Goal: Task Accomplishment & Management: Complete application form

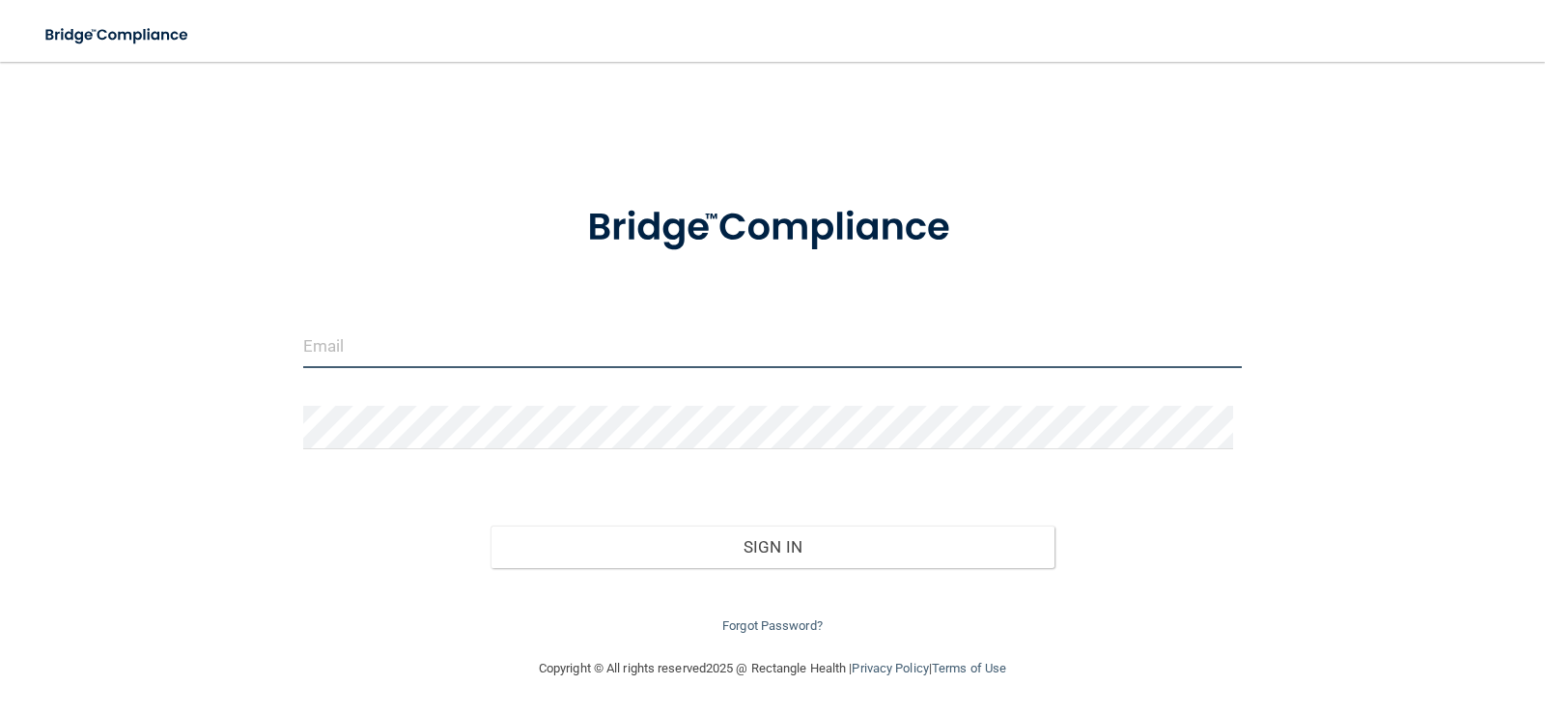
click at [452, 354] on input "email" at bounding box center [773, 346] width 940 height 43
type input "[PERSON_NAME][EMAIL_ADDRESS][DOMAIN_NAME]"
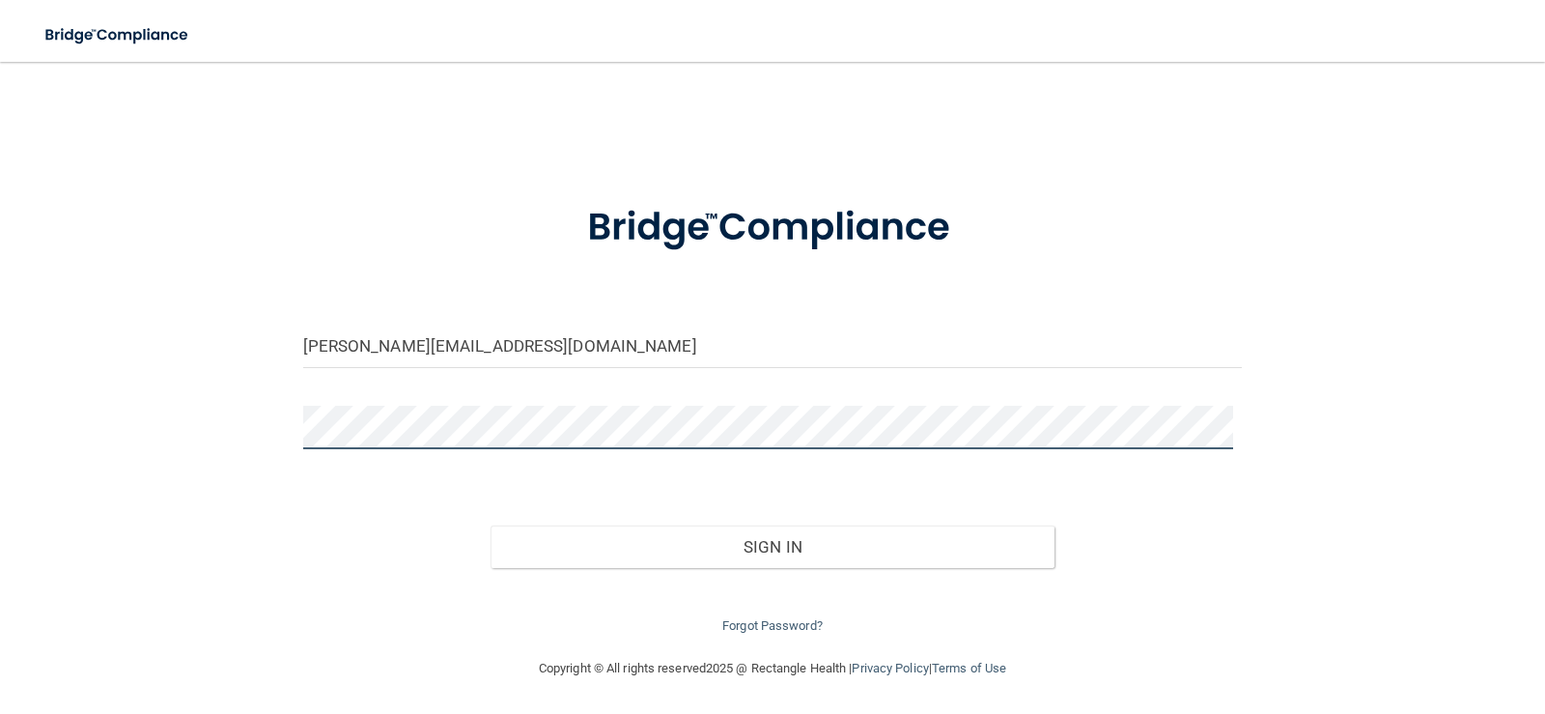
click at [491, 525] on button "Sign In" at bounding box center [773, 546] width 564 height 42
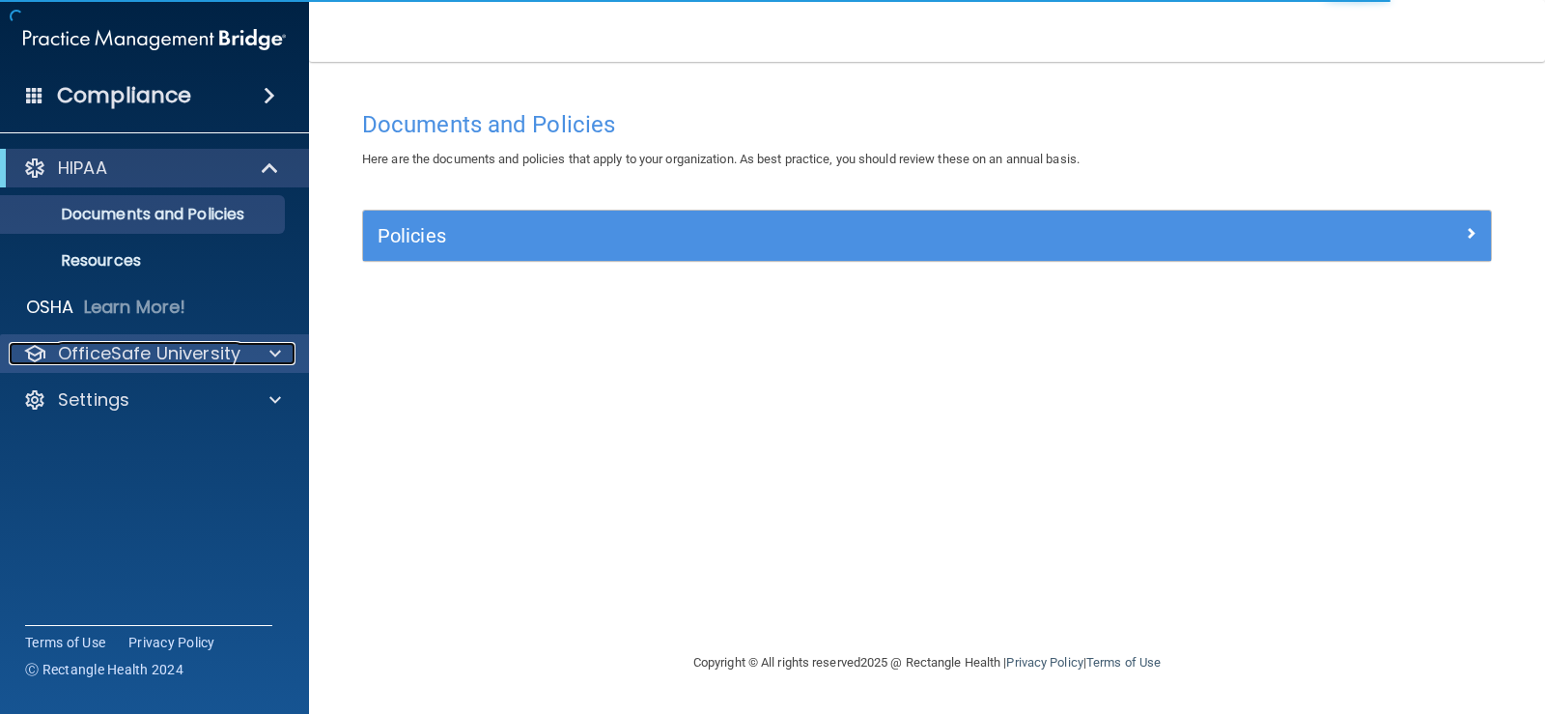
click at [175, 349] on p "OfficeSafe University" at bounding box center [149, 353] width 183 height 23
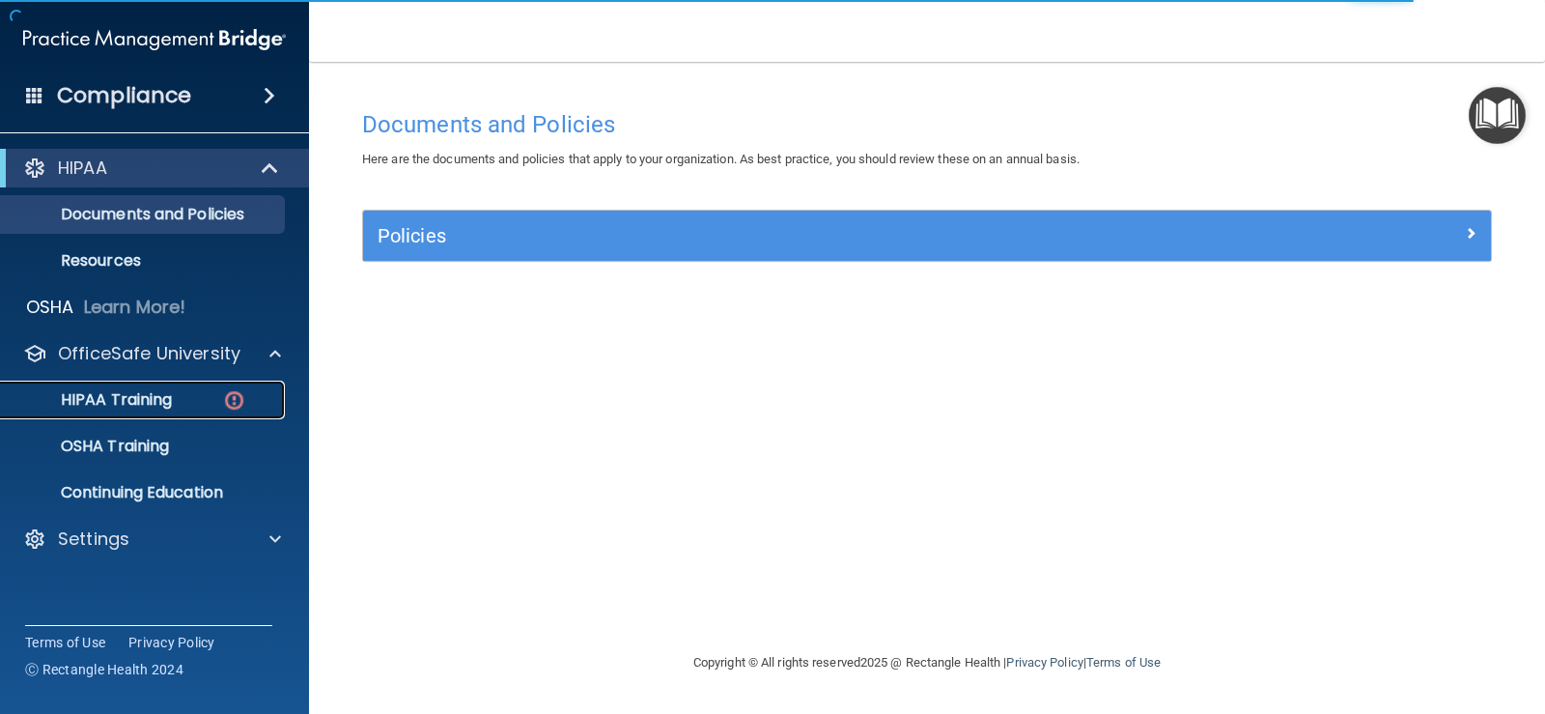
click at [178, 399] on div "HIPAA Training" at bounding box center [145, 399] width 264 height 19
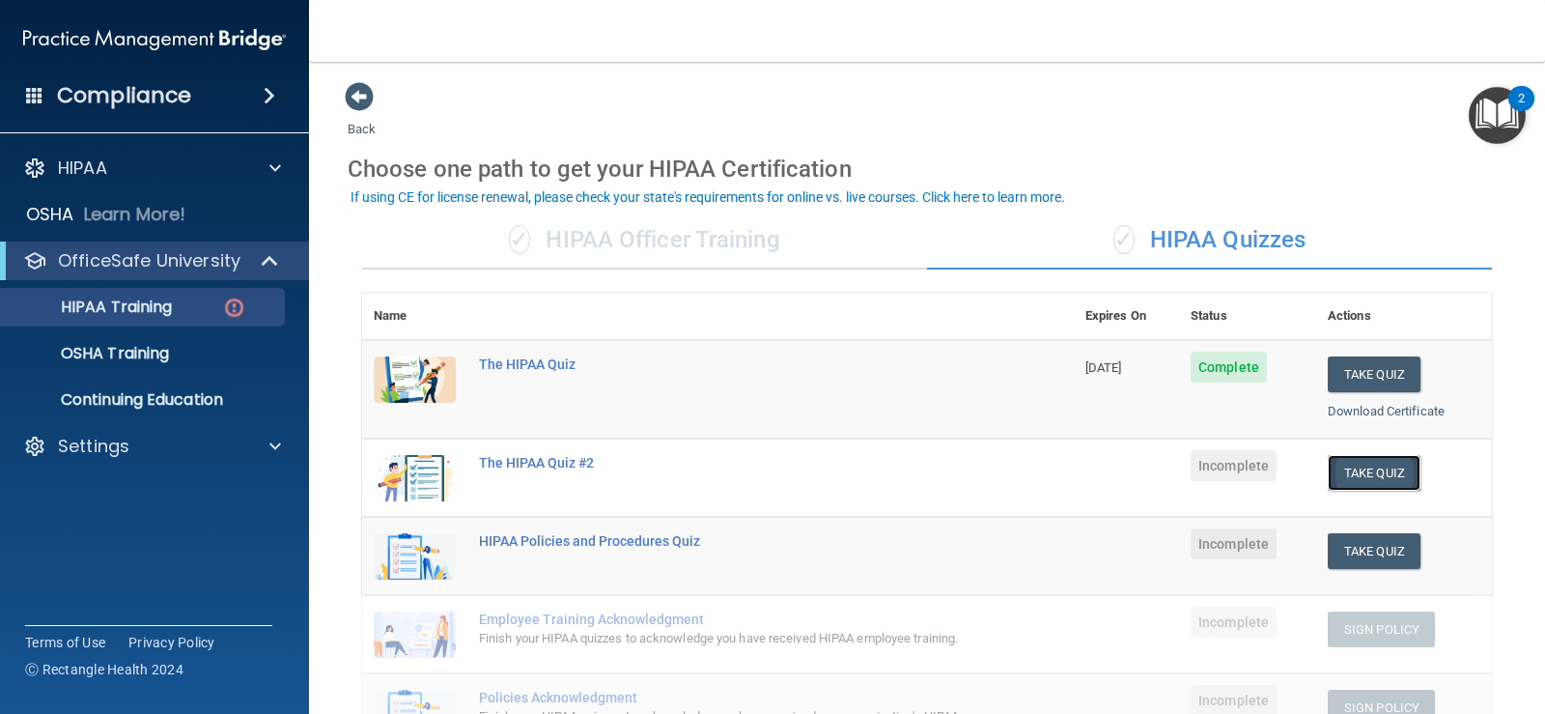
click at [1366, 476] on button "Take Quiz" at bounding box center [1374, 473] width 93 height 36
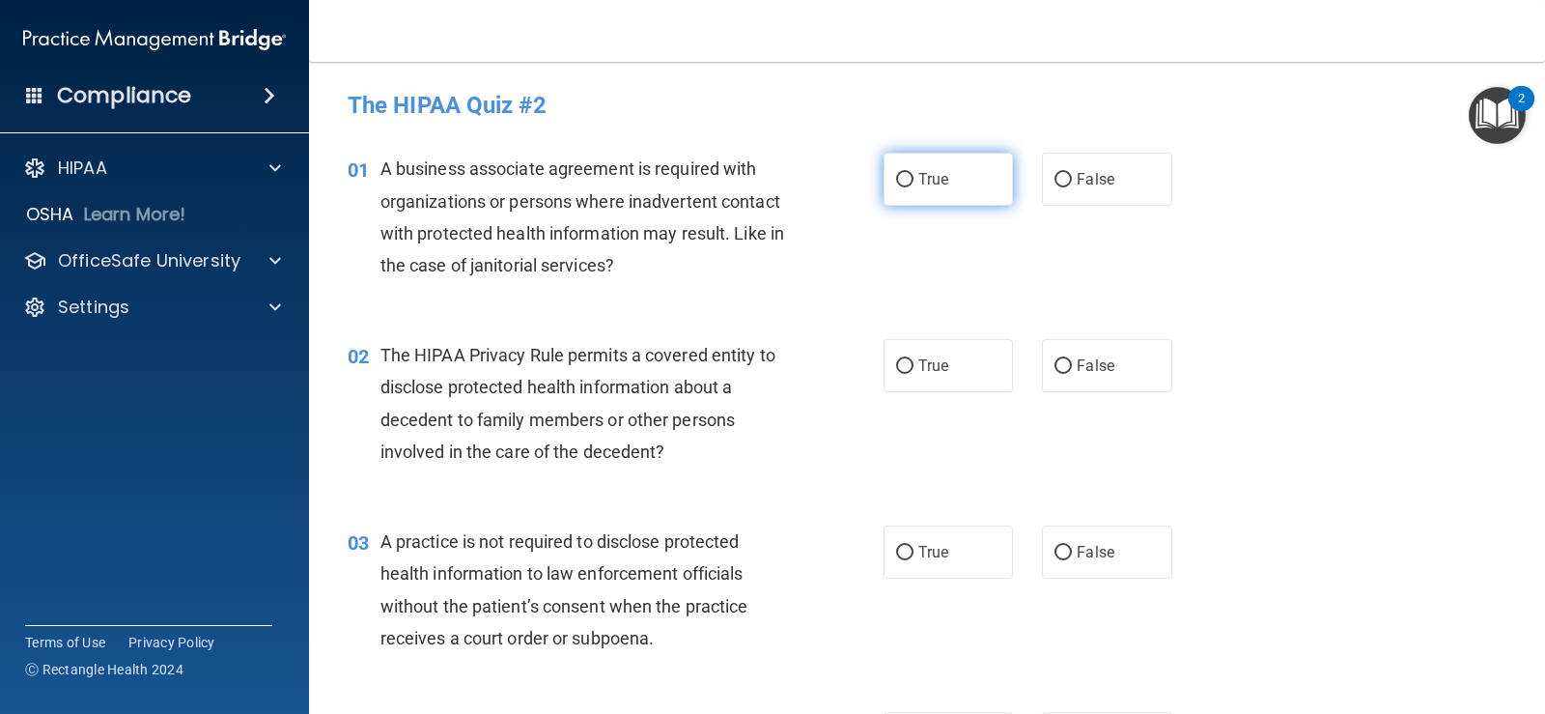
click at [947, 189] on label "True" at bounding box center [948, 179] width 129 height 53
click at [914, 187] on input "True" at bounding box center [904, 180] width 17 height 14
radio input "true"
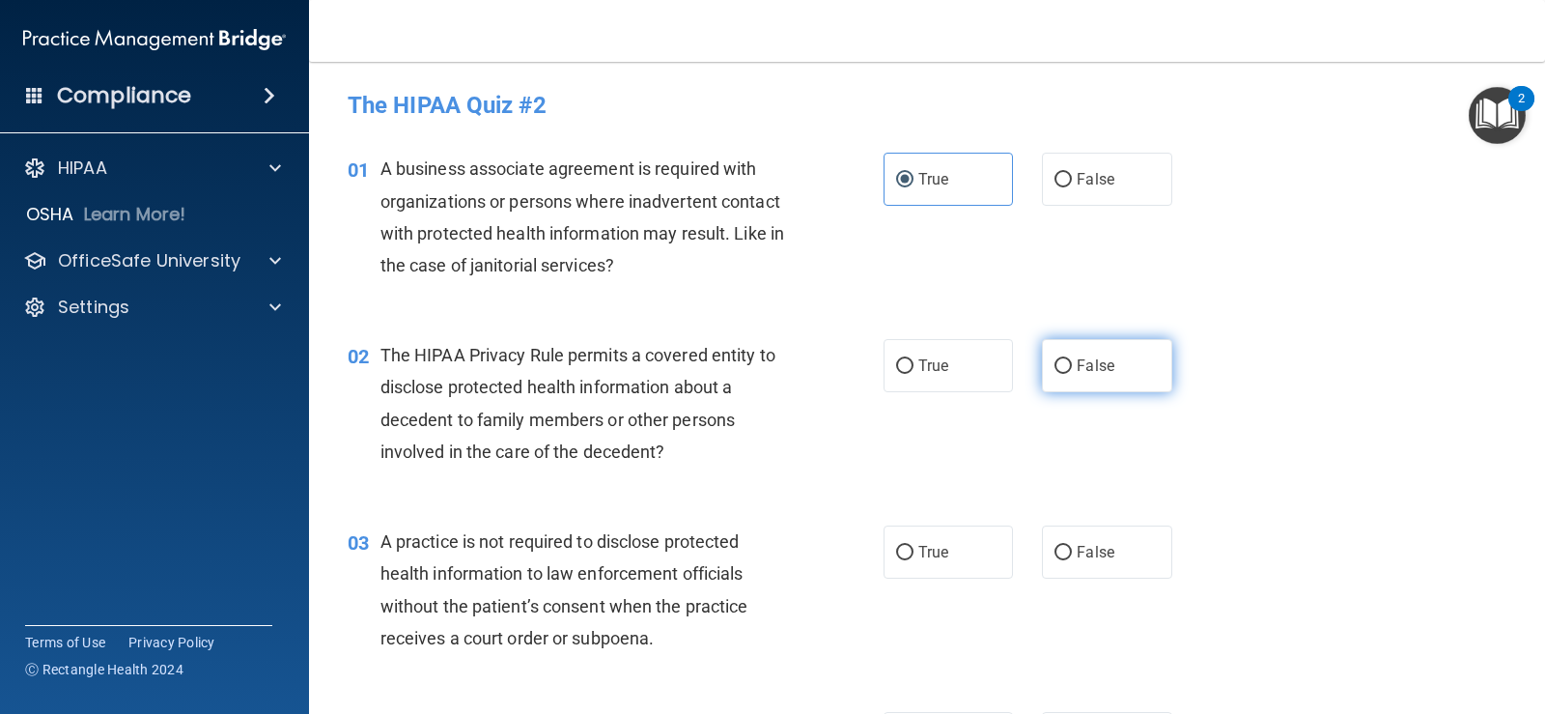
click at [1090, 375] on label "False" at bounding box center [1106, 365] width 129 height 53
click at [1072, 374] on input "False" at bounding box center [1063, 366] width 17 height 14
radio input "true"
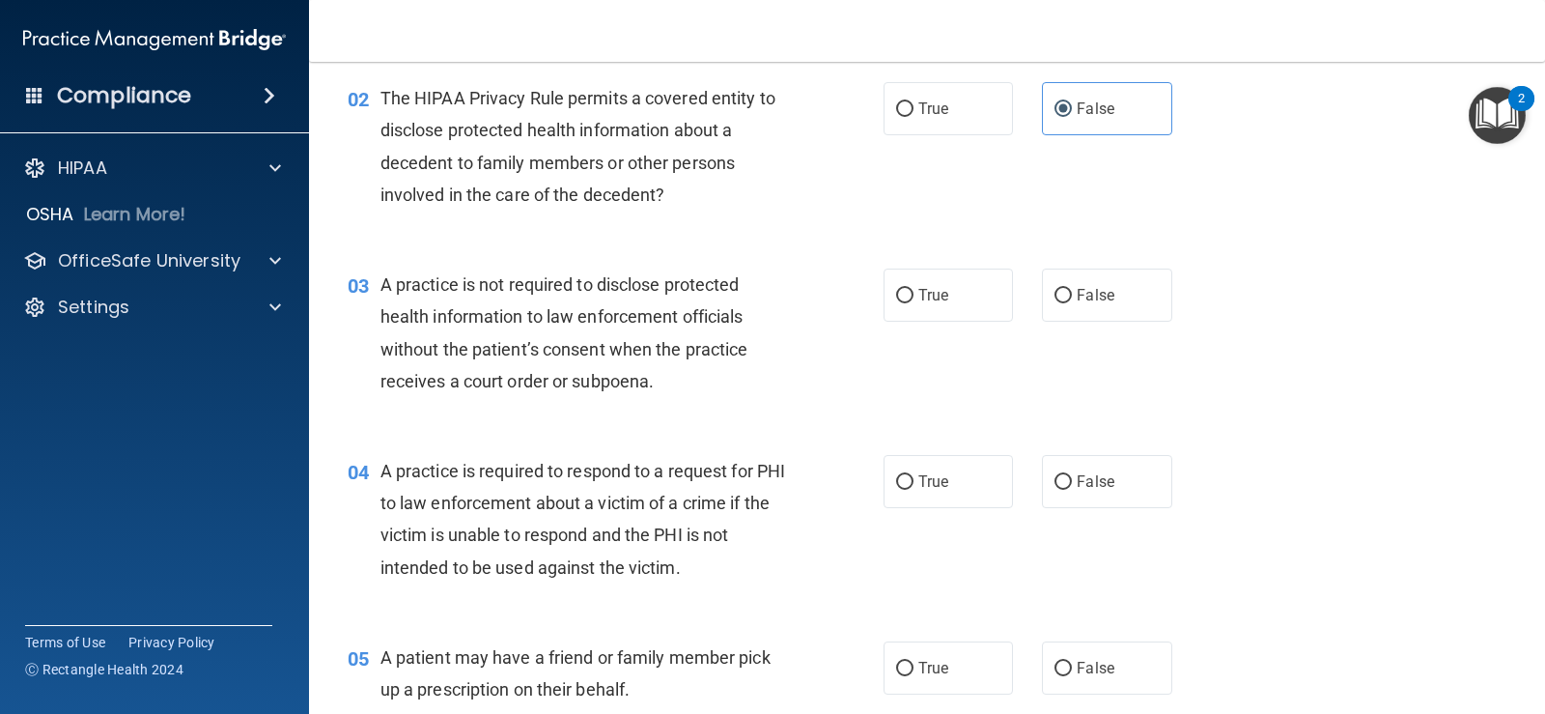
scroll to position [258, 0]
click at [948, 313] on label "True" at bounding box center [948, 294] width 129 height 53
click at [914, 302] on input "True" at bounding box center [904, 295] width 17 height 14
radio input "true"
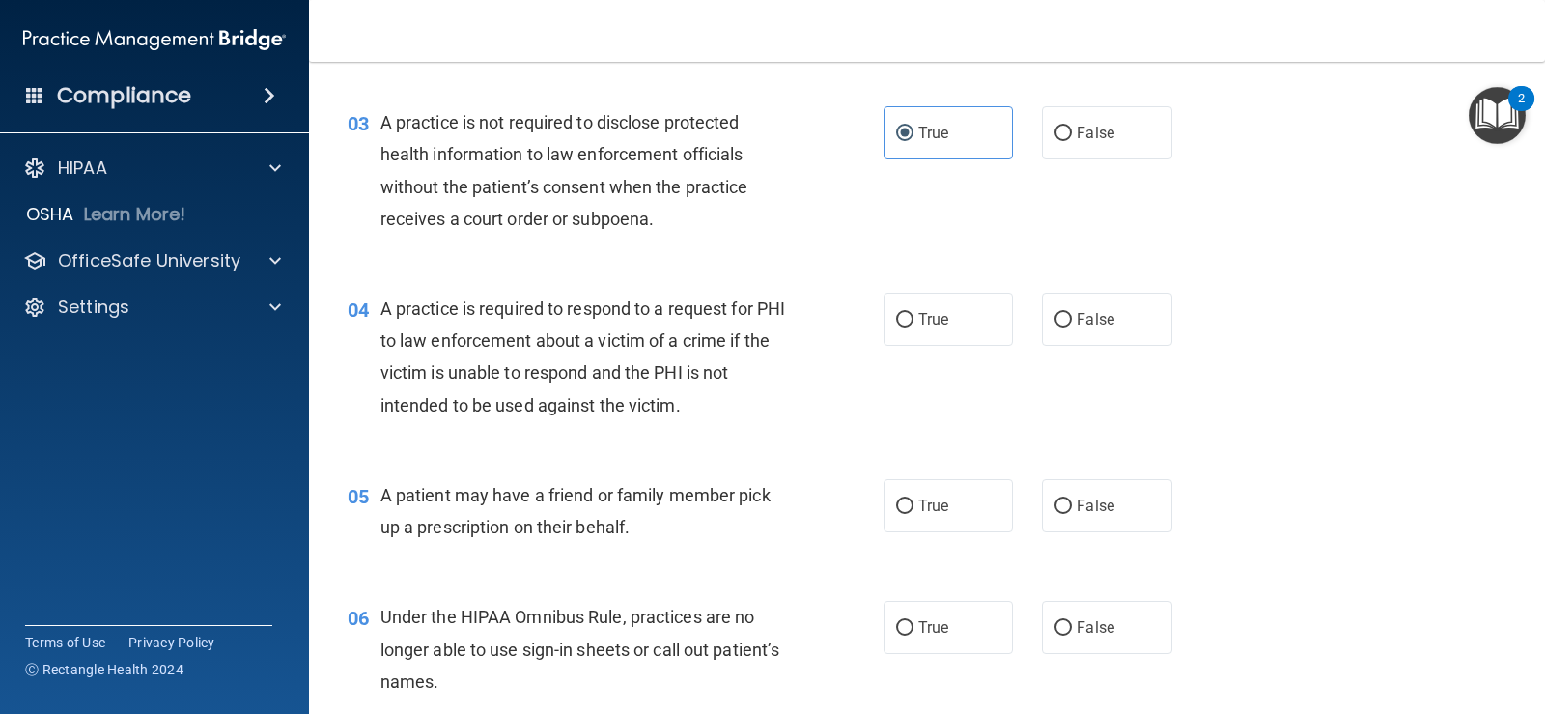
scroll to position [451, 0]
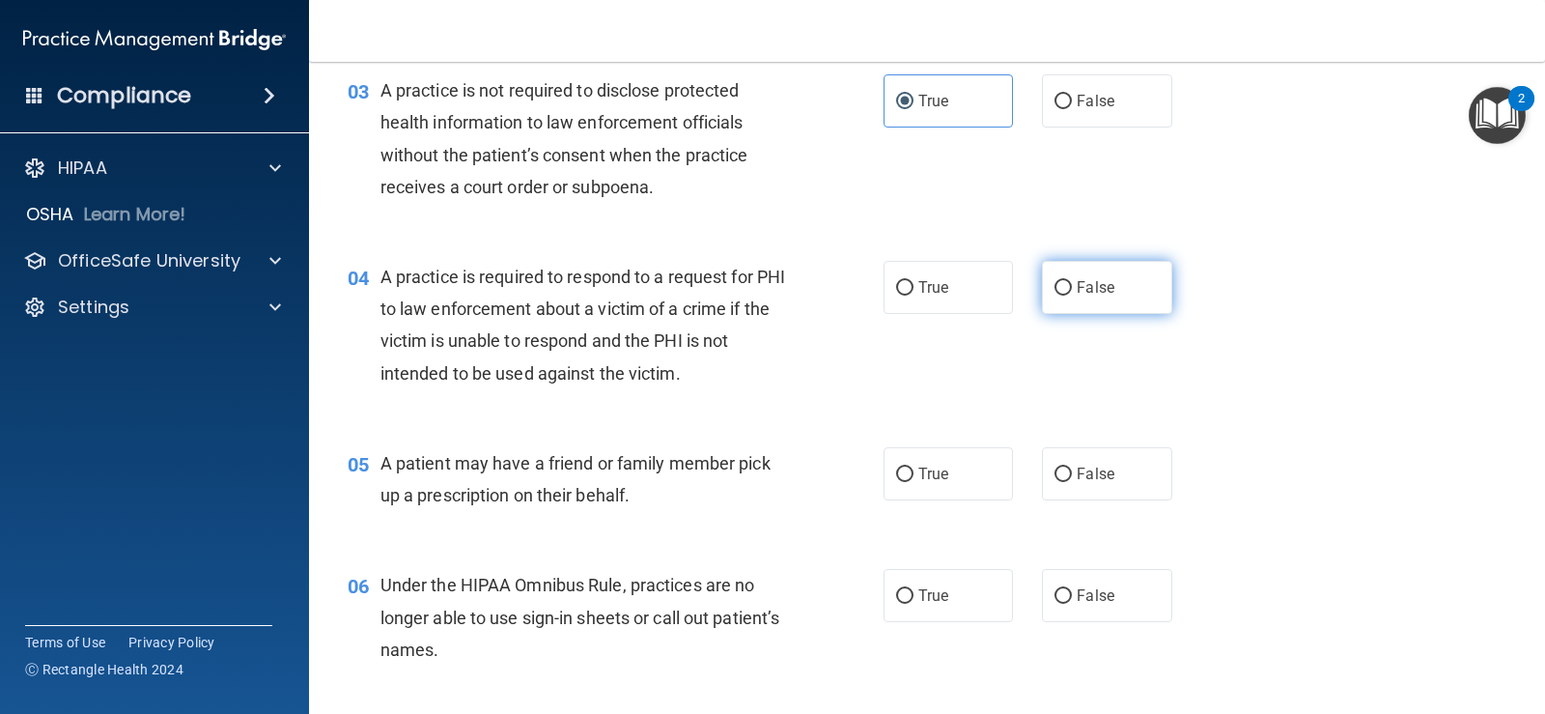
click at [1102, 288] on span "False" at bounding box center [1096, 287] width 38 height 18
click at [1072, 288] on input "False" at bounding box center [1063, 288] width 17 height 14
radio input "true"
click at [959, 477] on label "True" at bounding box center [948, 473] width 129 height 53
click at [914, 477] on input "True" at bounding box center [904, 474] width 17 height 14
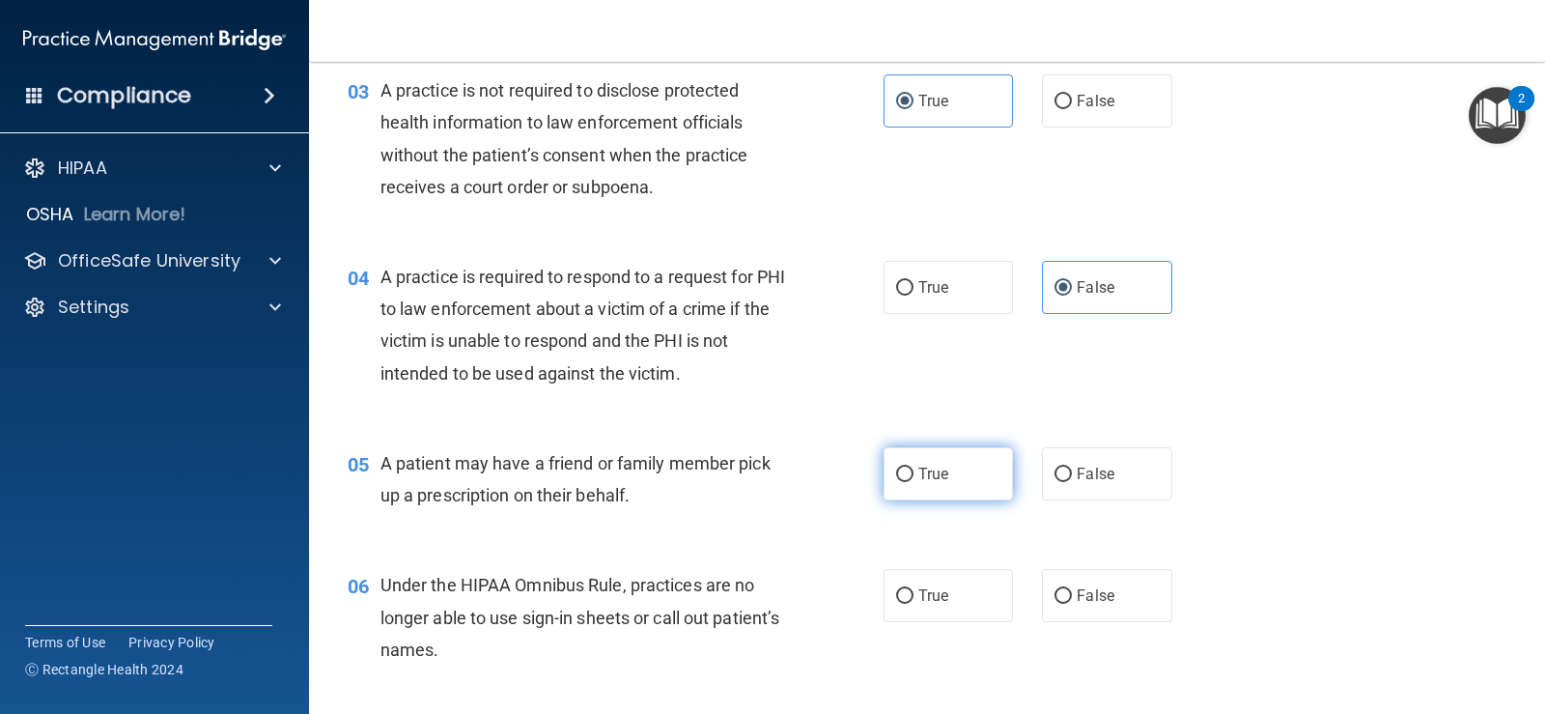
radio input "true"
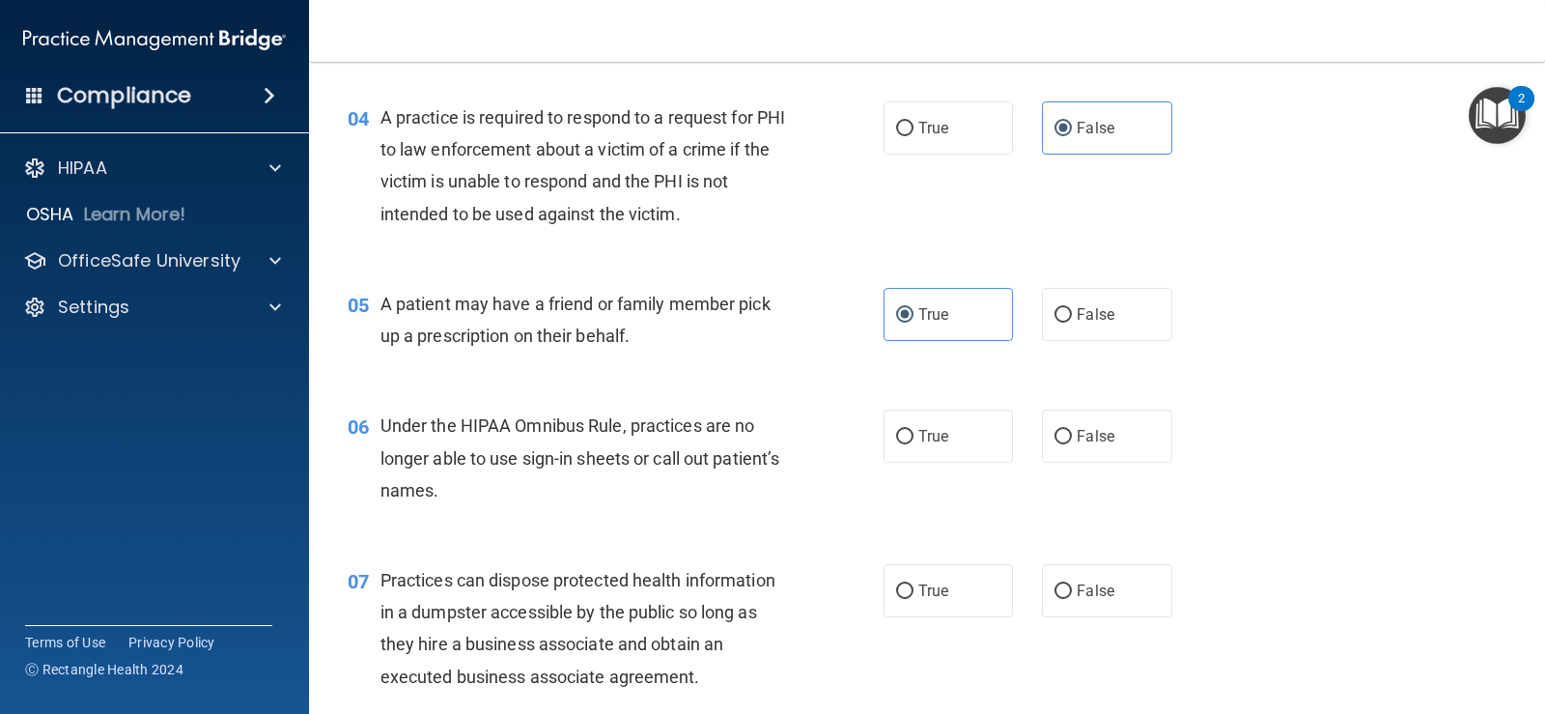
scroll to position [611, 0]
click at [1077, 436] on span "False" at bounding box center [1096, 435] width 38 height 18
click at [1072, 436] on input "False" at bounding box center [1063, 436] width 17 height 14
radio input "true"
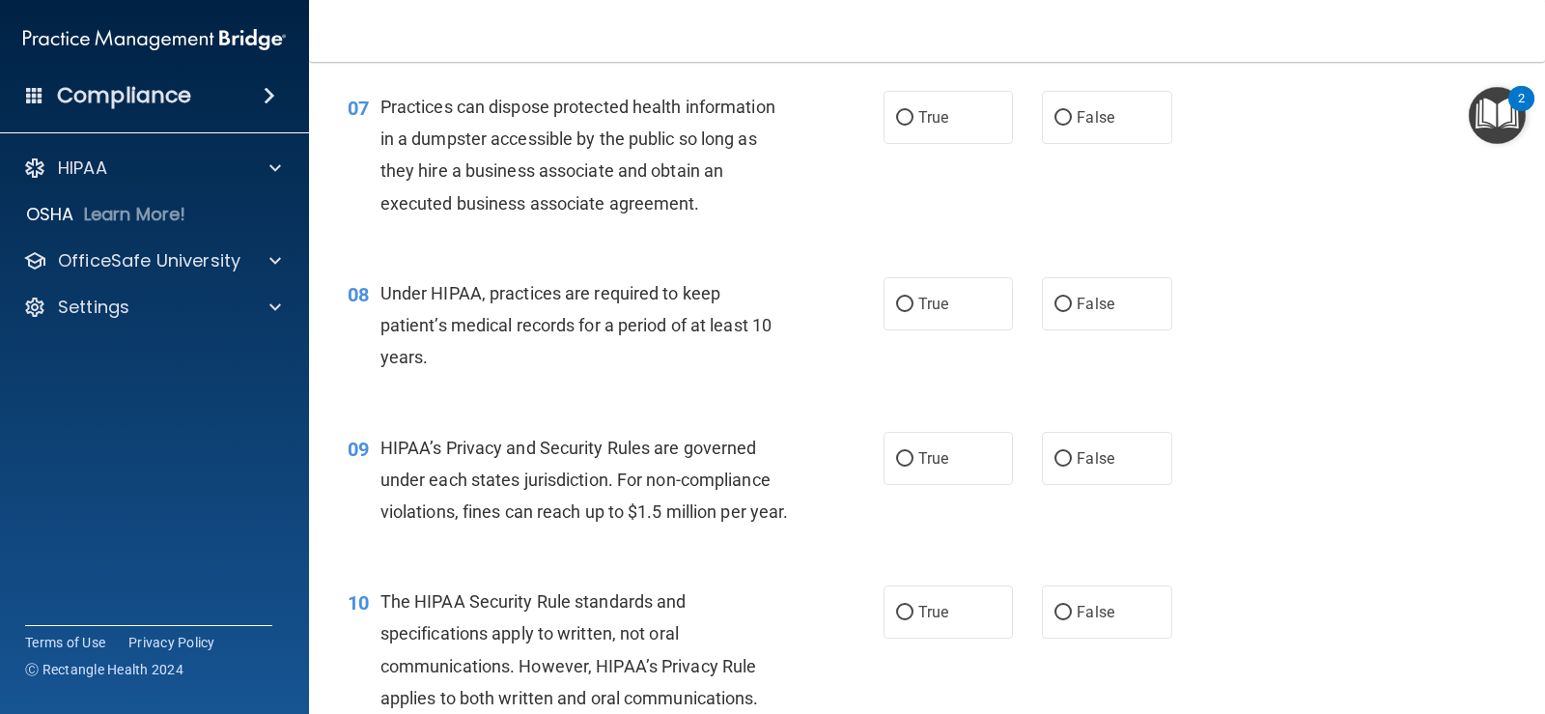
scroll to position [1094, 0]
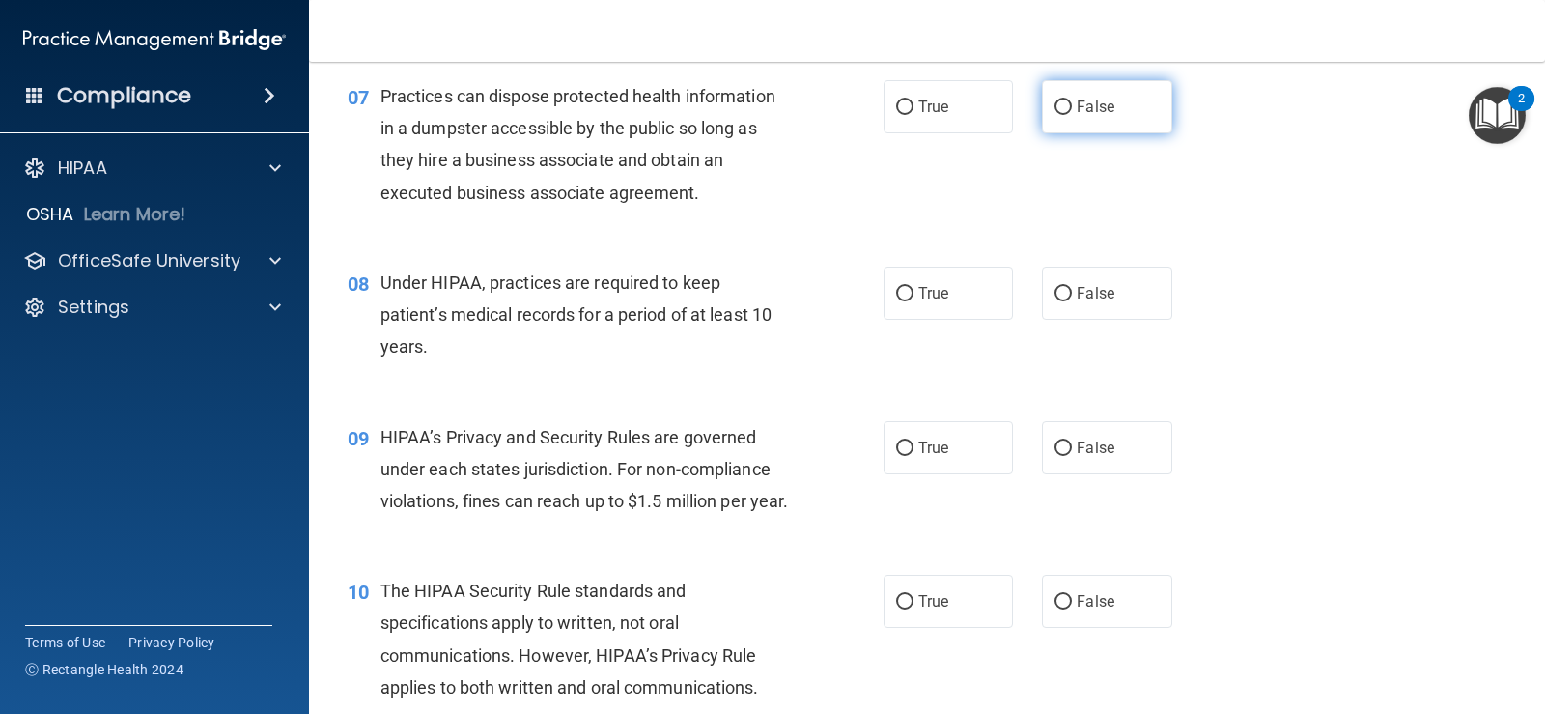
click at [1084, 103] on span "False" at bounding box center [1096, 107] width 38 height 18
click at [1072, 103] on input "False" at bounding box center [1063, 107] width 17 height 14
radio input "true"
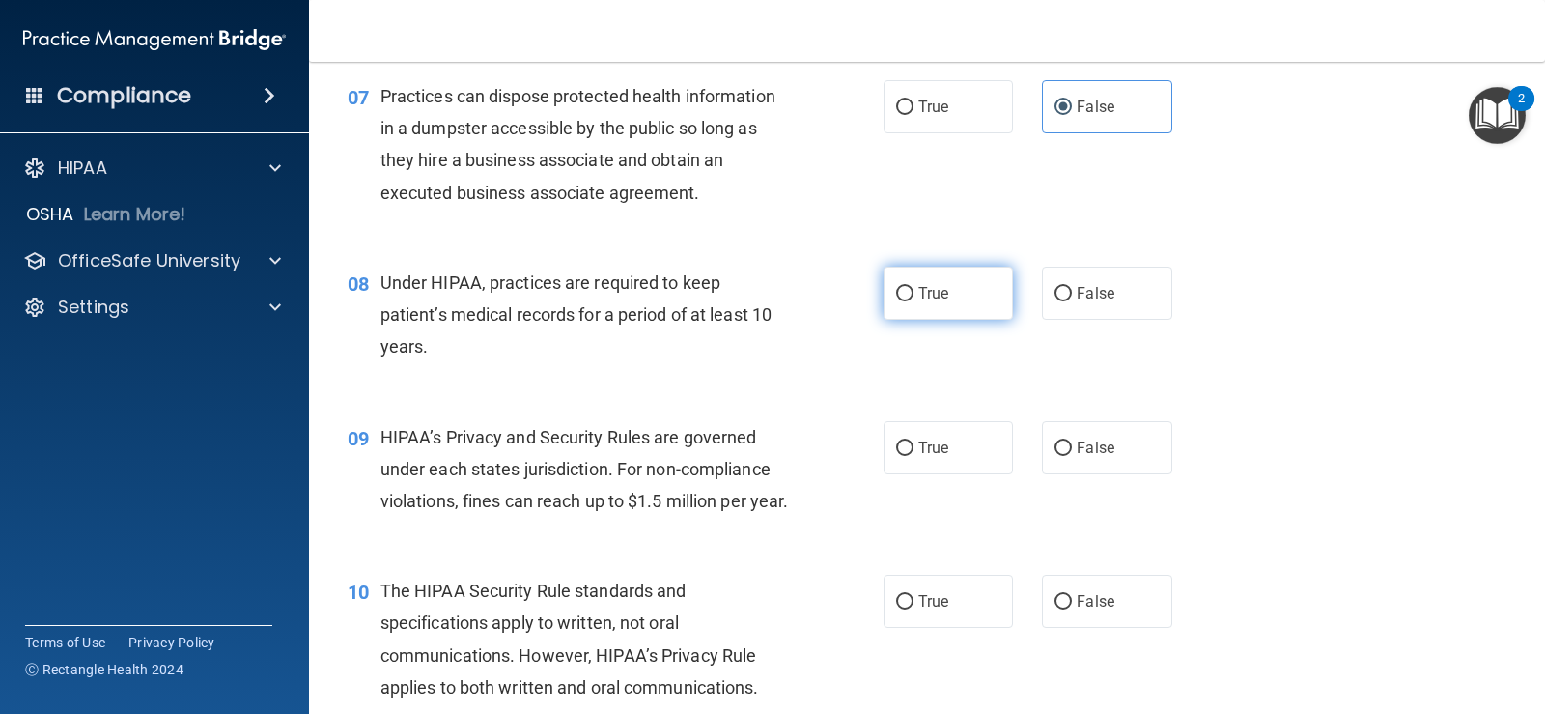
click at [933, 286] on span "True" at bounding box center [934, 293] width 30 height 18
click at [914, 287] on input "True" at bounding box center [904, 294] width 17 height 14
radio input "true"
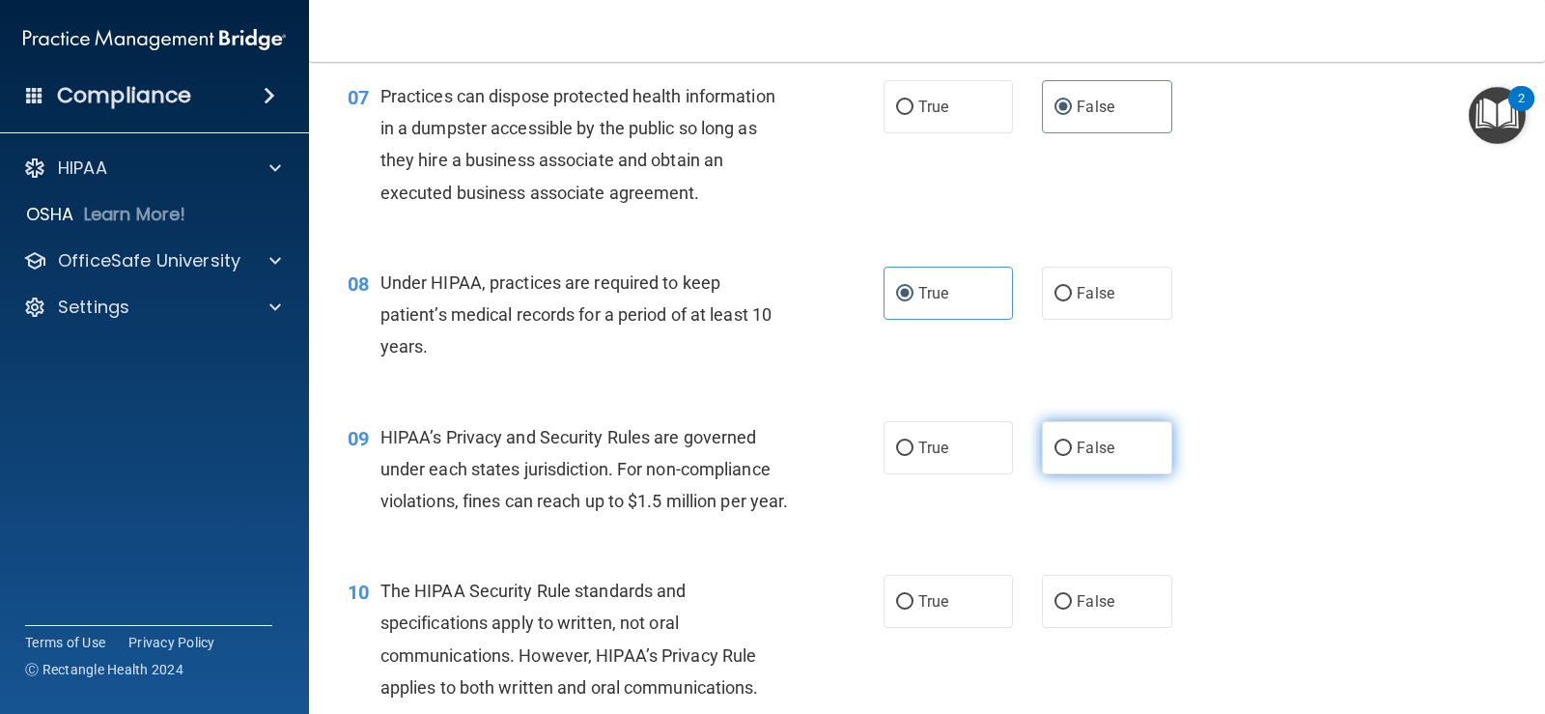
click at [1077, 440] on span "False" at bounding box center [1096, 447] width 38 height 18
click at [1072, 441] on input "False" at bounding box center [1063, 448] width 17 height 14
radio input "true"
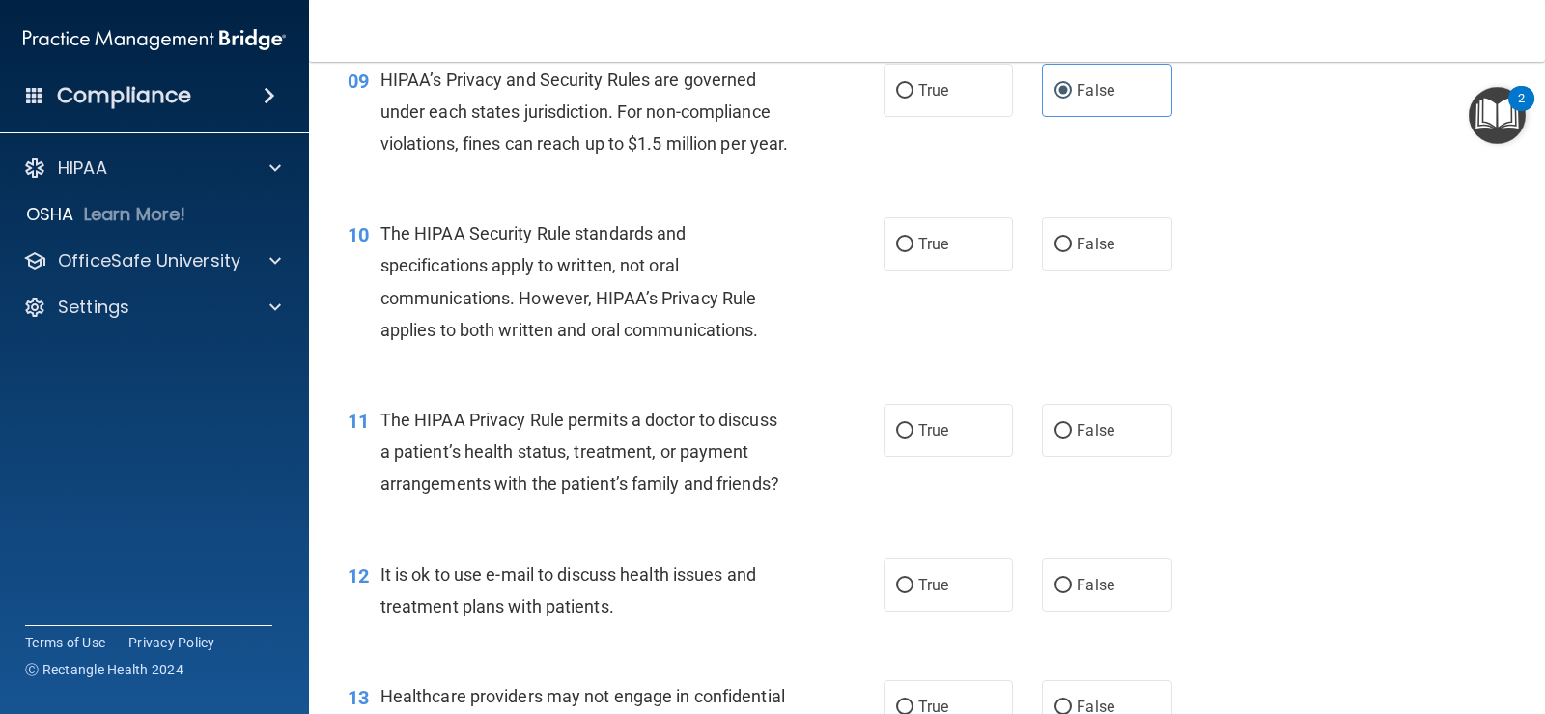
scroll to position [1481, 0]
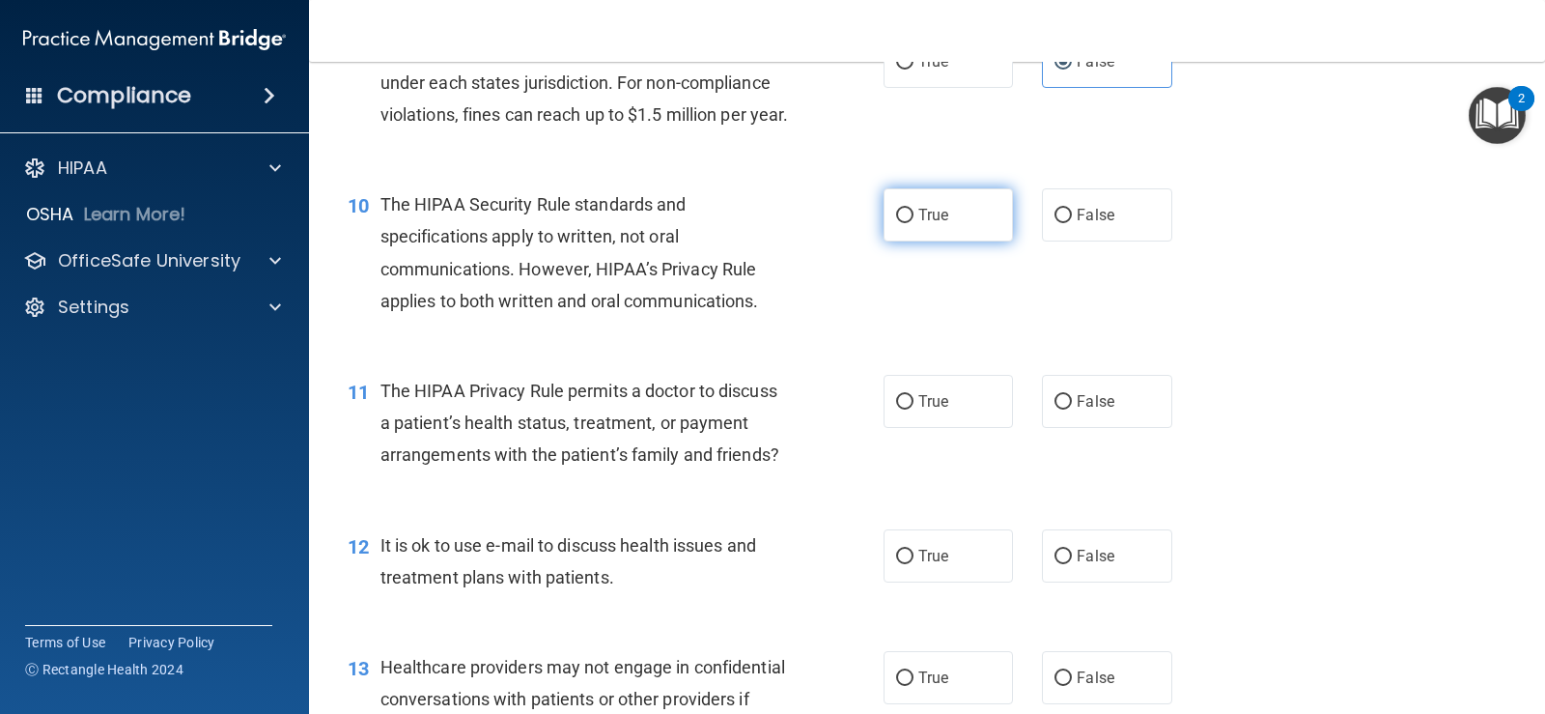
click at [948, 241] on label "True" at bounding box center [948, 214] width 129 height 53
click at [914, 223] on input "True" at bounding box center [904, 216] width 17 height 14
radio input "true"
click at [1101, 410] on span "False" at bounding box center [1096, 401] width 38 height 18
click at [1072, 410] on input "False" at bounding box center [1063, 402] width 17 height 14
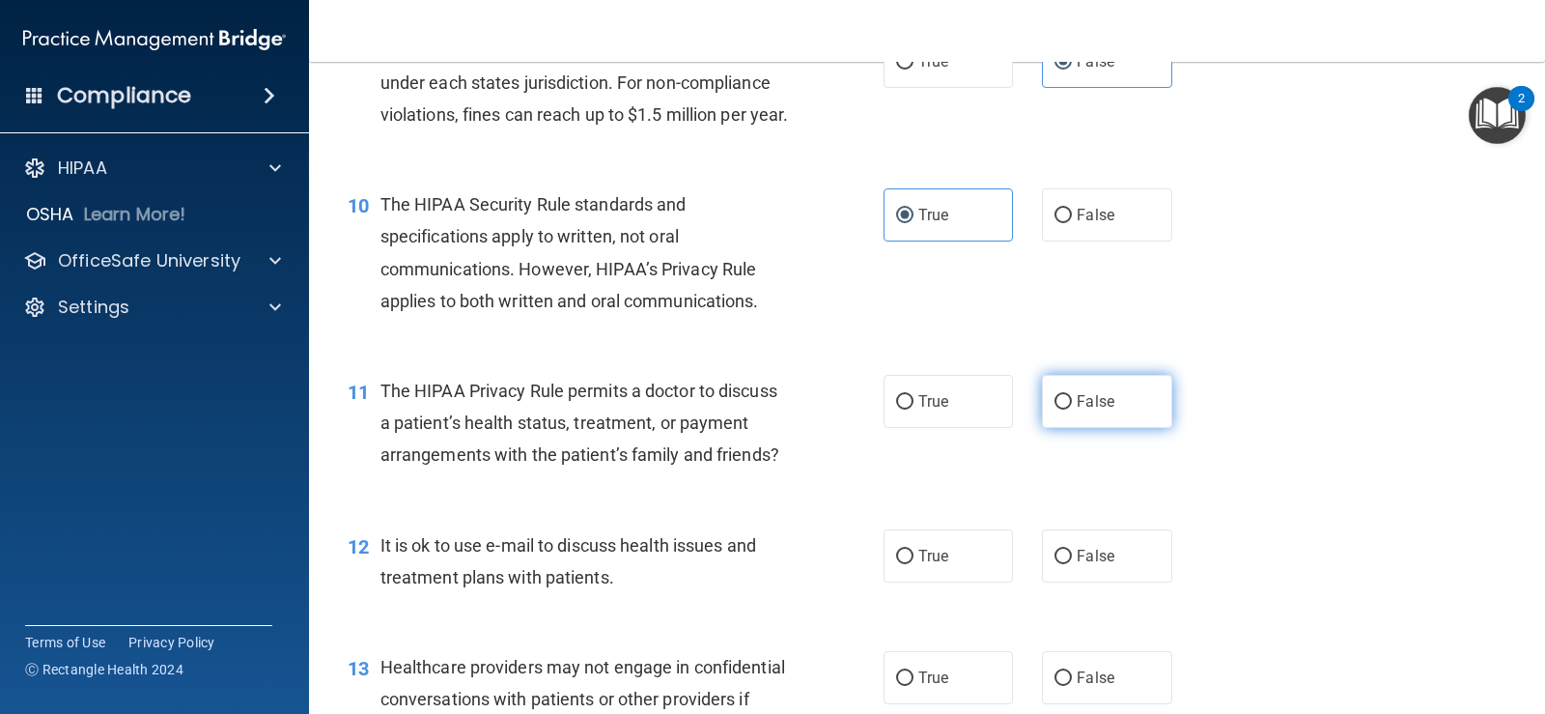
radio input "true"
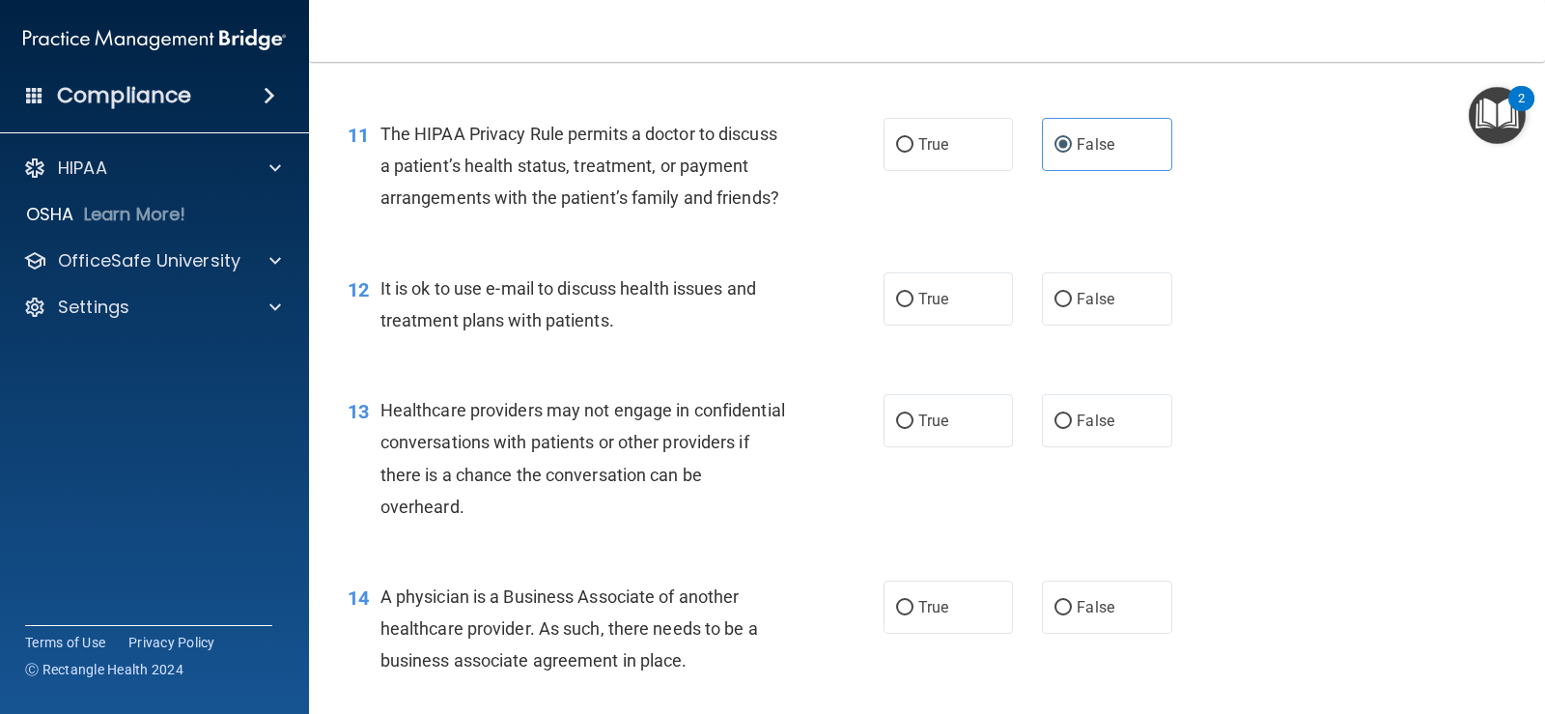
scroll to position [1739, 0]
click at [1107, 317] on label "False" at bounding box center [1106, 297] width 129 height 53
click at [1072, 306] on input "False" at bounding box center [1063, 299] width 17 height 14
radio input "true"
click at [938, 325] on label "True" at bounding box center [948, 297] width 129 height 53
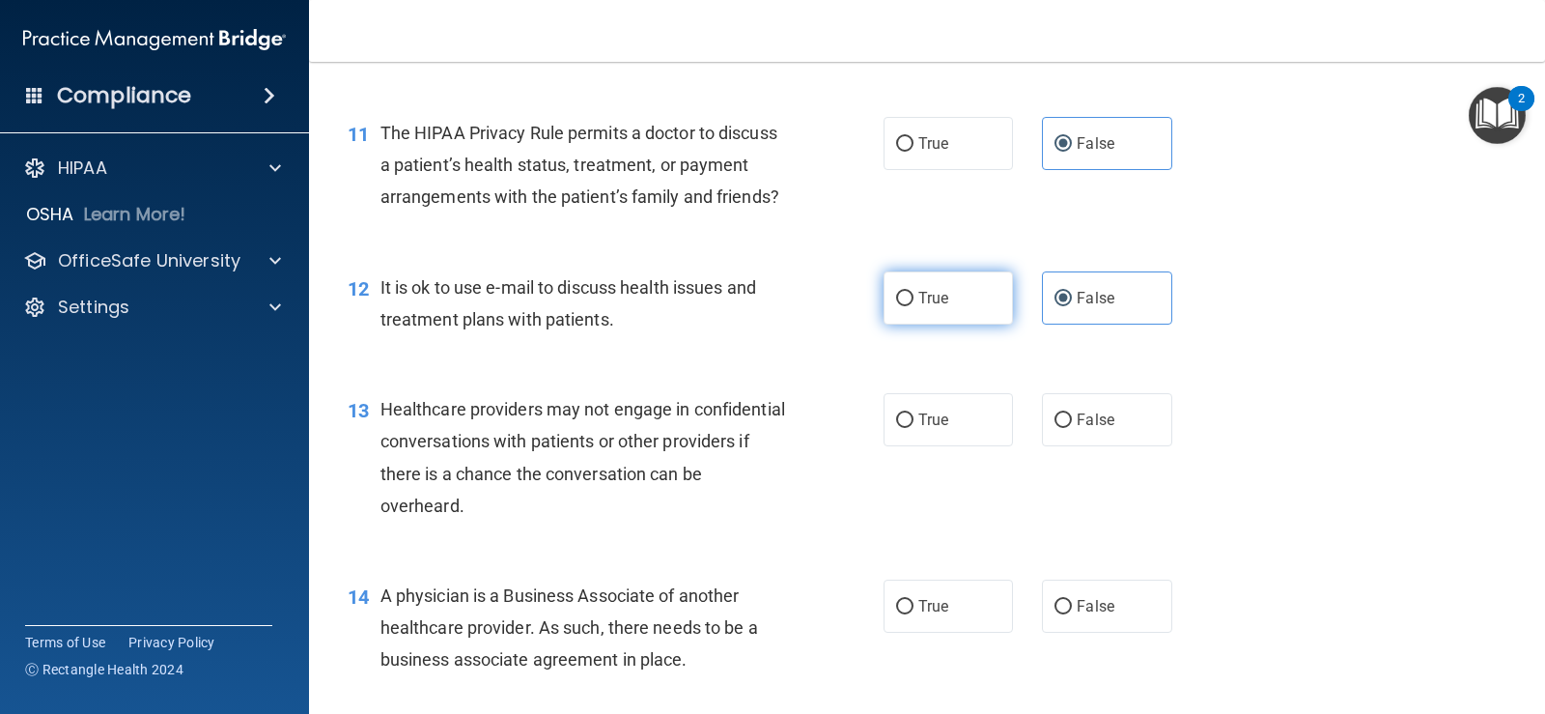
click at [914, 306] on input "True" at bounding box center [904, 299] width 17 height 14
radio input "true"
click at [1142, 325] on label "False" at bounding box center [1106, 297] width 129 height 53
click at [1072, 306] on input "False" at bounding box center [1063, 299] width 17 height 14
radio input "true"
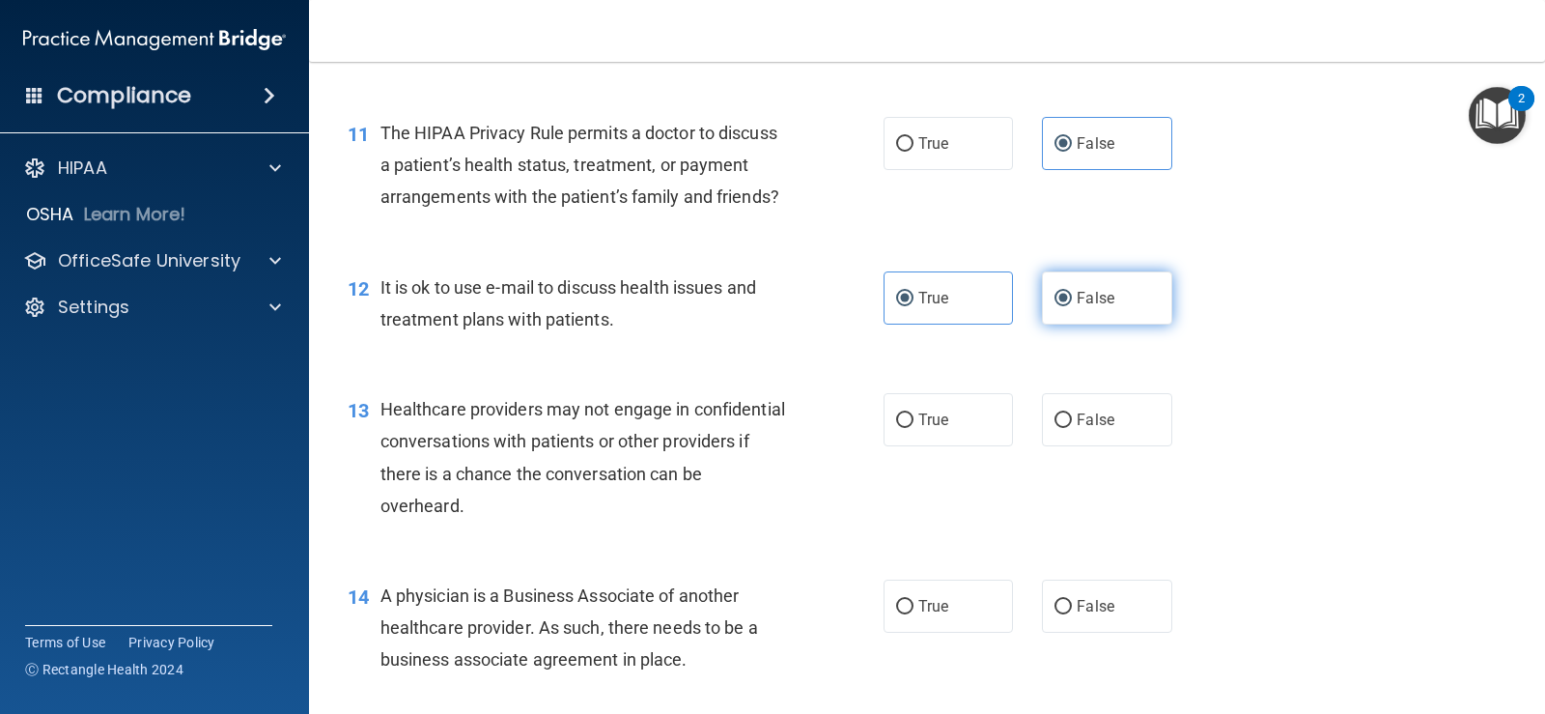
radio input "false"
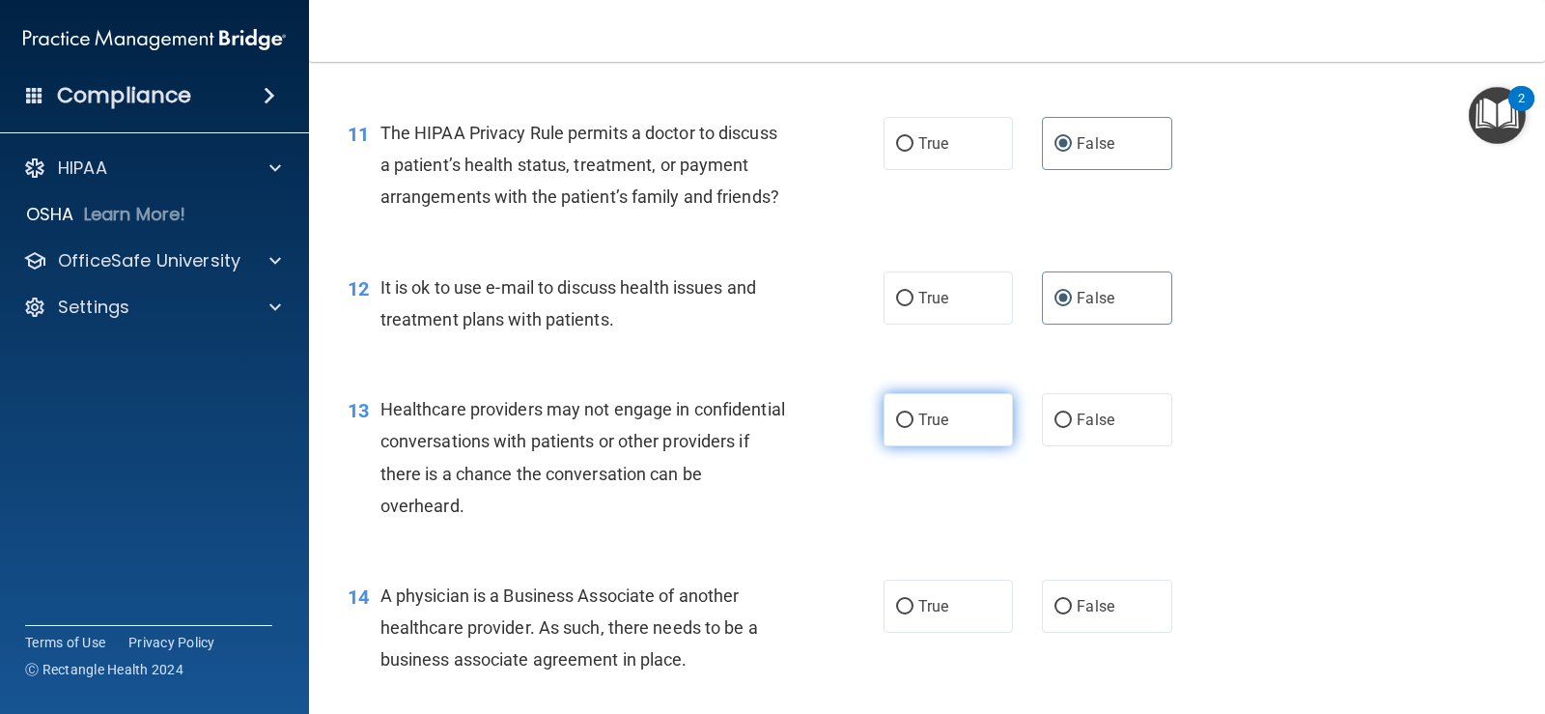
click at [917, 446] on label "True" at bounding box center [948, 419] width 129 height 53
click at [914, 428] on input "True" at bounding box center [904, 420] width 17 height 14
radio input "true"
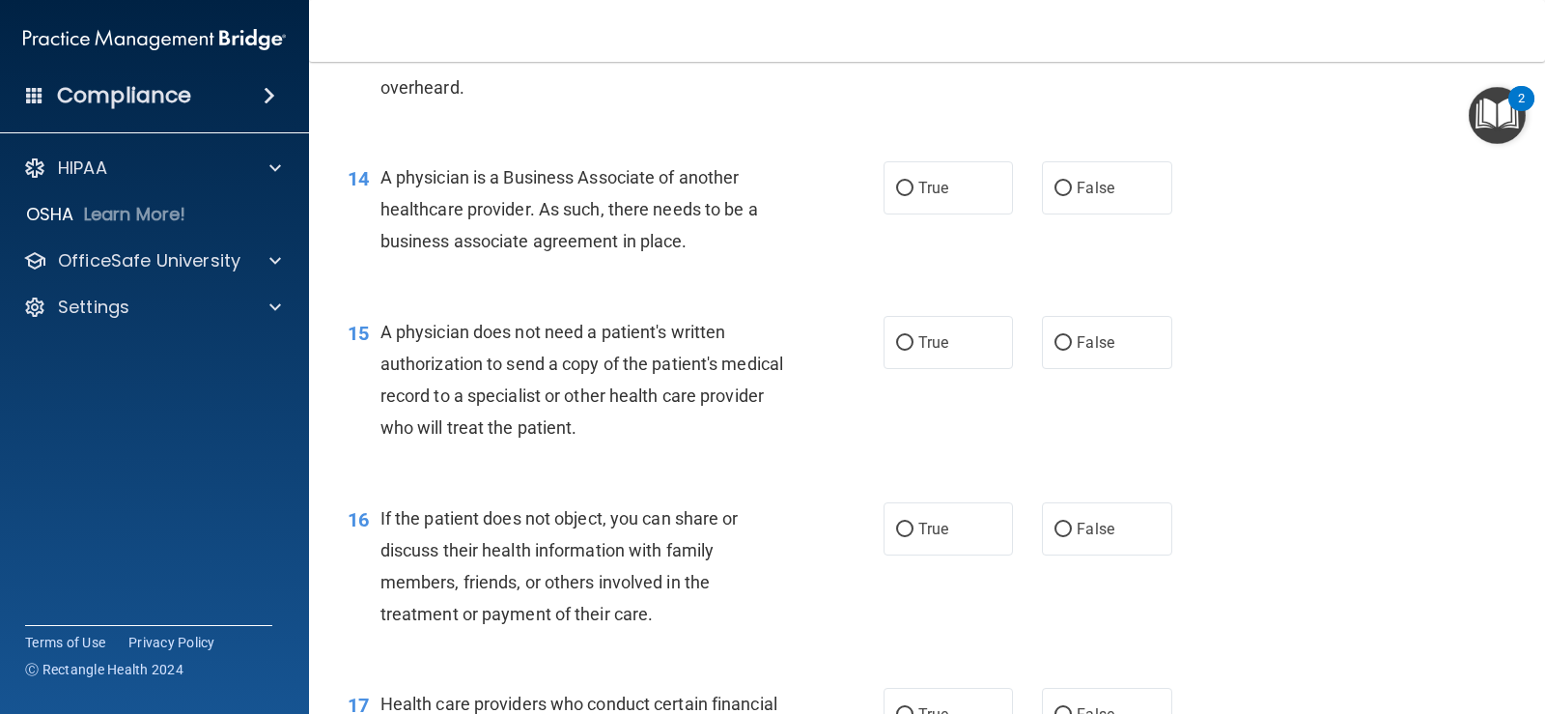
scroll to position [2190, 0]
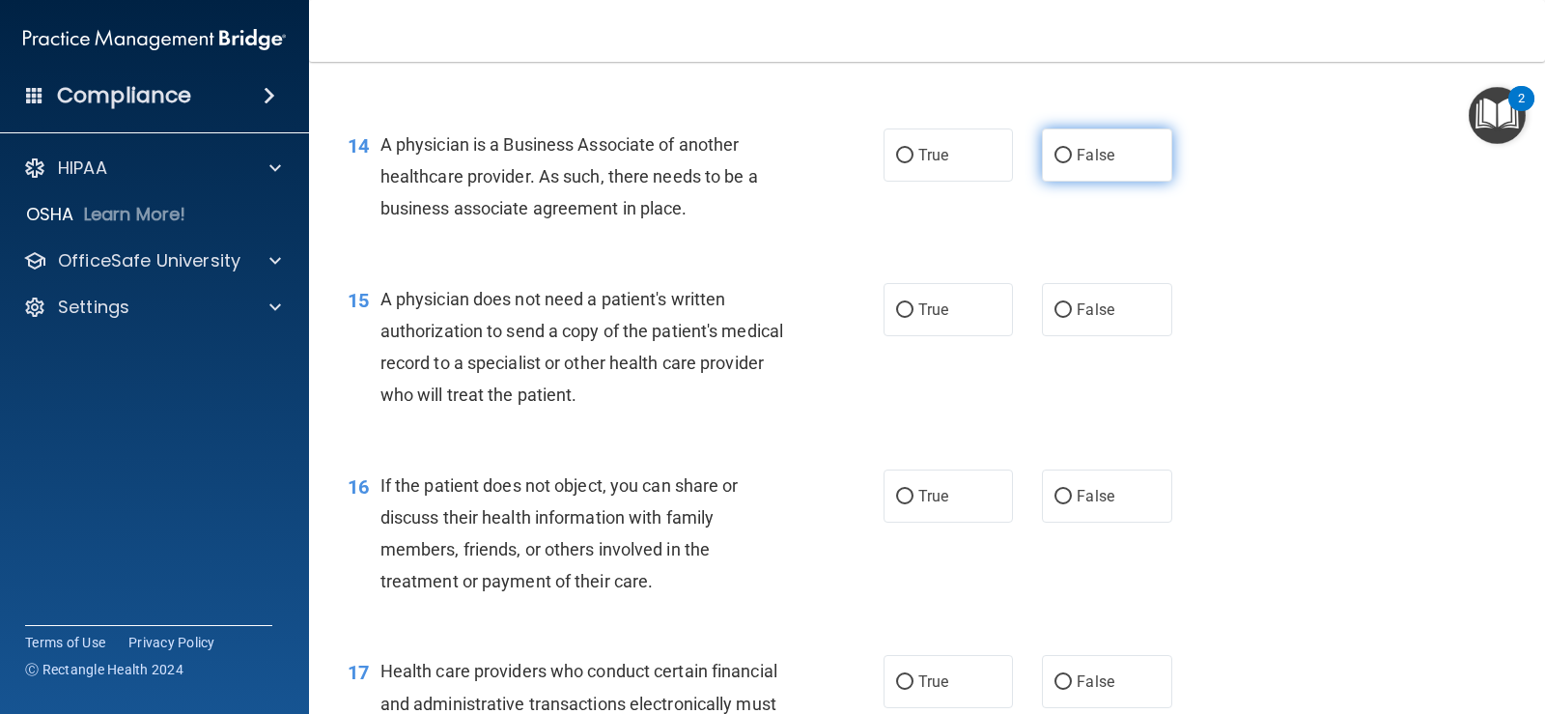
click at [1119, 182] on label "False" at bounding box center [1106, 154] width 129 height 53
click at [1072, 163] on input "False" at bounding box center [1063, 156] width 17 height 14
radio input "true"
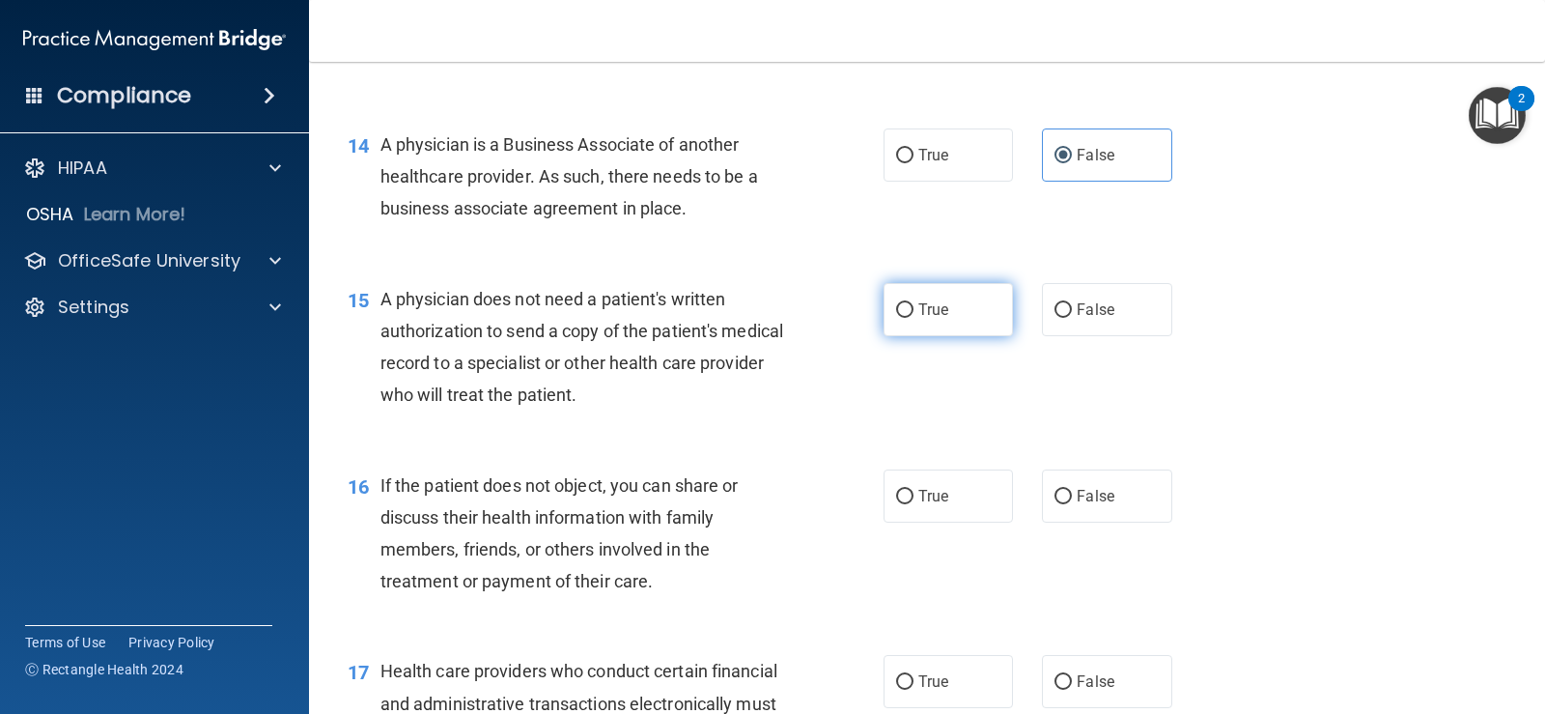
click at [907, 336] on label "True" at bounding box center [948, 309] width 129 height 53
click at [907, 318] on input "True" at bounding box center [904, 310] width 17 height 14
radio input "true"
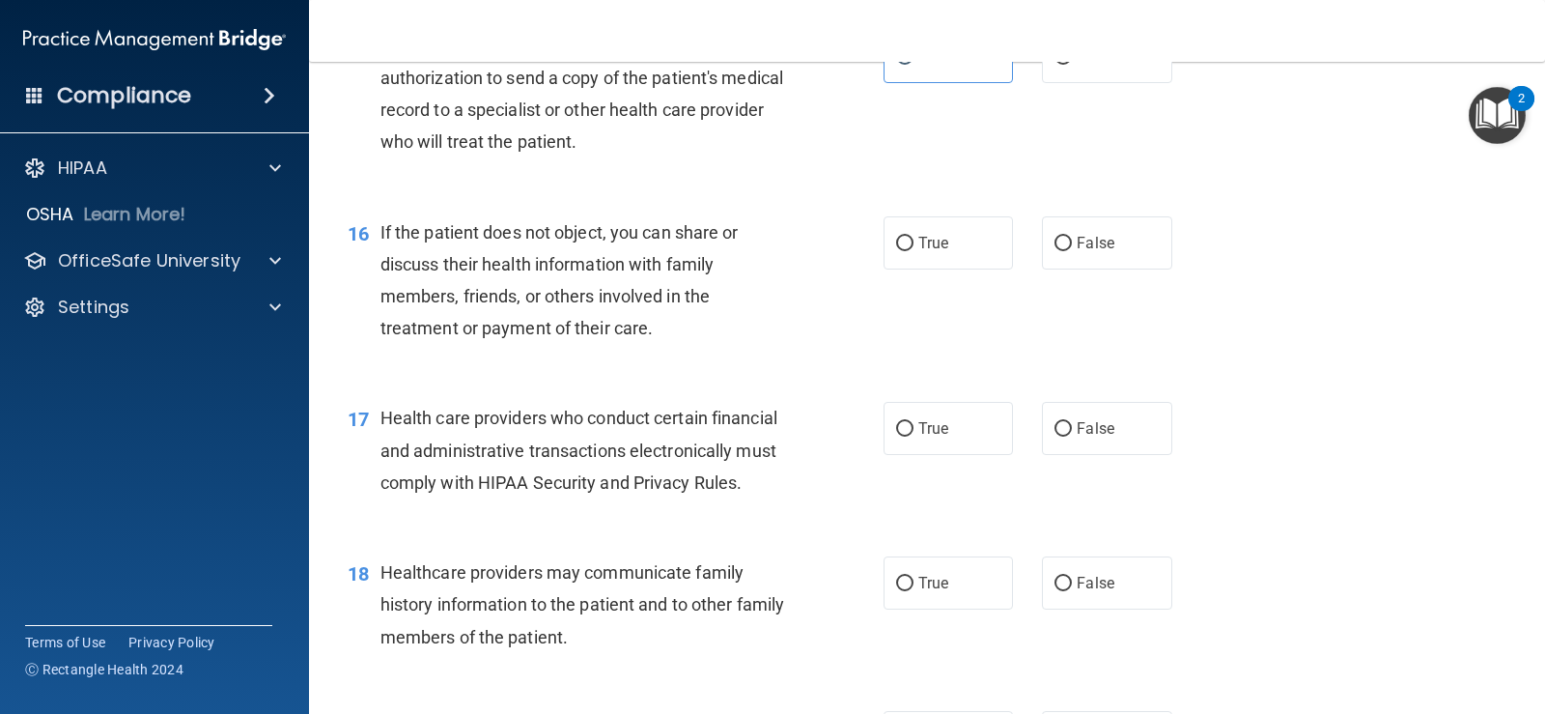
scroll to position [2446, 0]
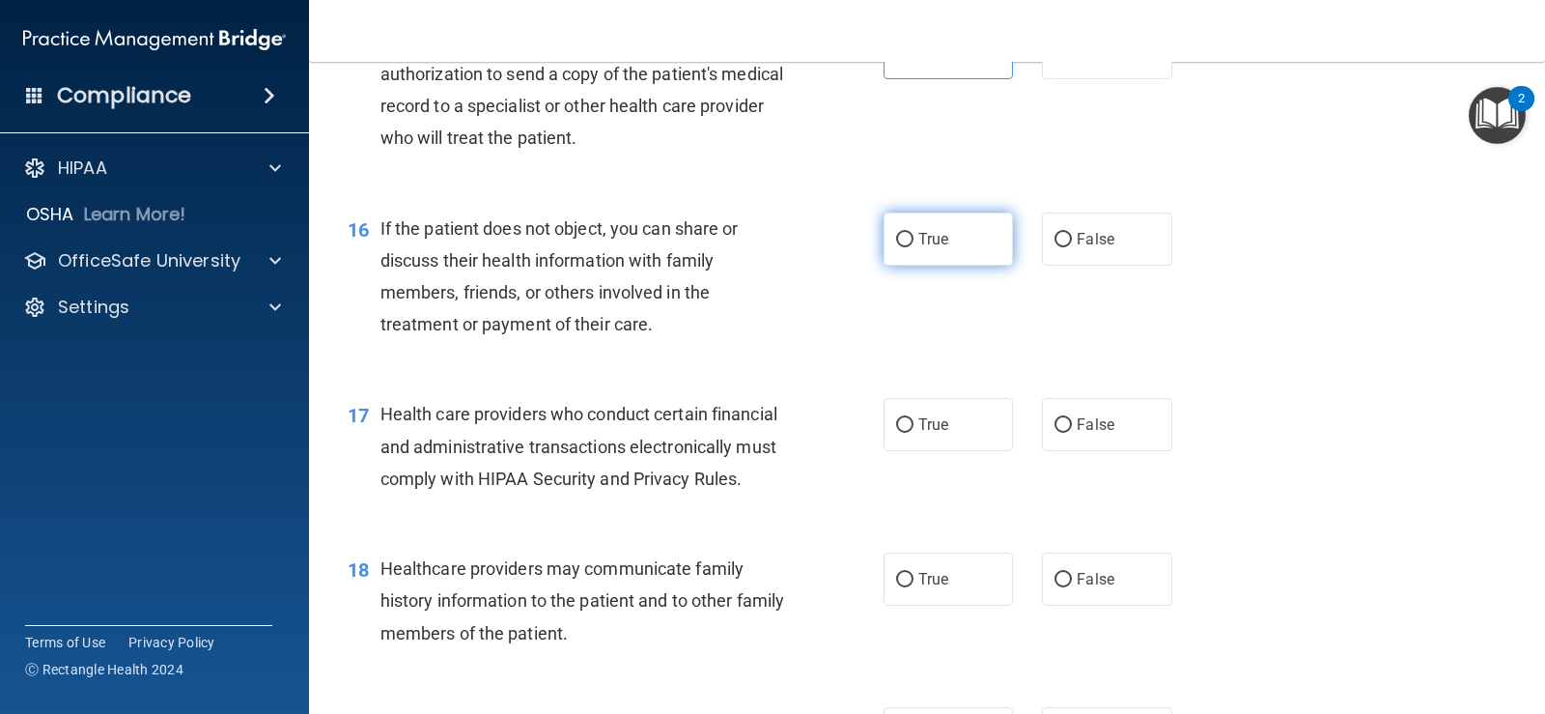
click at [927, 266] on label "True" at bounding box center [948, 238] width 129 height 53
click at [914, 247] on input "True" at bounding box center [904, 240] width 17 height 14
radio input "true"
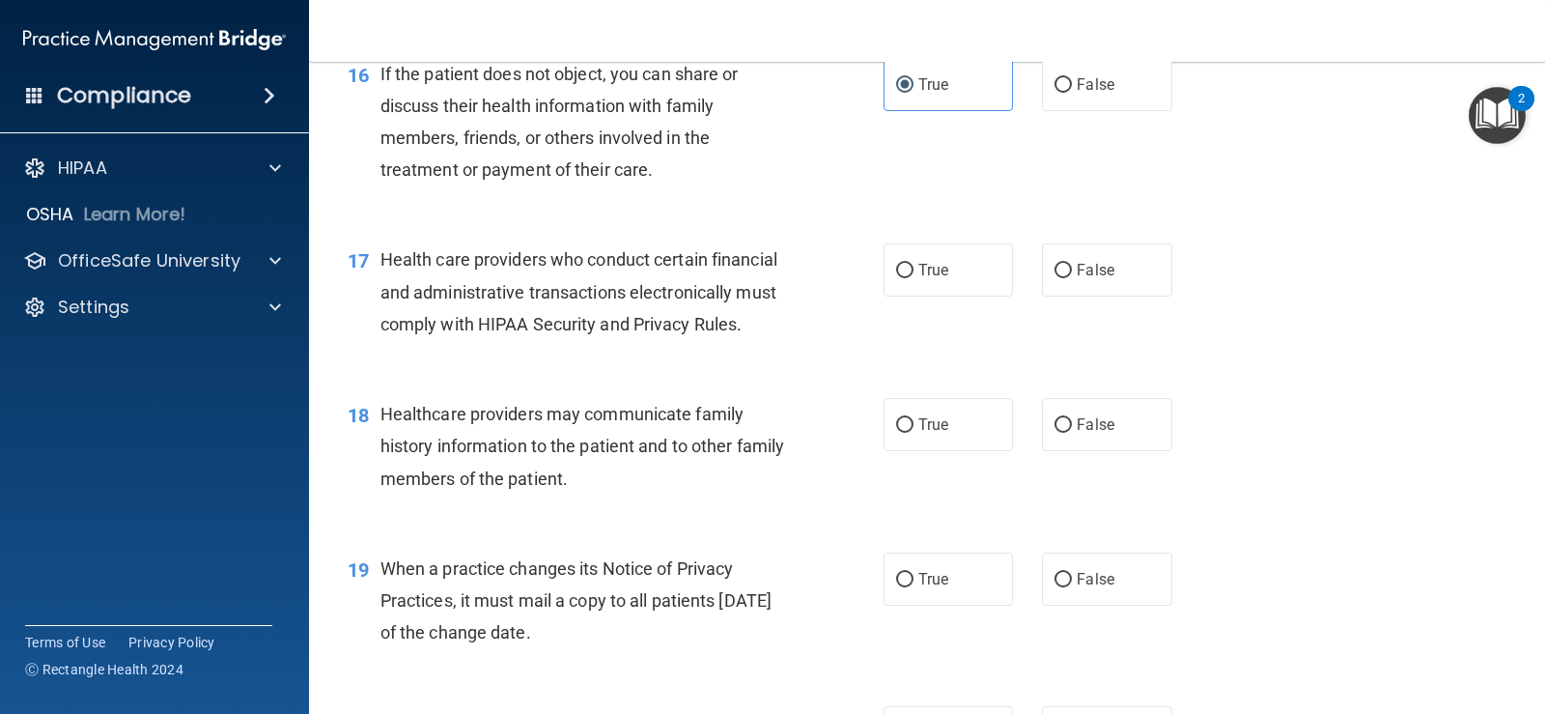
scroll to position [2608, 0]
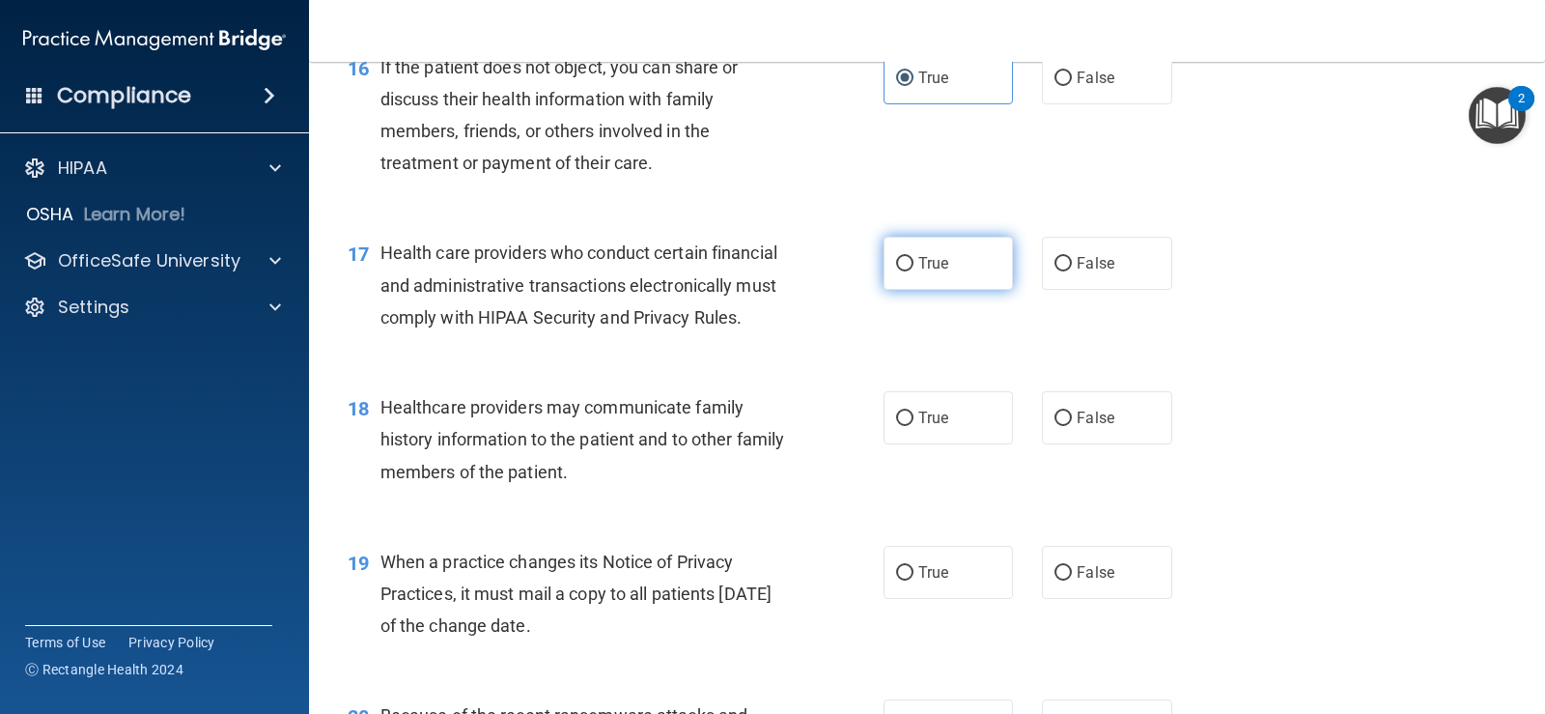
click at [942, 272] on span "True" at bounding box center [934, 263] width 30 height 18
click at [914, 271] on input "True" at bounding box center [904, 264] width 17 height 14
radio input "true"
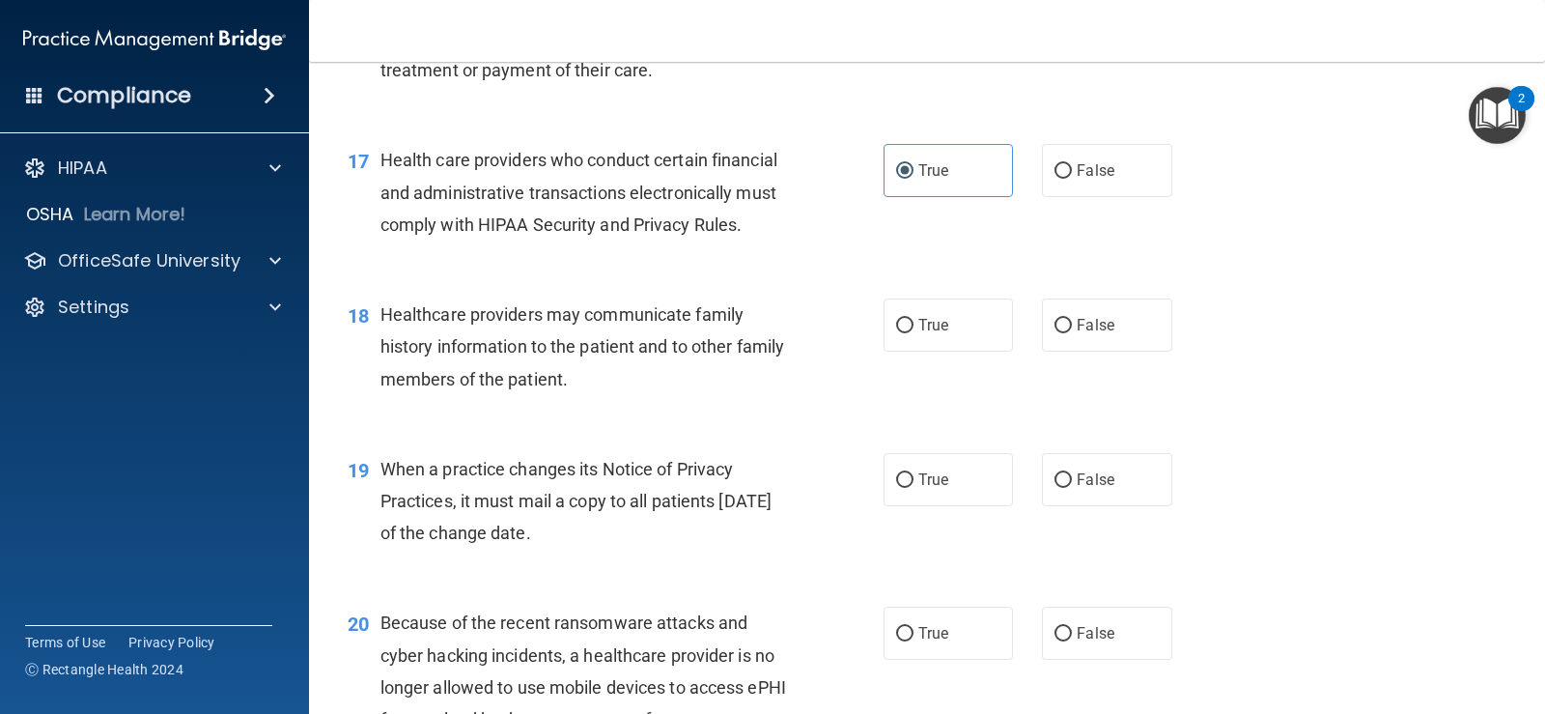
scroll to position [2704, 0]
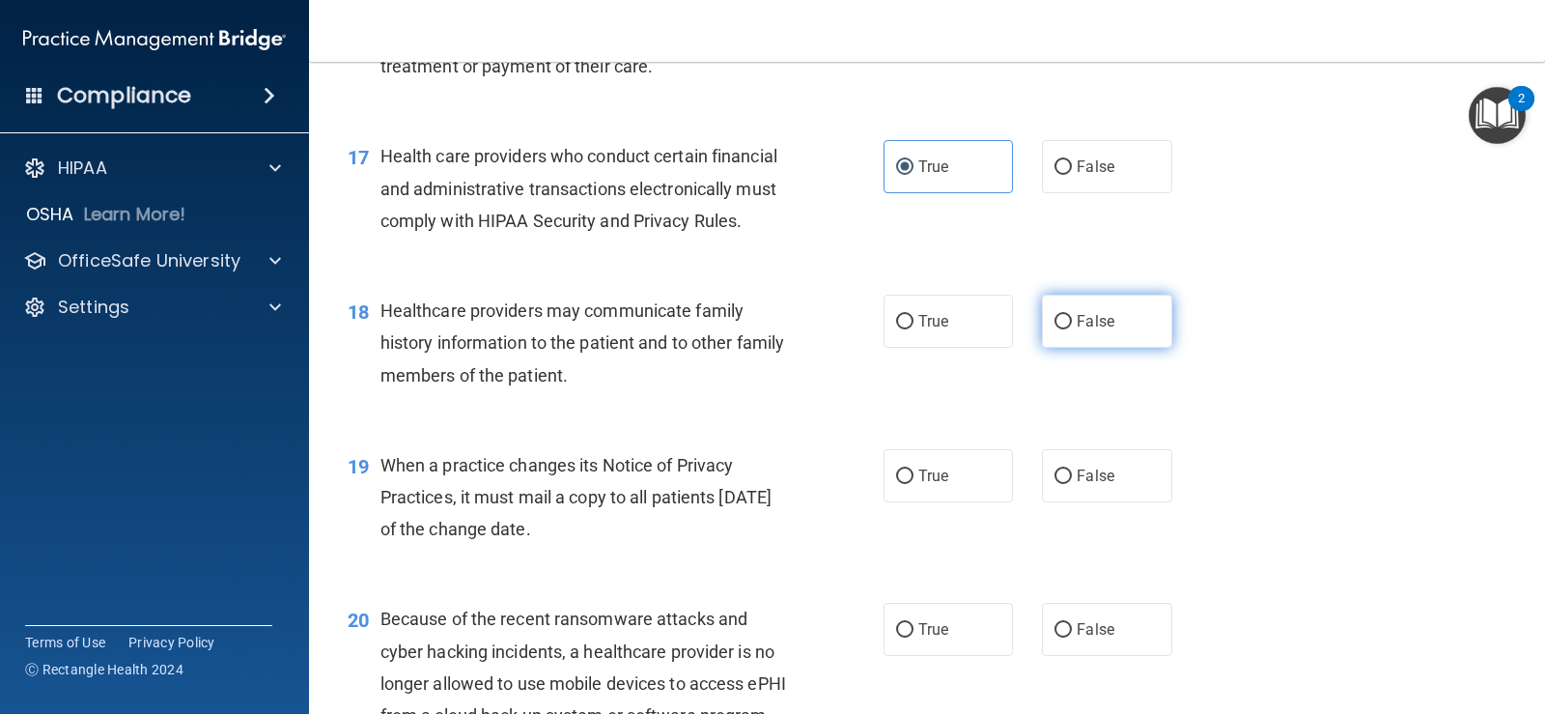
click at [1162, 348] on div "True False" at bounding box center [1040, 321] width 312 height 53
click at [1112, 348] on label "False" at bounding box center [1106, 321] width 129 height 53
click at [1072, 329] on input "False" at bounding box center [1063, 322] width 17 height 14
radio input "true"
click at [968, 348] on label "True" at bounding box center [948, 321] width 129 height 53
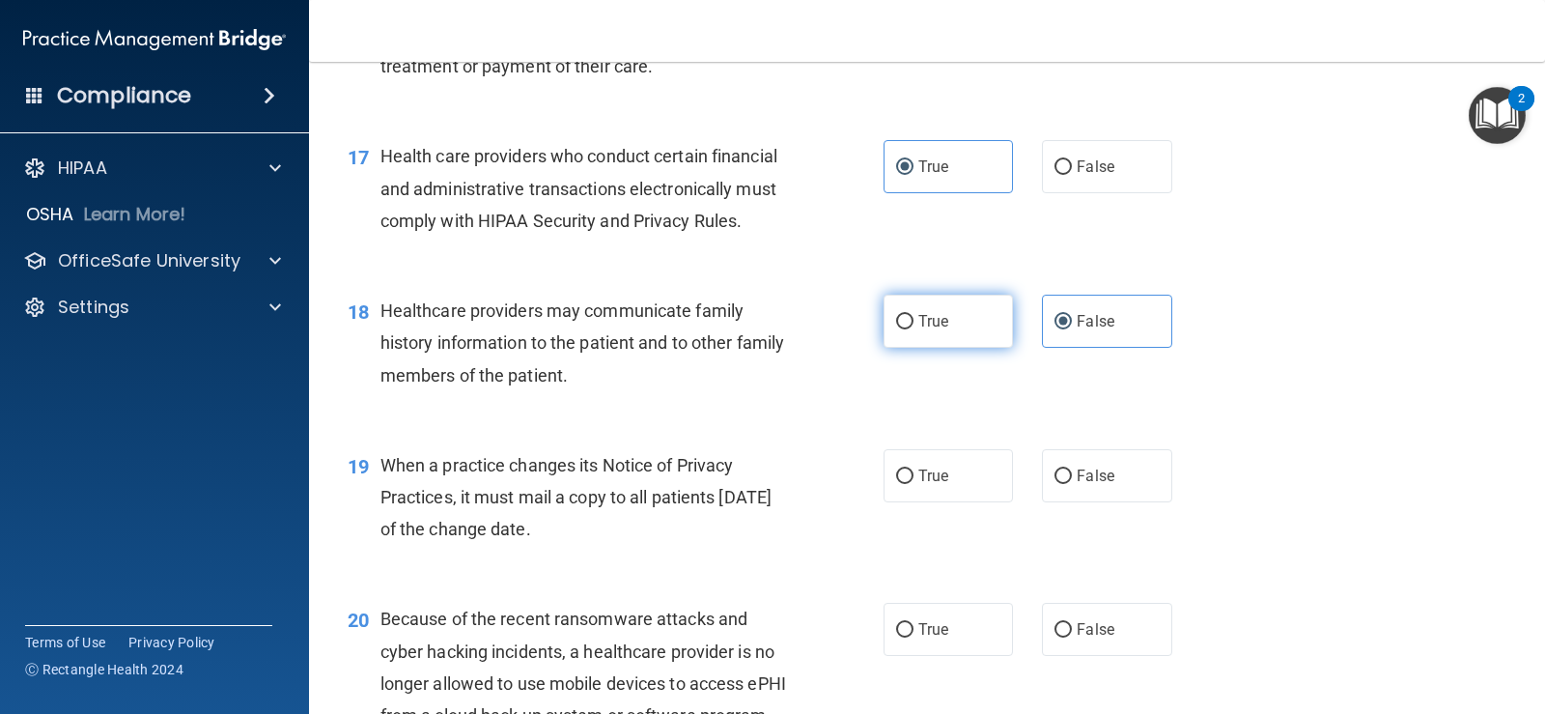
click at [914, 329] on input "True" at bounding box center [904, 322] width 17 height 14
radio input "true"
radio input "false"
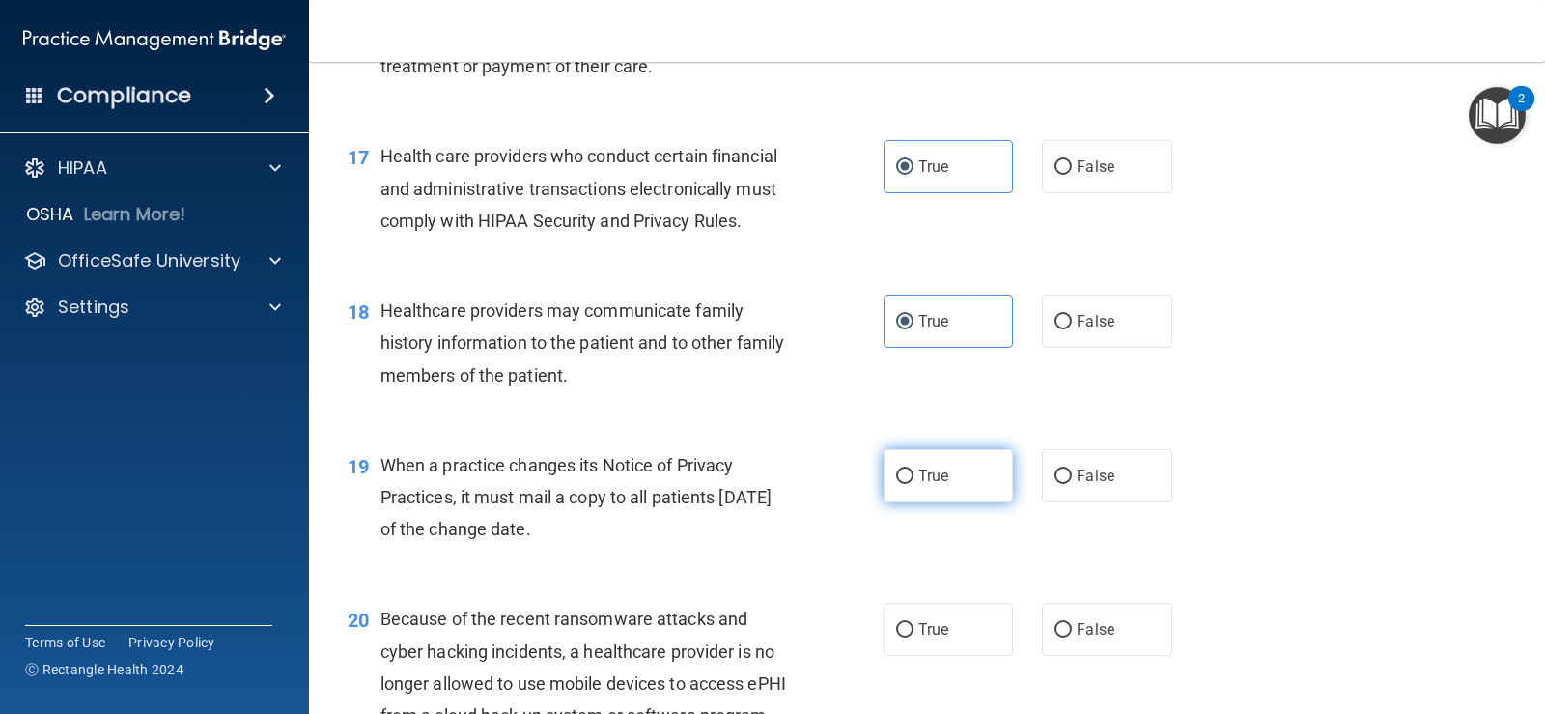
click at [930, 502] on label "True" at bounding box center [948, 475] width 129 height 53
click at [914, 484] on input "True" at bounding box center [904, 476] width 17 height 14
radio input "true"
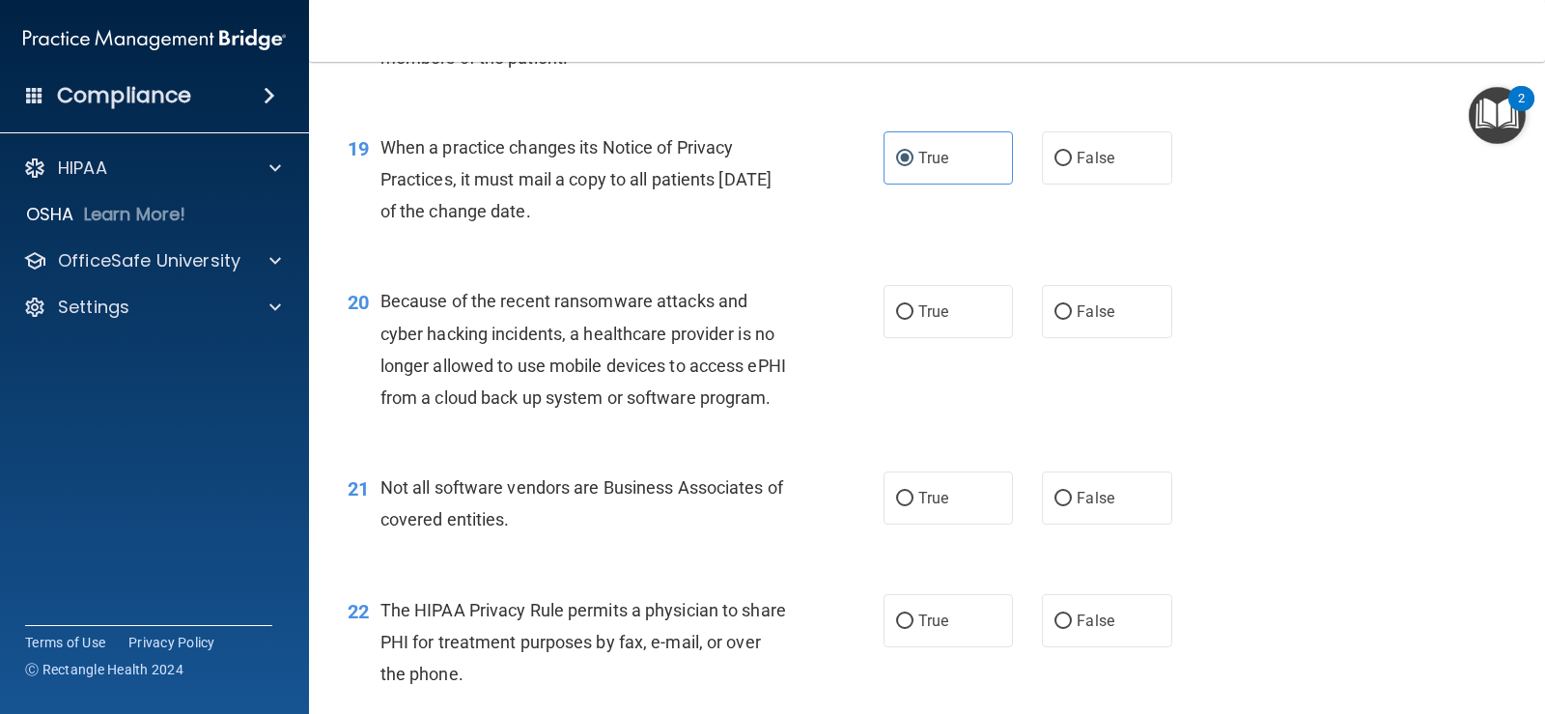
scroll to position [3026, 0]
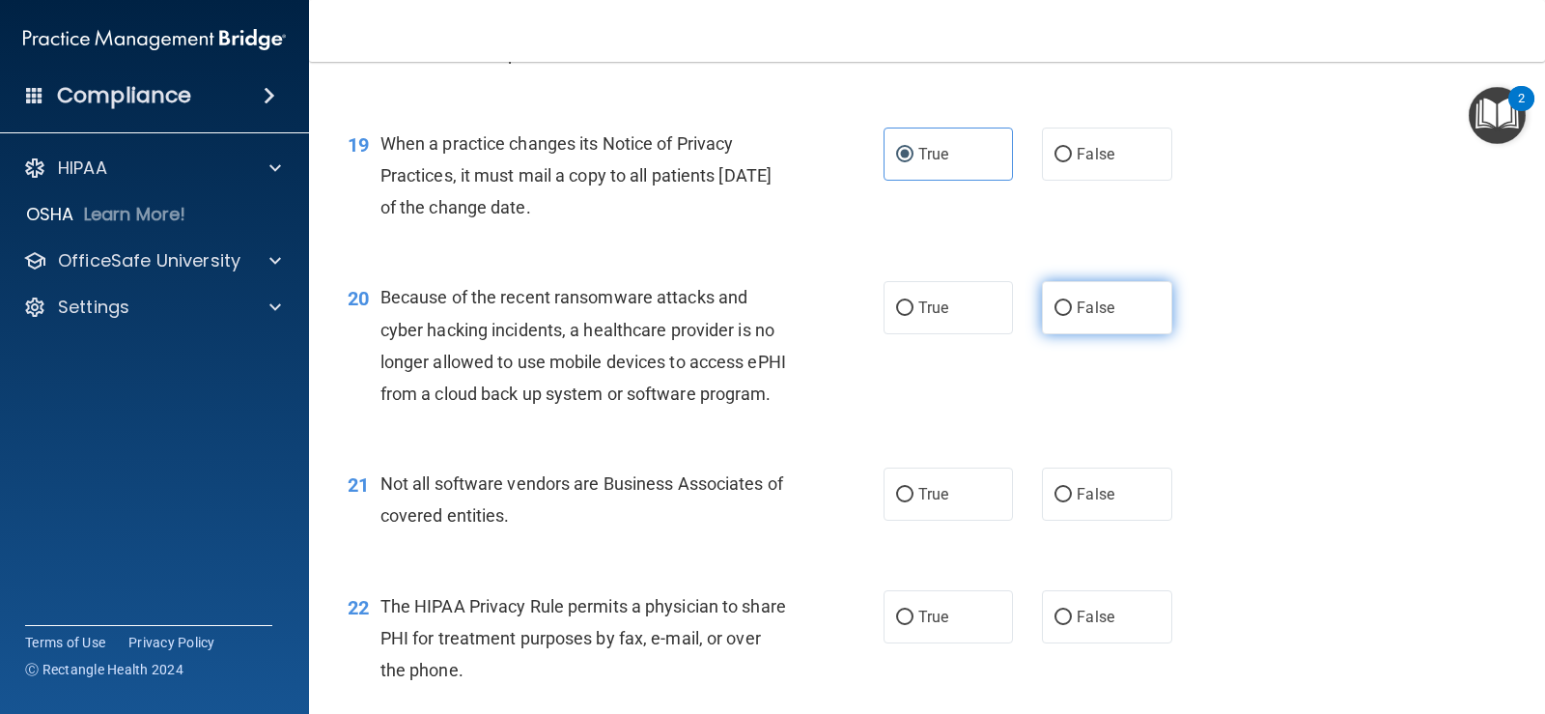
click at [1117, 327] on label "False" at bounding box center [1106, 307] width 129 height 53
click at [1072, 316] on input "False" at bounding box center [1063, 308] width 17 height 14
radio input "true"
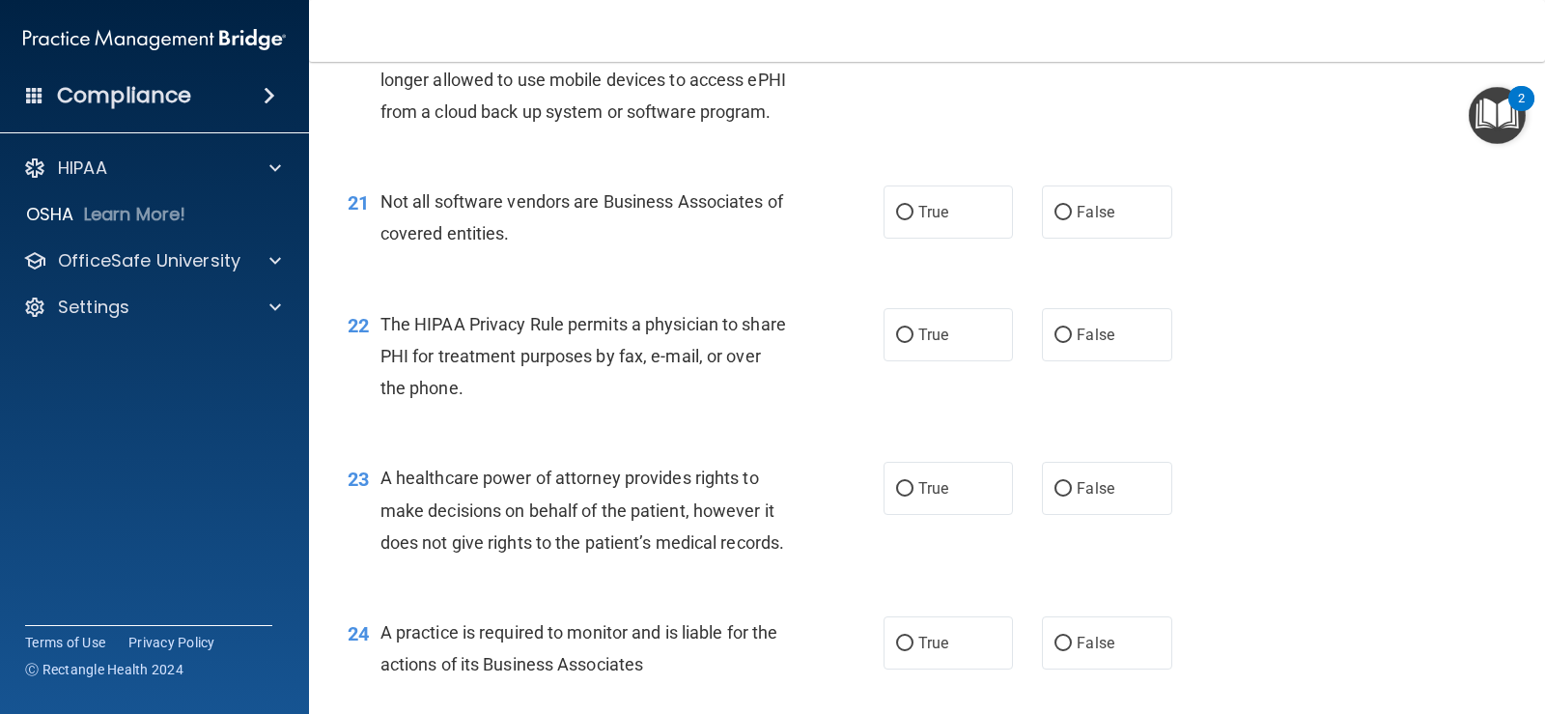
scroll to position [3349, 0]
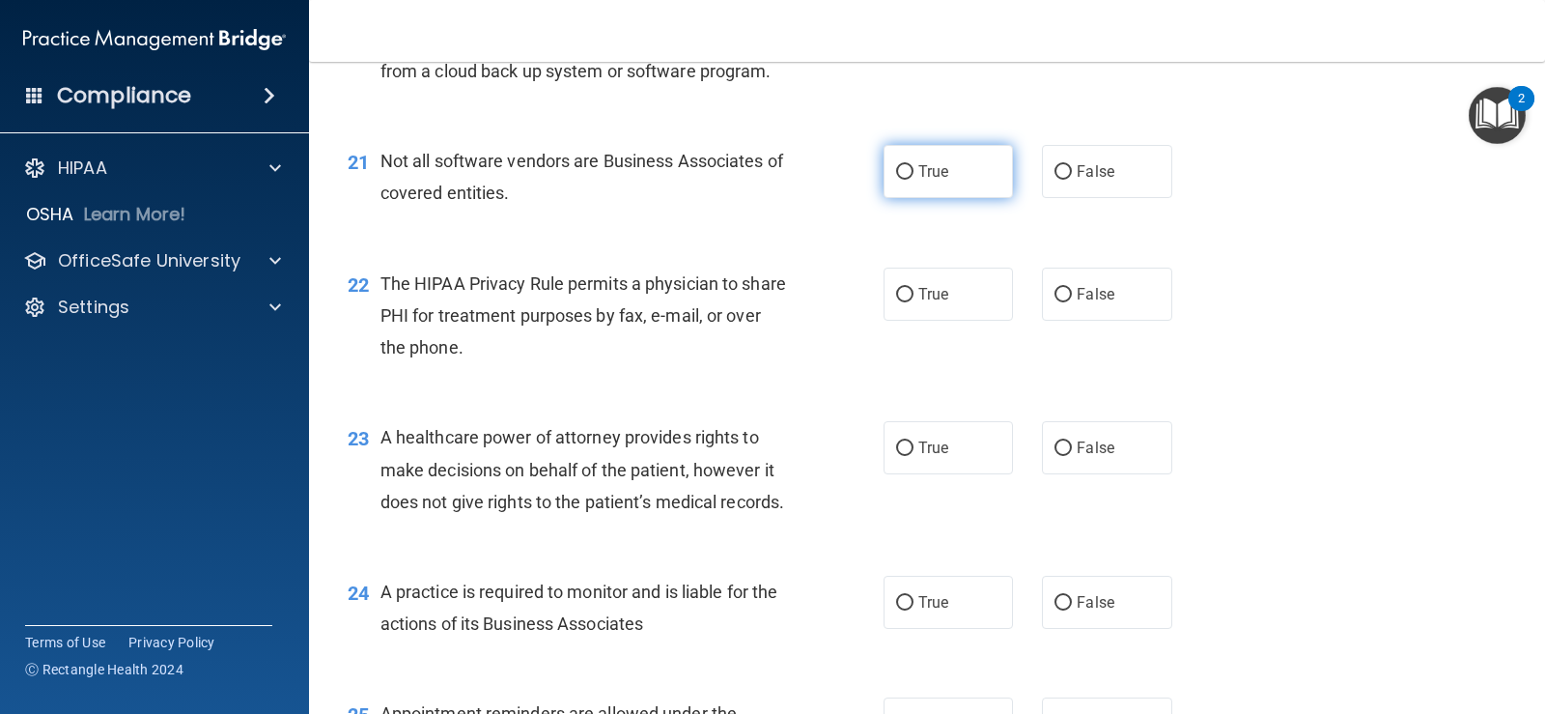
click at [977, 198] on label "True" at bounding box center [948, 171] width 129 height 53
click at [914, 180] on input "True" at bounding box center [904, 172] width 17 height 14
radio input "true"
click at [905, 321] on label "True" at bounding box center [948, 294] width 129 height 53
click at [905, 302] on input "True" at bounding box center [904, 295] width 17 height 14
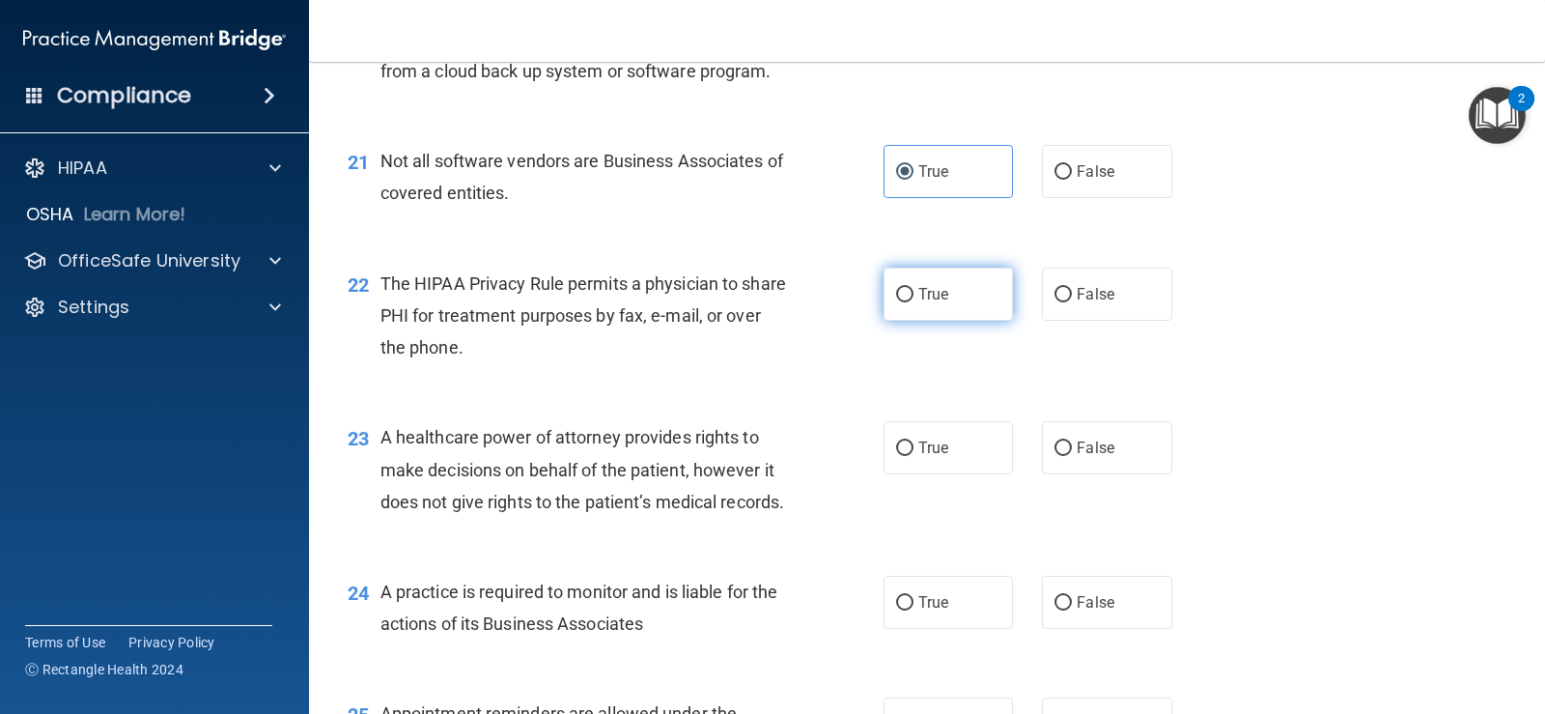
radio input "true"
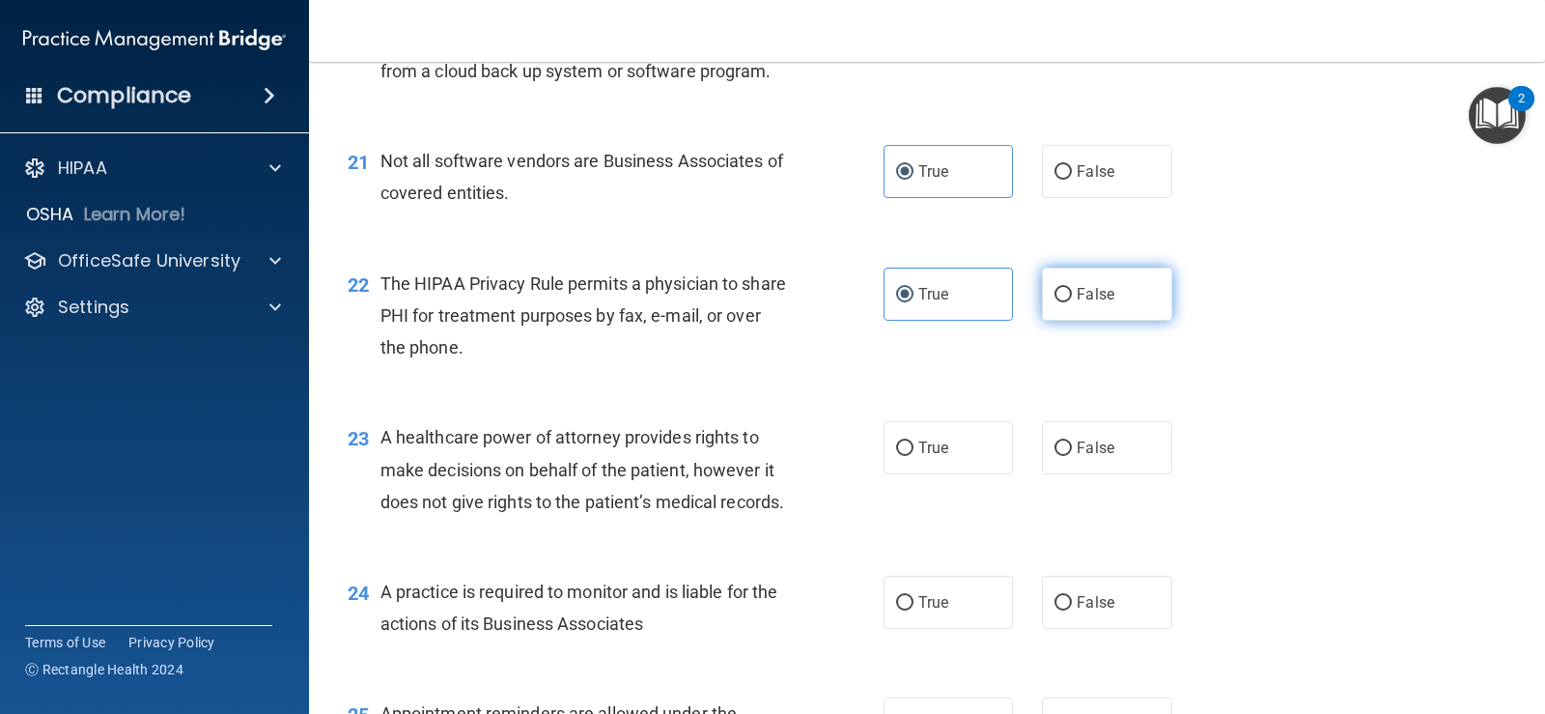
click at [1119, 321] on label "False" at bounding box center [1106, 294] width 129 height 53
click at [1072, 302] on input "False" at bounding box center [1063, 295] width 17 height 14
radio input "true"
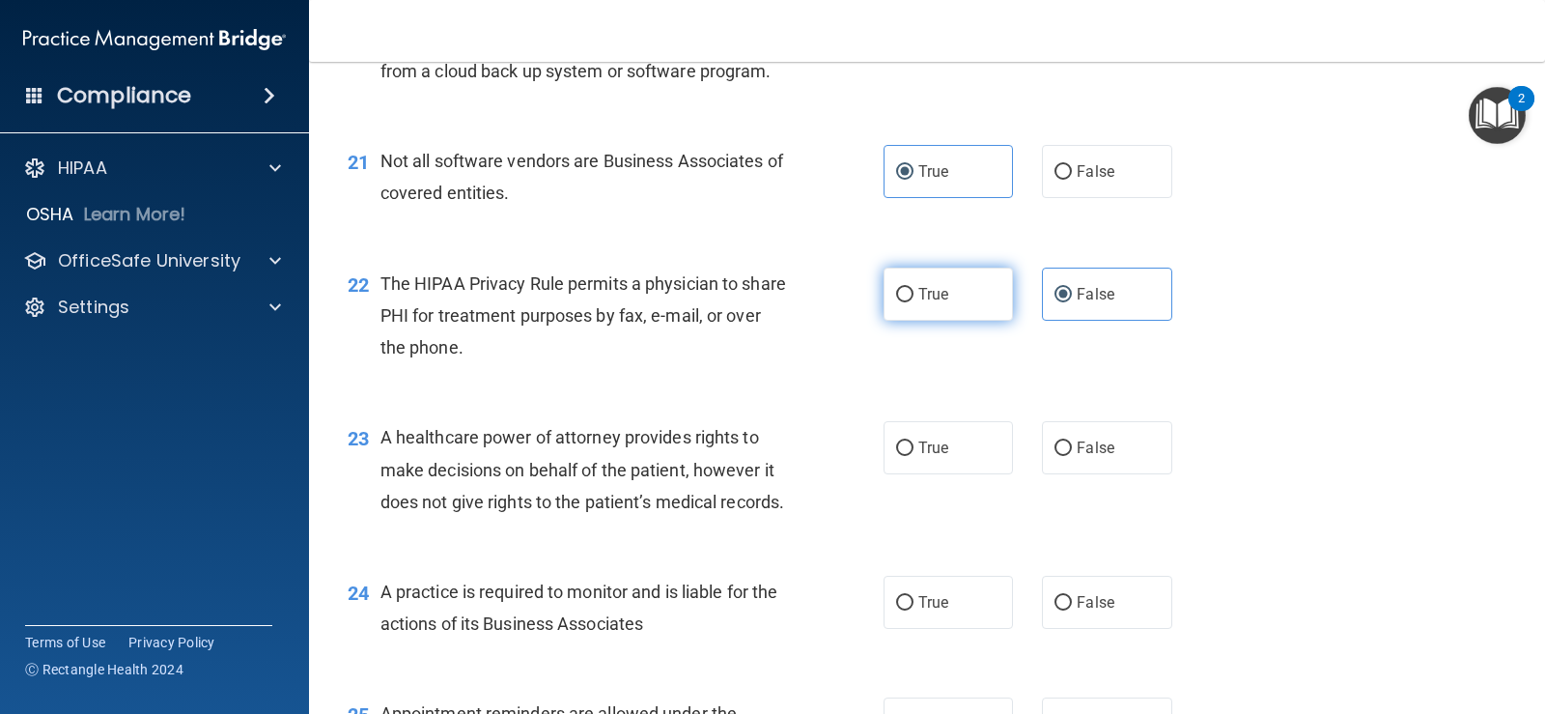
click at [999, 321] on label "True" at bounding box center [948, 294] width 129 height 53
click at [914, 302] on input "True" at bounding box center [904, 295] width 17 height 14
radio input "true"
radio input "false"
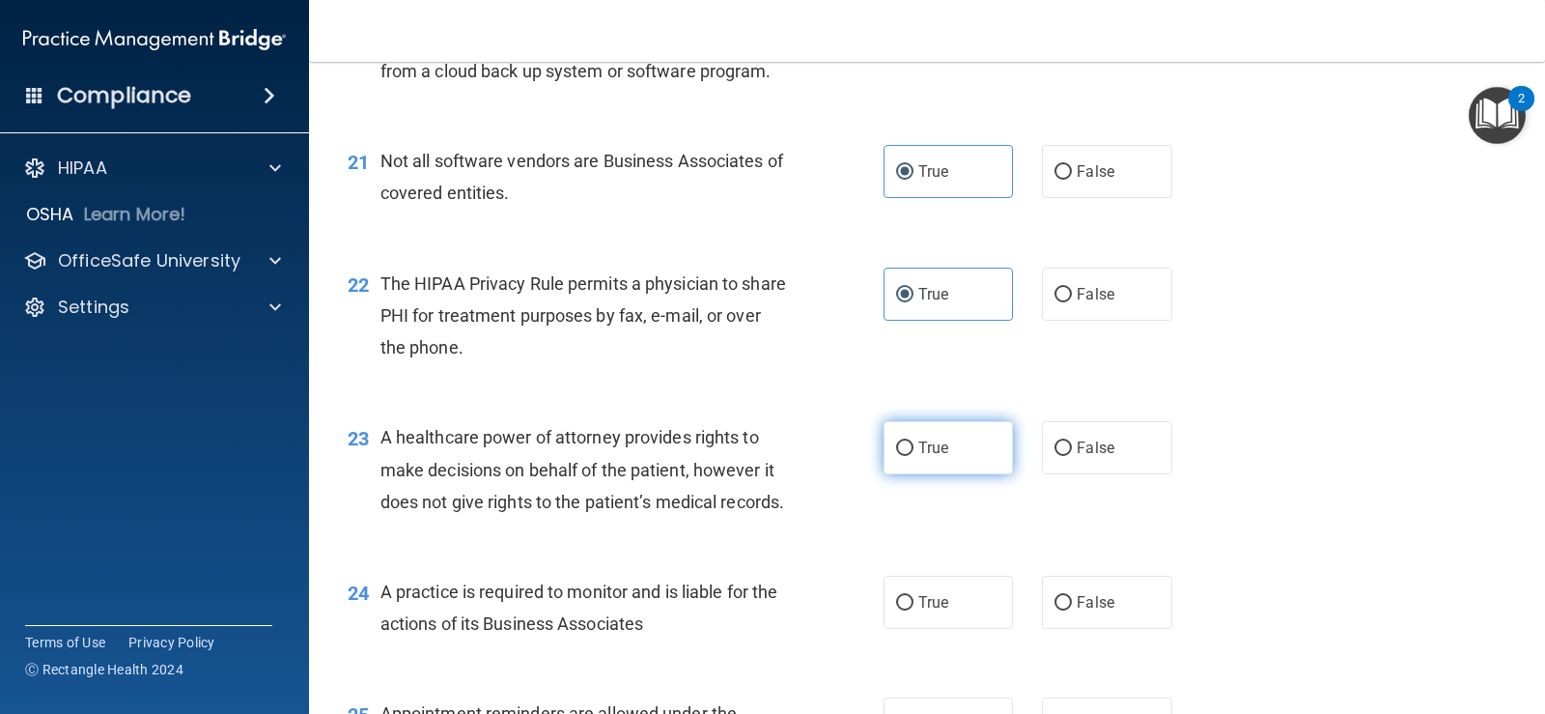
click at [893, 474] on label "True" at bounding box center [948, 447] width 129 height 53
click at [896, 456] on input "True" at bounding box center [904, 448] width 17 height 14
radio input "true"
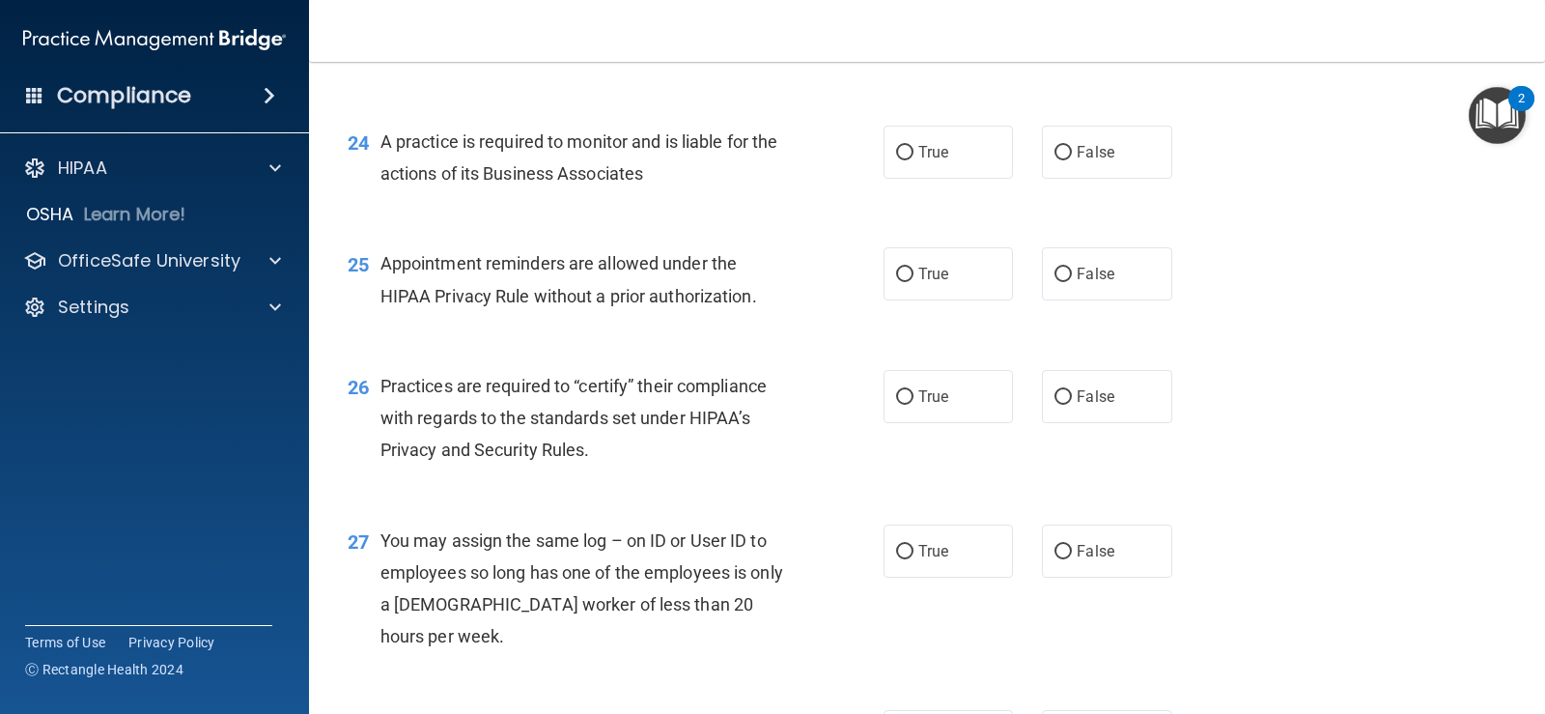
scroll to position [3895, 0]
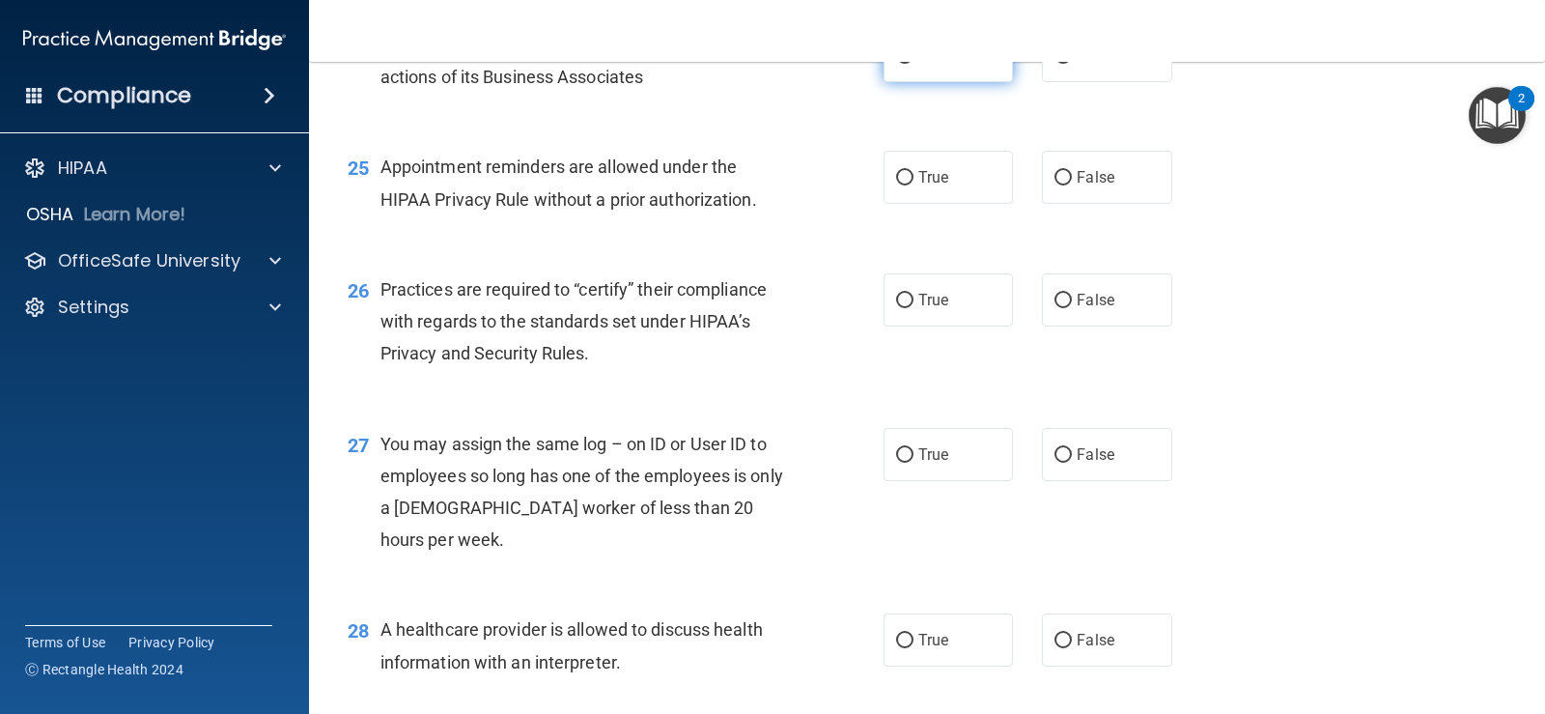
click at [939, 65] on span "True" at bounding box center [934, 55] width 30 height 18
click at [914, 64] on input "True" at bounding box center [904, 56] width 17 height 14
radio input "true"
click at [935, 204] on label "True" at bounding box center [948, 177] width 129 height 53
click at [914, 185] on input "True" at bounding box center [904, 178] width 17 height 14
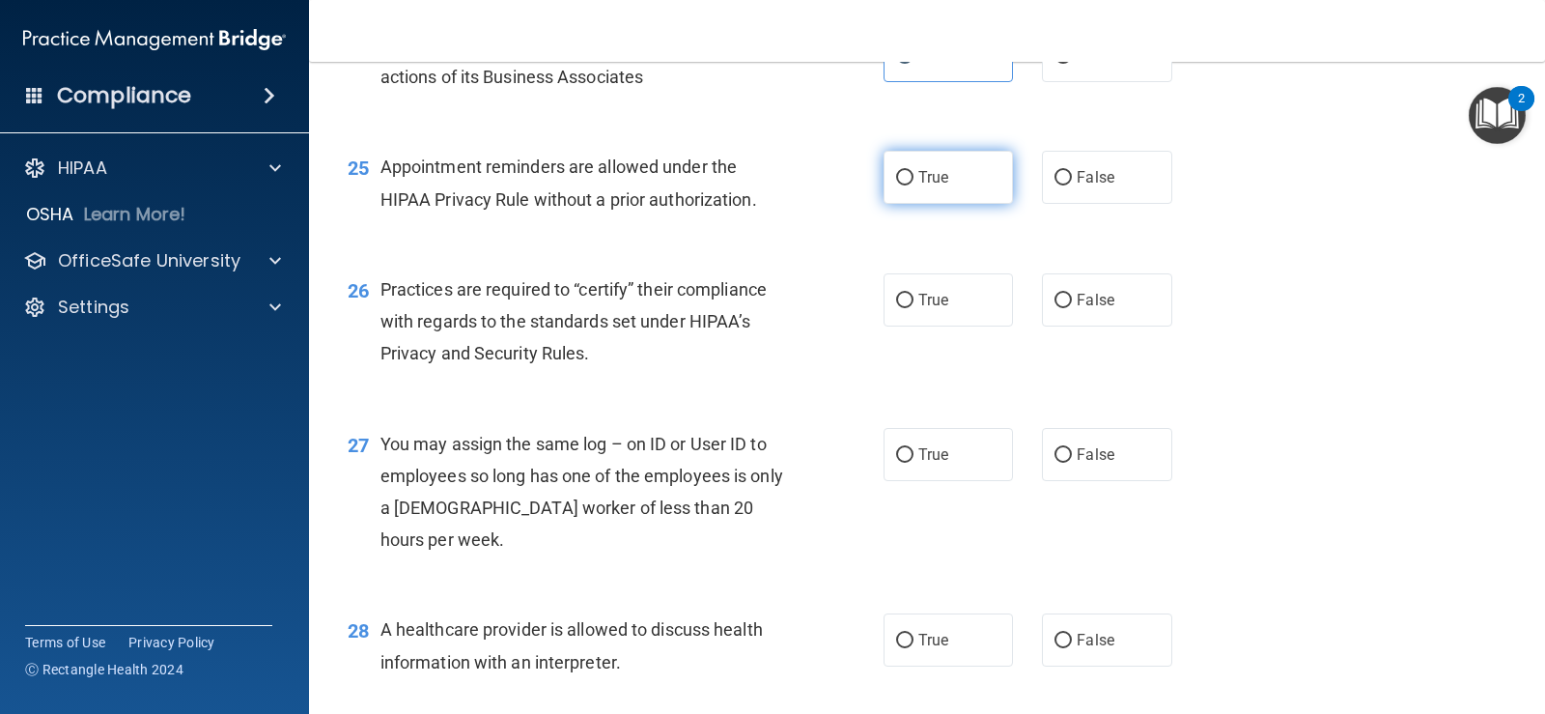
radio input "true"
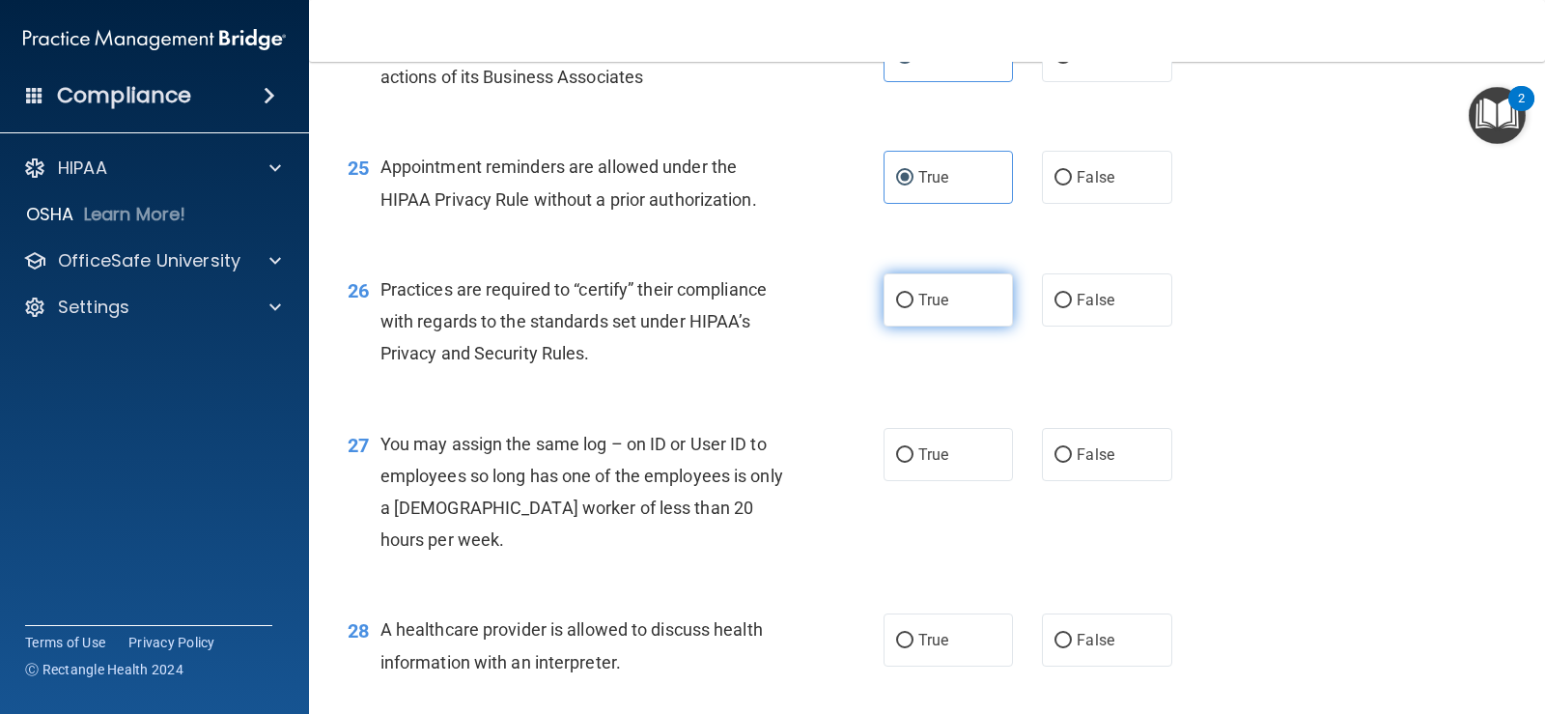
click at [965, 326] on label "True" at bounding box center [948, 299] width 129 height 53
click at [914, 308] on input "True" at bounding box center [904, 301] width 17 height 14
radio input "true"
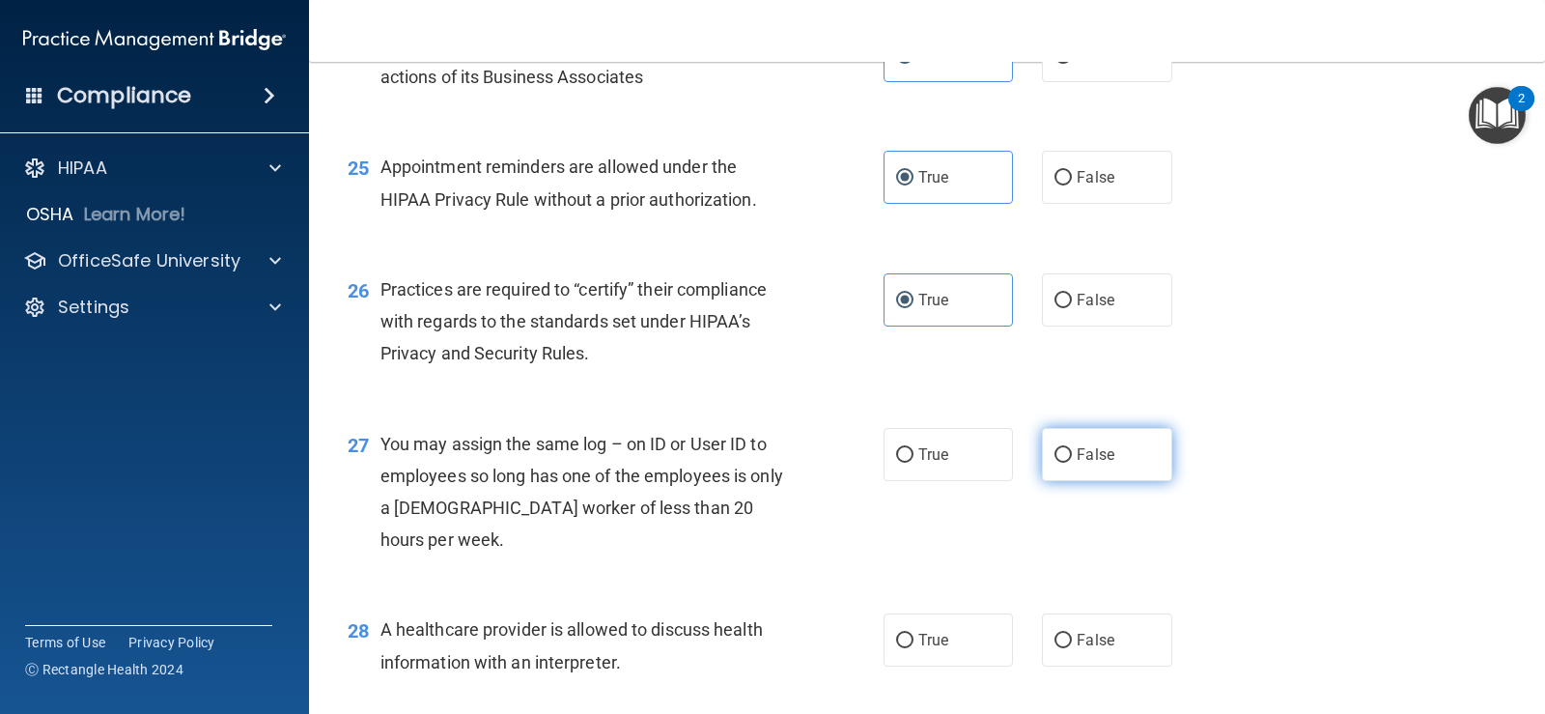
click at [1046, 481] on label "False" at bounding box center [1106, 454] width 129 height 53
click at [1055, 463] on input "False" at bounding box center [1063, 455] width 17 height 14
radio input "true"
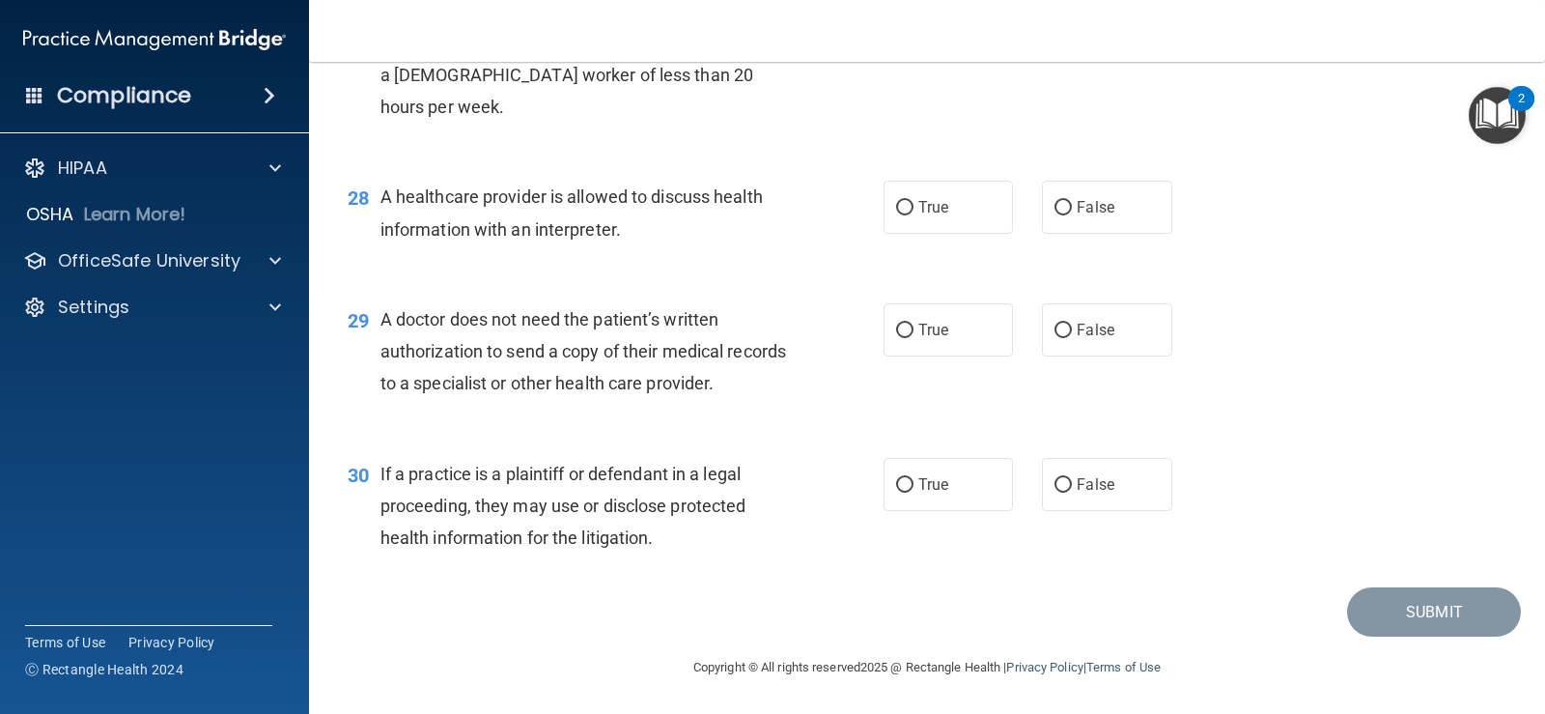
scroll to position [4424, 0]
click at [906, 204] on input "True" at bounding box center [904, 208] width 17 height 14
radio input "true"
click at [951, 340] on label "True" at bounding box center [948, 329] width 129 height 53
click at [914, 338] on input "True" at bounding box center [904, 331] width 17 height 14
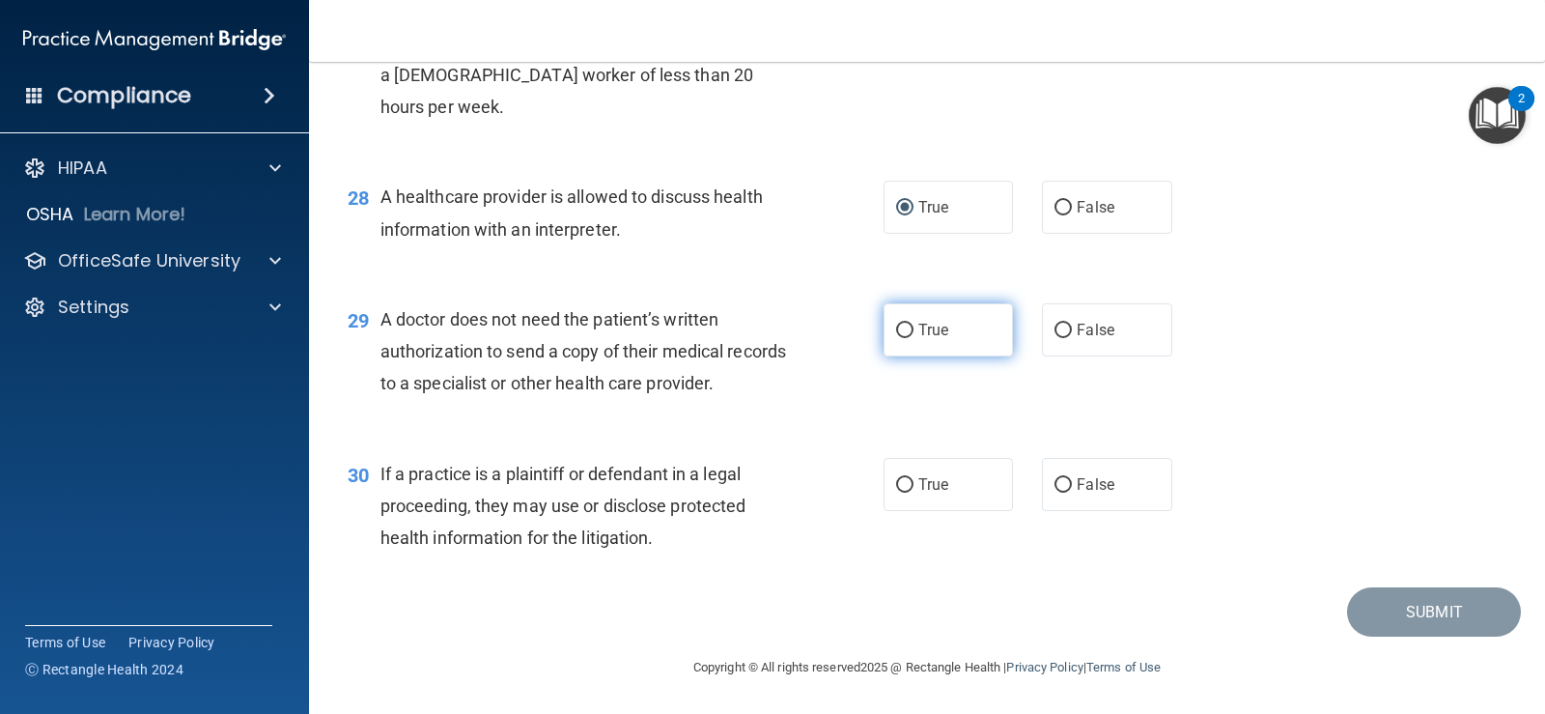
radio input "true"
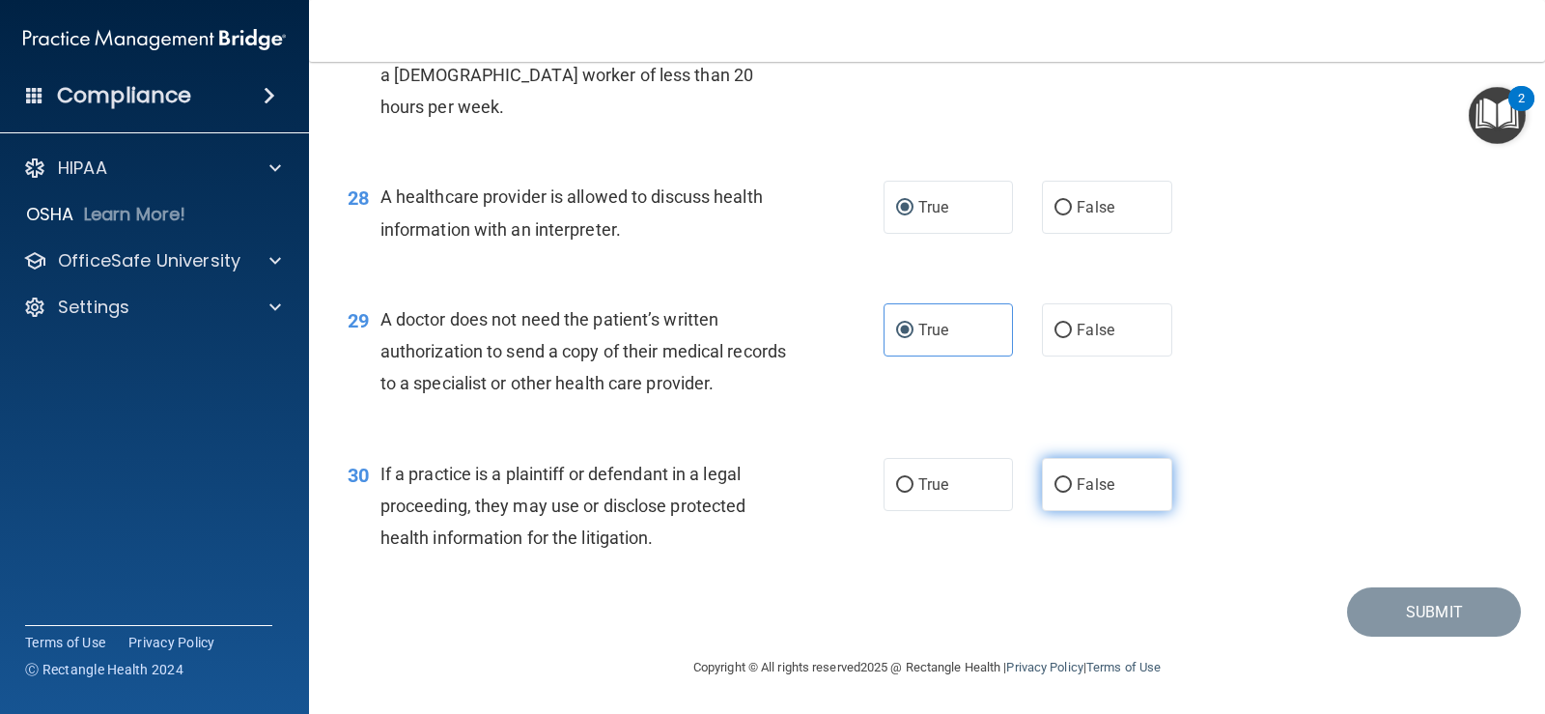
click at [1060, 485] on input "False" at bounding box center [1063, 485] width 17 height 14
radio input "true"
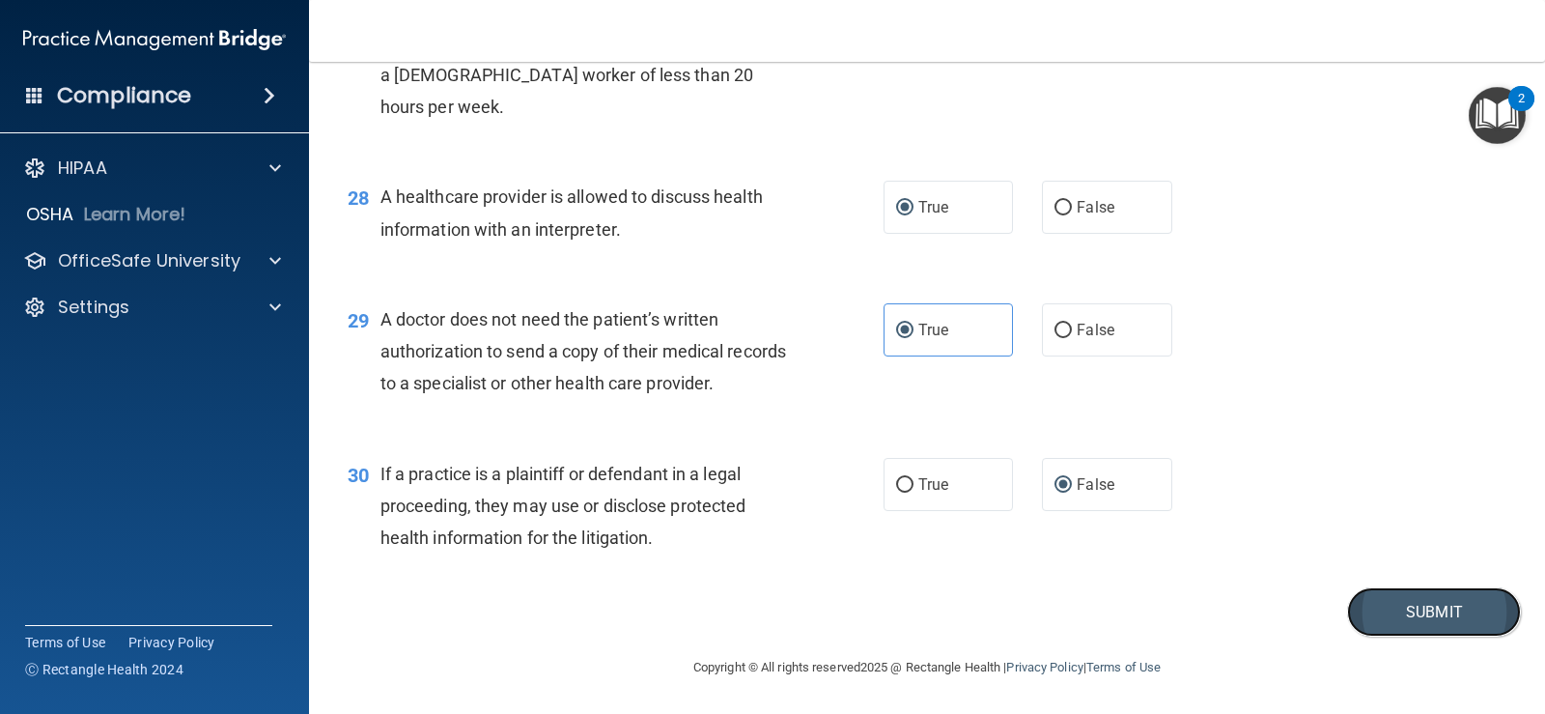
click at [1383, 625] on button "Submit" at bounding box center [1434, 611] width 174 height 49
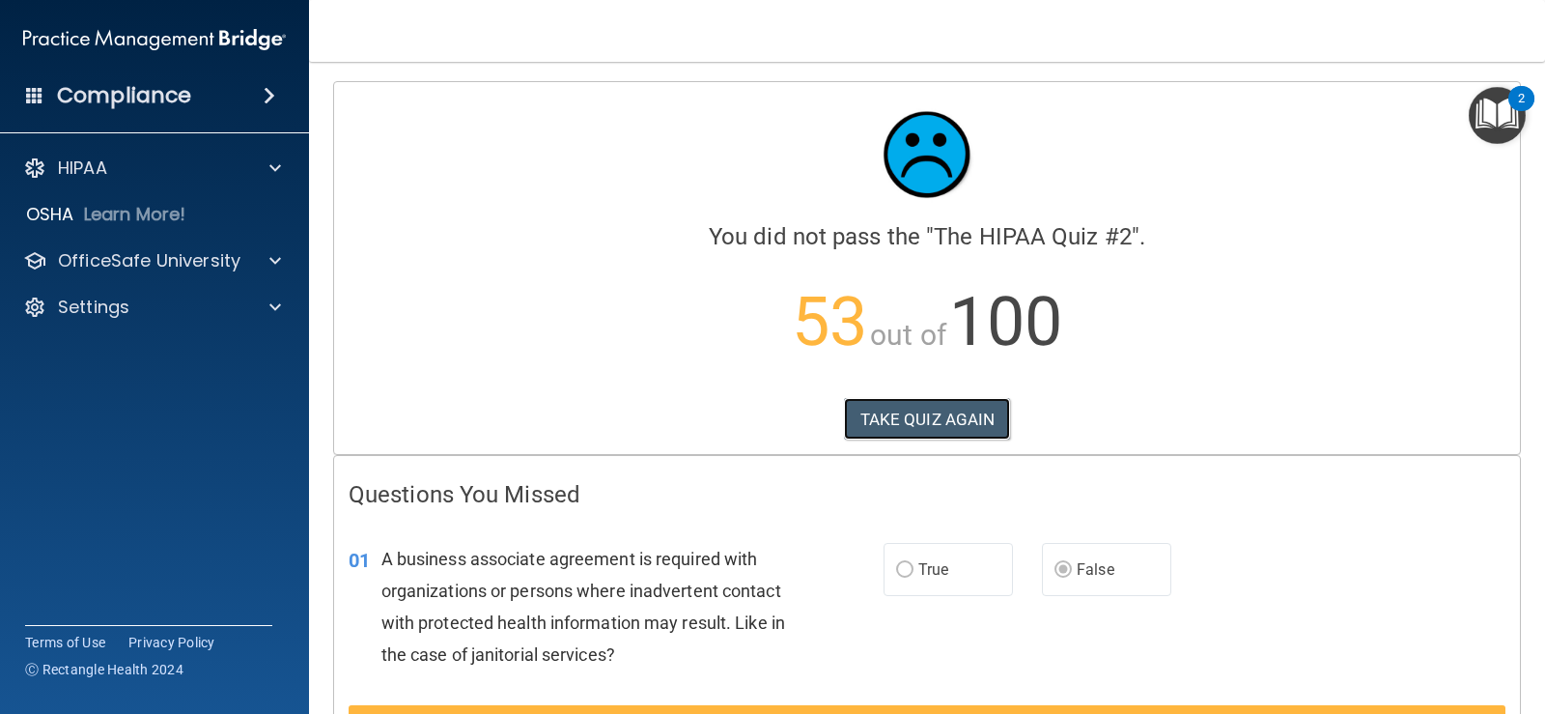
drag, startPoint x: 950, startPoint y: 423, endPoint x: 1231, endPoint y: 276, distance: 317.1
click at [1231, 276] on div "You did not pass the " The HIPAA Quiz #2 ". 53 out of 100 TAKE QUIZ AGAIN" at bounding box center [927, 241] width 1157 height 289
click at [957, 414] on button "TAKE QUIZ AGAIN" at bounding box center [927, 419] width 167 height 42
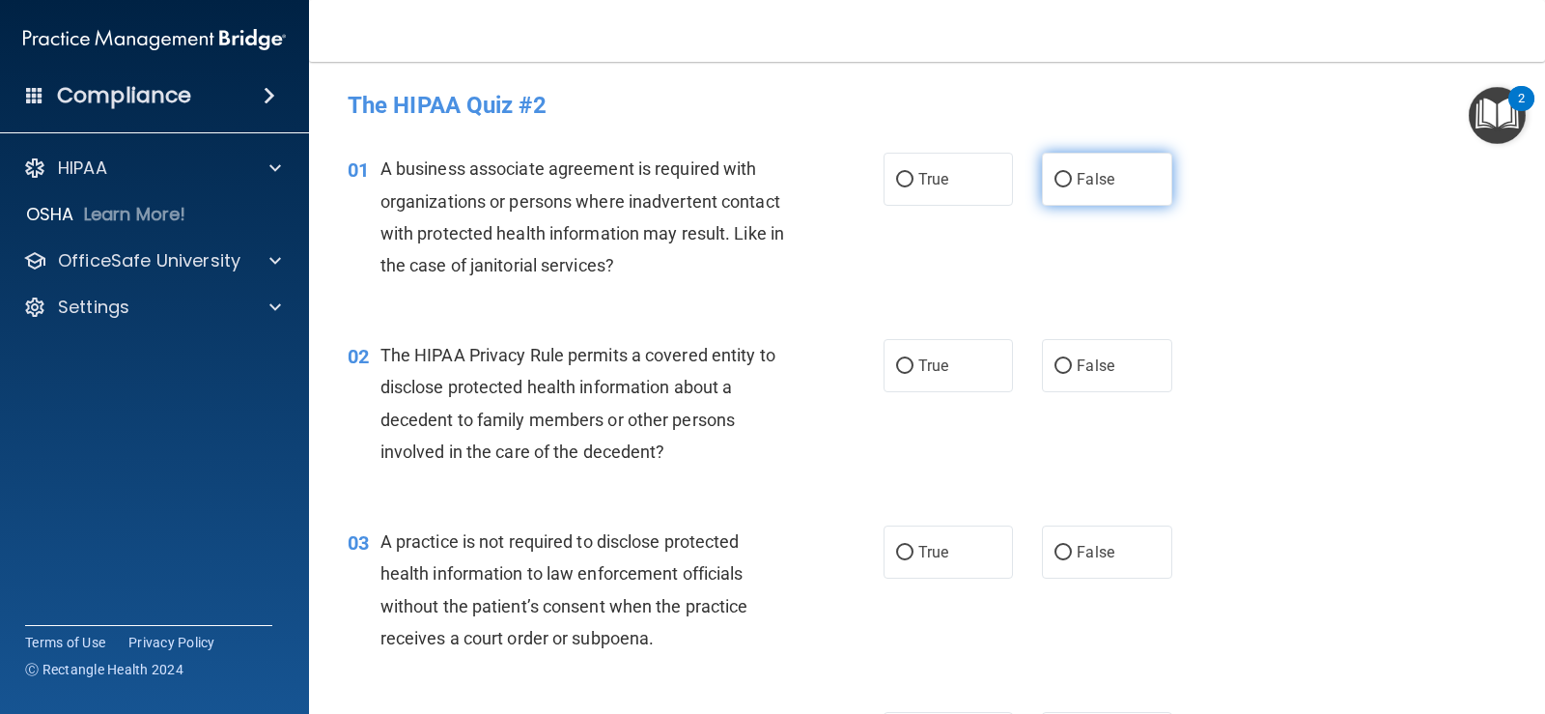
click at [1102, 182] on span "False" at bounding box center [1096, 179] width 38 height 18
click at [1072, 182] on input "False" at bounding box center [1063, 180] width 17 height 14
radio input "true"
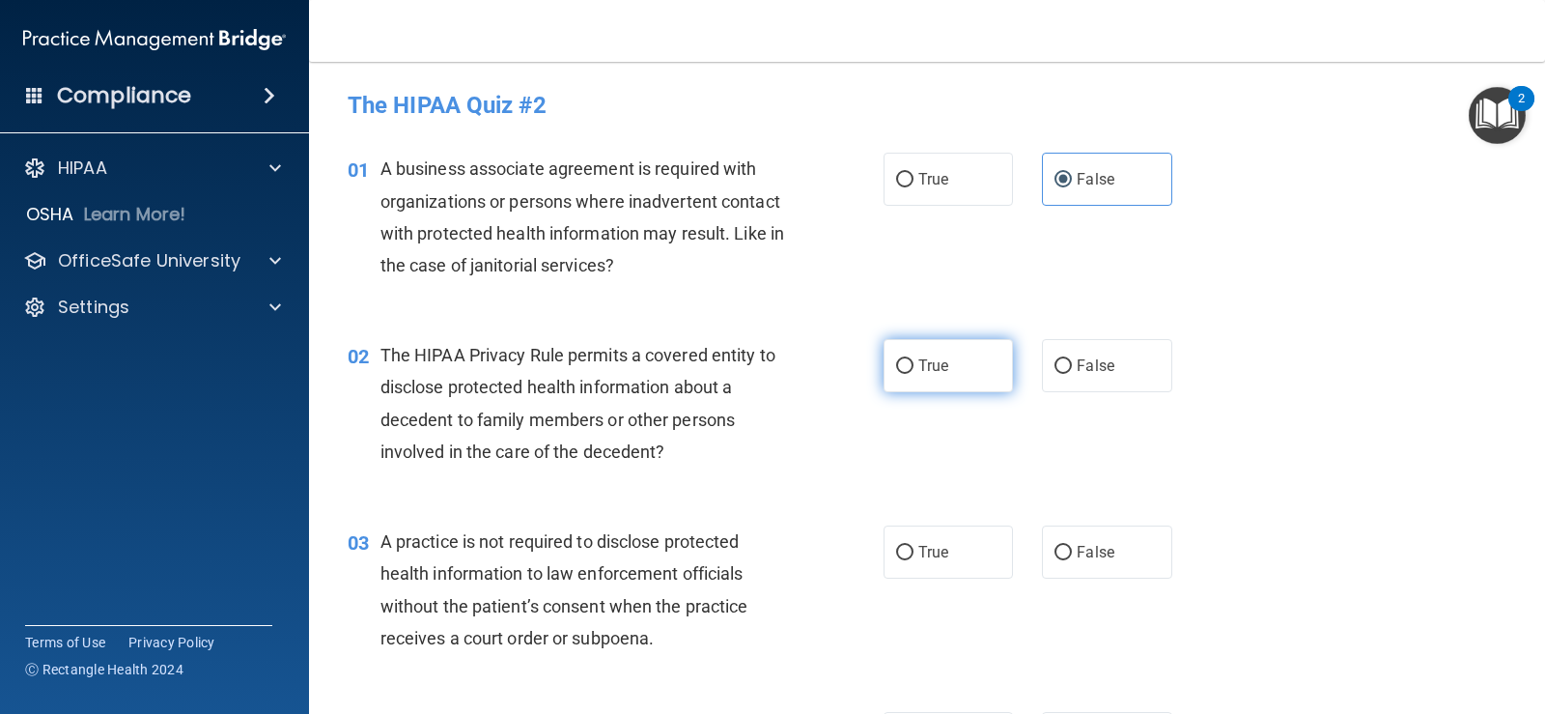
click at [930, 366] on span "True" at bounding box center [934, 365] width 30 height 18
click at [914, 366] on input "True" at bounding box center [904, 366] width 17 height 14
radio input "true"
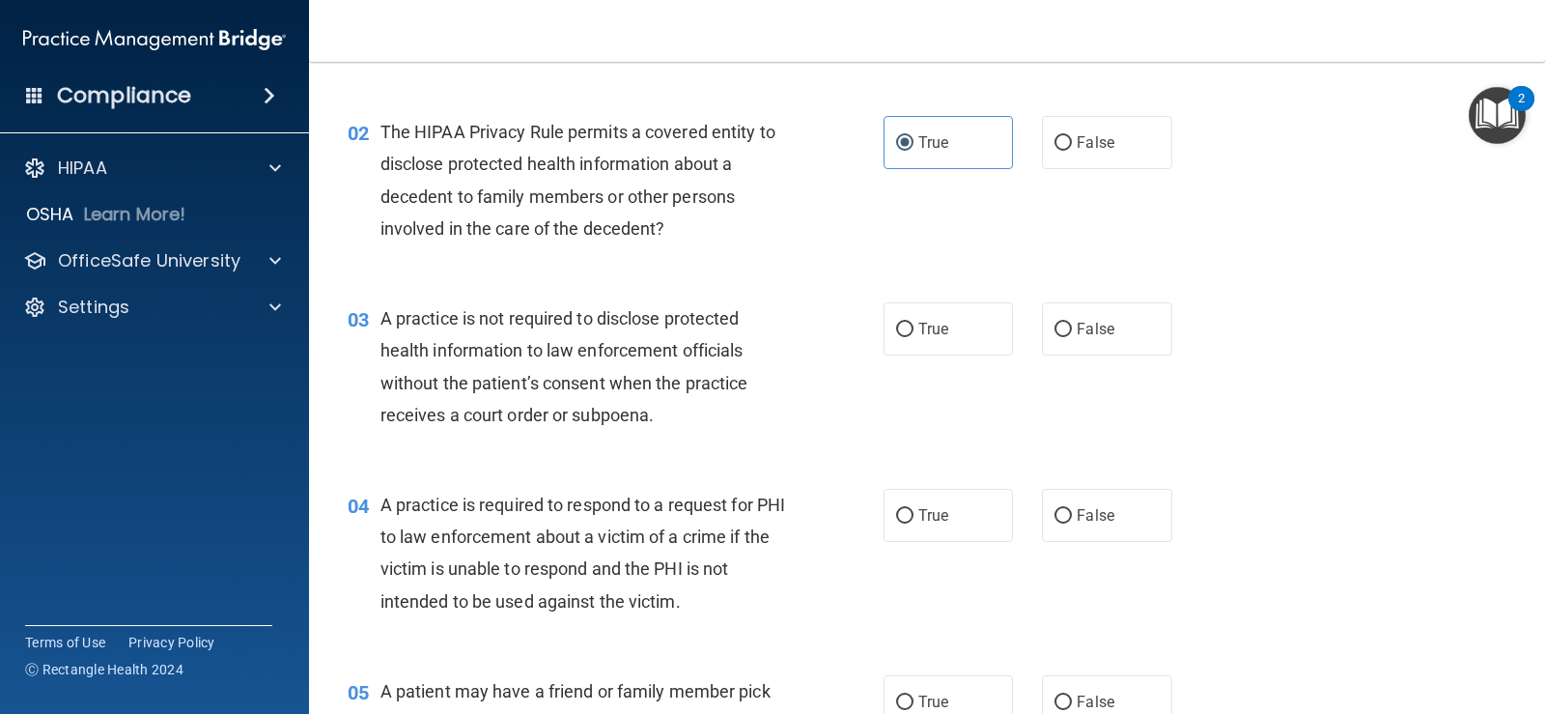
scroll to position [225, 0]
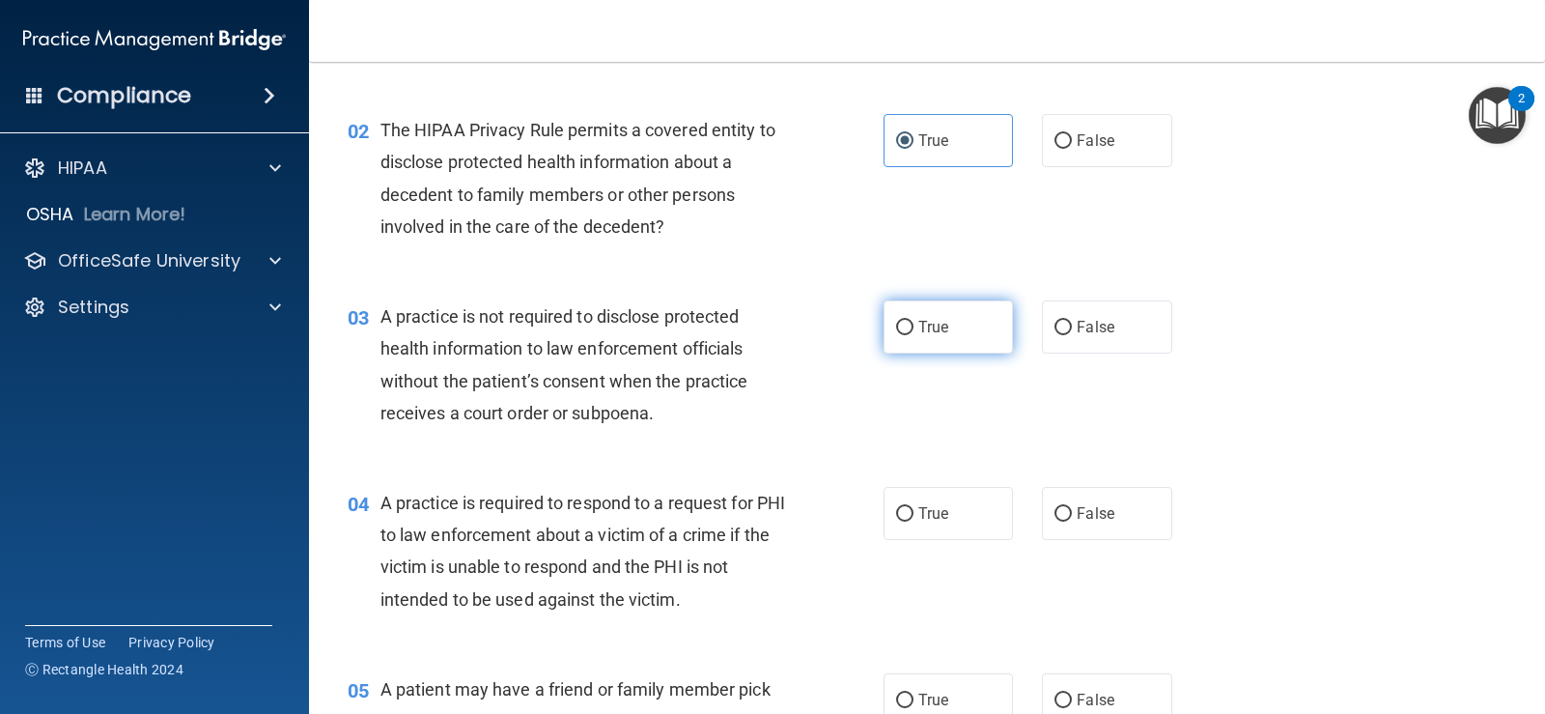
click at [936, 328] on span "True" at bounding box center [934, 327] width 30 height 18
click at [914, 328] on input "True" at bounding box center [904, 328] width 17 height 14
radio input "true"
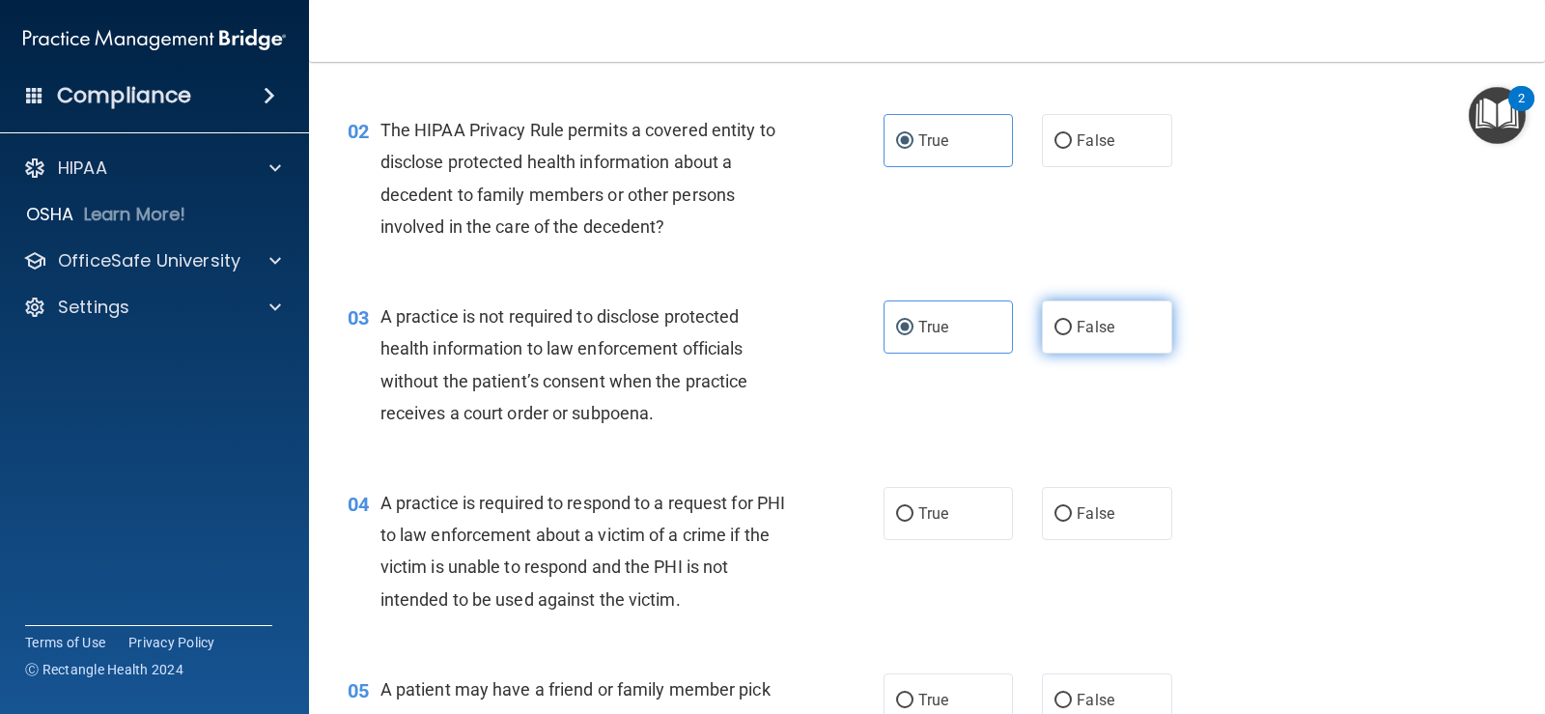
click at [1110, 340] on label "False" at bounding box center [1106, 326] width 129 height 53
click at [1072, 335] on input "False" at bounding box center [1063, 328] width 17 height 14
radio input "true"
radio input "false"
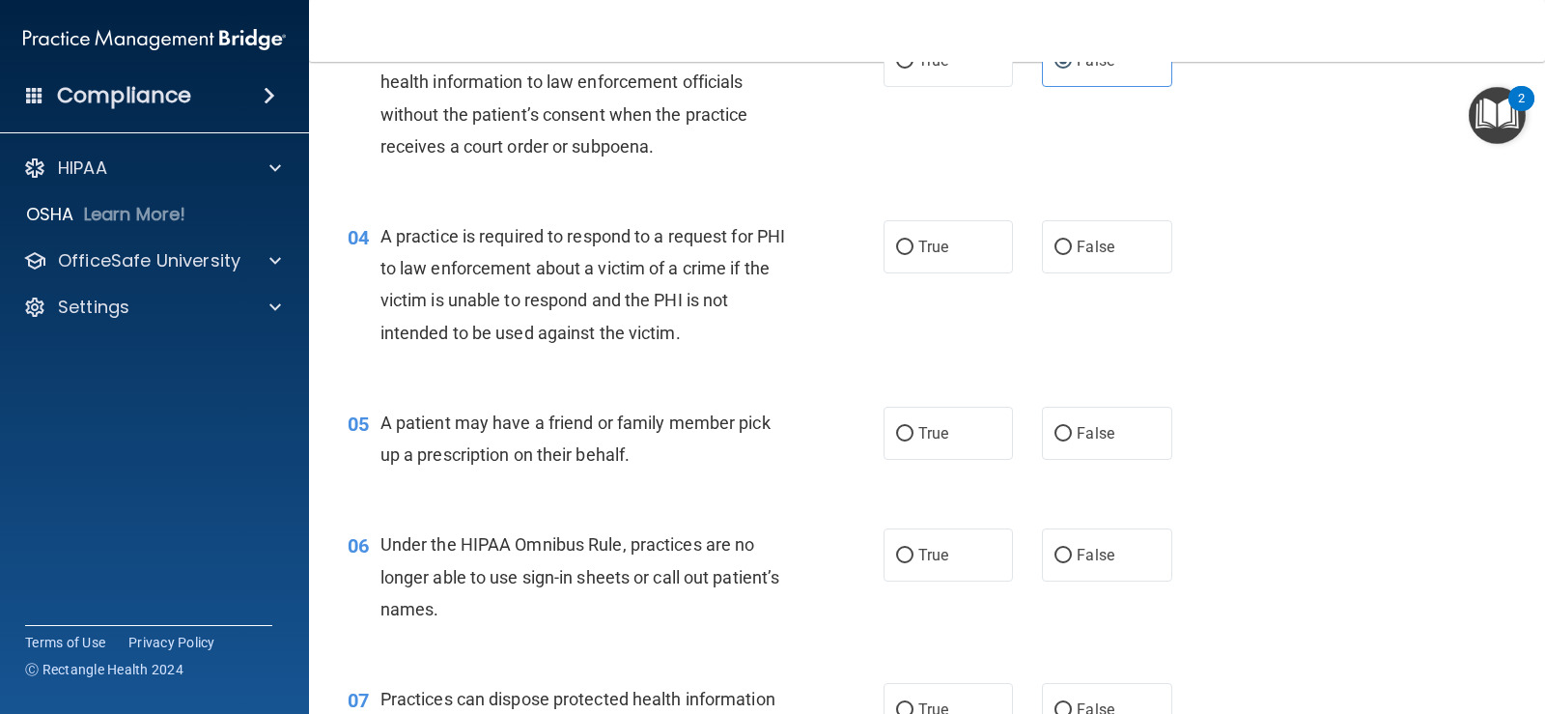
scroll to position [548, 0]
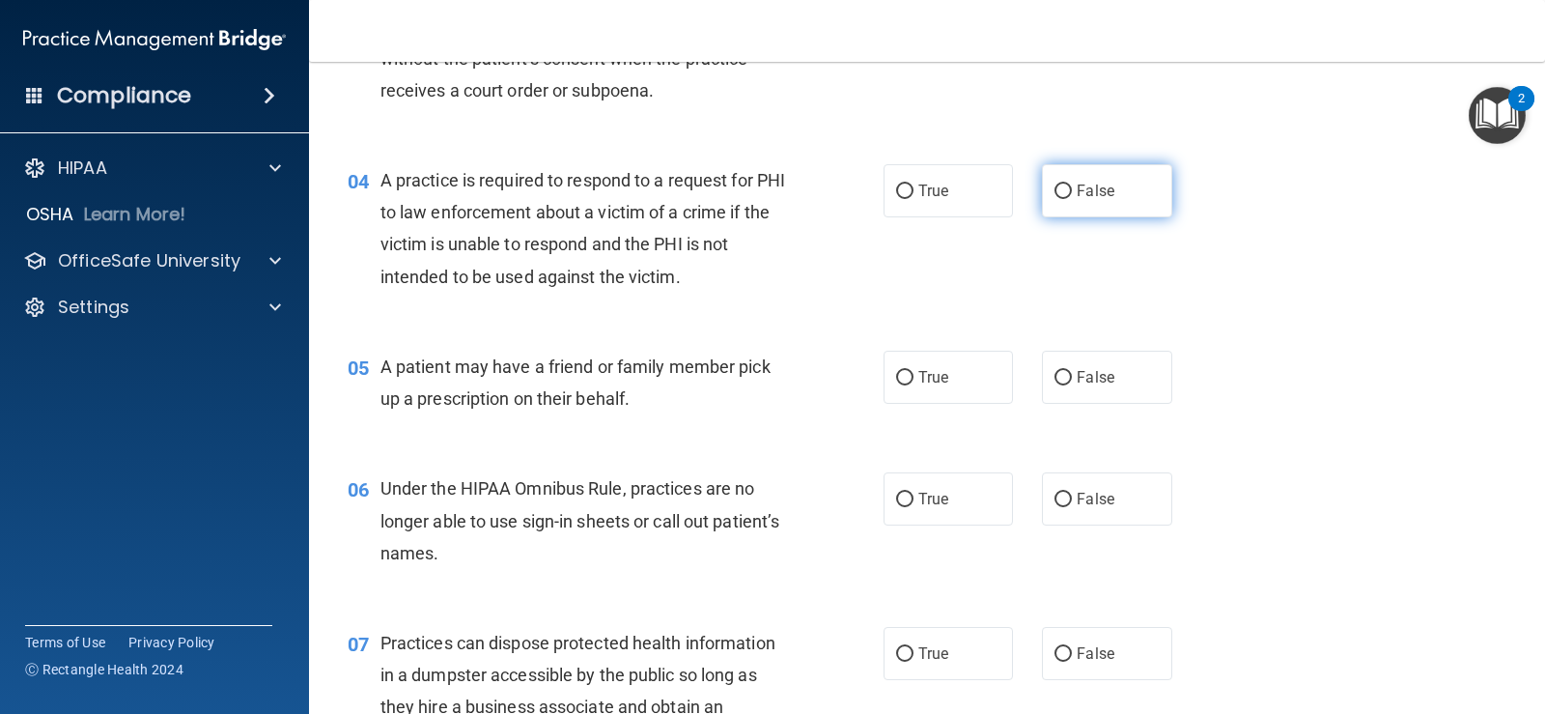
click at [1090, 195] on span "False" at bounding box center [1096, 191] width 38 height 18
click at [1072, 195] on input "False" at bounding box center [1063, 191] width 17 height 14
radio input "true"
click at [960, 373] on label "True" at bounding box center [948, 377] width 129 height 53
click at [914, 373] on input "True" at bounding box center [904, 378] width 17 height 14
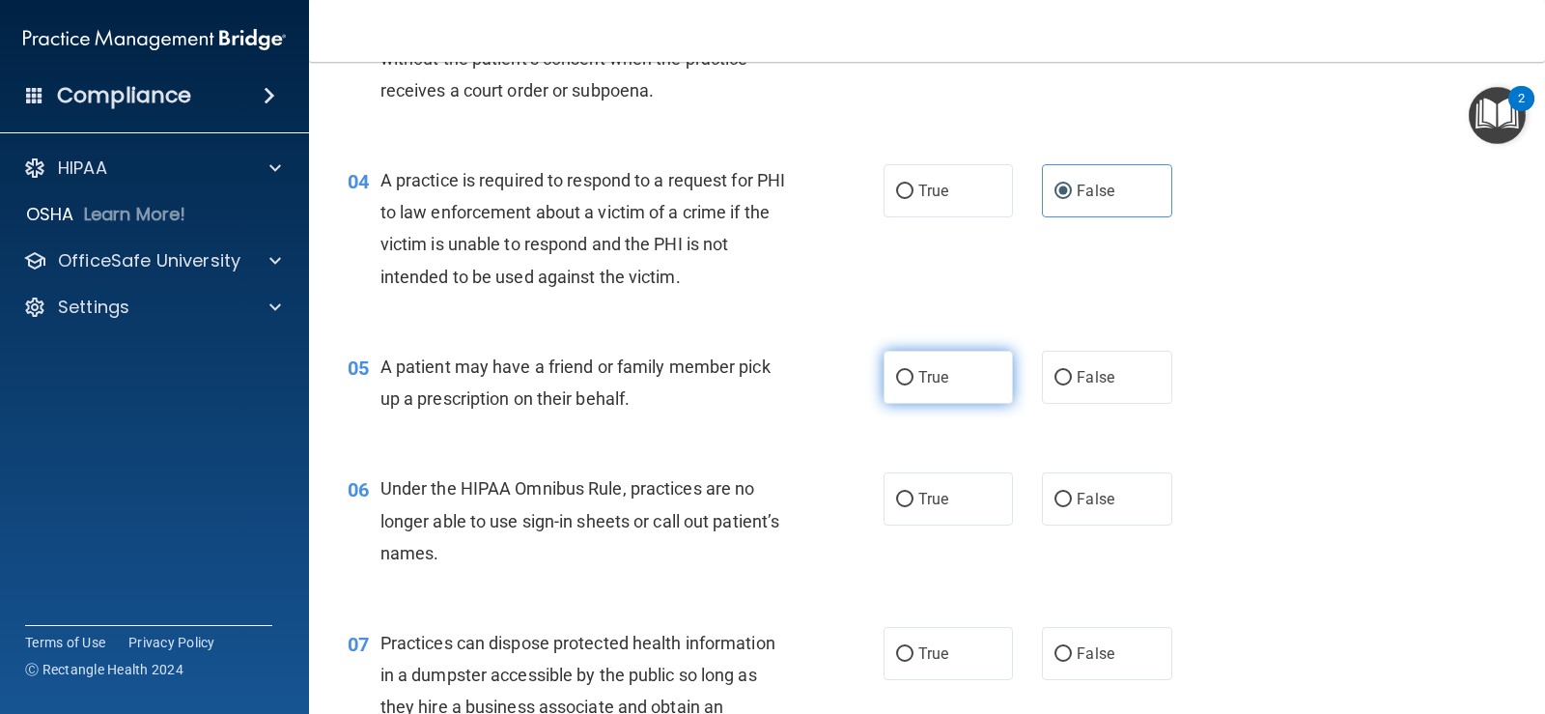
radio input "true"
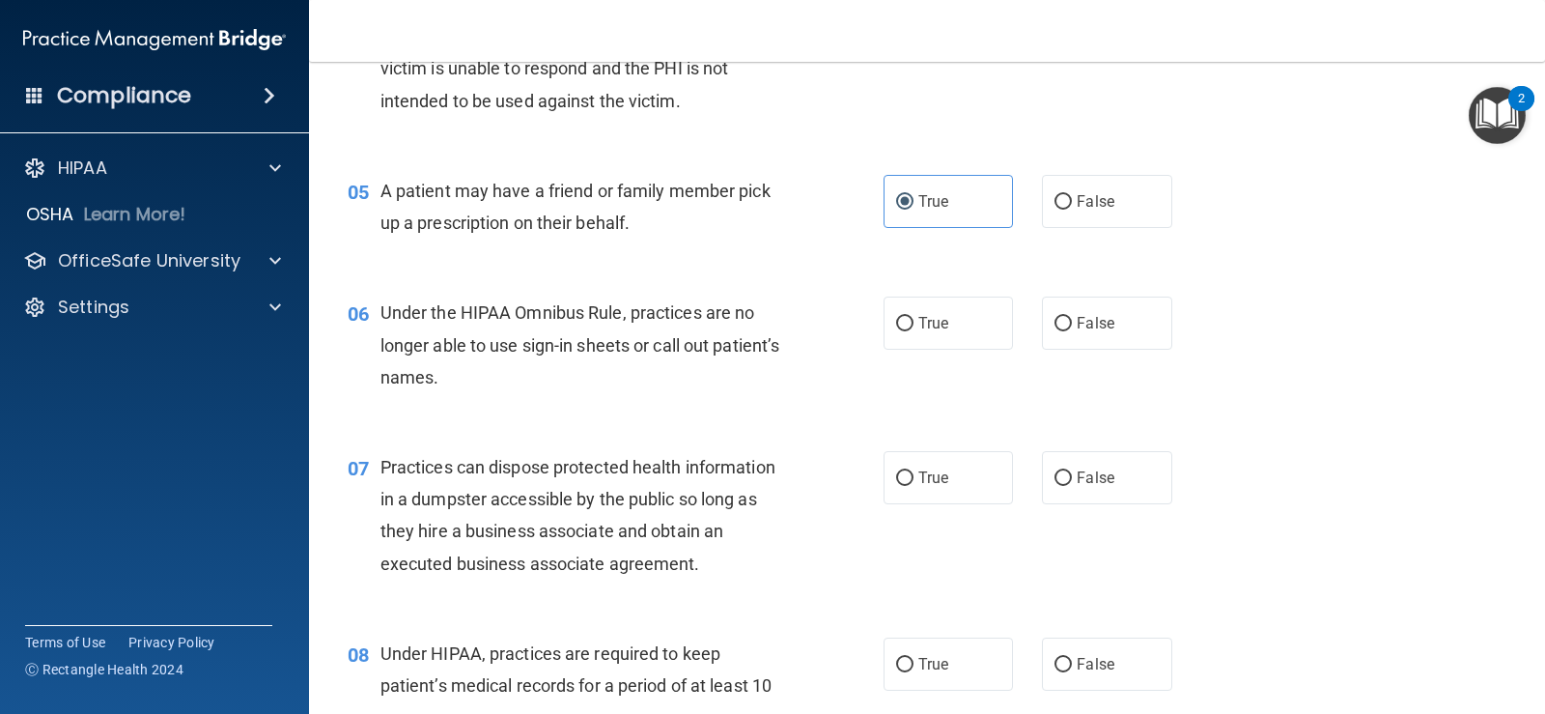
scroll to position [805, 0]
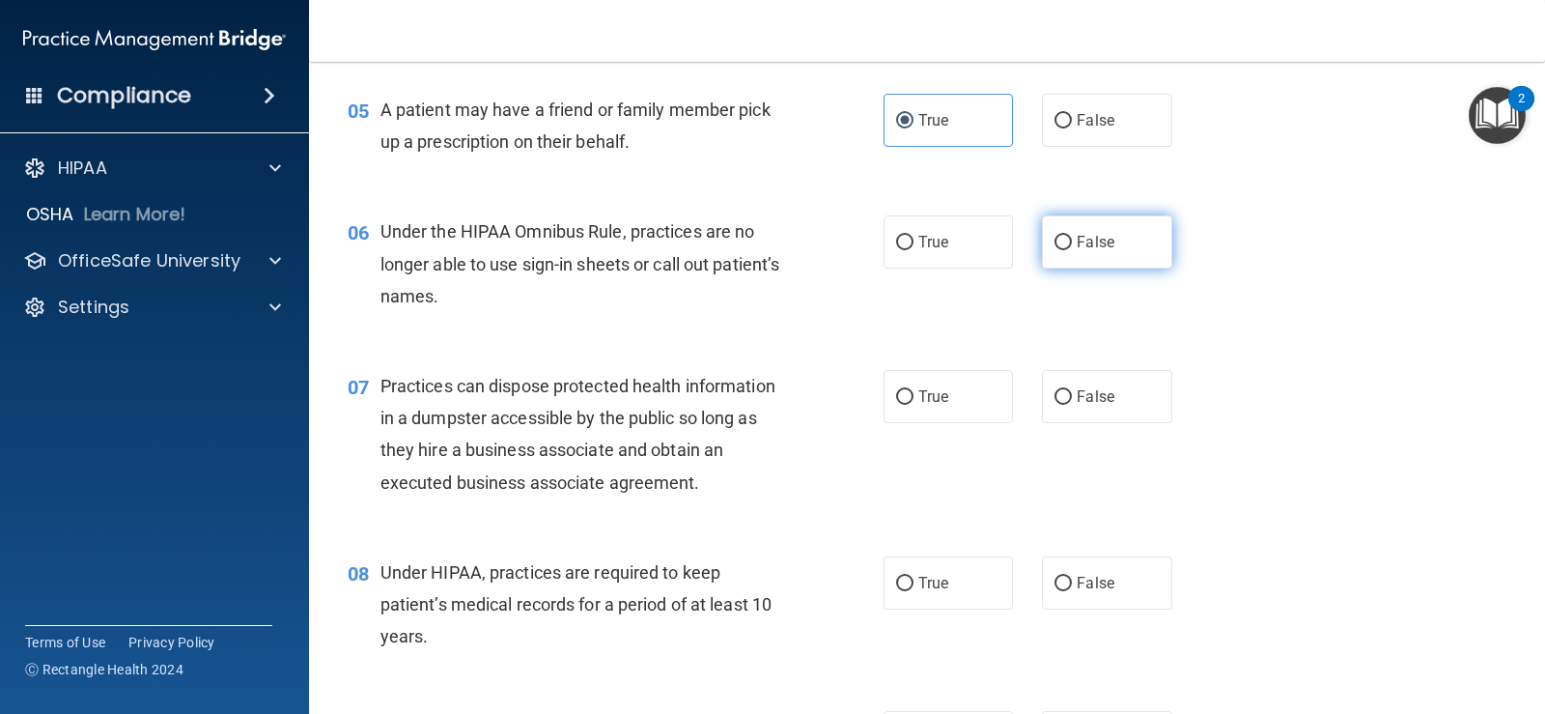
click at [1127, 240] on label "False" at bounding box center [1106, 241] width 129 height 53
click at [1072, 240] on input "False" at bounding box center [1063, 243] width 17 height 14
radio input "true"
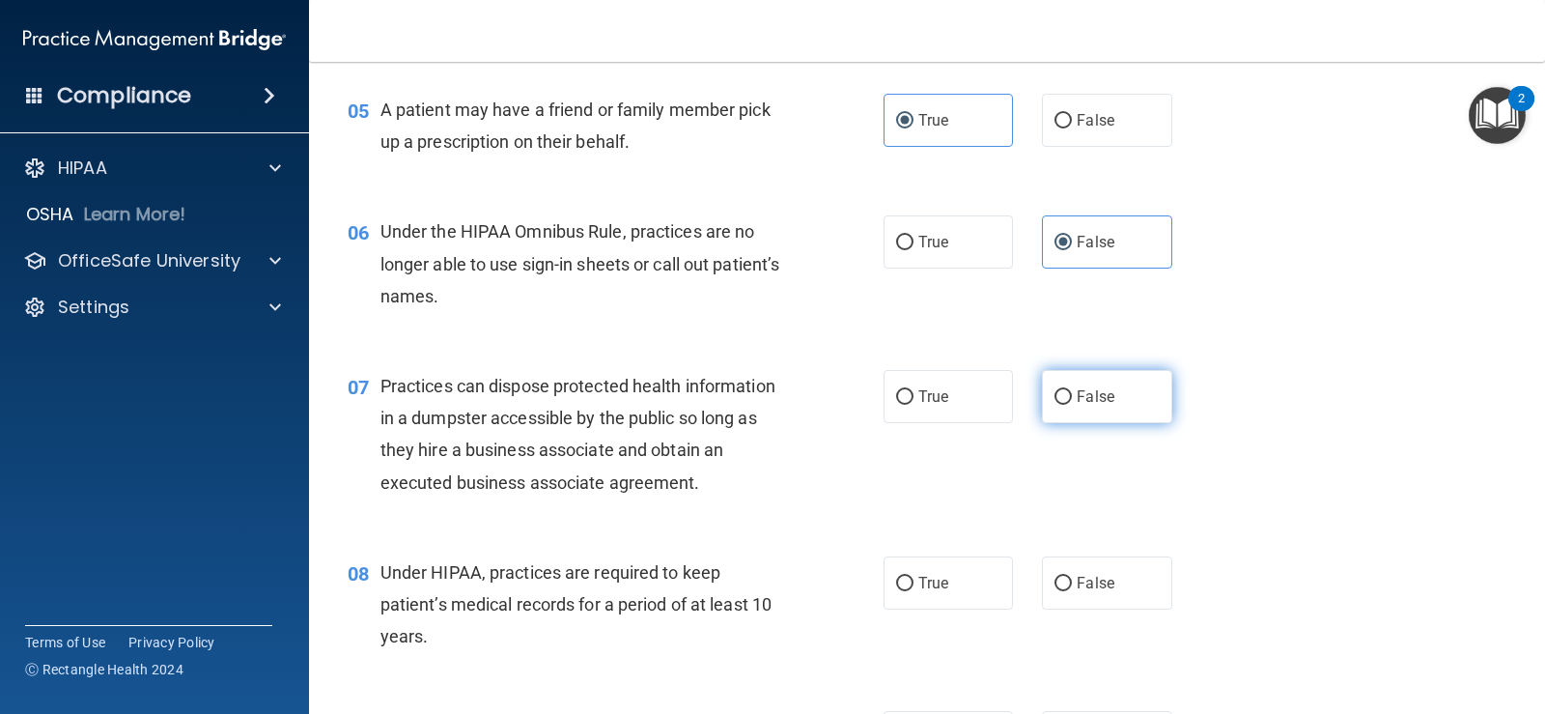
click at [1095, 393] on span "False" at bounding box center [1096, 396] width 38 height 18
click at [1072, 393] on input "False" at bounding box center [1063, 397] width 17 height 14
radio input "true"
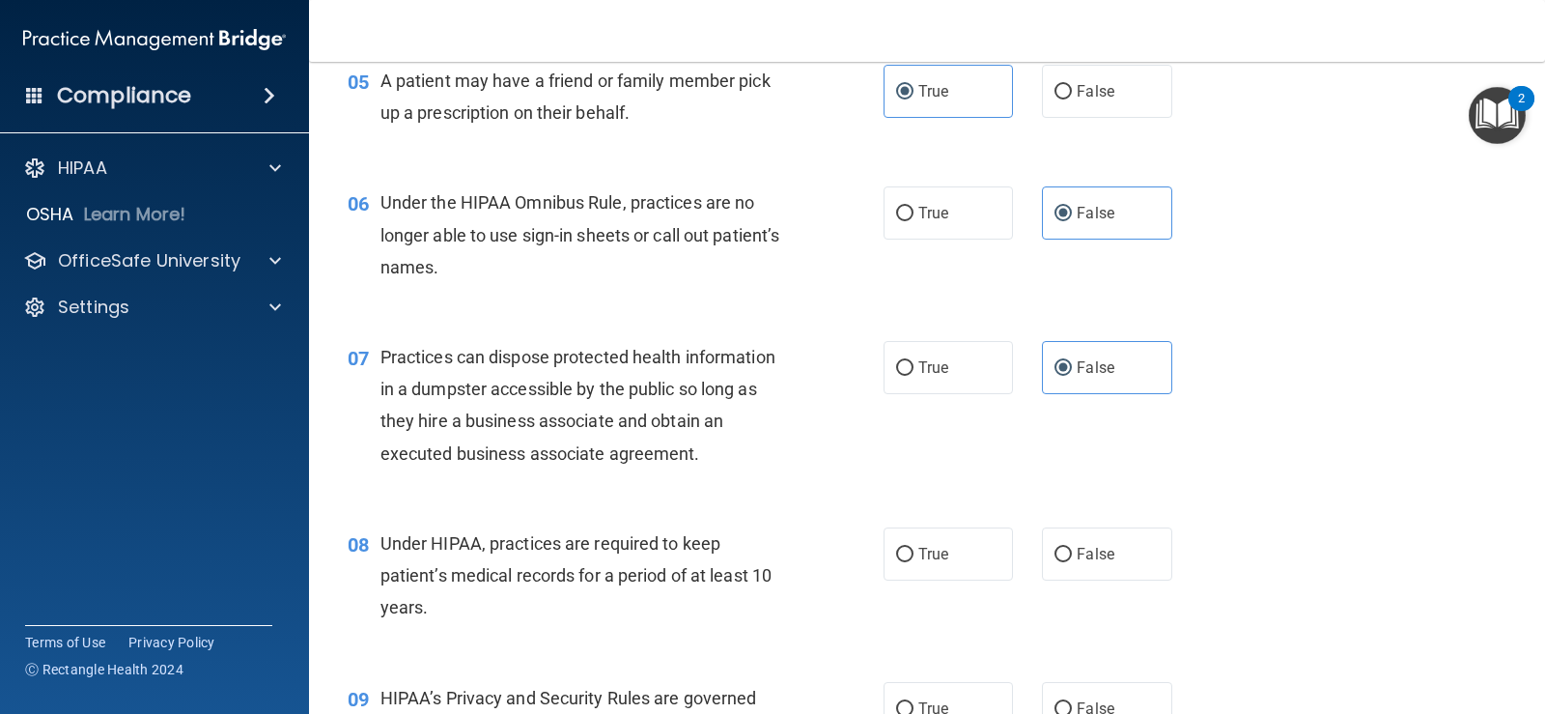
scroll to position [966, 0]
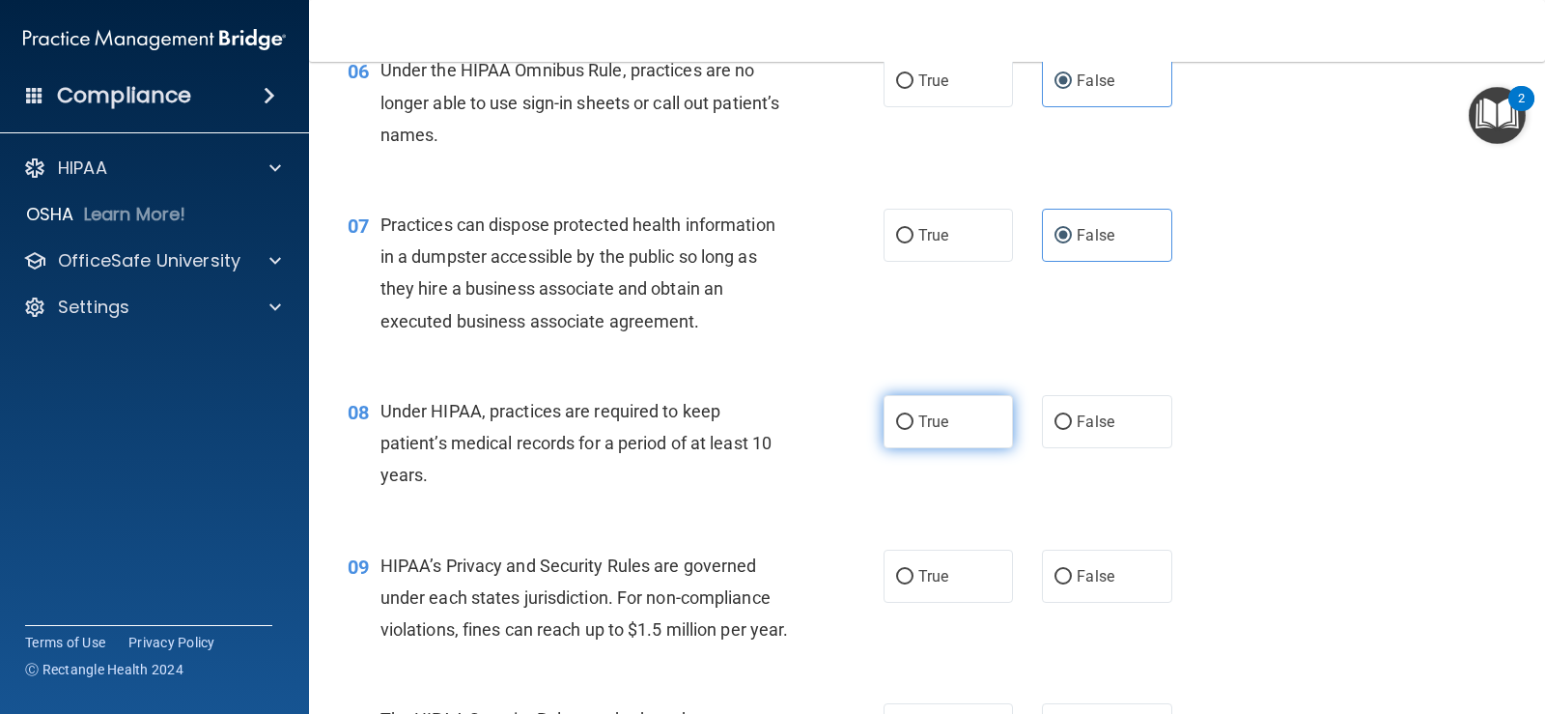
click at [904, 425] on input "True" at bounding box center [904, 422] width 17 height 14
radio input "true"
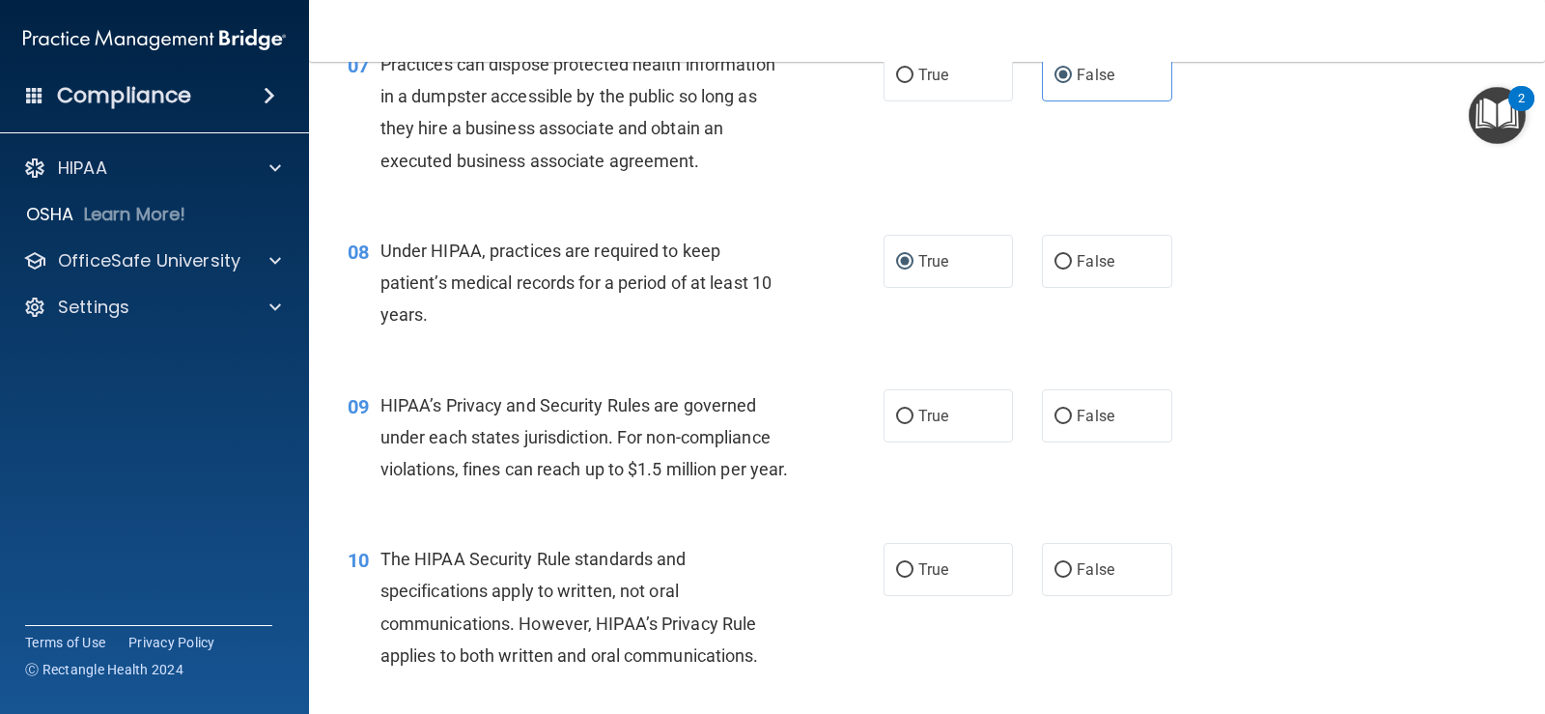
scroll to position [1127, 0]
click at [958, 432] on label "True" at bounding box center [948, 414] width 129 height 53
click at [914, 423] on input "True" at bounding box center [904, 416] width 17 height 14
radio input "true"
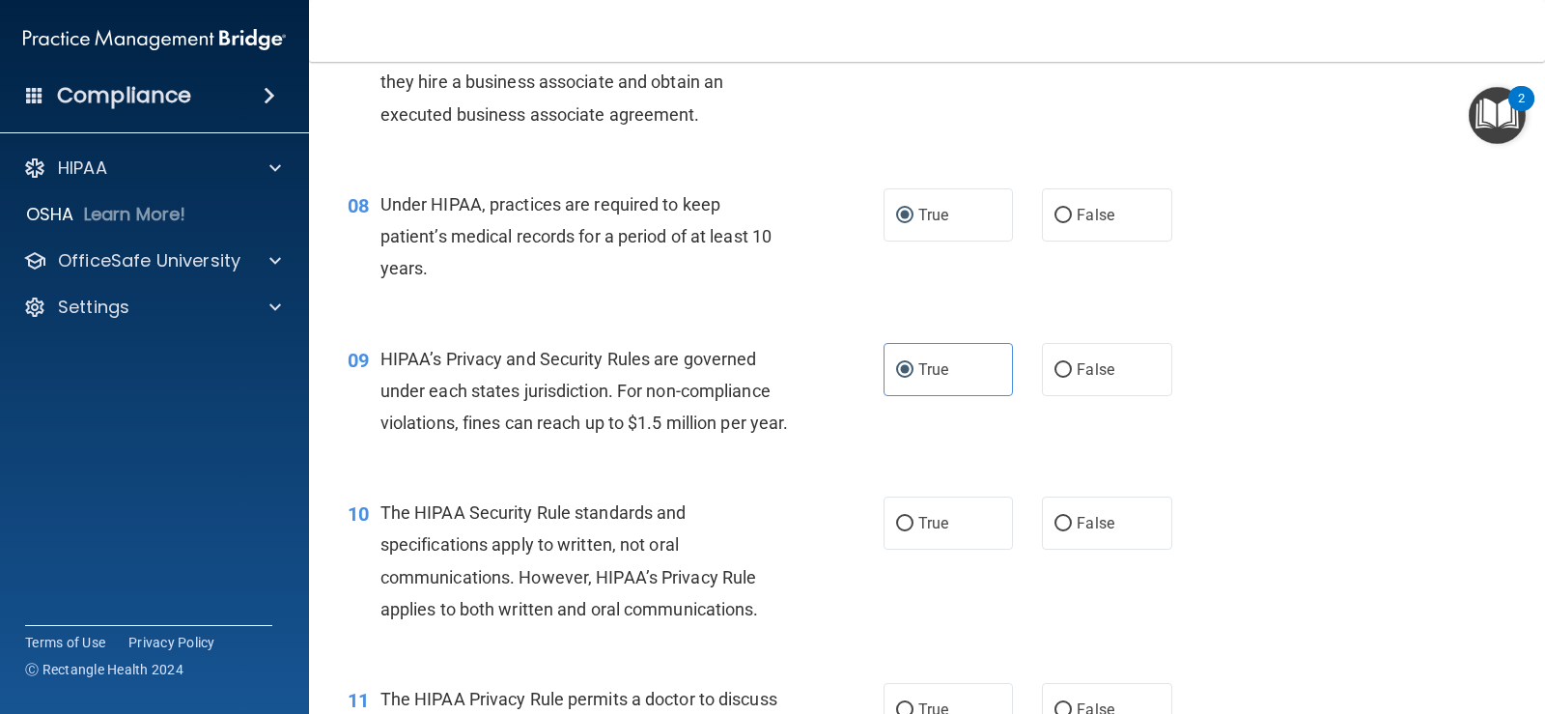
scroll to position [1256, 0]
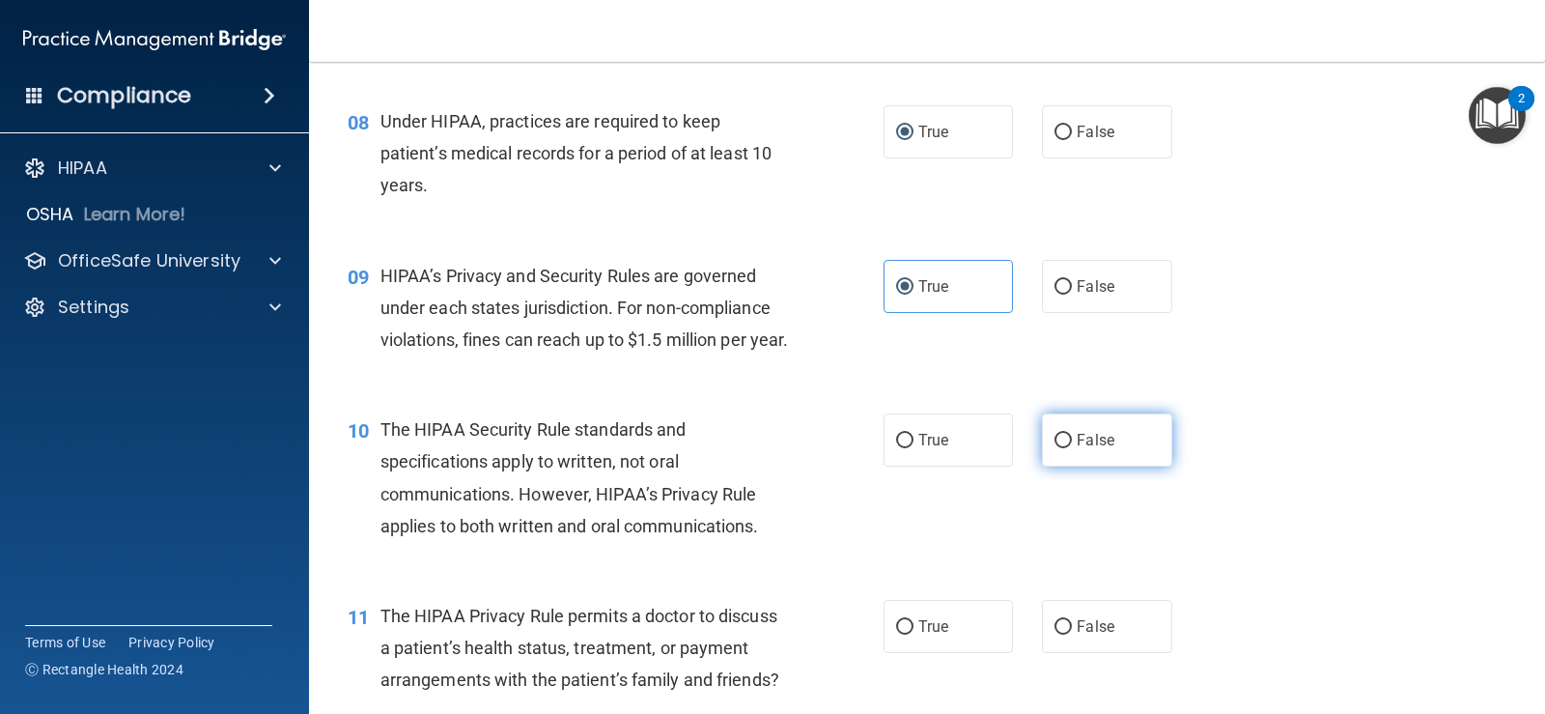
click at [1100, 449] on span "False" at bounding box center [1096, 440] width 38 height 18
click at [1072, 448] on input "False" at bounding box center [1063, 441] width 17 height 14
radio input "true"
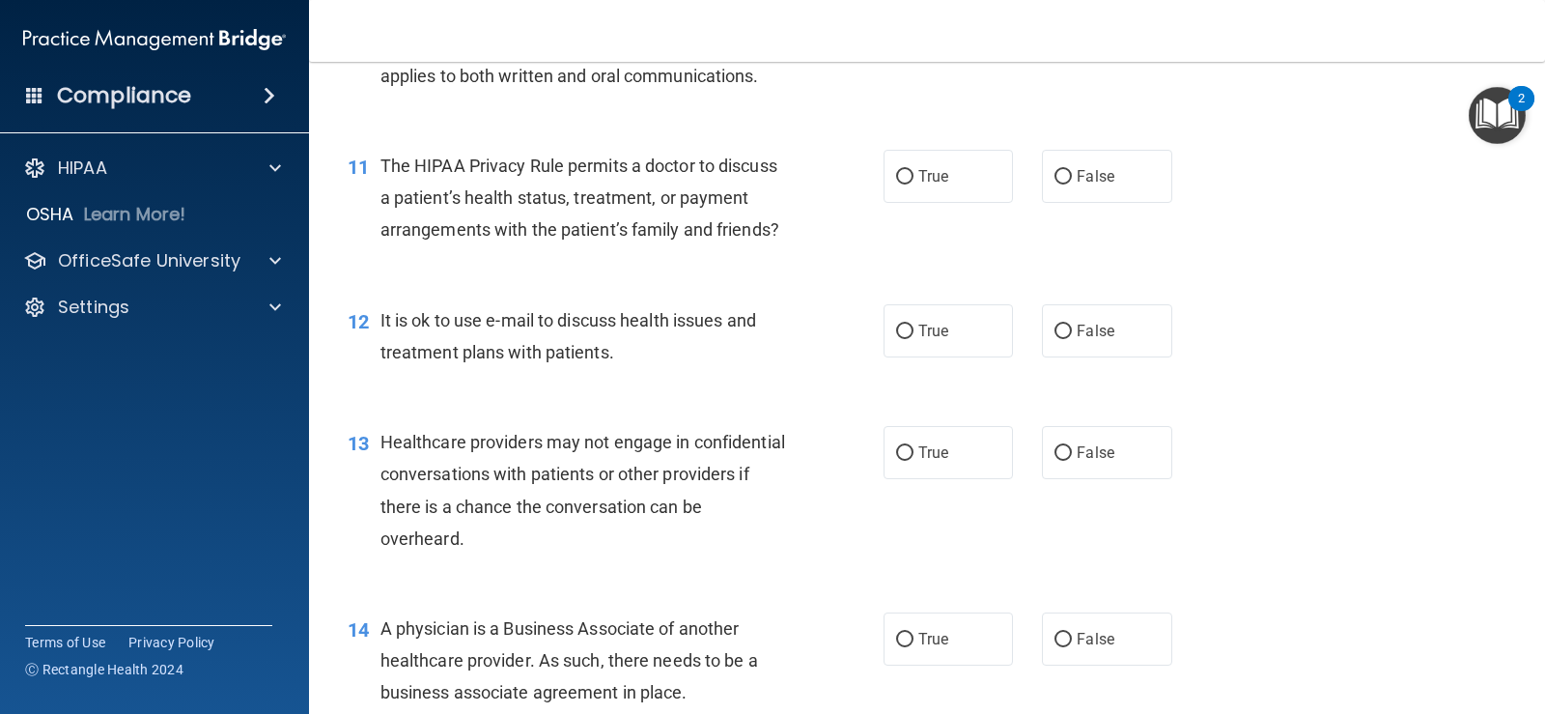
scroll to position [1707, 0]
click at [1095, 185] on label "False" at bounding box center [1106, 175] width 129 height 53
click at [1072, 184] on input "False" at bounding box center [1063, 176] width 17 height 14
radio input "true"
click at [1100, 356] on label "False" at bounding box center [1106, 329] width 129 height 53
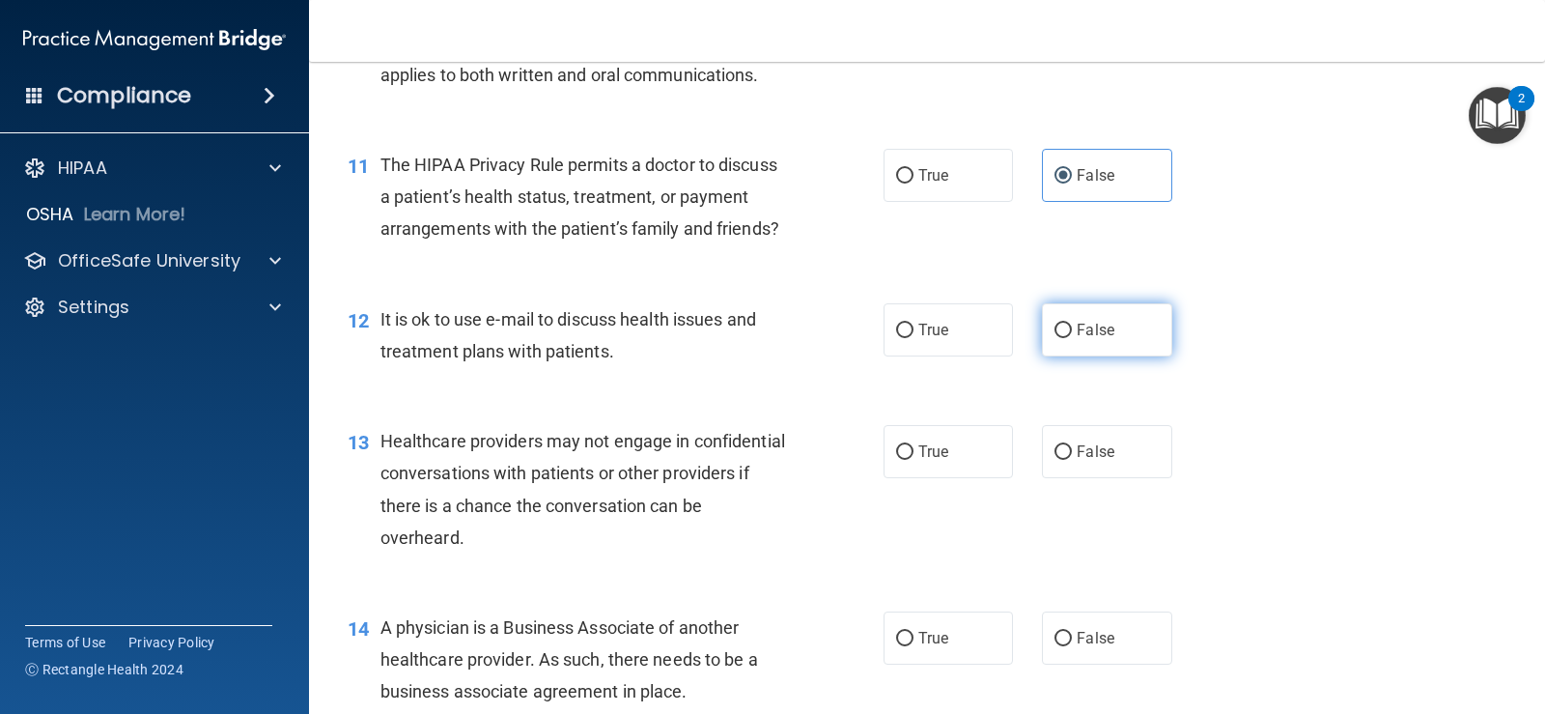
click at [1072, 338] on input "False" at bounding box center [1063, 331] width 17 height 14
radio input "true"
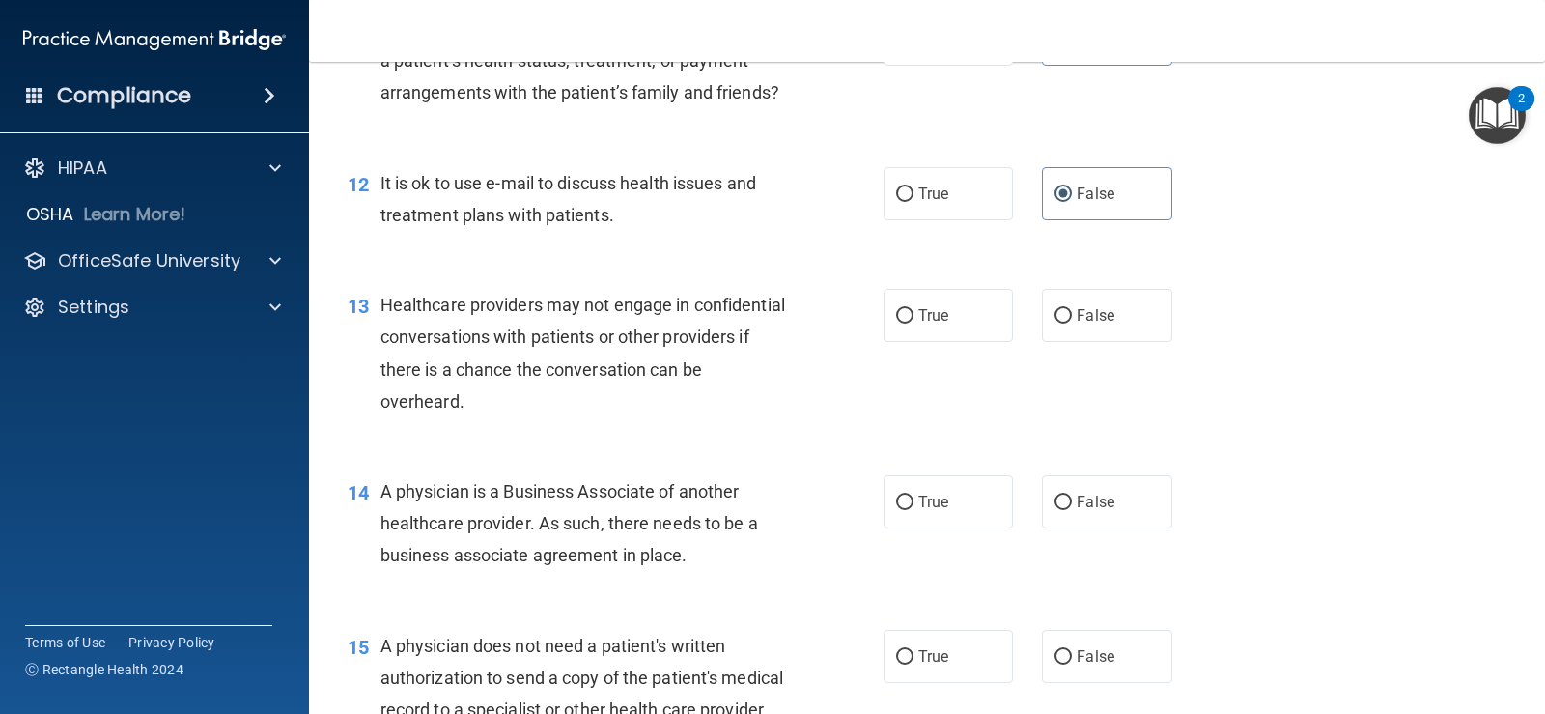
scroll to position [1867, 0]
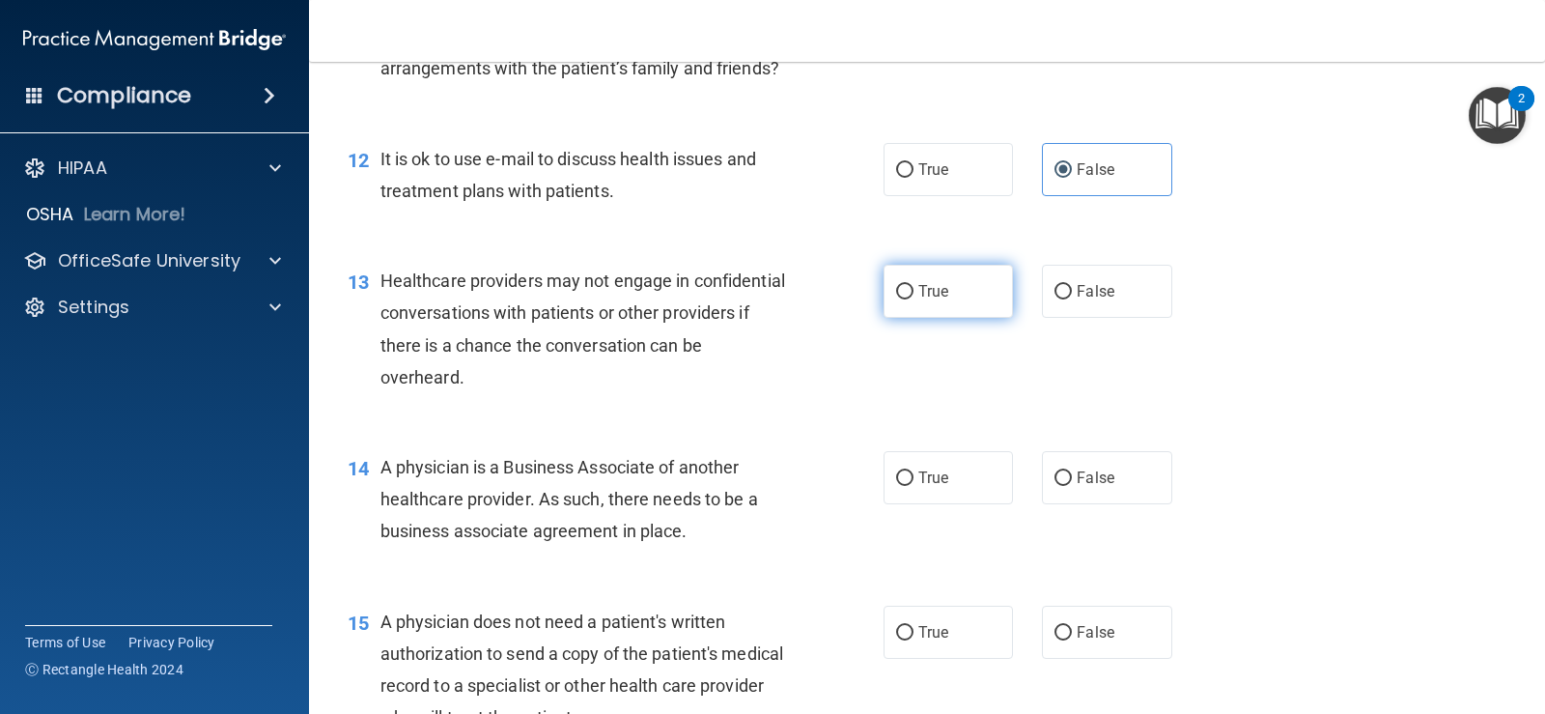
click at [958, 318] on label "True" at bounding box center [948, 291] width 129 height 53
click at [914, 299] on input "True" at bounding box center [904, 292] width 17 height 14
radio input "true"
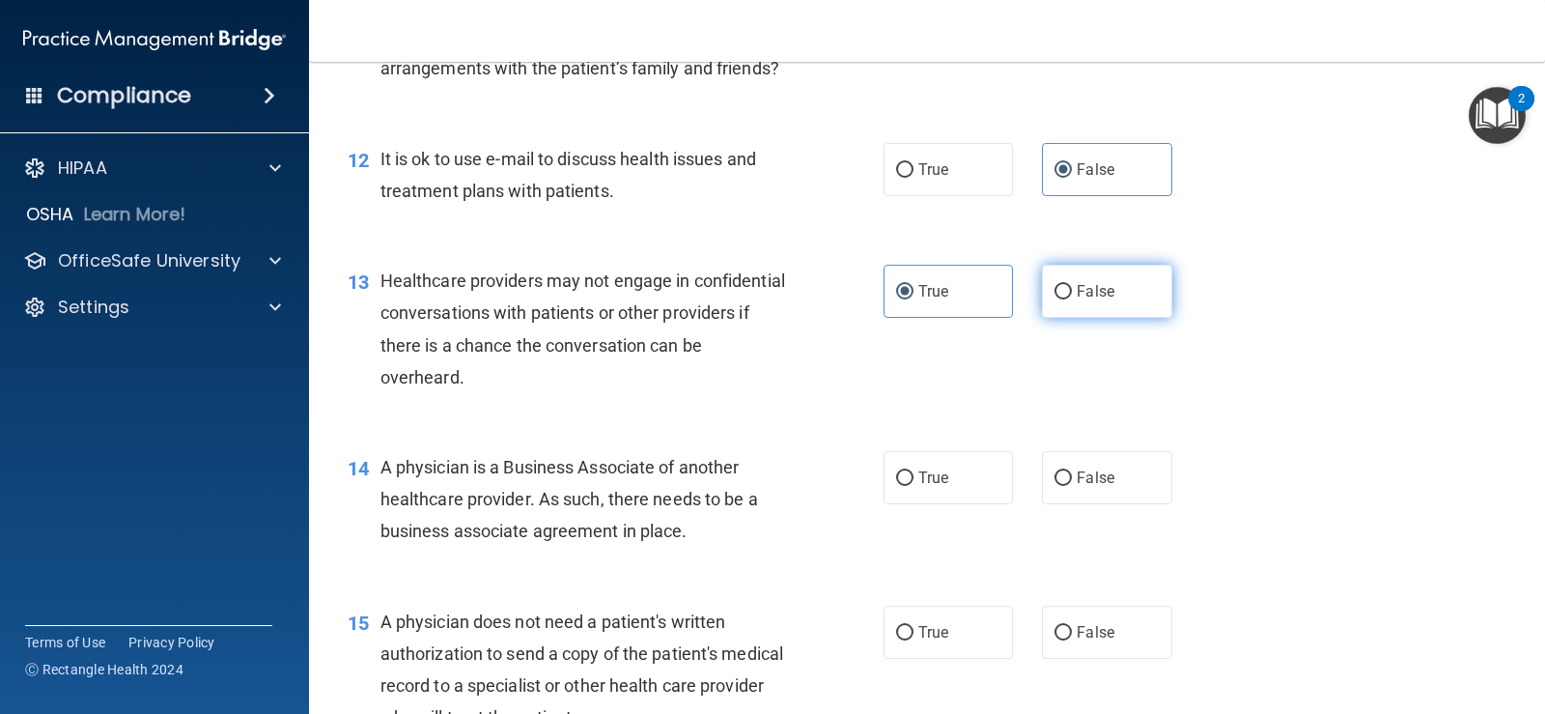
click at [1118, 318] on label "False" at bounding box center [1106, 291] width 129 height 53
click at [1072, 299] on input "False" at bounding box center [1063, 292] width 17 height 14
radio input "true"
radio input "false"
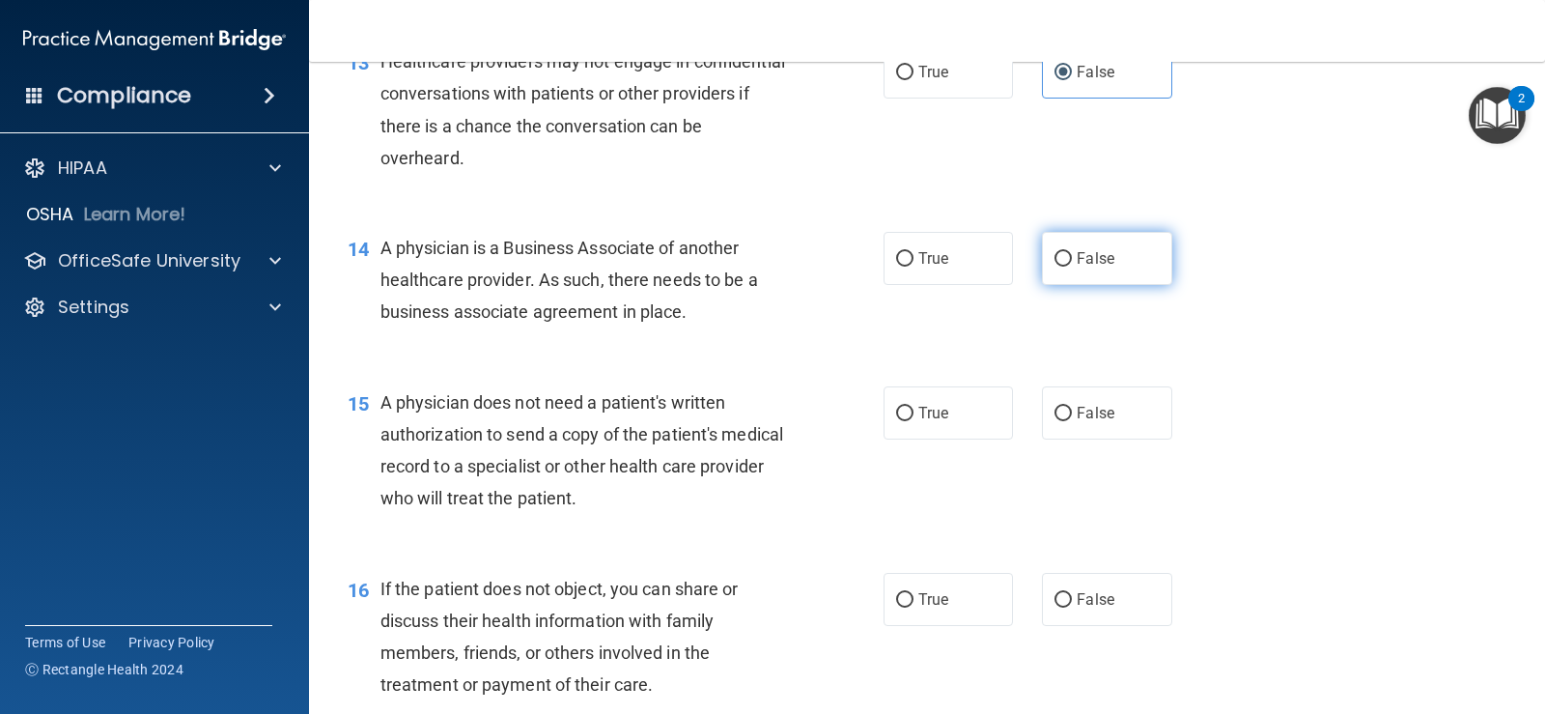
scroll to position [2093, 0]
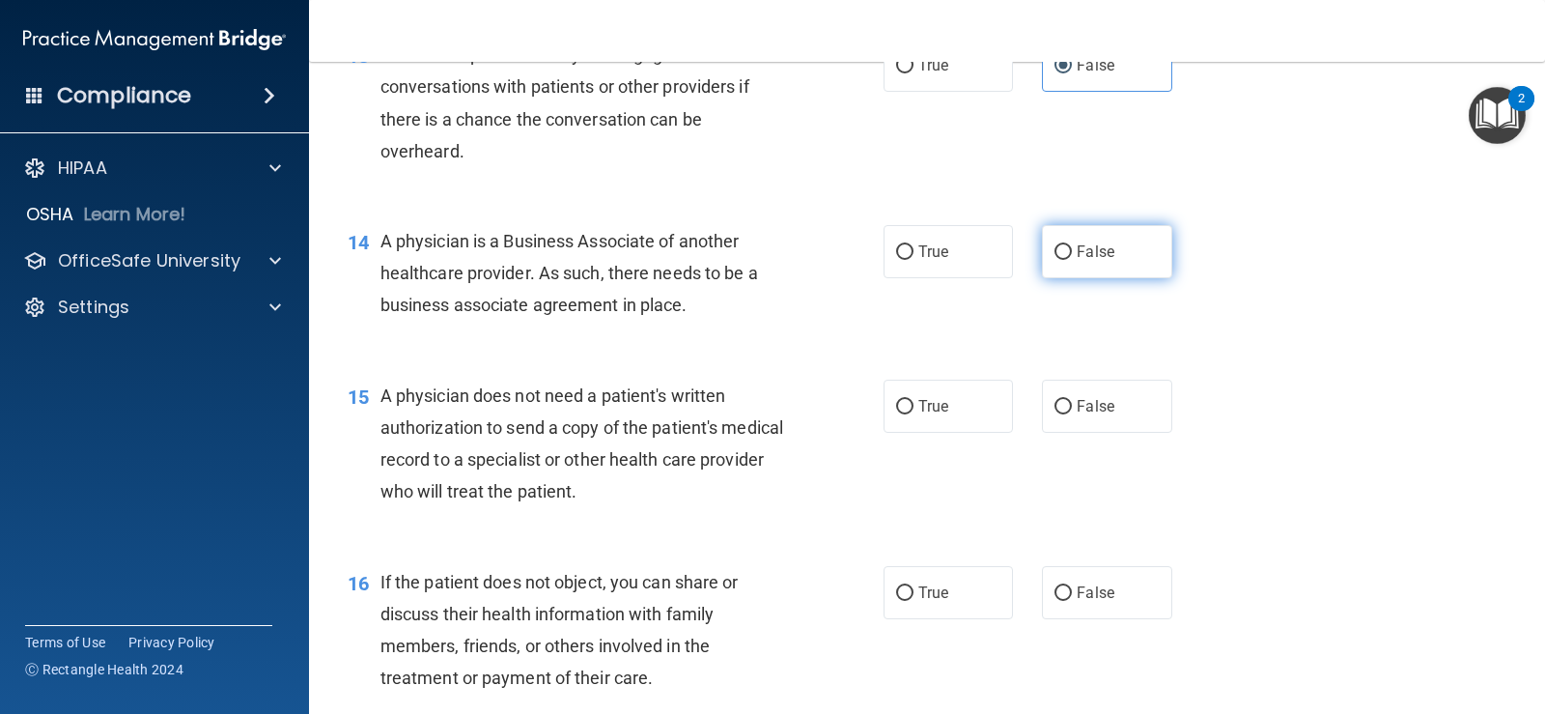
click at [1135, 278] on label "False" at bounding box center [1106, 251] width 129 height 53
click at [1072, 260] on input "False" at bounding box center [1063, 252] width 17 height 14
radio input "true"
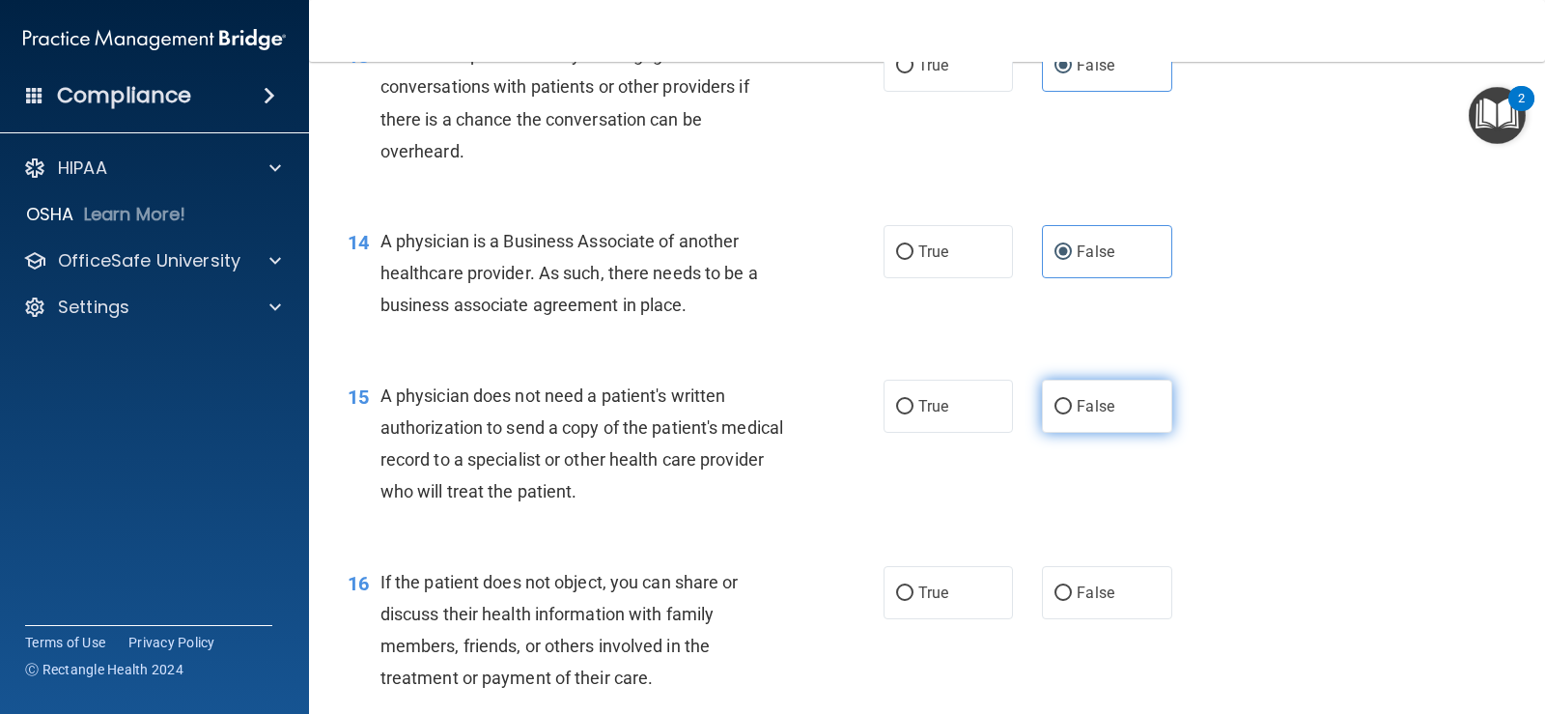
click at [1118, 433] on label "False" at bounding box center [1106, 406] width 129 height 53
click at [1072, 414] on input "False" at bounding box center [1063, 407] width 17 height 14
radio input "true"
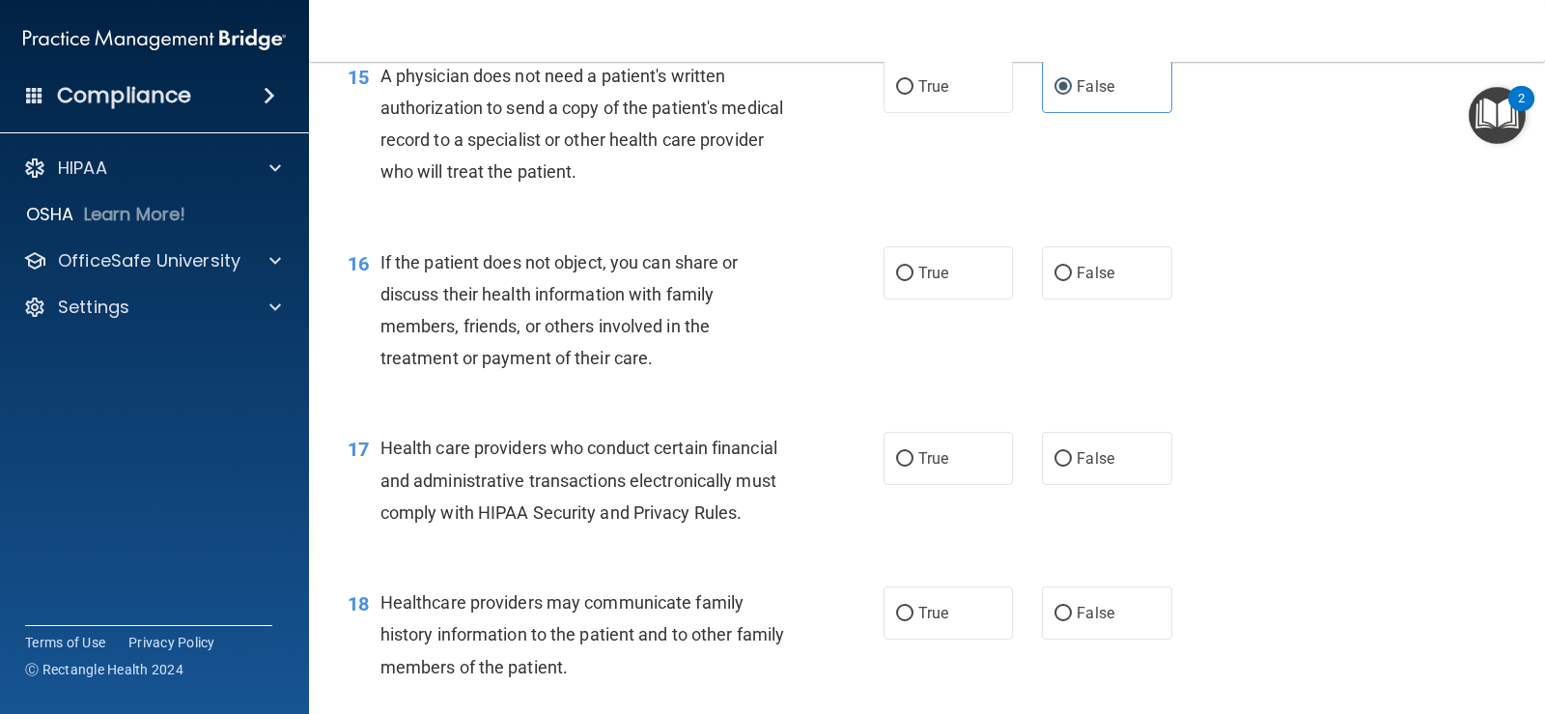
scroll to position [2415, 0]
click at [1114, 297] on label "False" at bounding box center [1106, 270] width 129 height 53
click at [1072, 279] on input "False" at bounding box center [1063, 272] width 17 height 14
radio input "true"
click at [969, 483] on label "True" at bounding box center [948, 456] width 129 height 53
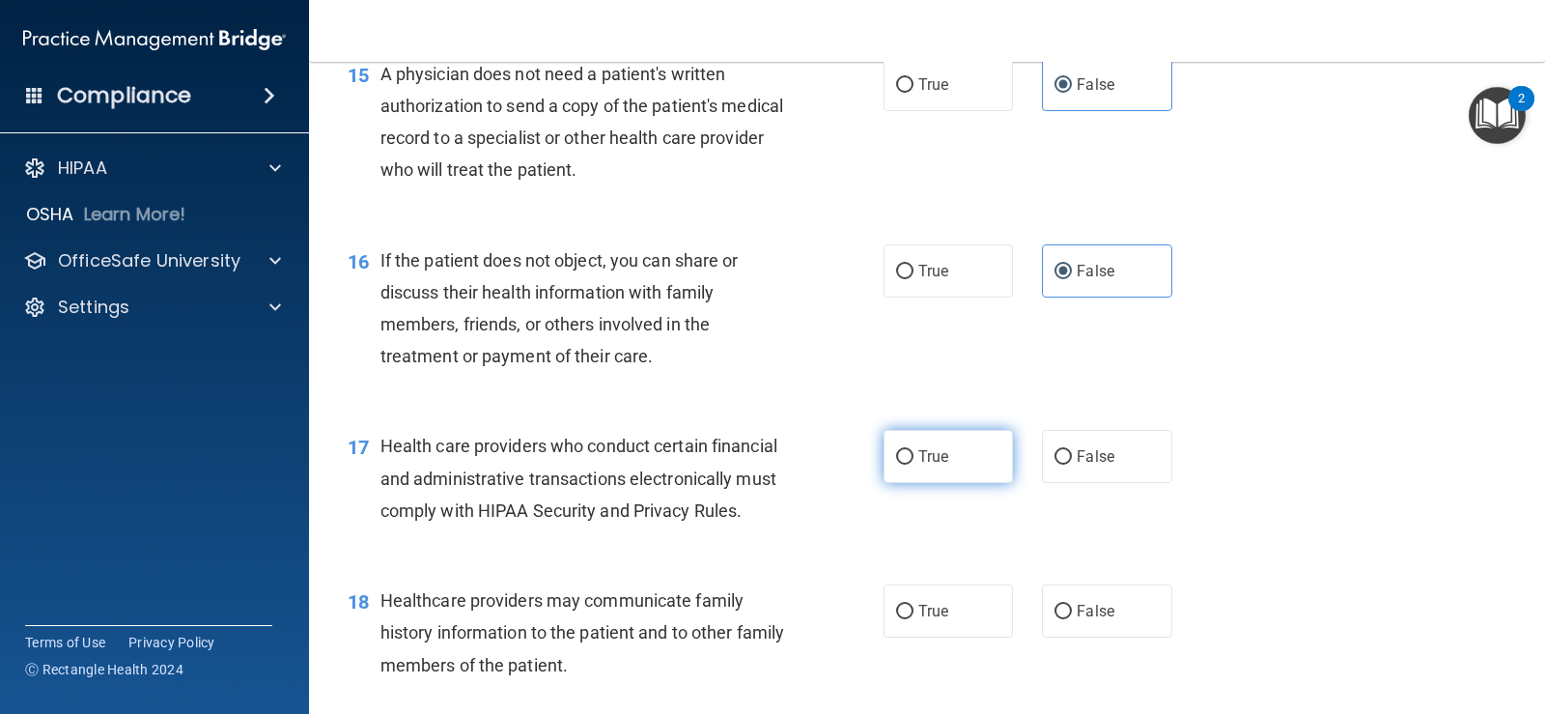
click at [914, 465] on input "True" at bounding box center [904, 457] width 17 height 14
radio input "true"
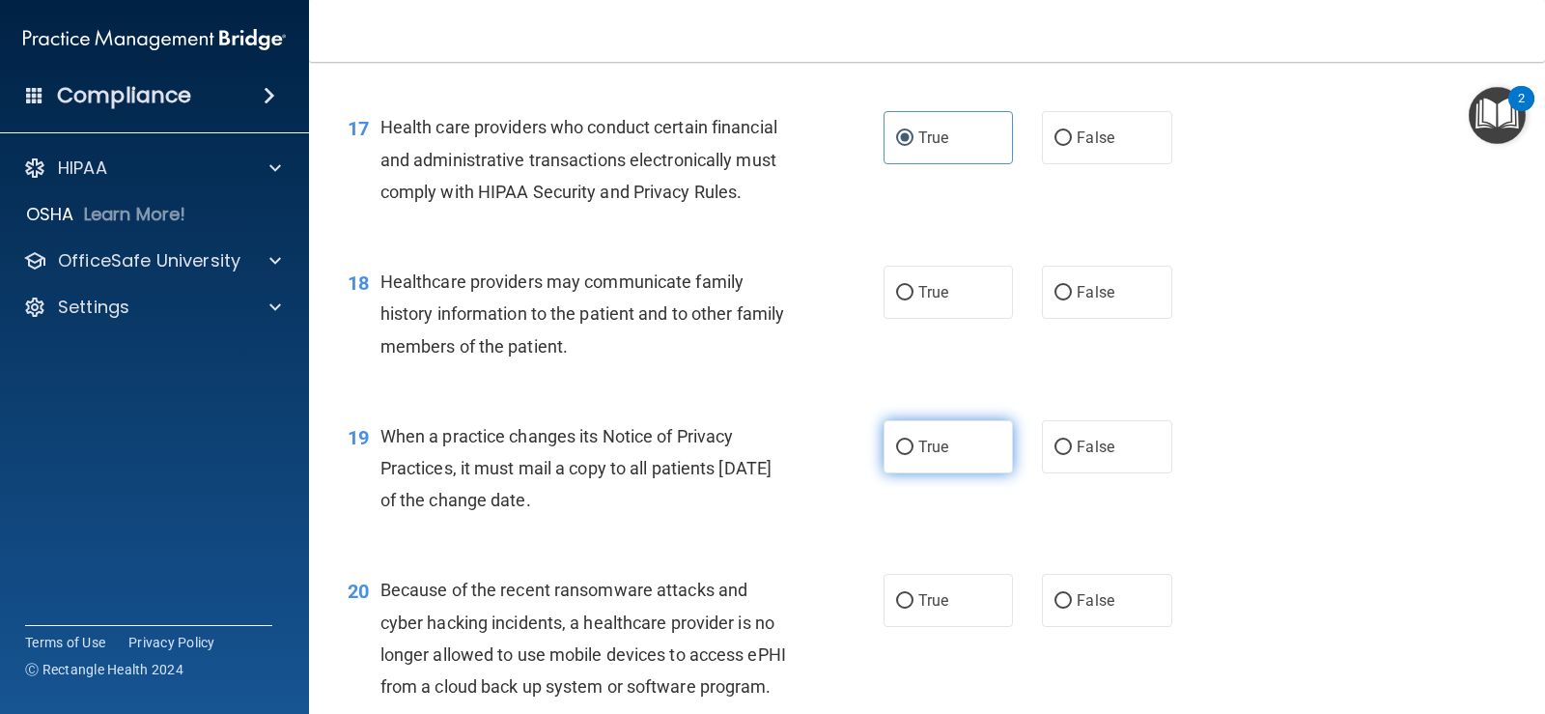
scroll to position [2736, 0]
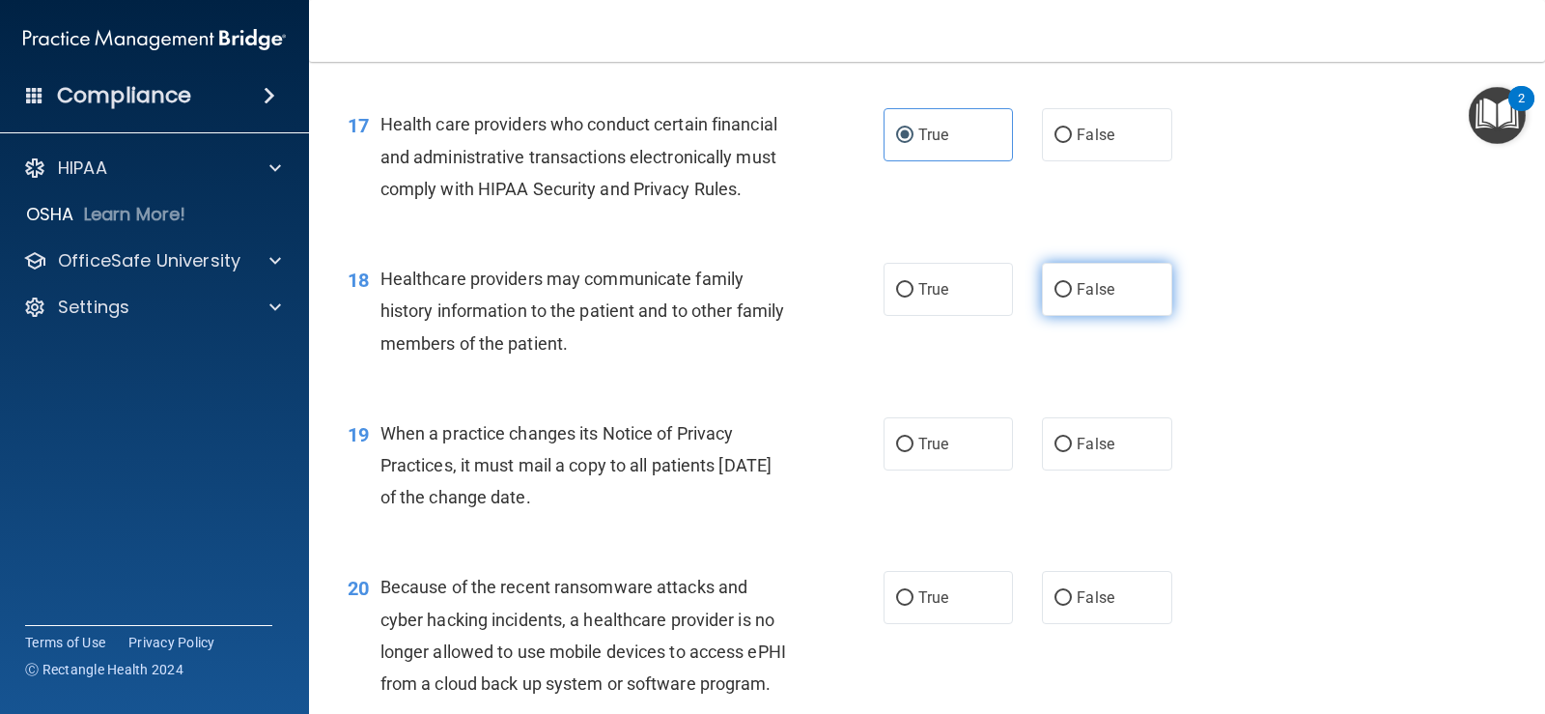
click at [1149, 316] on label "False" at bounding box center [1106, 289] width 129 height 53
click at [1072, 297] on input "False" at bounding box center [1063, 290] width 17 height 14
radio input "true"
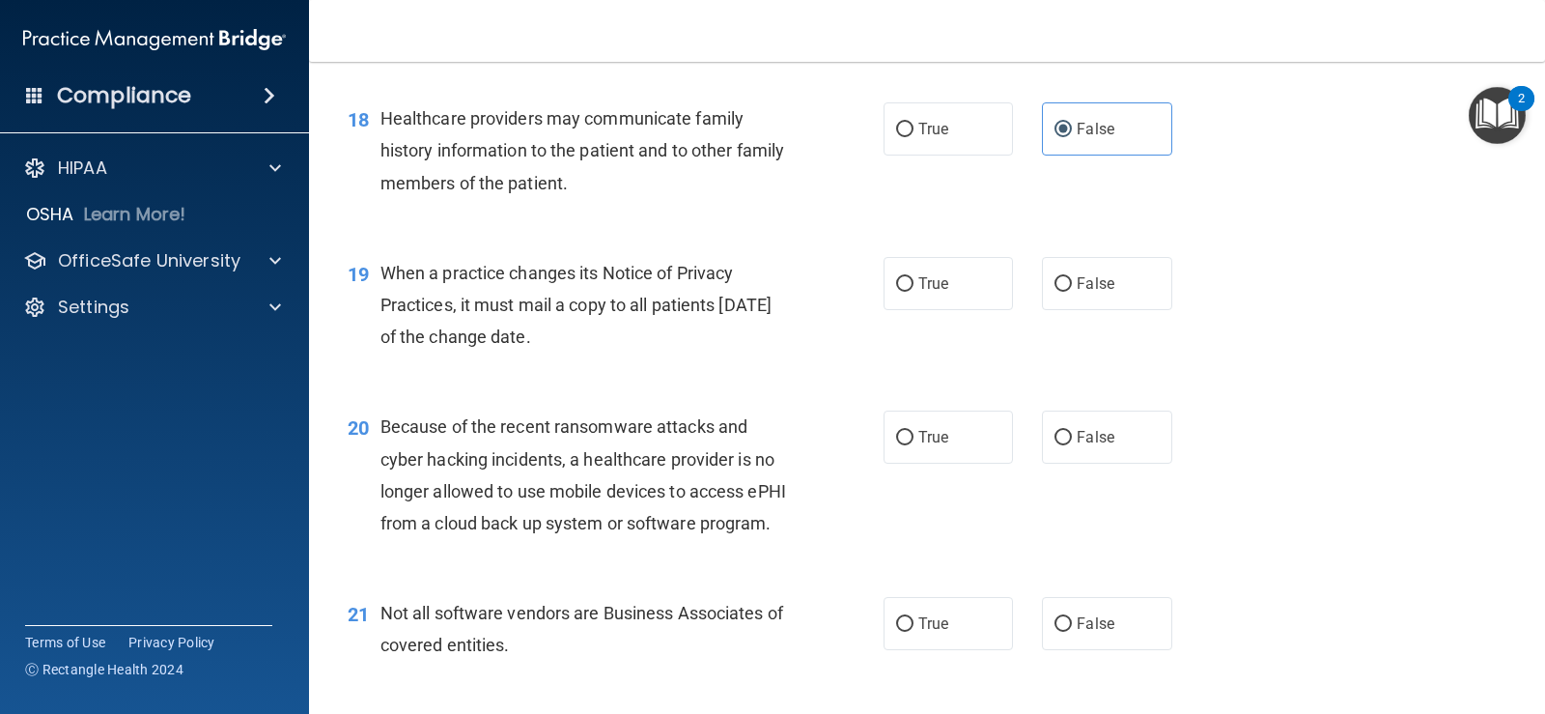
scroll to position [2962, 0]
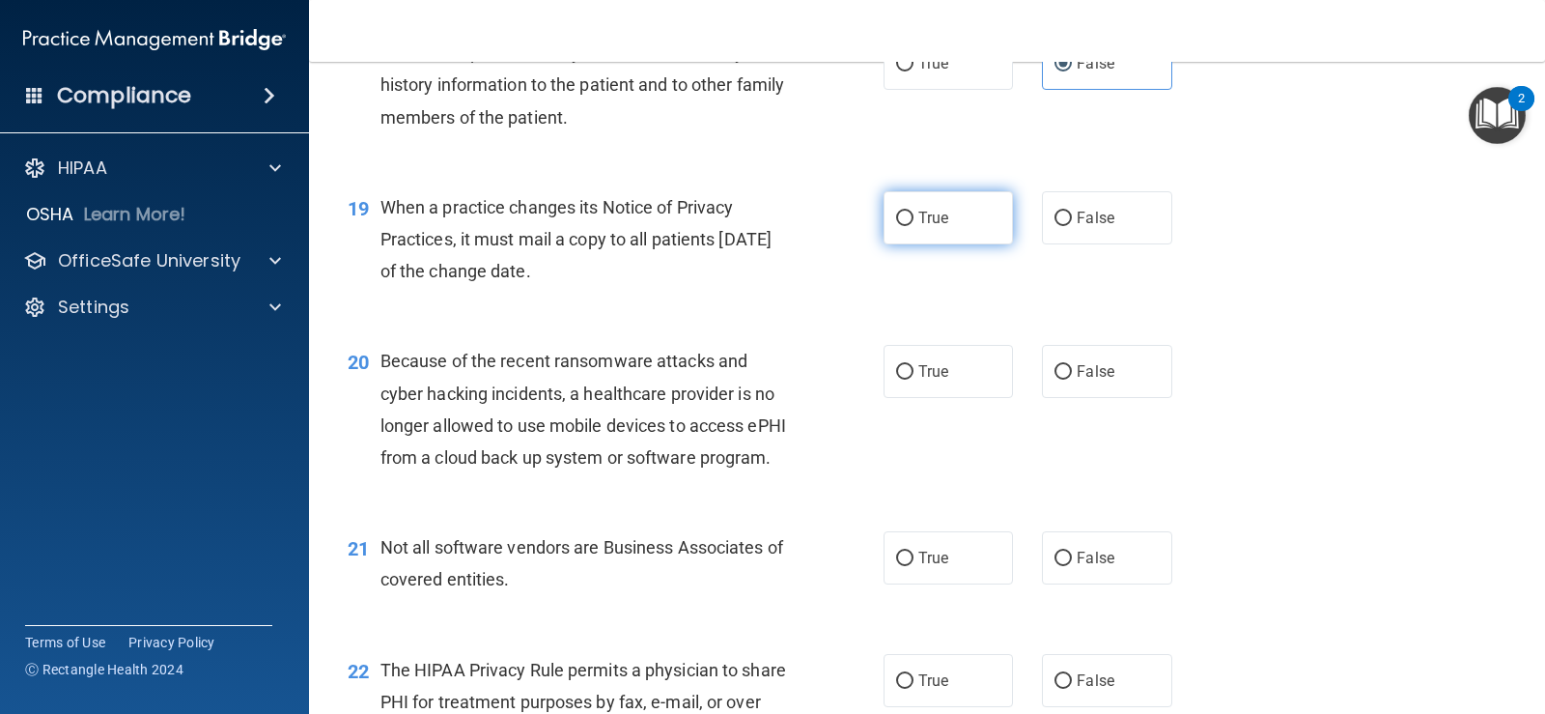
click at [969, 244] on label "True" at bounding box center [948, 217] width 129 height 53
click at [914, 226] on input "True" at bounding box center [904, 219] width 17 height 14
radio input "true"
click at [1105, 381] on span "False" at bounding box center [1096, 371] width 38 height 18
click at [1072, 380] on input "False" at bounding box center [1063, 372] width 17 height 14
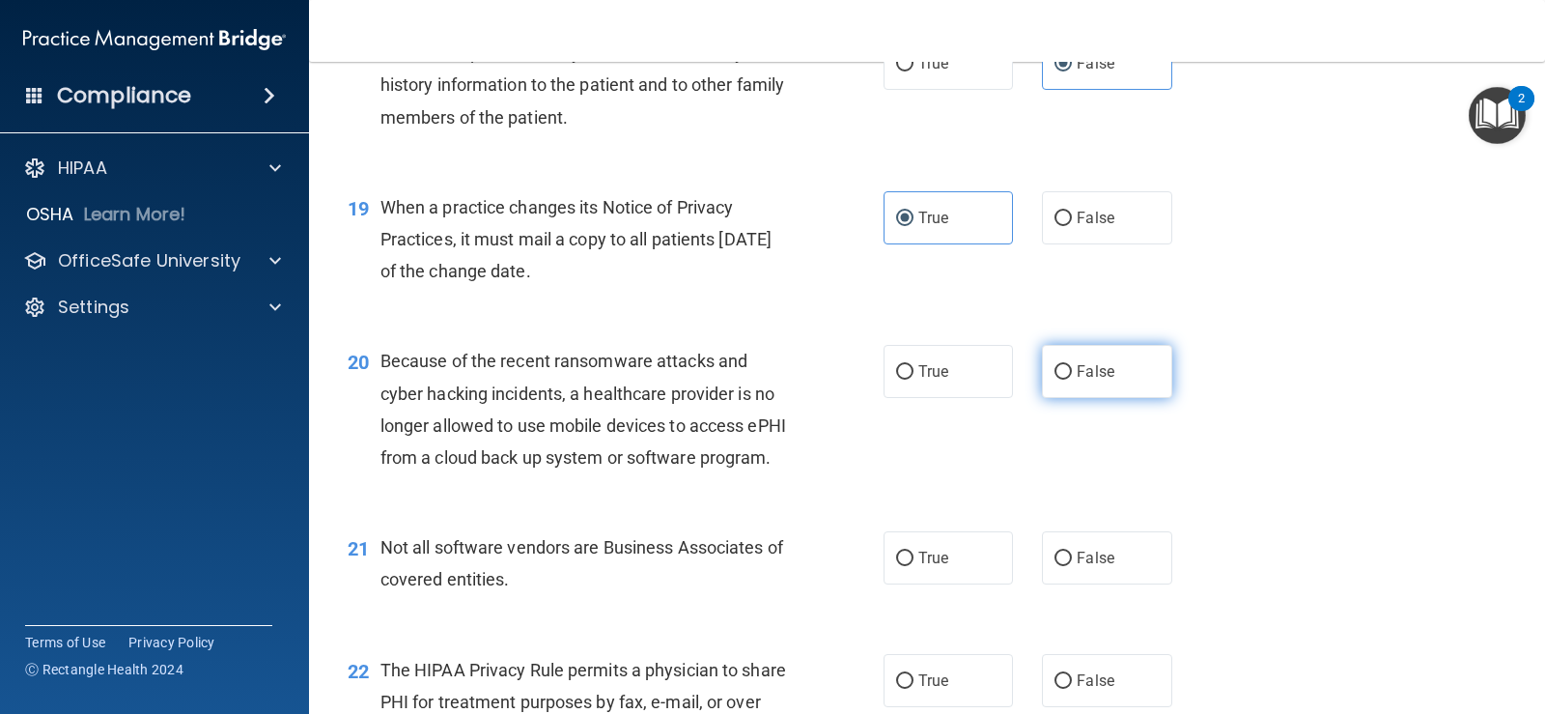
radio input "true"
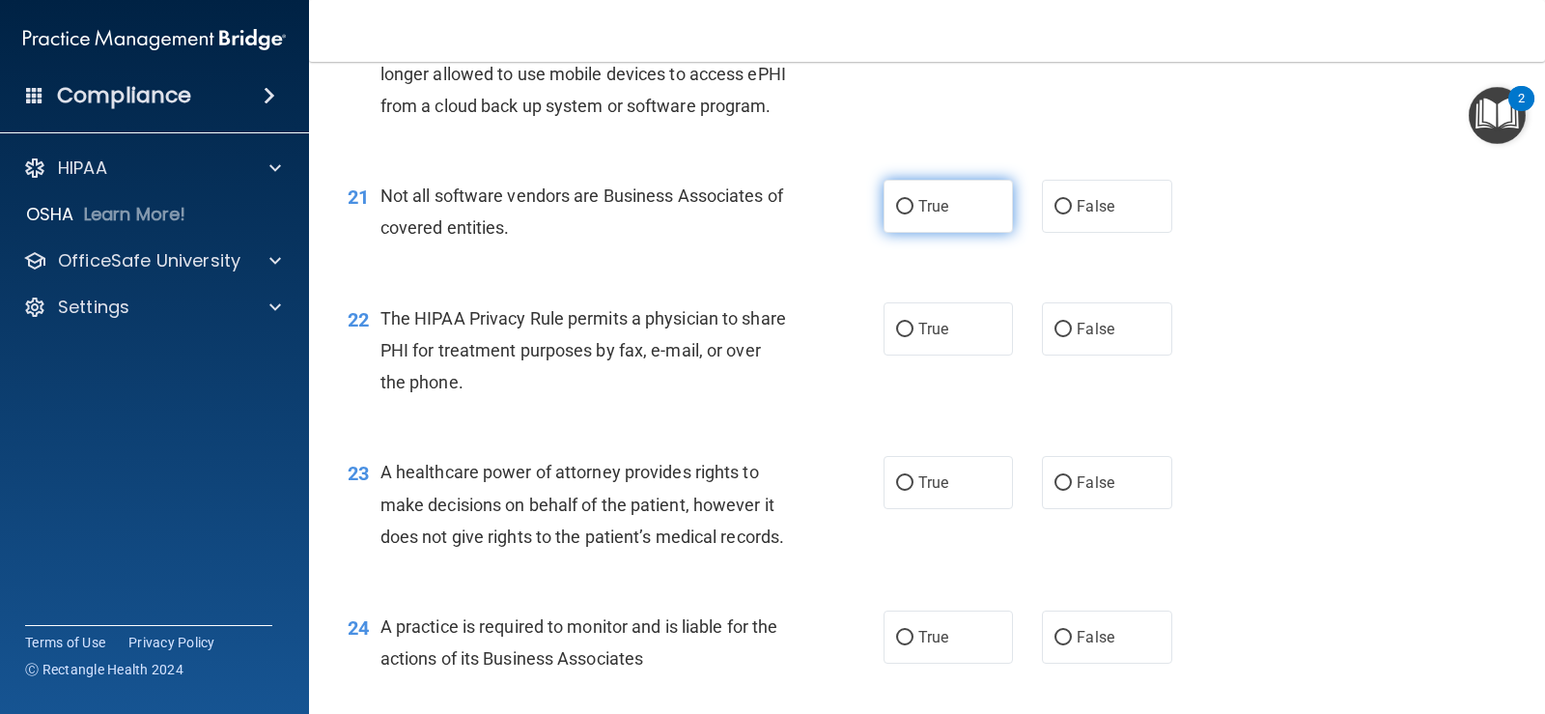
scroll to position [3349, 0]
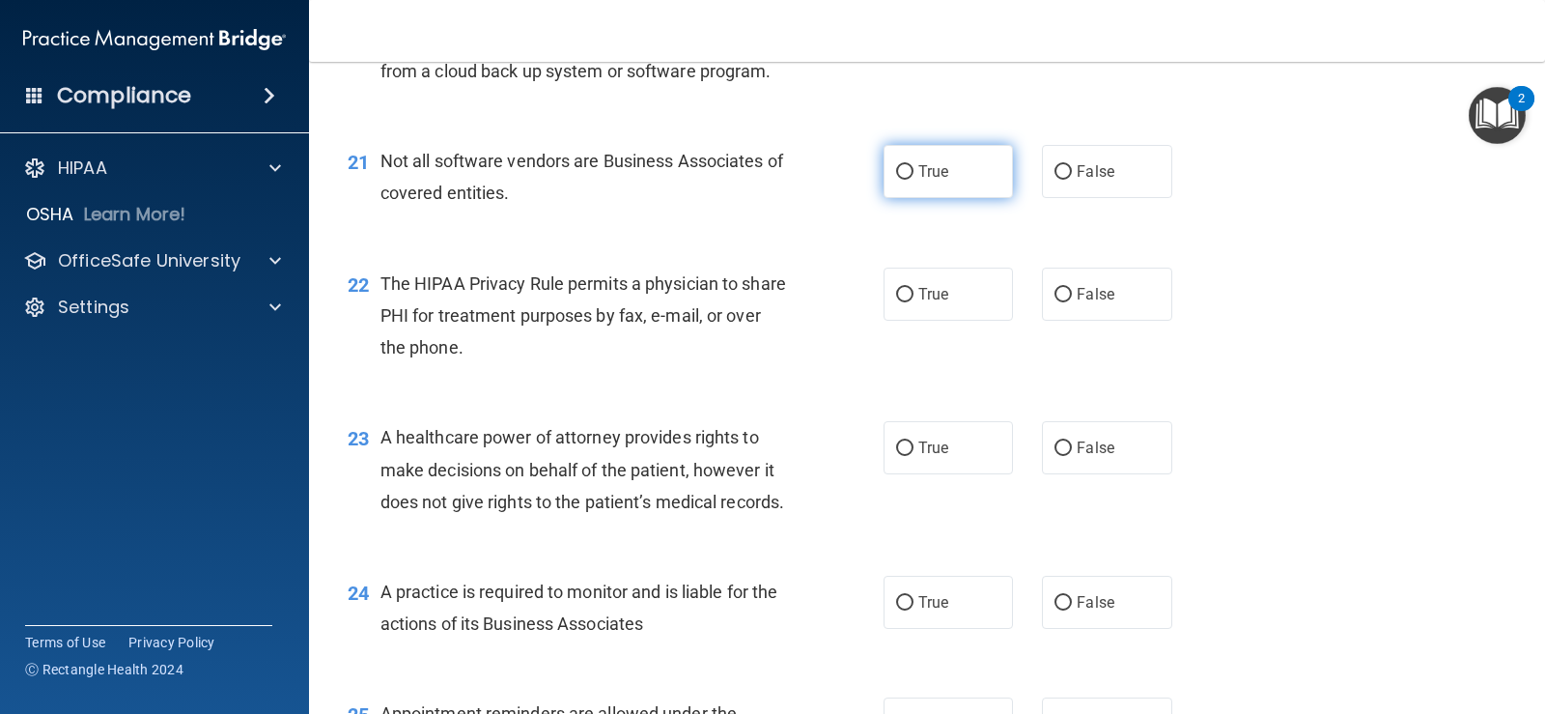
click at [931, 181] on span "True" at bounding box center [934, 171] width 30 height 18
click at [914, 180] on input "True" at bounding box center [904, 172] width 17 height 14
radio input "true"
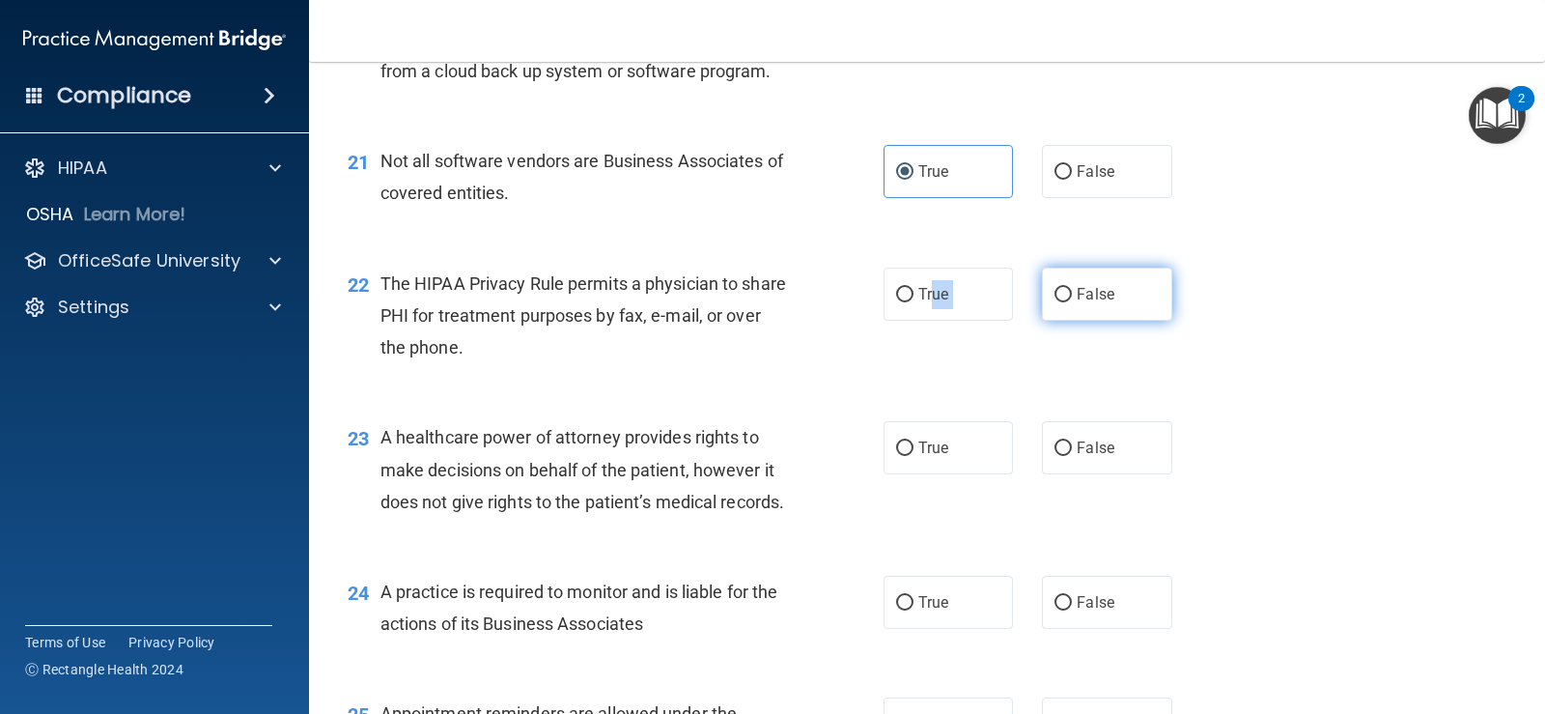
drag, startPoint x: 929, startPoint y: 353, endPoint x: 1058, endPoint y: 379, distance: 130.9
click at [1058, 321] on div "True False" at bounding box center [1040, 294] width 312 height 53
click at [1120, 321] on label "False" at bounding box center [1106, 294] width 129 height 53
click at [1072, 302] on input "False" at bounding box center [1063, 295] width 17 height 14
radio input "true"
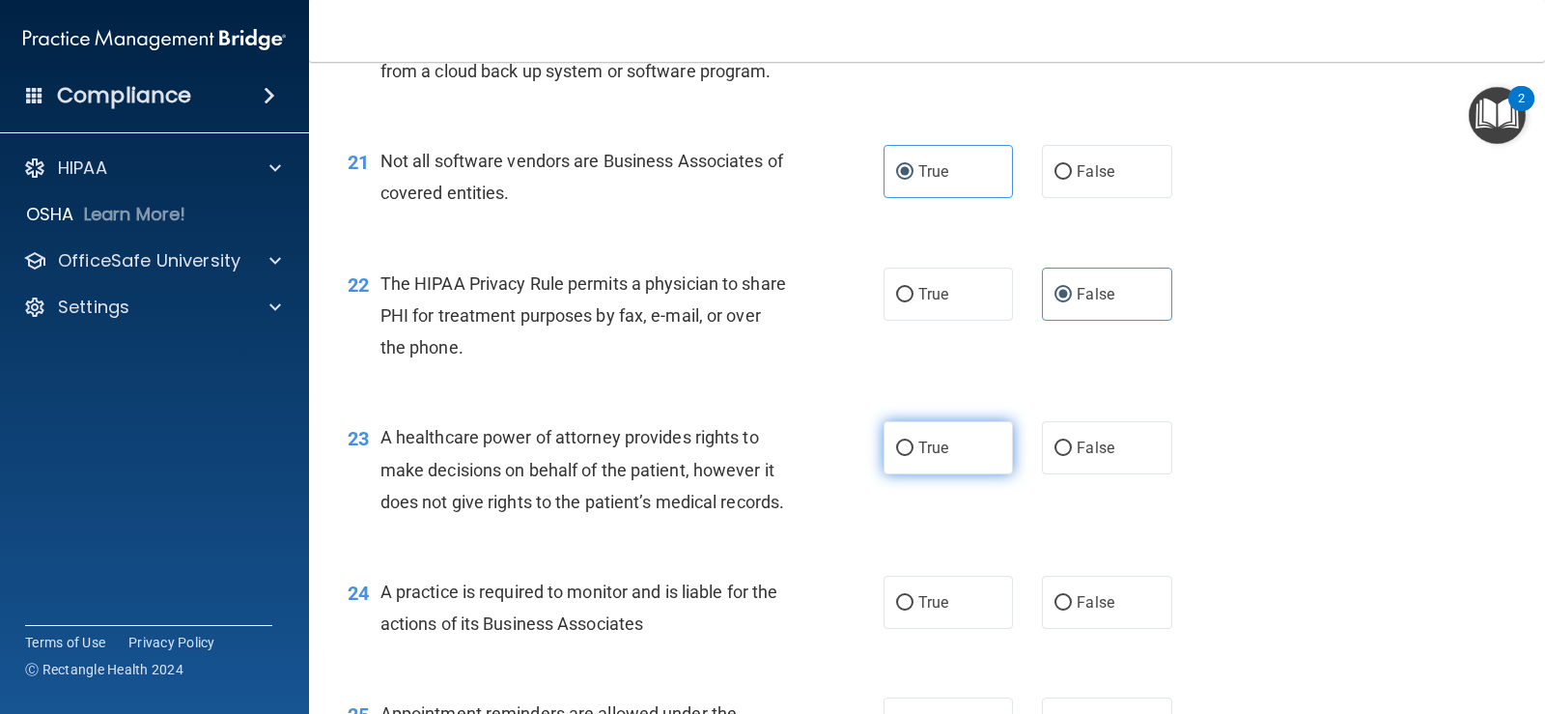
click at [951, 474] on label "True" at bounding box center [948, 447] width 129 height 53
click at [914, 456] on input "True" at bounding box center [904, 448] width 17 height 14
radio input "true"
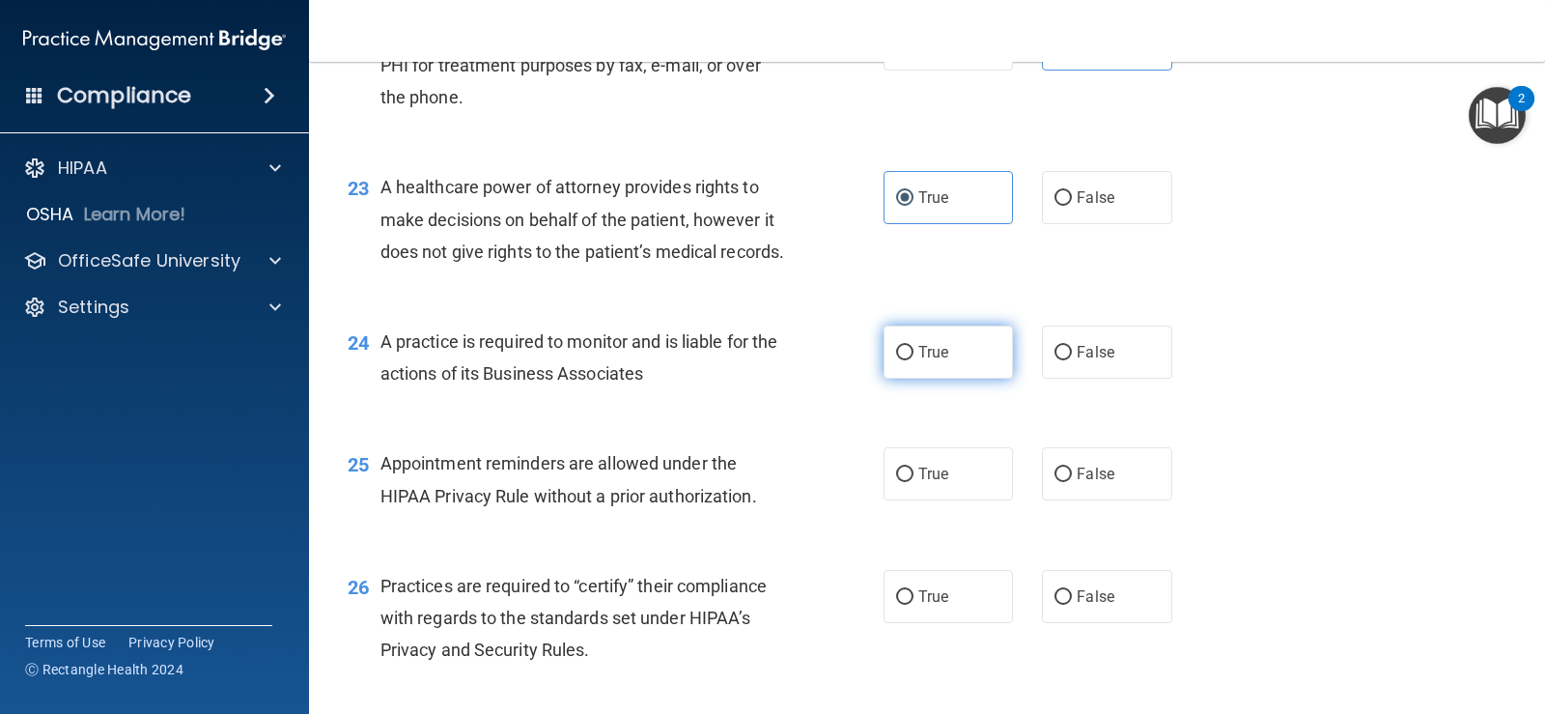
scroll to position [3702, 0]
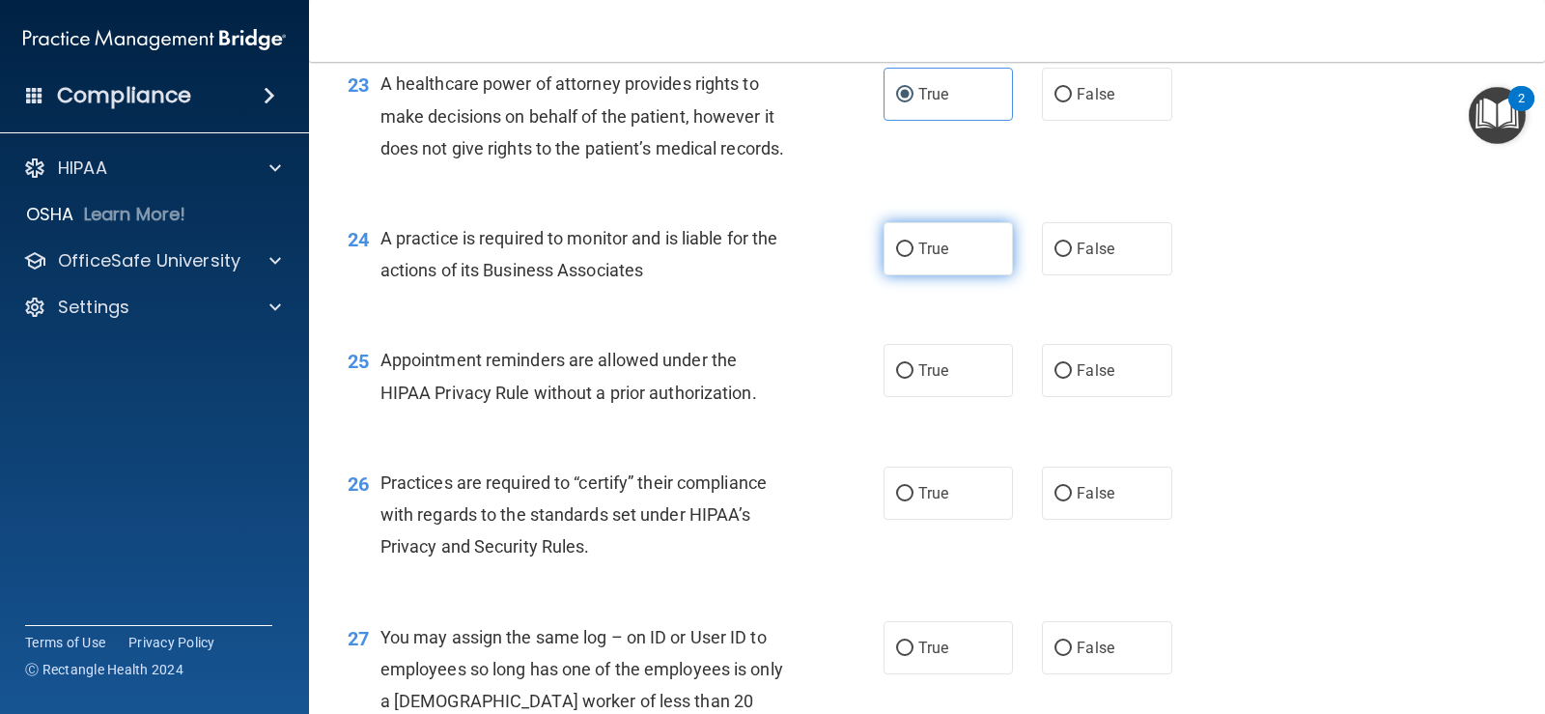
click at [946, 275] on label "True" at bounding box center [948, 248] width 129 height 53
click at [914, 257] on input "True" at bounding box center [904, 249] width 17 height 14
radio input "true"
click at [972, 397] on label "True" at bounding box center [948, 370] width 129 height 53
click at [914, 379] on input "True" at bounding box center [904, 371] width 17 height 14
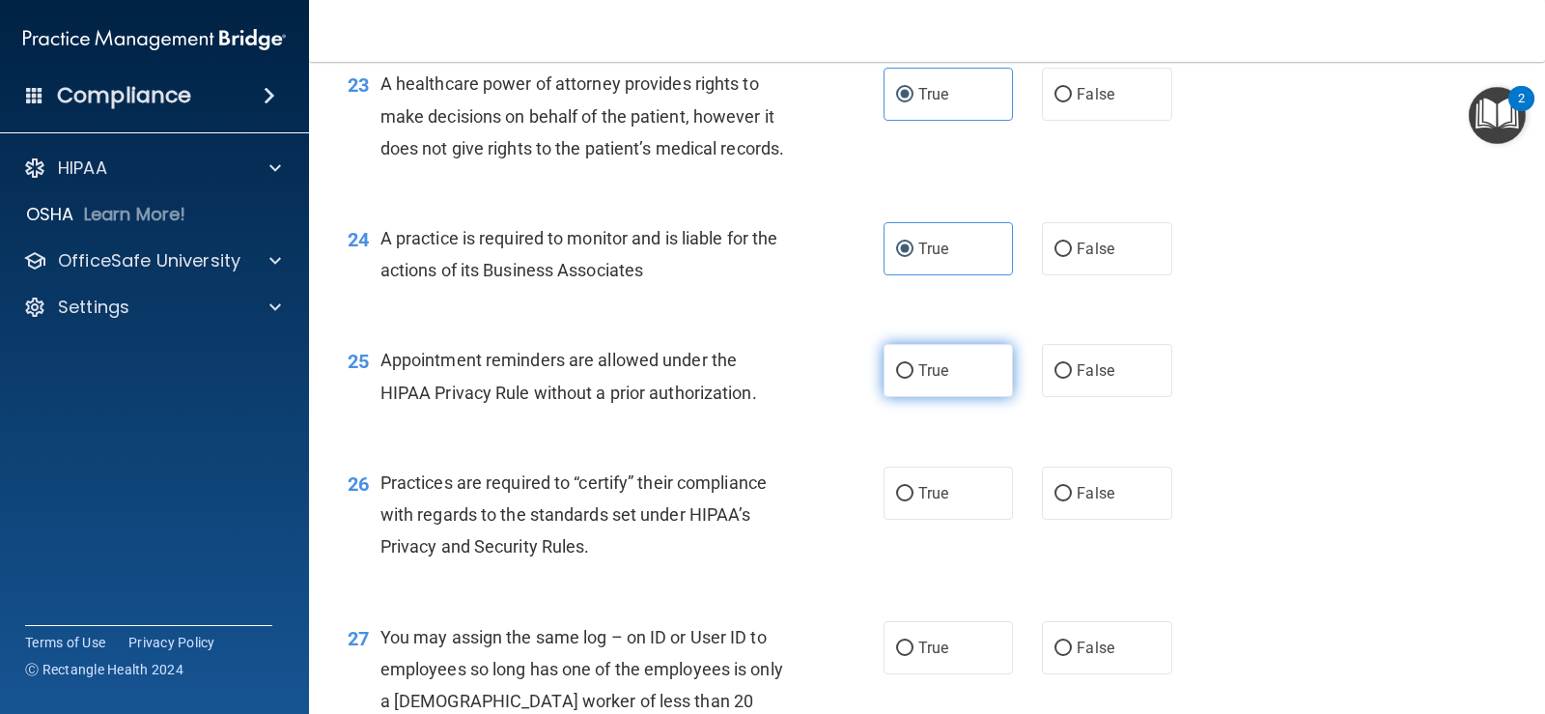
radio input "true"
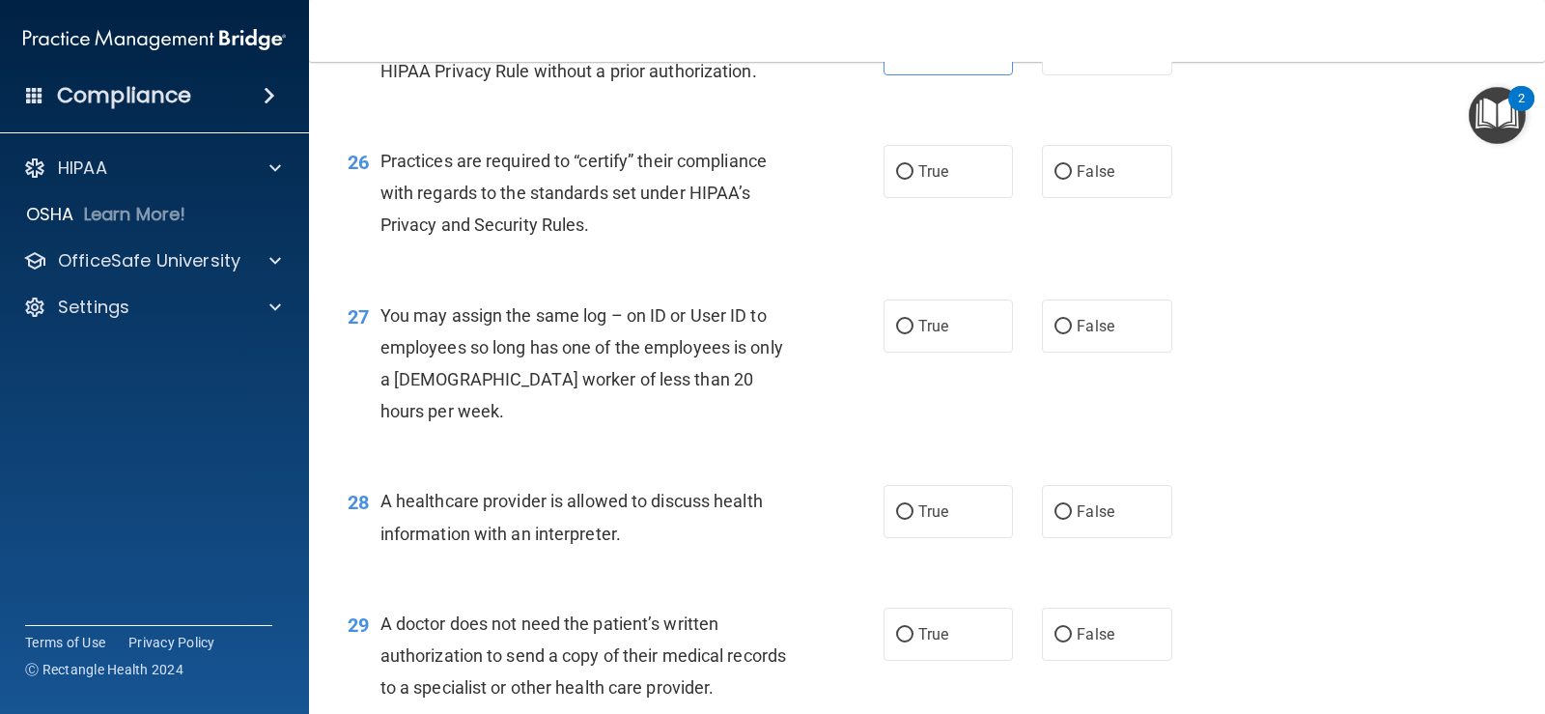
scroll to position [4025, 0]
click at [990, 197] on label "True" at bounding box center [948, 170] width 129 height 53
click at [914, 179] on input "True" at bounding box center [904, 171] width 17 height 14
radio input "true"
click at [1135, 352] on label "False" at bounding box center [1106, 324] width 129 height 53
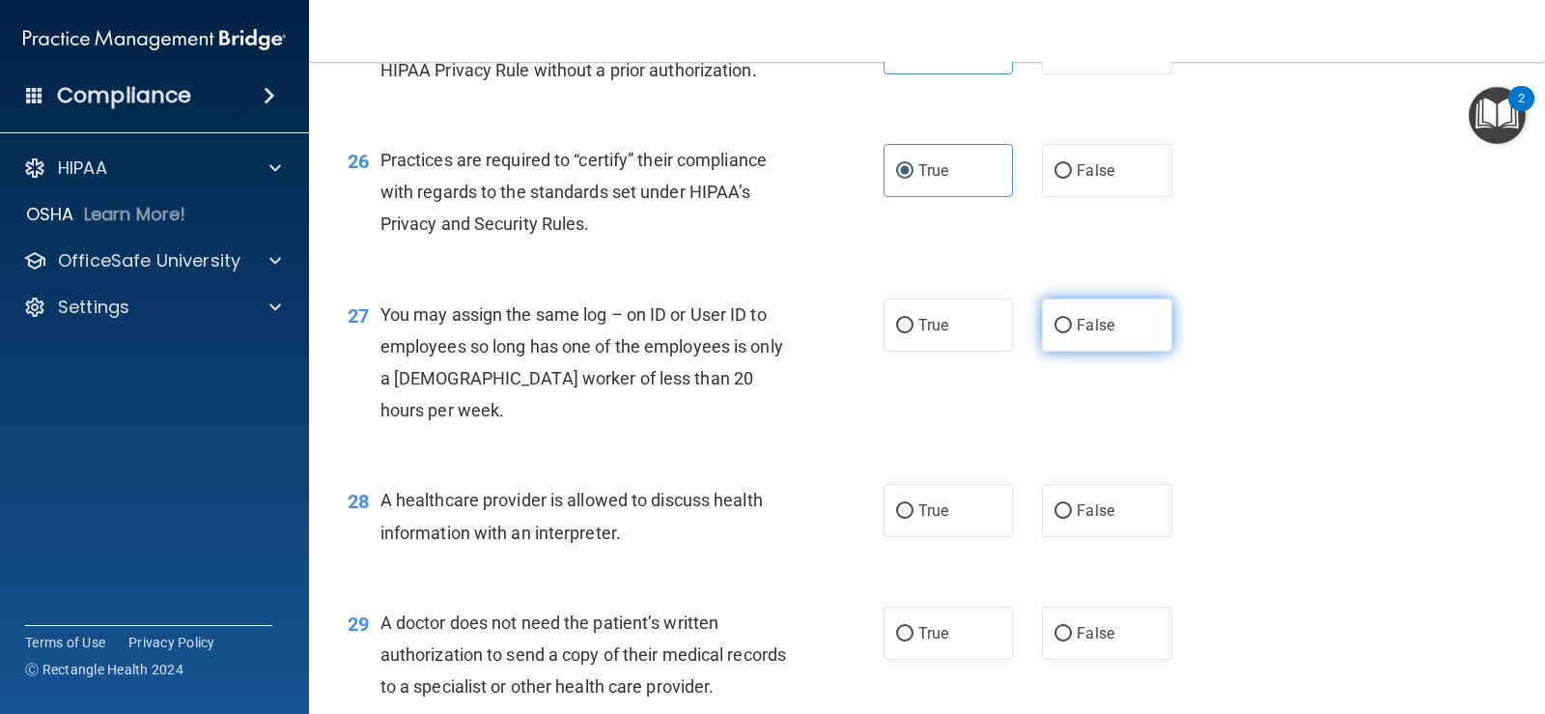
click at [1072, 333] on input "False" at bounding box center [1063, 326] width 17 height 14
radio input "true"
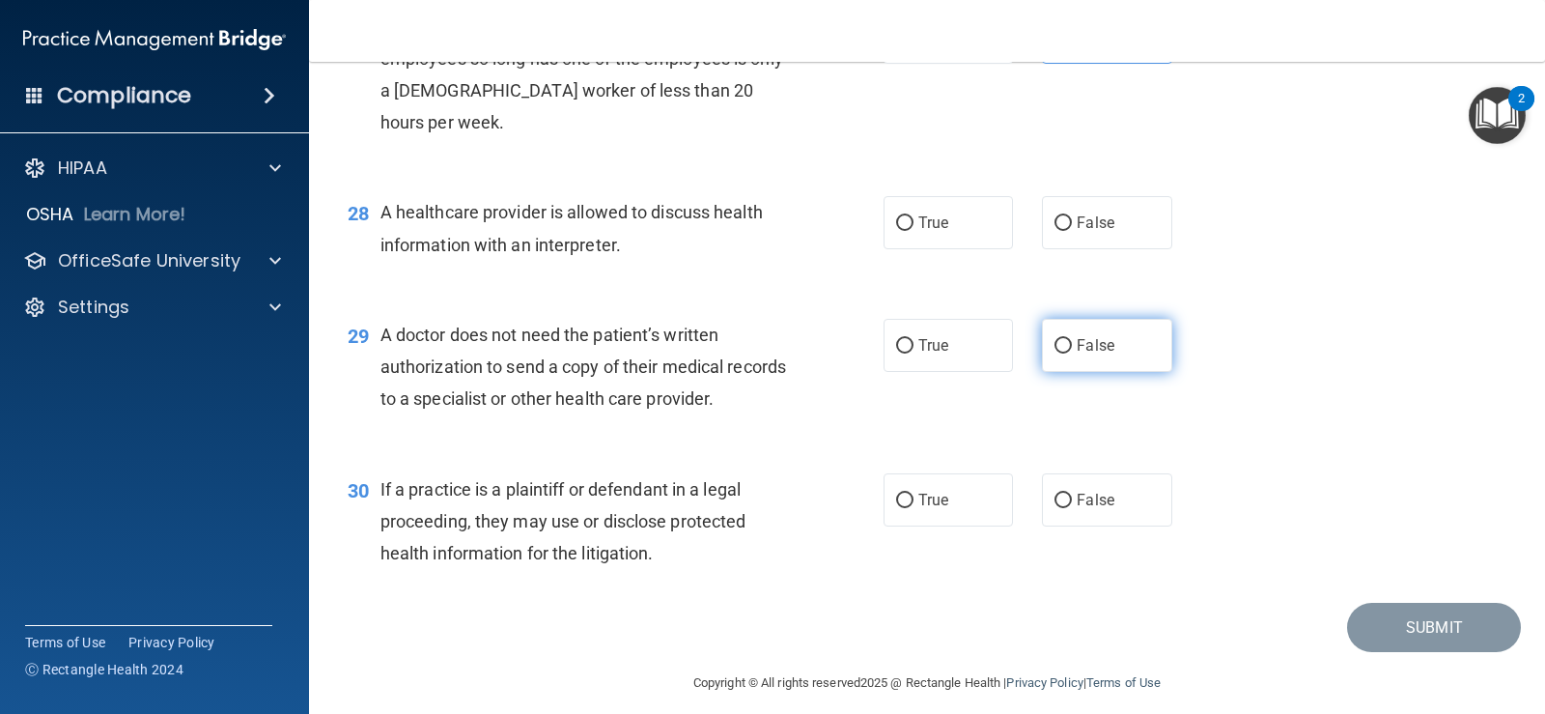
scroll to position [4314, 0]
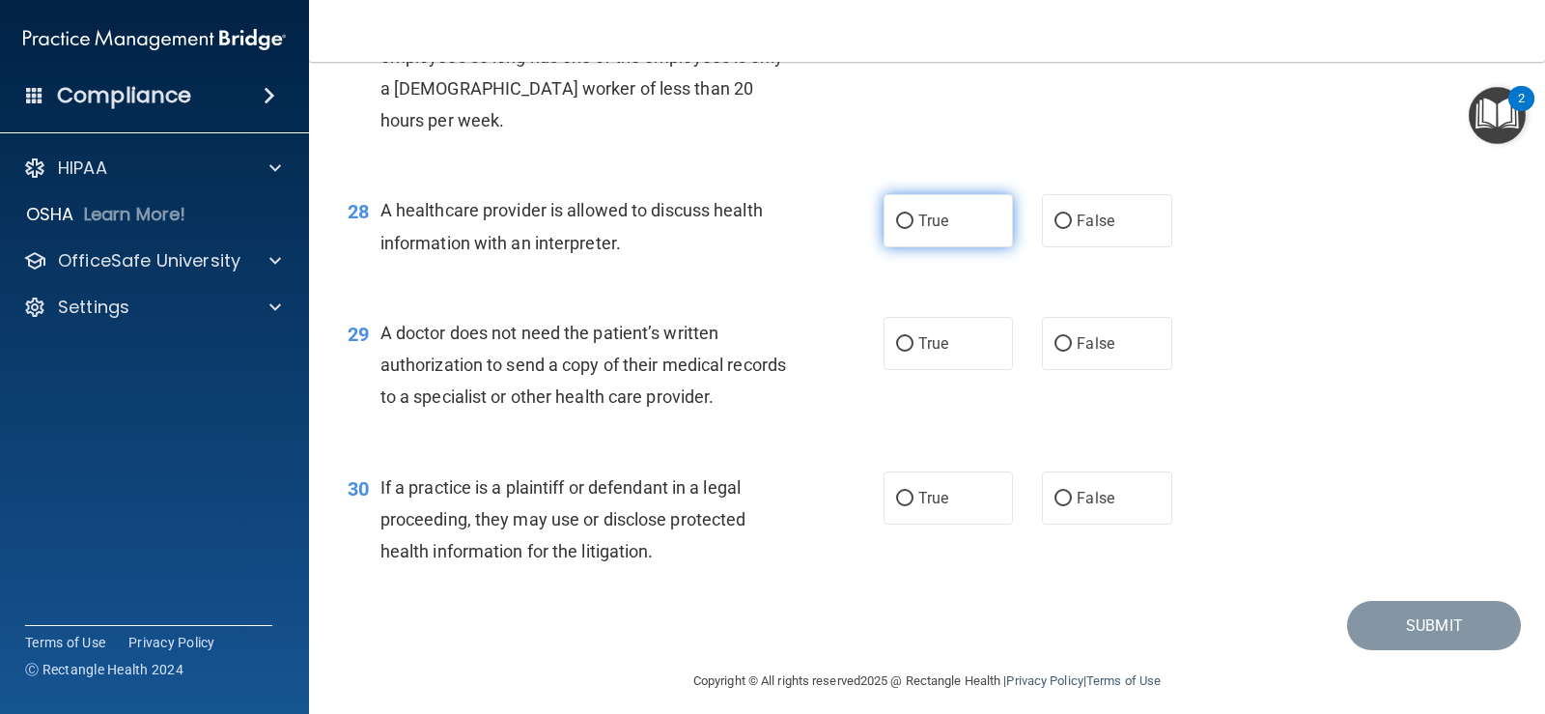
click at [945, 247] on label "True" at bounding box center [948, 220] width 129 height 53
click at [914, 229] on input "True" at bounding box center [904, 221] width 17 height 14
radio input "true"
click at [1094, 230] on span "False" at bounding box center [1096, 221] width 38 height 18
click at [1072, 229] on input "False" at bounding box center [1063, 221] width 17 height 14
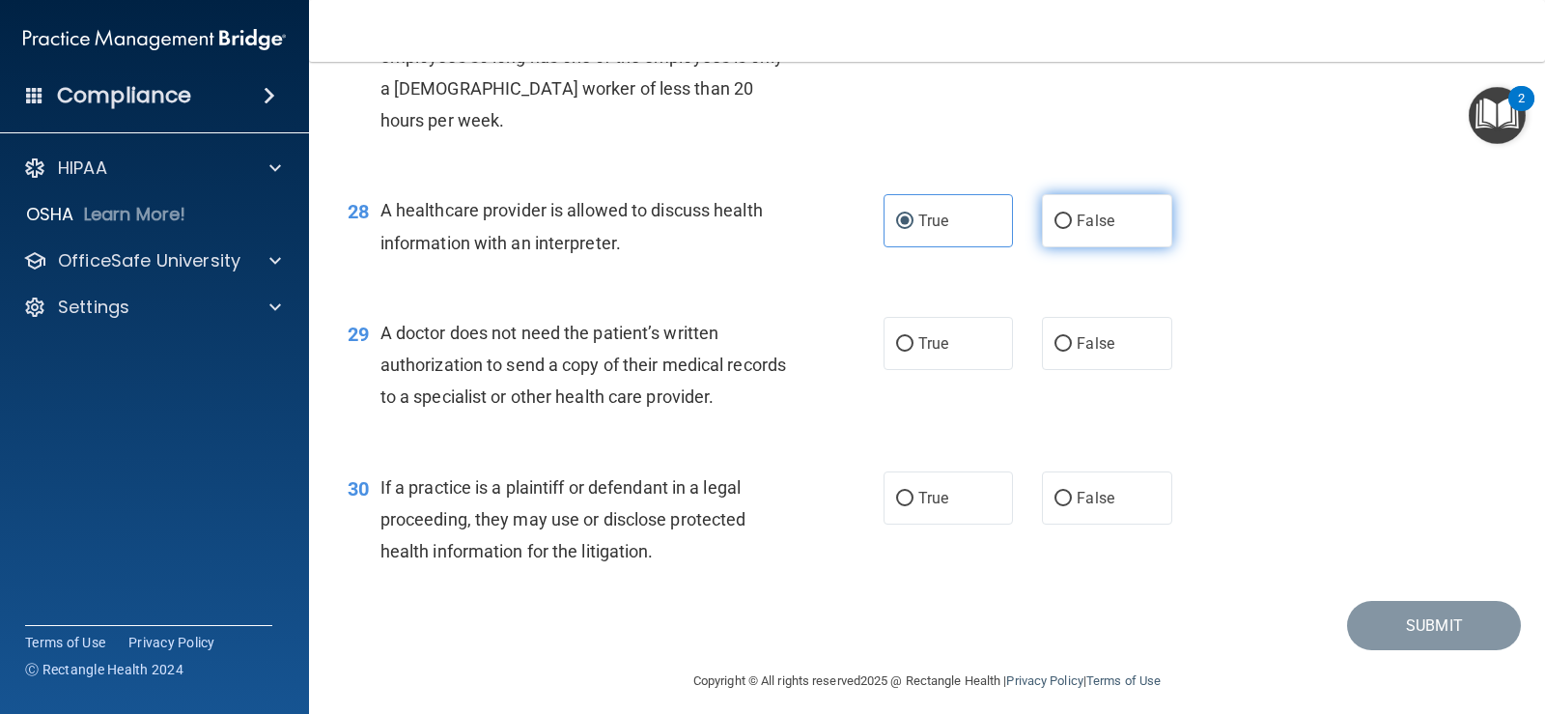
radio input "true"
radio input "false"
click at [1125, 447] on div "29 A doctor does not need the patient’s written authorization to send a copy of…" at bounding box center [927, 370] width 1188 height 155
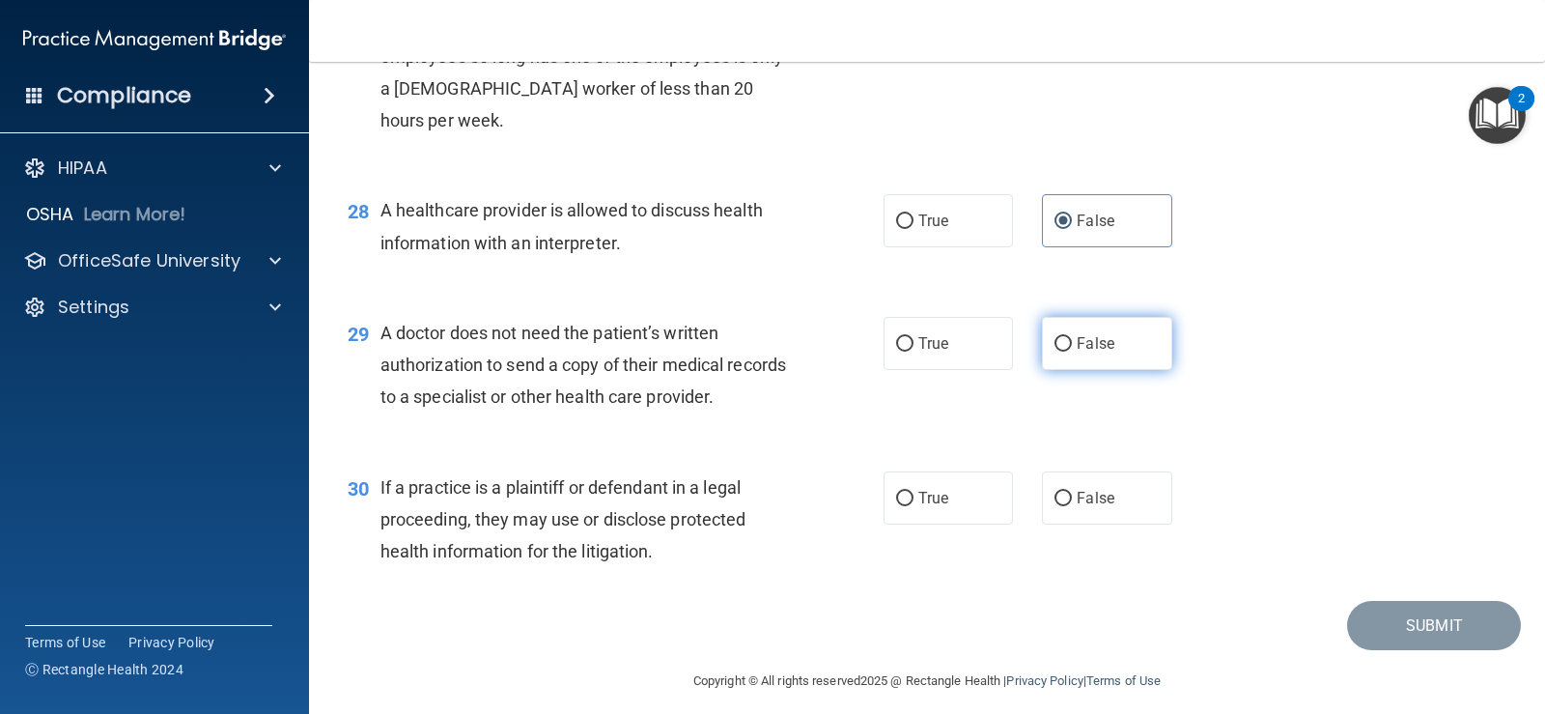
click at [1127, 370] on label "False" at bounding box center [1106, 343] width 129 height 53
click at [1072, 352] on input "False" at bounding box center [1063, 344] width 17 height 14
radio input "true"
drag, startPoint x: 1189, startPoint y: 590, endPoint x: 805, endPoint y: 574, distance: 384.8
click at [1178, 590] on div "30 If a practice is a plaintiff or defendant in a legal proceeding, they may us…" at bounding box center [927, 524] width 1188 height 155
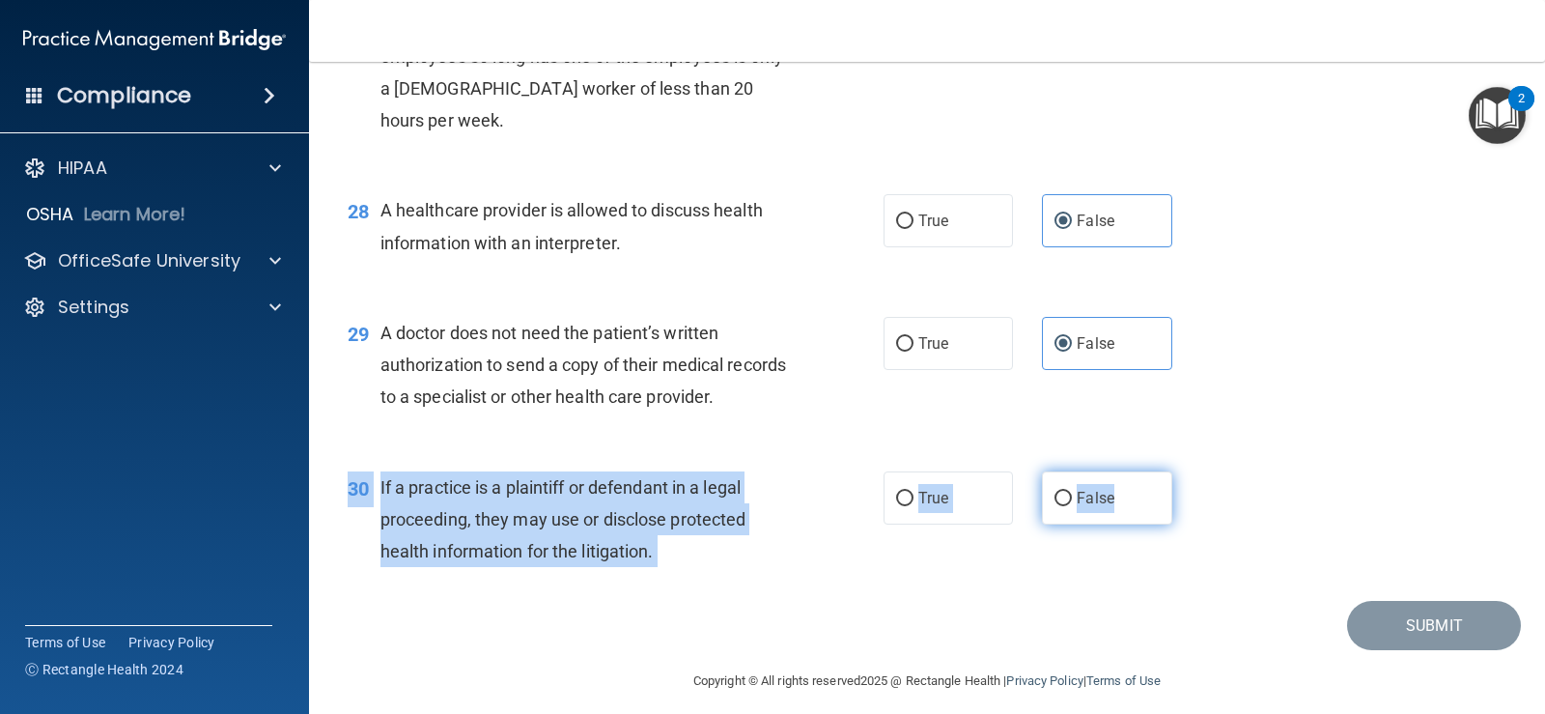
click at [1088, 524] on label "False" at bounding box center [1106, 497] width 129 height 53
click at [1072, 506] on input "False" at bounding box center [1063, 499] width 17 height 14
radio input "true"
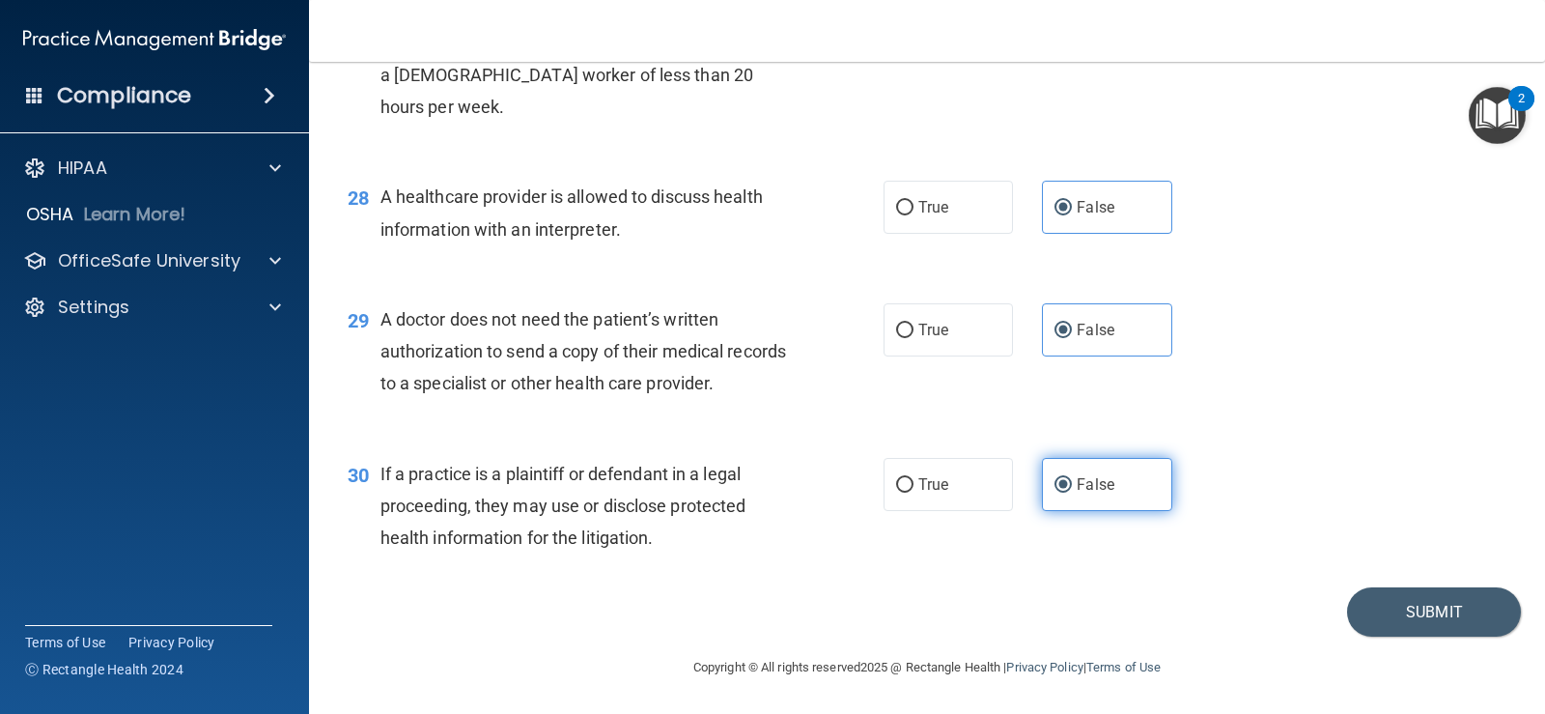
scroll to position [4424, 0]
click at [1377, 618] on button "Submit" at bounding box center [1434, 611] width 174 height 49
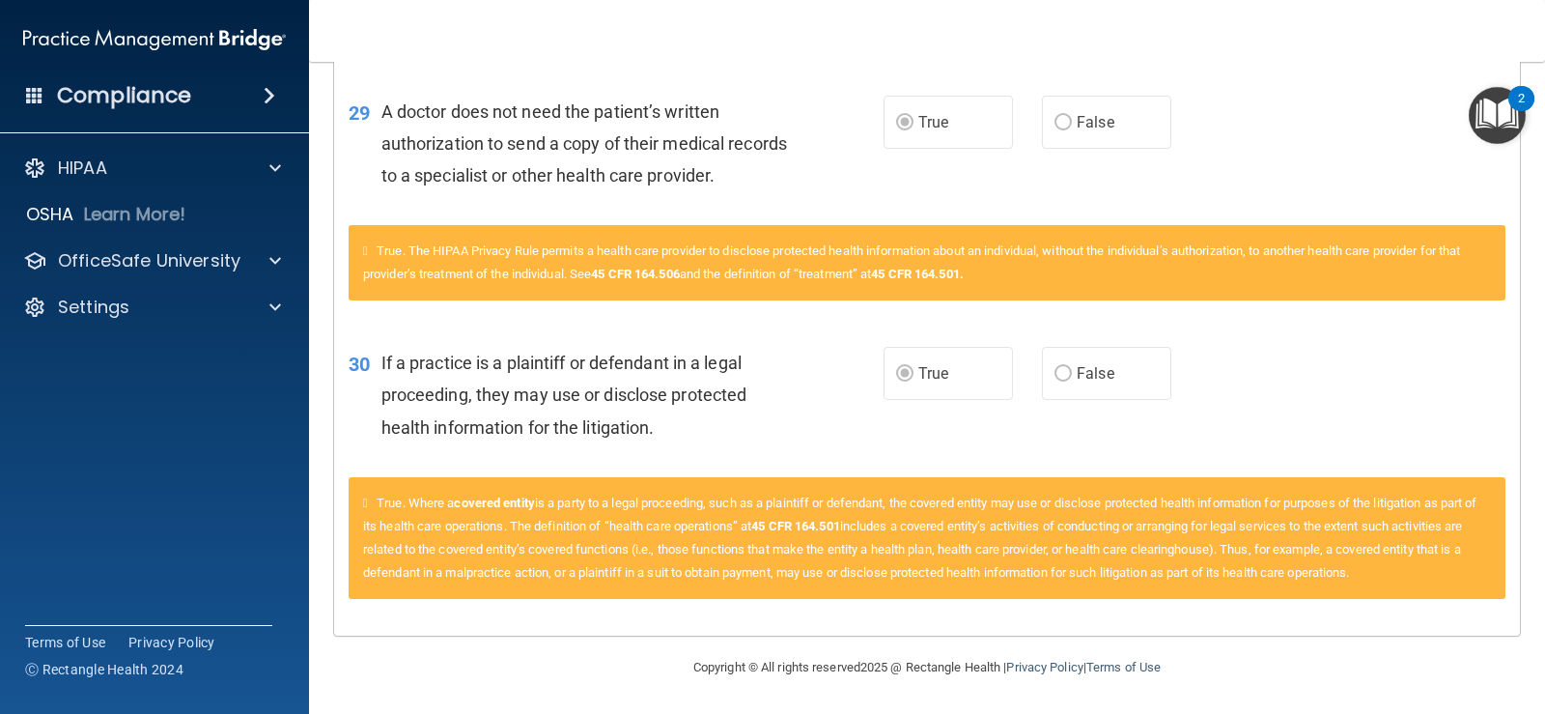
scroll to position [4253, 0]
click at [184, 261] on p "OfficeSafe University" at bounding box center [149, 260] width 183 height 23
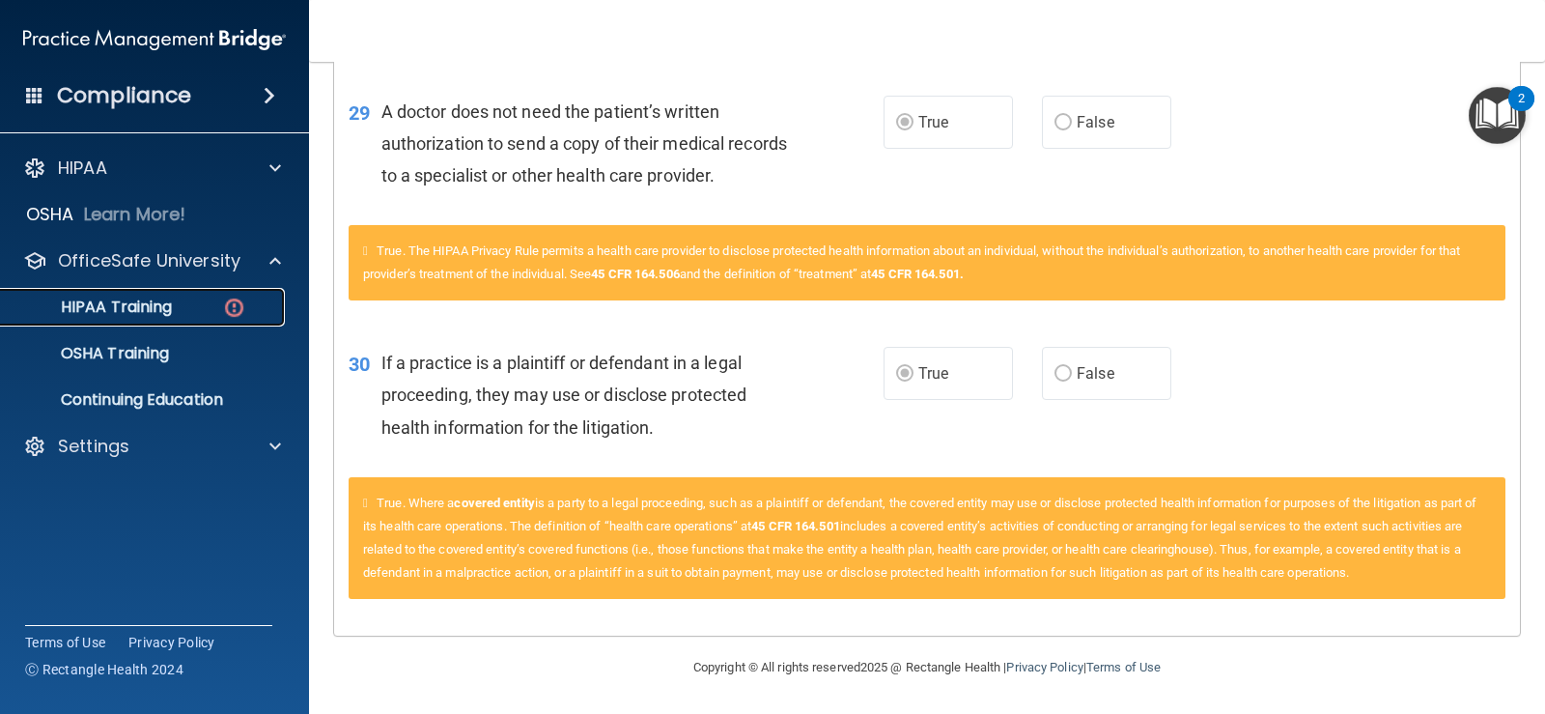
click at [195, 304] on div "HIPAA Training" at bounding box center [145, 306] width 264 height 19
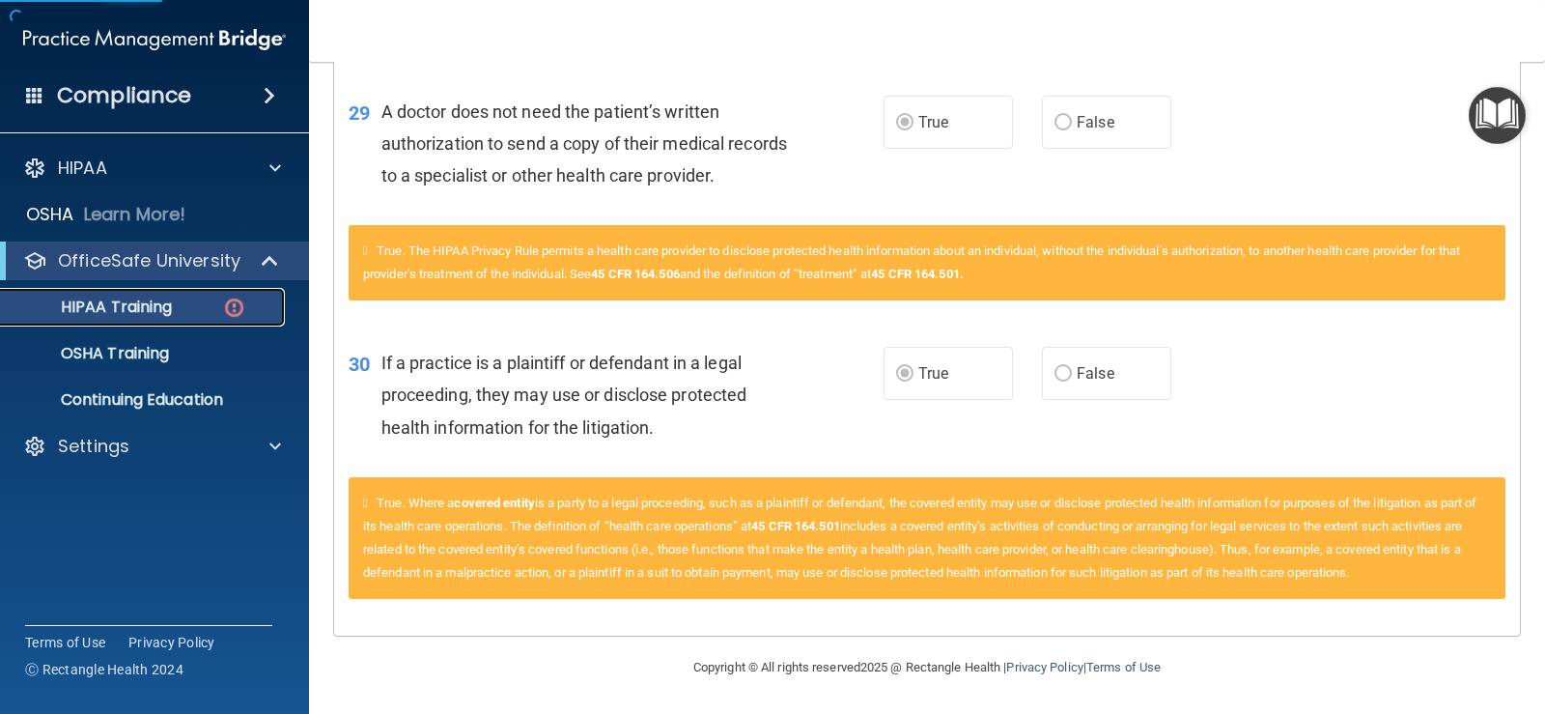
click at [142, 308] on p "HIPAA Training" at bounding box center [92, 306] width 159 height 19
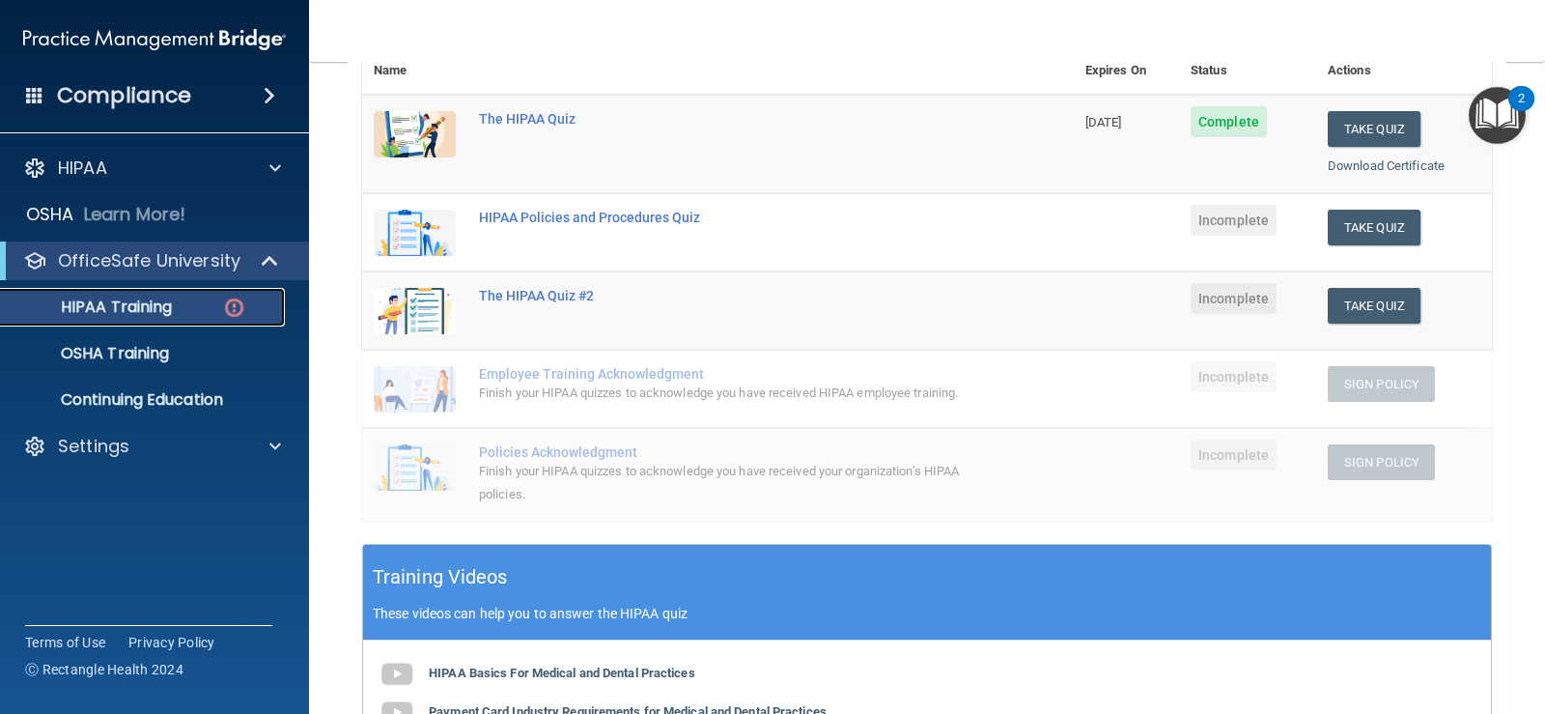
scroll to position [241, 0]
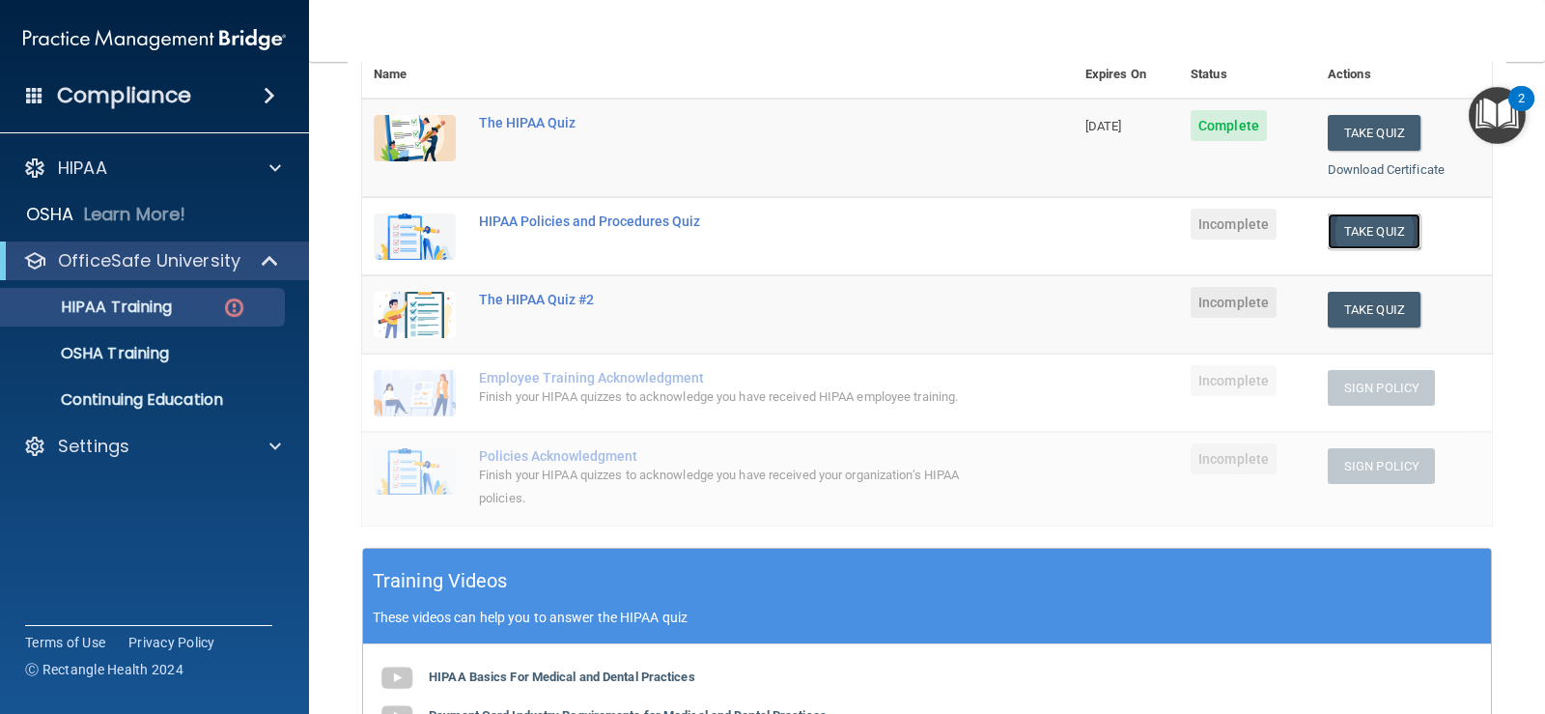
click at [1354, 227] on button "Take Quiz" at bounding box center [1374, 231] width 93 height 36
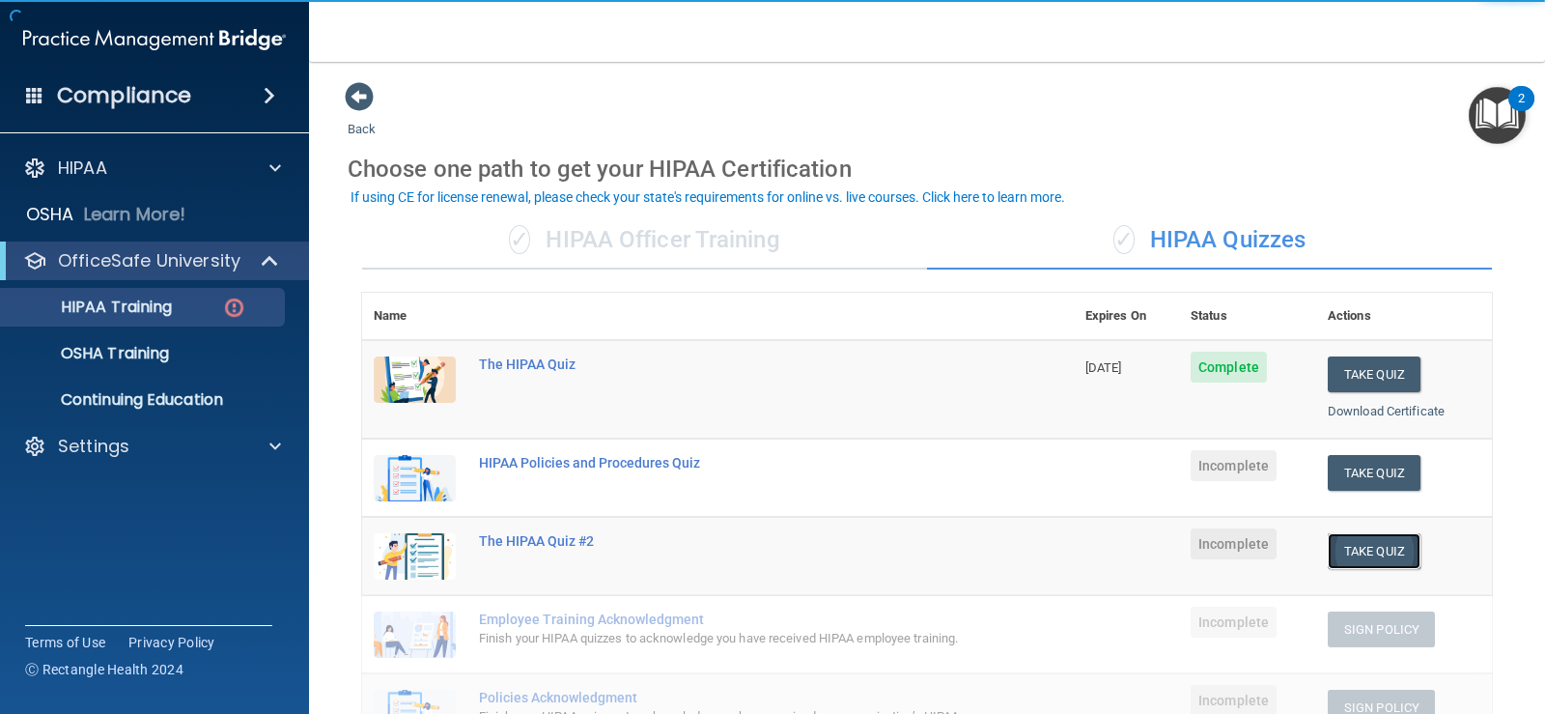
click at [1373, 551] on button "Take Quiz" at bounding box center [1374, 551] width 93 height 36
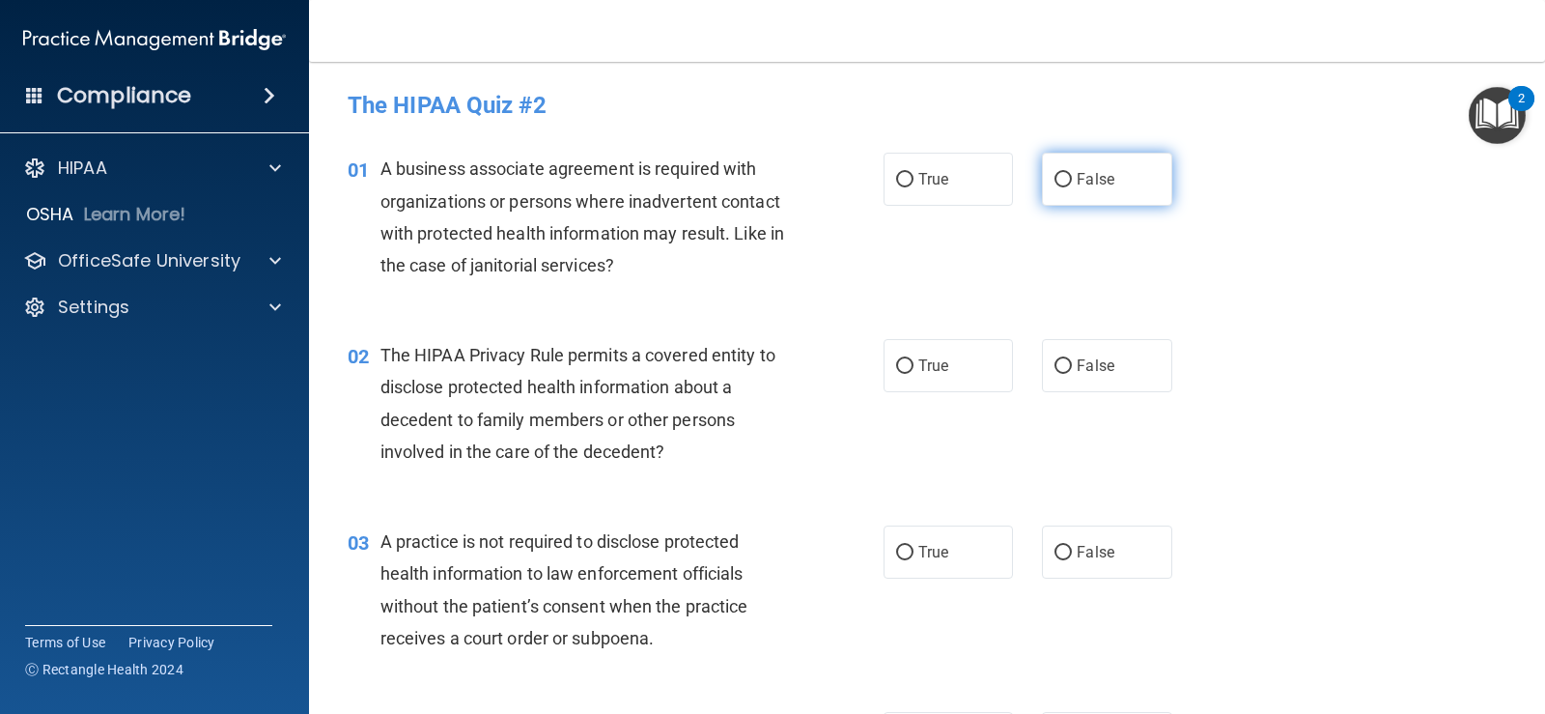
click at [1085, 175] on span "False" at bounding box center [1096, 179] width 38 height 18
click at [1072, 175] on input "False" at bounding box center [1063, 180] width 17 height 14
radio input "true"
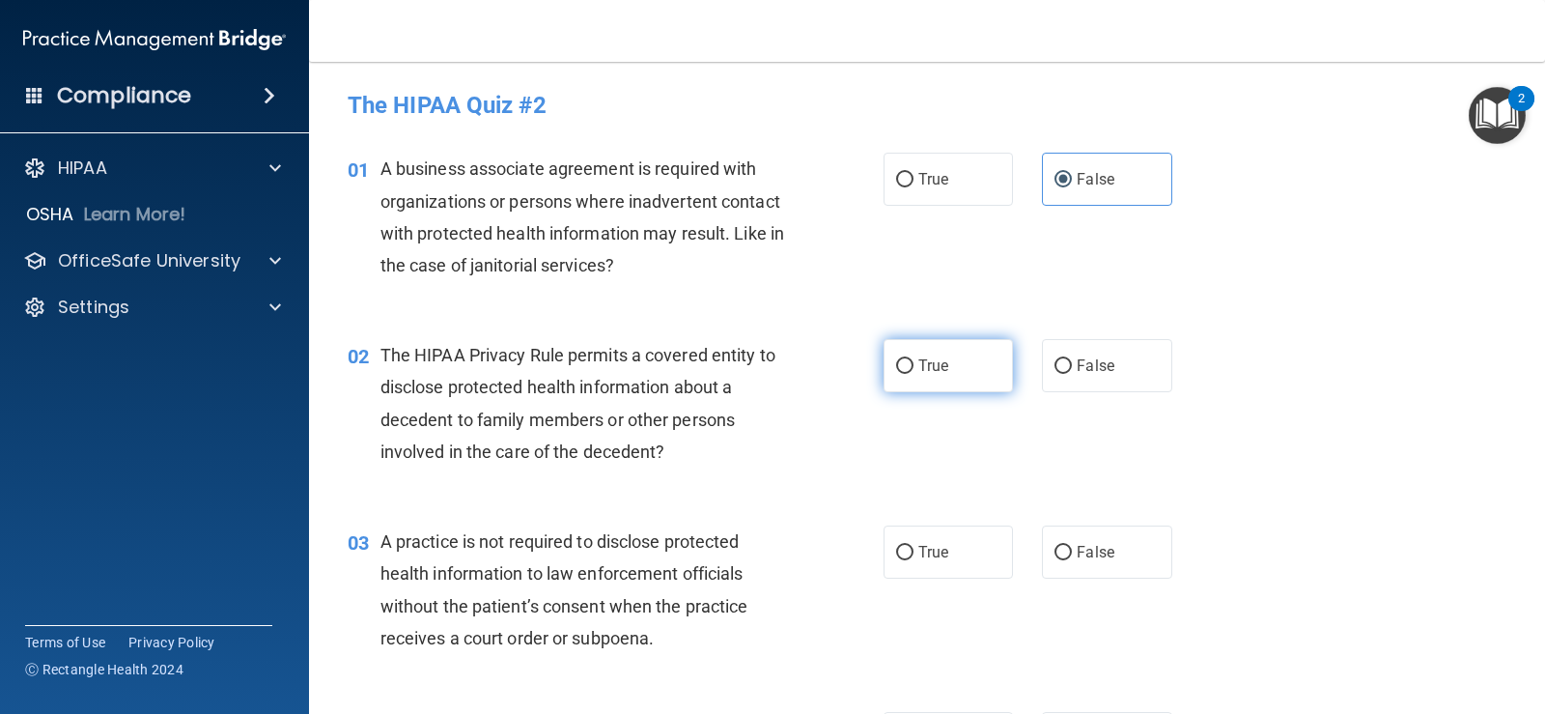
click at [922, 361] on span "True" at bounding box center [934, 365] width 30 height 18
click at [914, 361] on input "True" at bounding box center [904, 366] width 17 height 14
radio input "true"
click at [1100, 356] on span "False" at bounding box center [1096, 365] width 38 height 18
click at [1072, 359] on input "False" at bounding box center [1063, 366] width 17 height 14
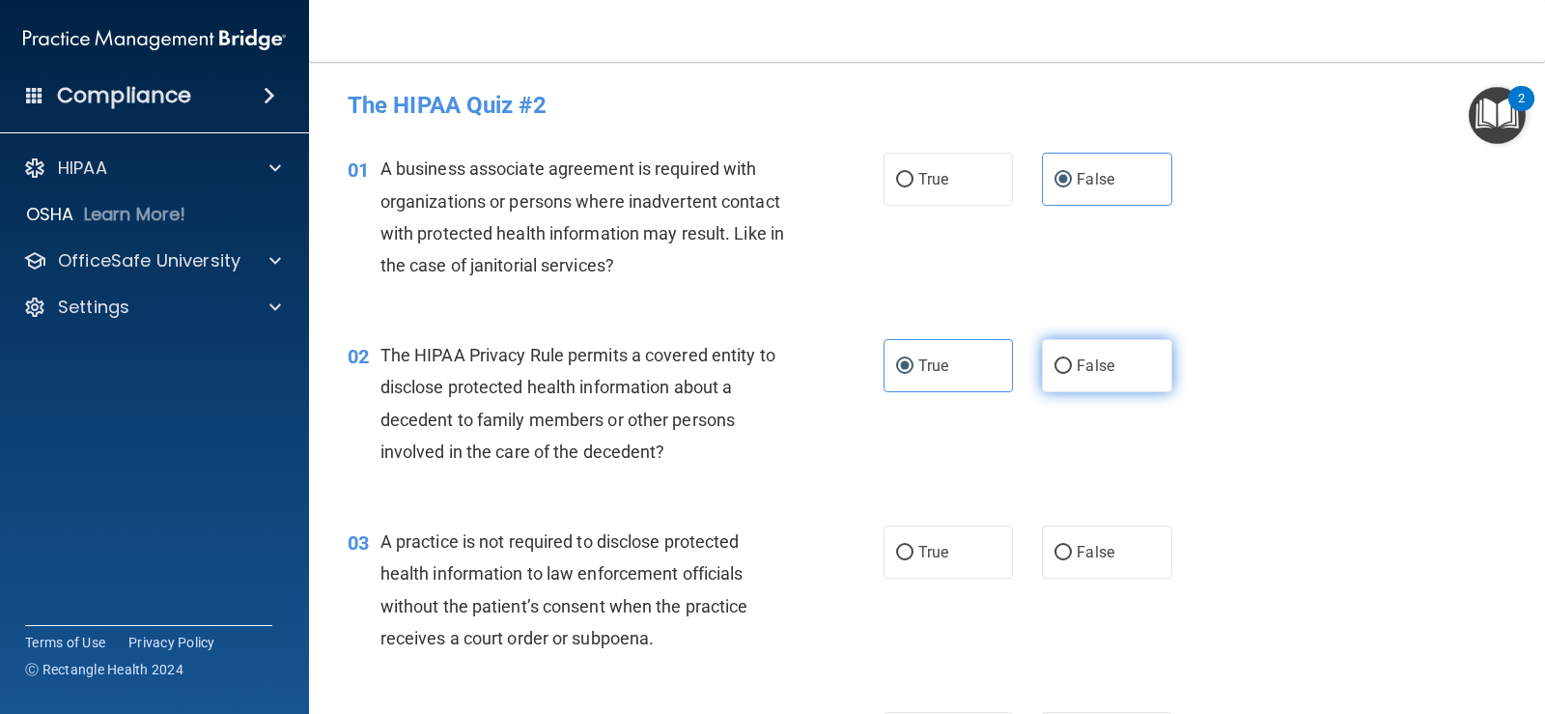
radio input "true"
click at [938, 355] on label "True" at bounding box center [948, 365] width 129 height 53
click at [914, 359] on input "True" at bounding box center [904, 366] width 17 height 14
radio input "true"
radio input "false"
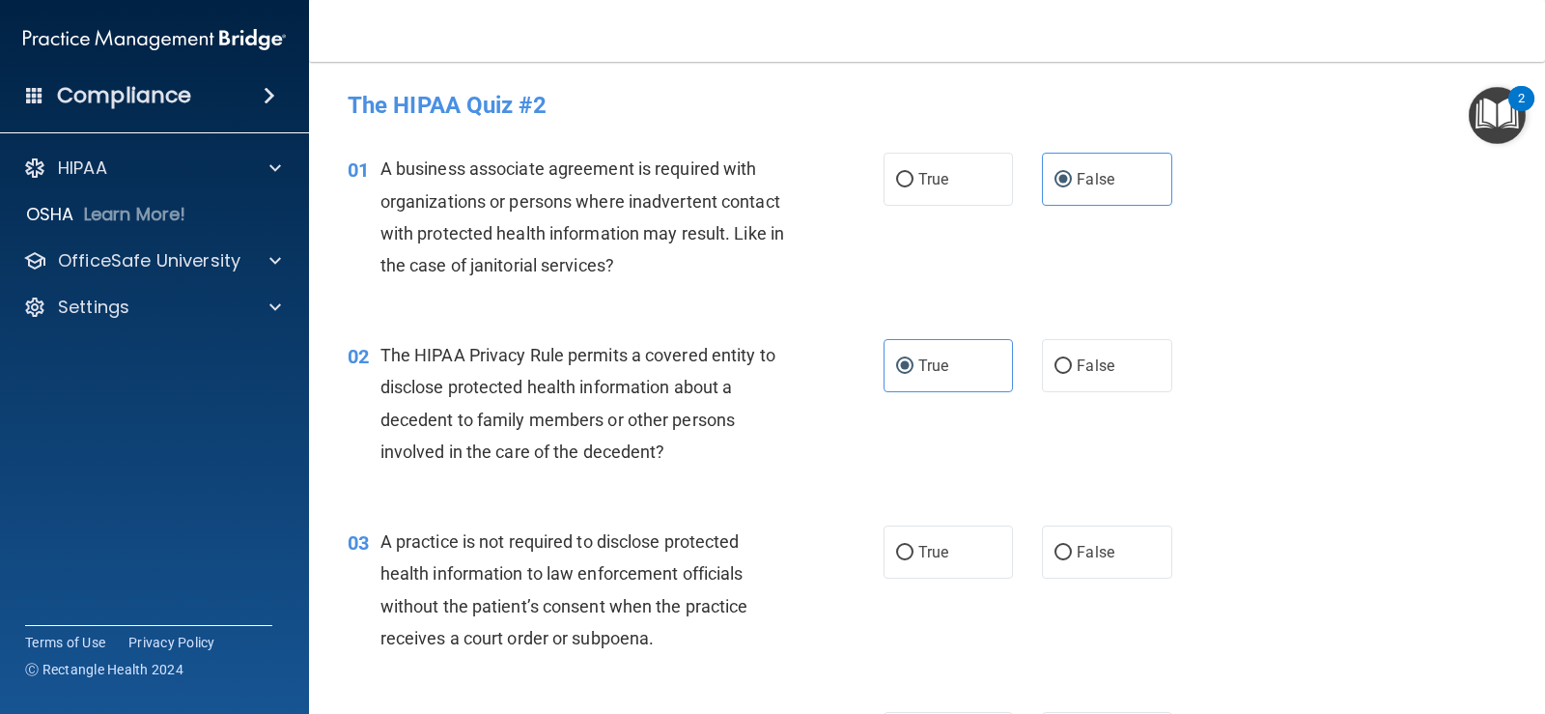
click at [1175, 579] on div "True False" at bounding box center [1040, 551] width 312 height 53
click at [1120, 561] on label "False" at bounding box center [1106, 551] width 129 height 53
click at [1072, 560] on input "False" at bounding box center [1063, 553] width 17 height 14
radio input "true"
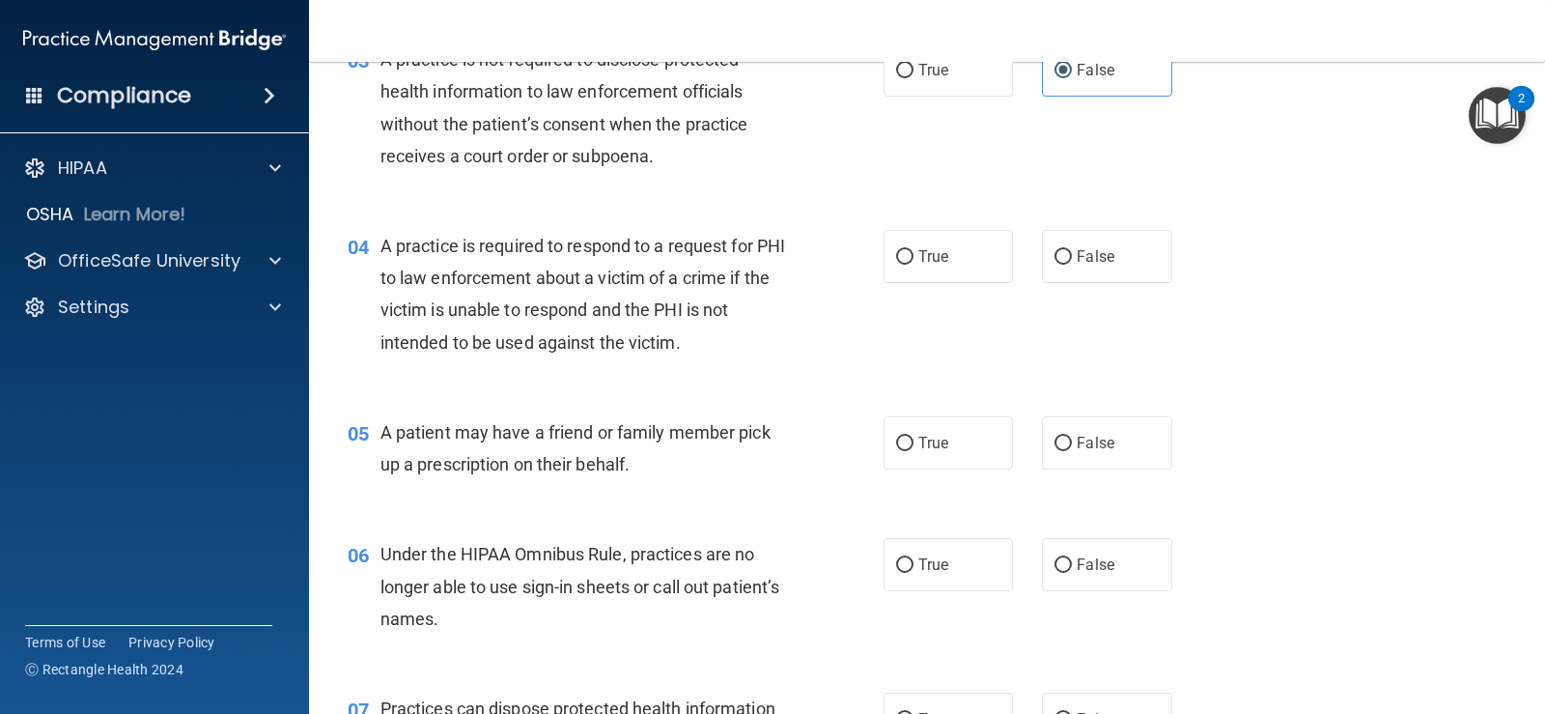
scroll to position [483, 0]
click at [919, 253] on span "True" at bounding box center [934, 255] width 30 height 18
click at [914, 253] on input "True" at bounding box center [904, 256] width 17 height 14
radio input "true"
click at [936, 440] on span "True" at bounding box center [934, 442] width 30 height 18
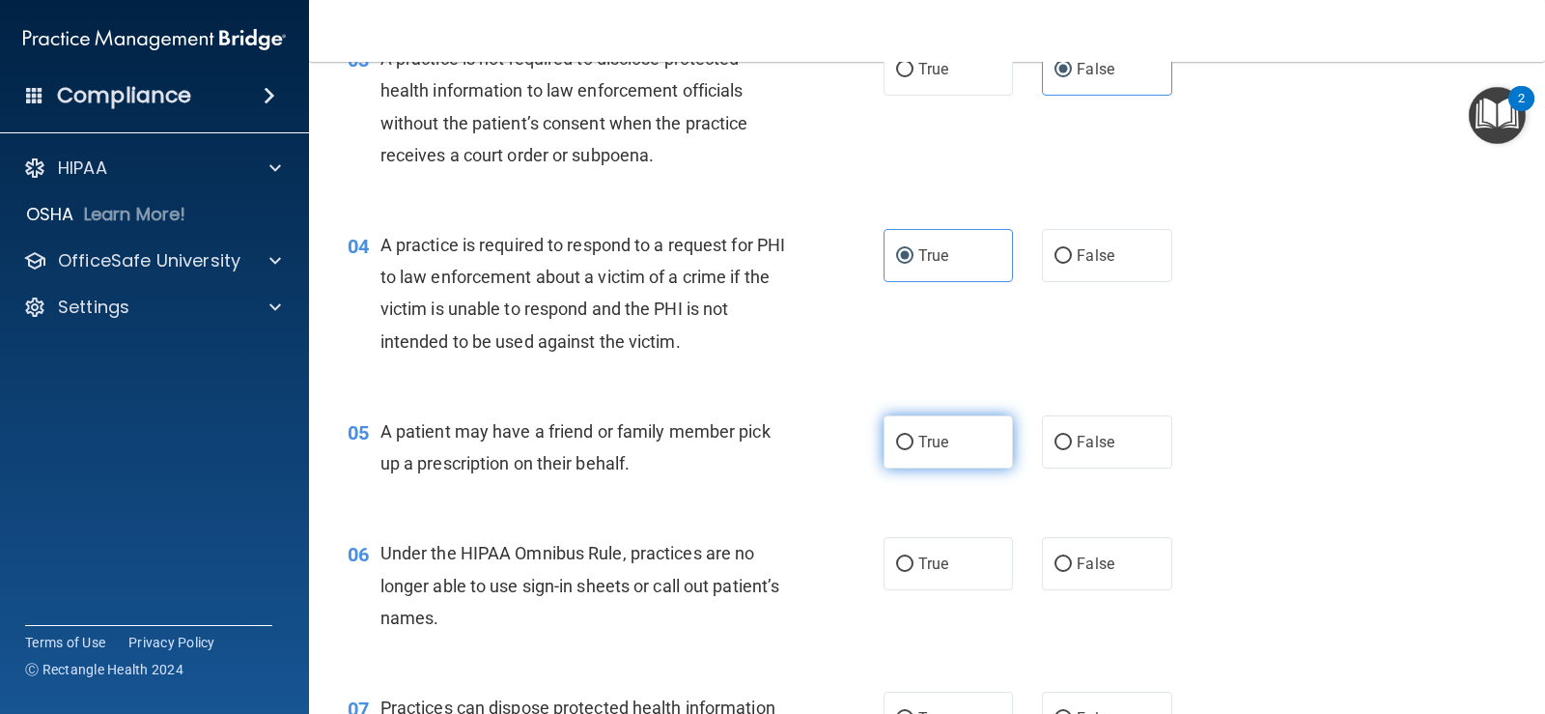
click at [914, 440] on input "True" at bounding box center [904, 443] width 17 height 14
radio input "true"
click at [1108, 583] on label "False" at bounding box center [1106, 563] width 129 height 53
click at [1072, 572] on input "False" at bounding box center [1063, 564] width 17 height 14
radio input "true"
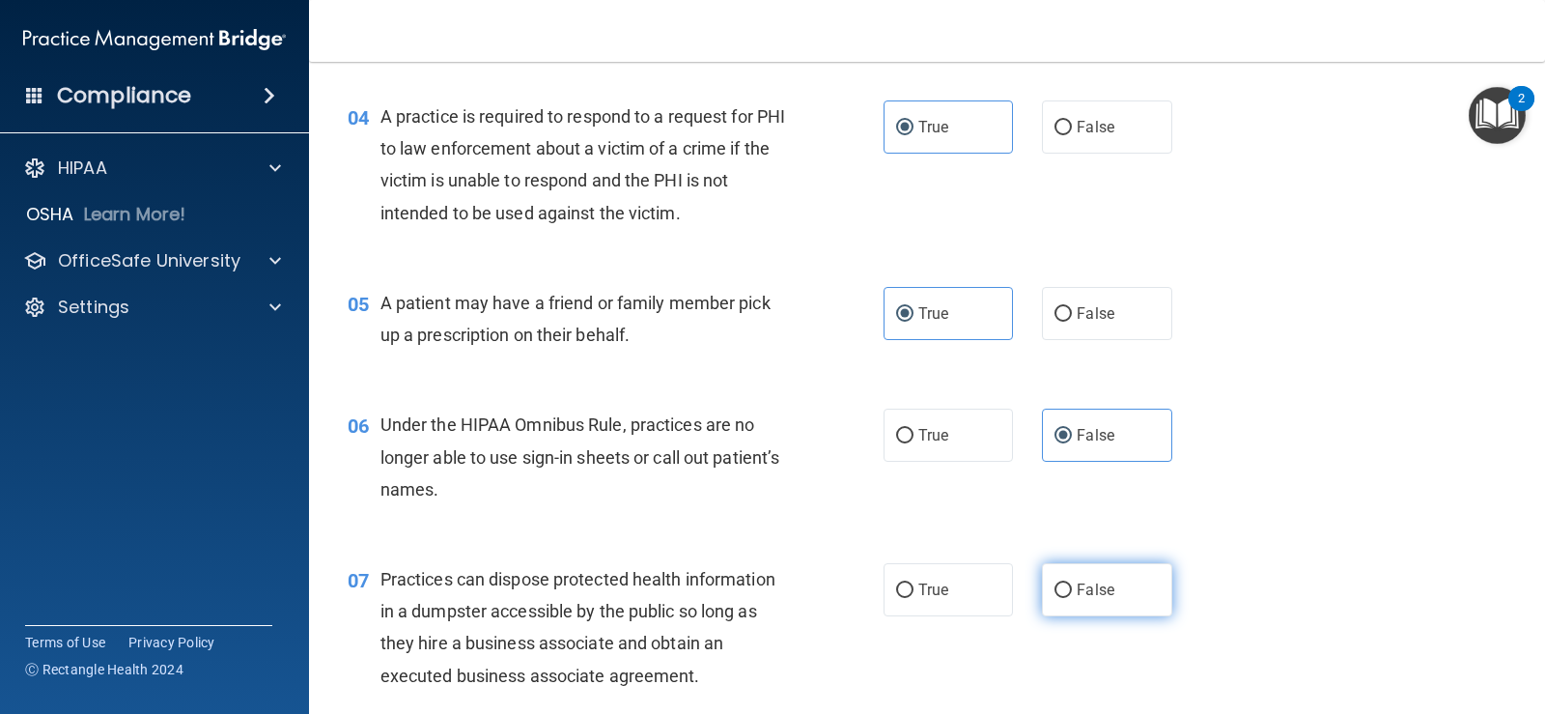
click at [1091, 582] on span "False" at bounding box center [1096, 589] width 38 height 18
click at [1072, 583] on input "False" at bounding box center [1063, 590] width 17 height 14
radio input "true"
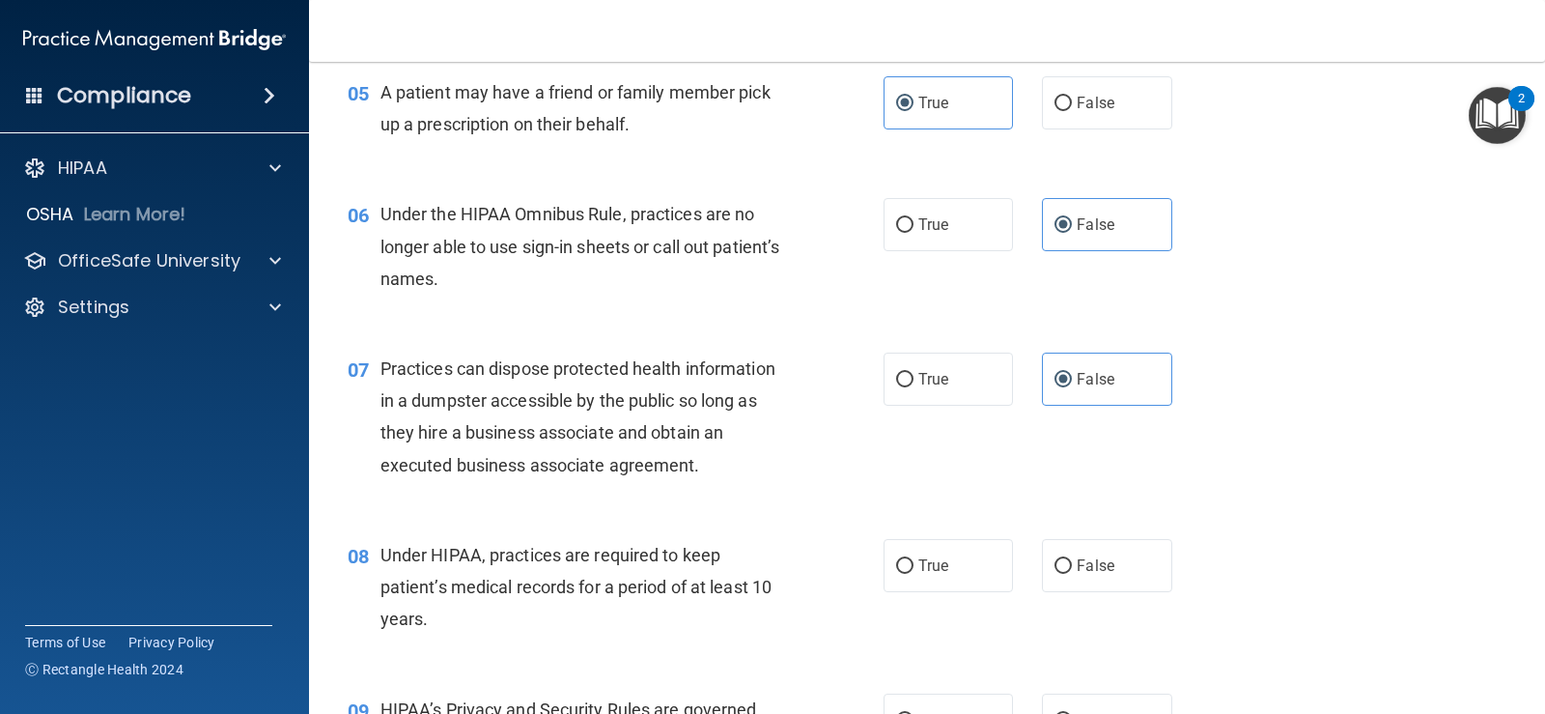
scroll to position [837, 0]
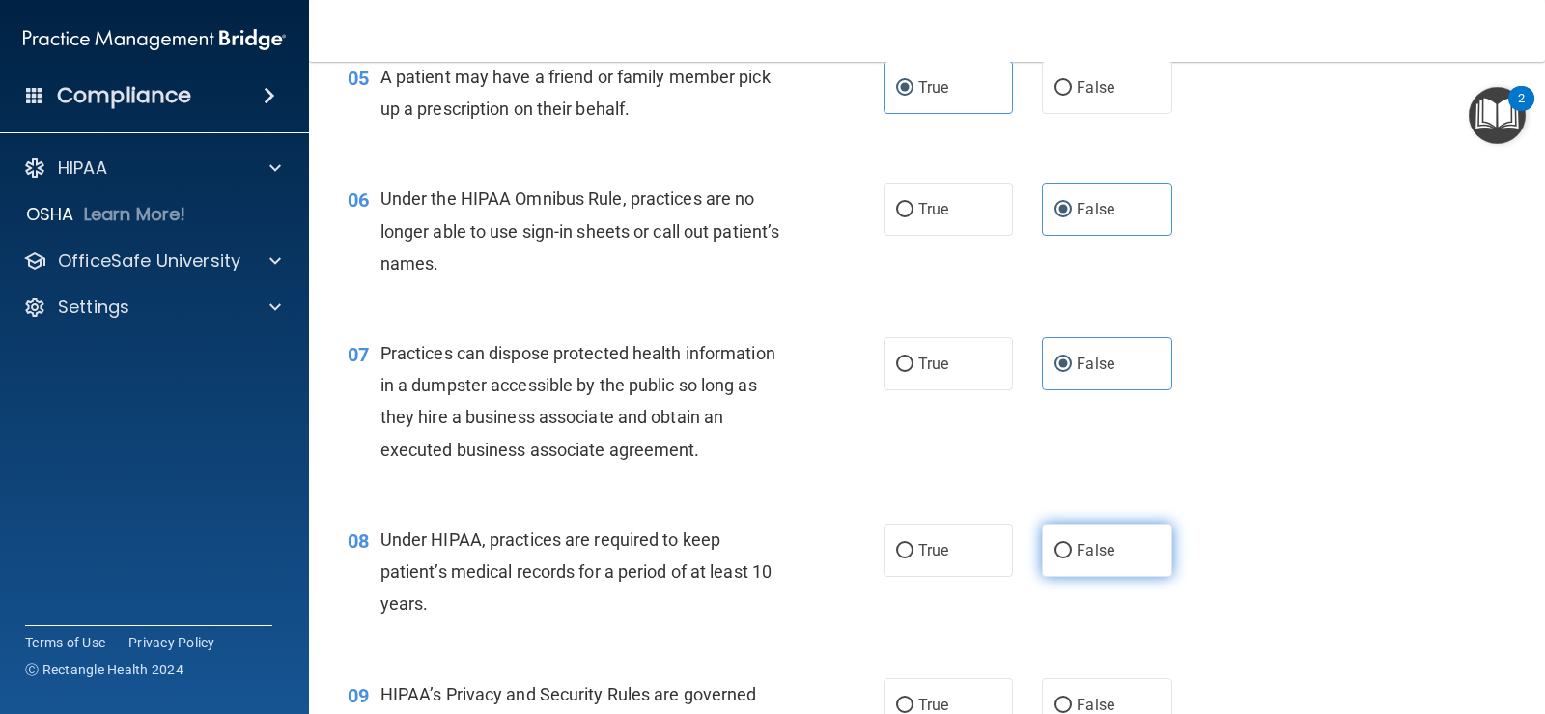
click at [1098, 556] on span "False" at bounding box center [1096, 550] width 38 height 18
click at [1072, 556] on input "False" at bounding box center [1063, 551] width 17 height 14
radio input "true"
click at [1111, 693] on label "False" at bounding box center [1106, 704] width 129 height 53
click at [1072, 698] on input "False" at bounding box center [1063, 705] width 17 height 14
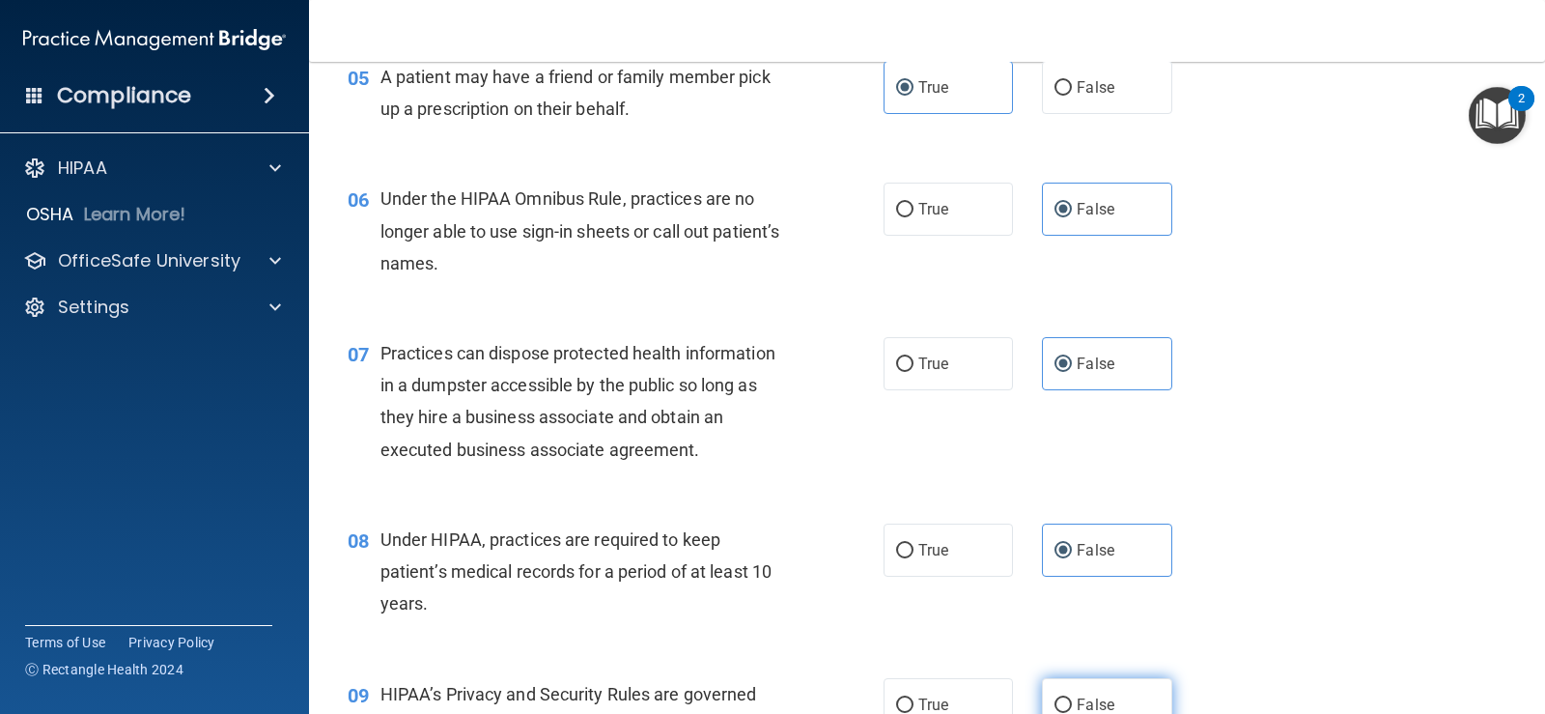
radio input "true"
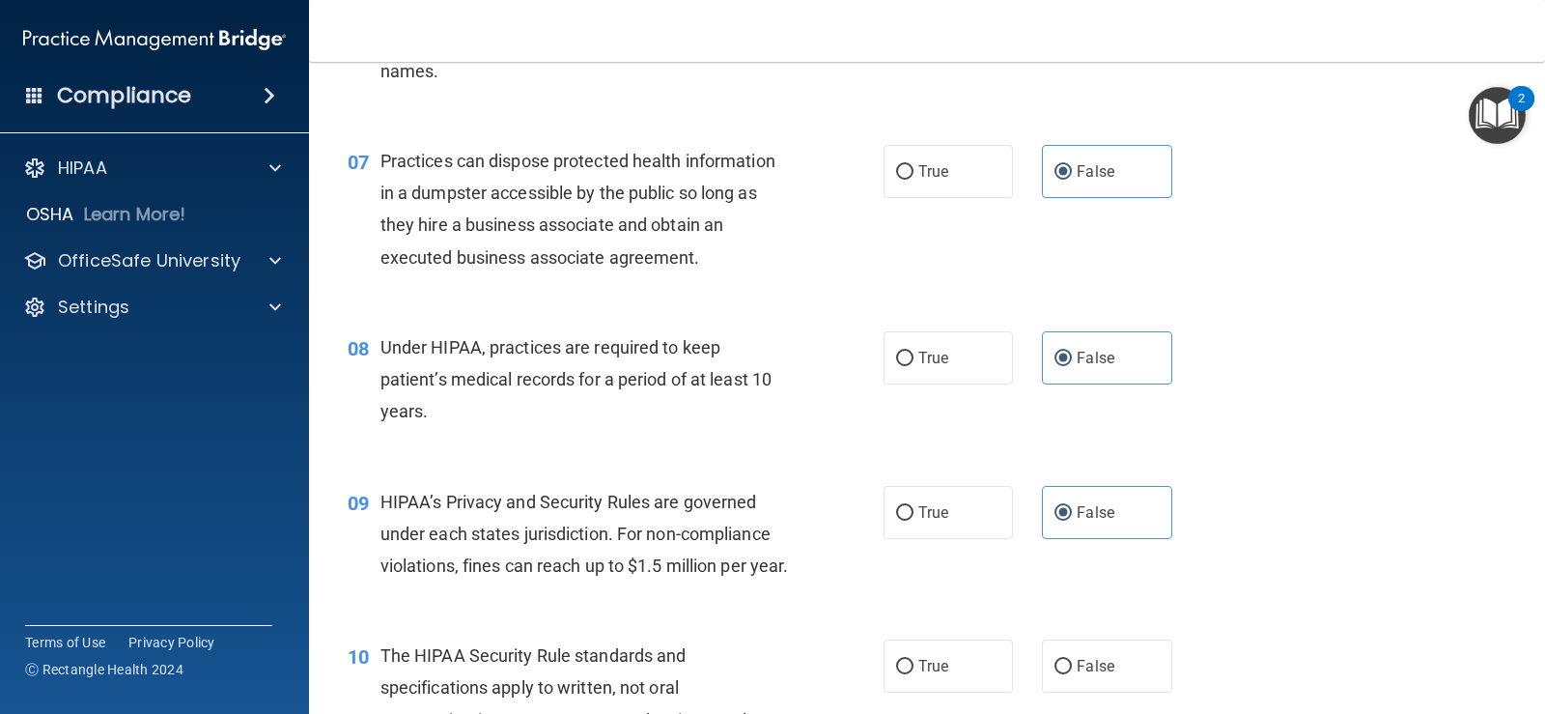
scroll to position [1159, 0]
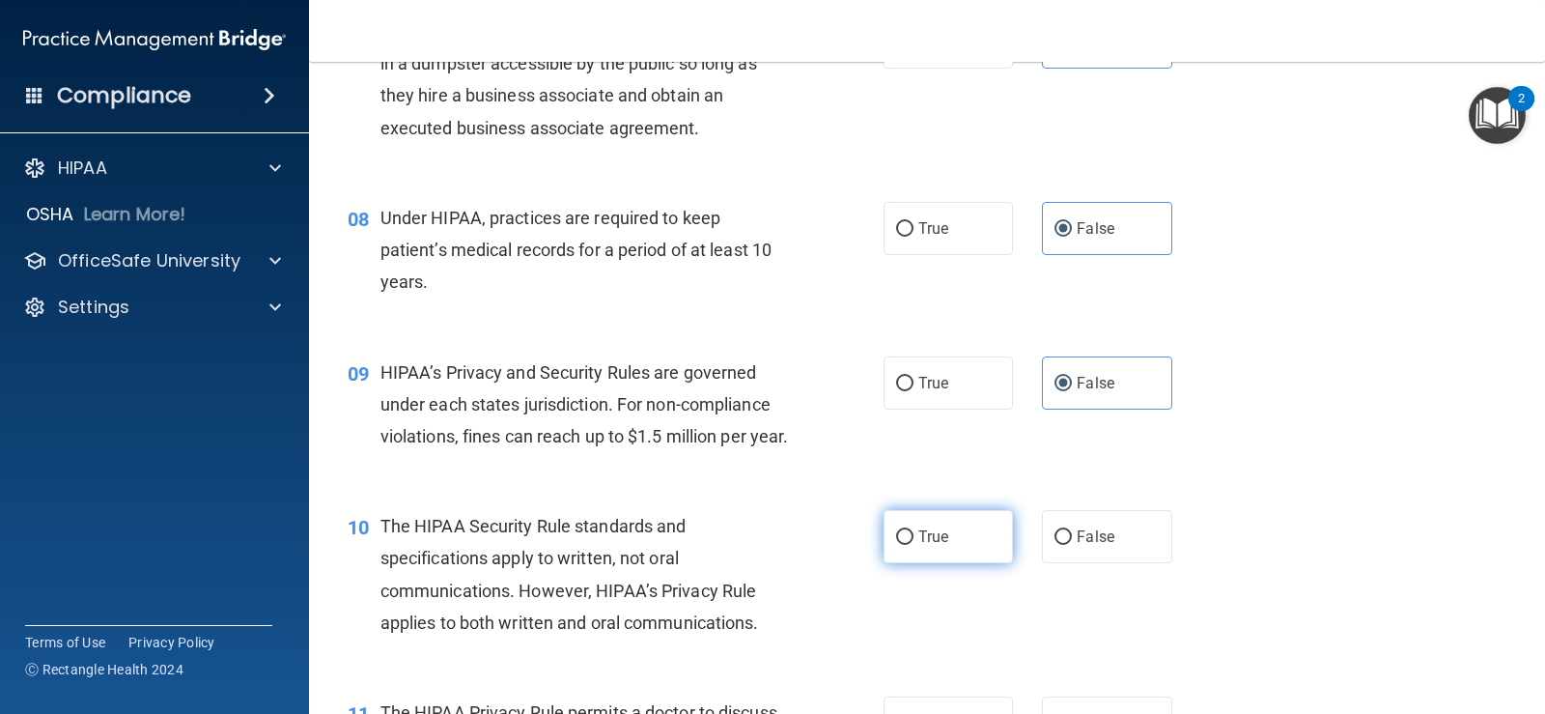
click at [939, 563] on label "True" at bounding box center [948, 536] width 129 height 53
click at [914, 545] on input "True" at bounding box center [904, 537] width 17 height 14
radio input "true"
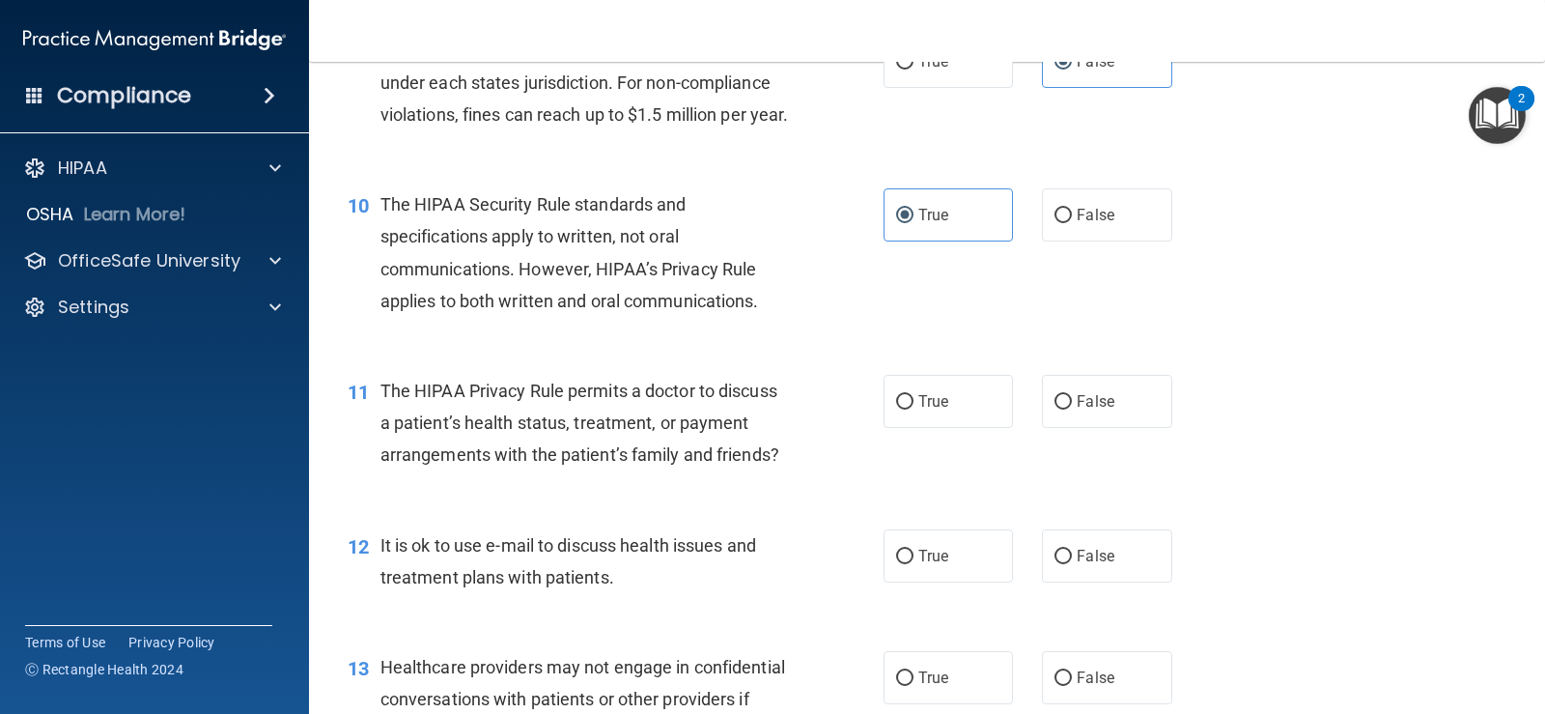
scroll to position [1642, 0]
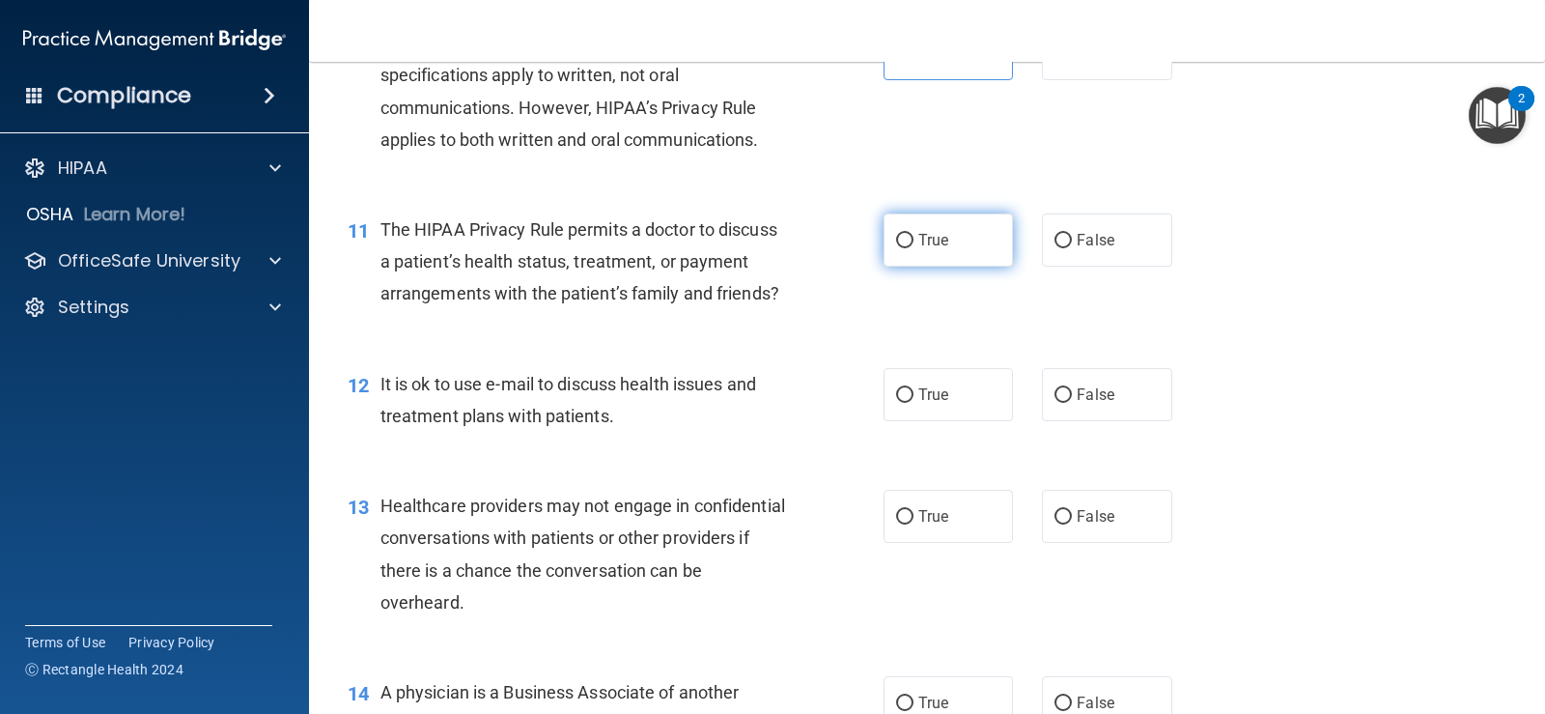
click at [910, 267] on label "True" at bounding box center [948, 239] width 129 height 53
click at [910, 248] on input "True" at bounding box center [904, 241] width 17 height 14
radio input "true"
click at [919, 404] on span "True" at bounding box center [934, 394] width 30 height 18
click at [914, 403] on input "True" at bounding box center [904, 395] width 17 height 14
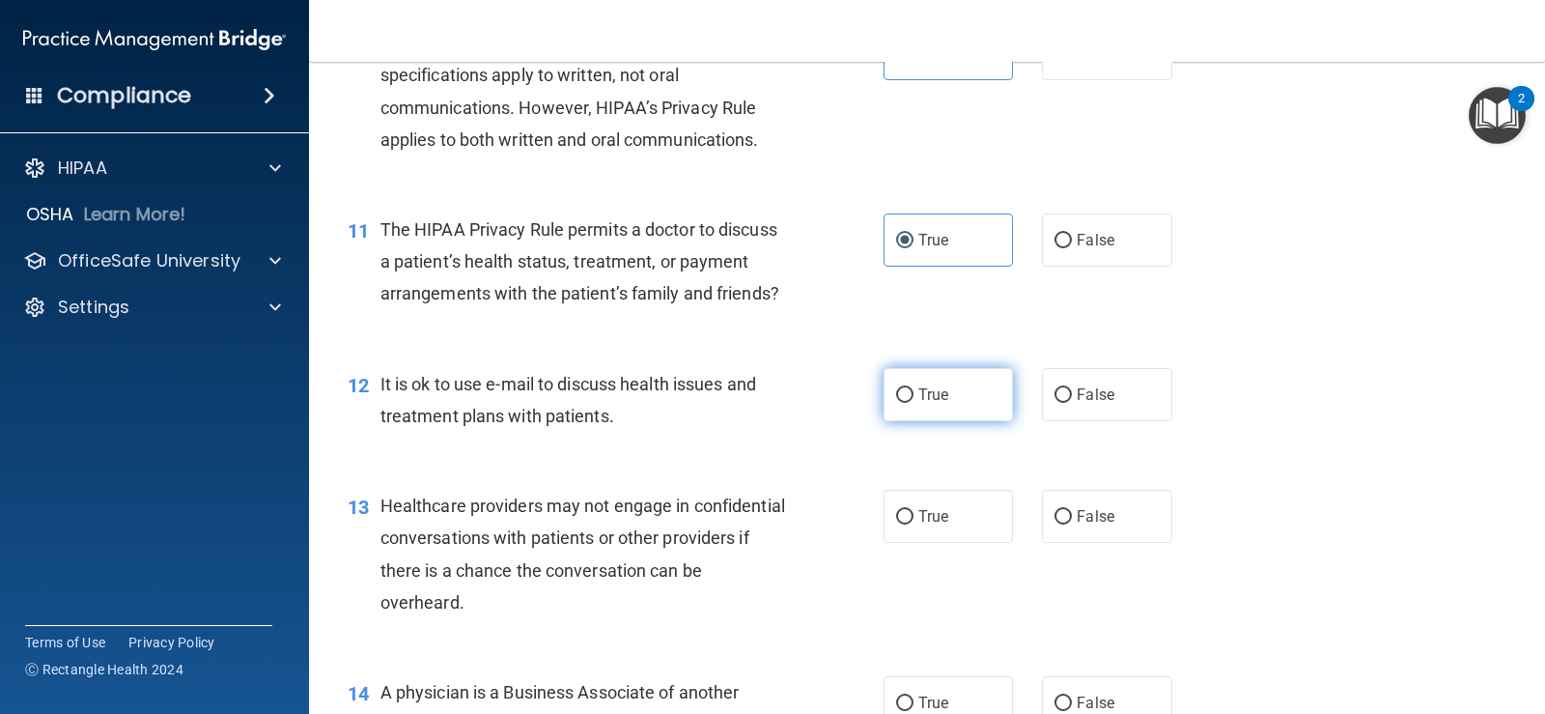
radio input "true"
click at [1088, 525] on span "False" at bounding box center [1096, 516] width 38 height 18
click at [1072, 524] on input "False" at bounding box center [1063, 517] width 17 height 14
radio input "true"
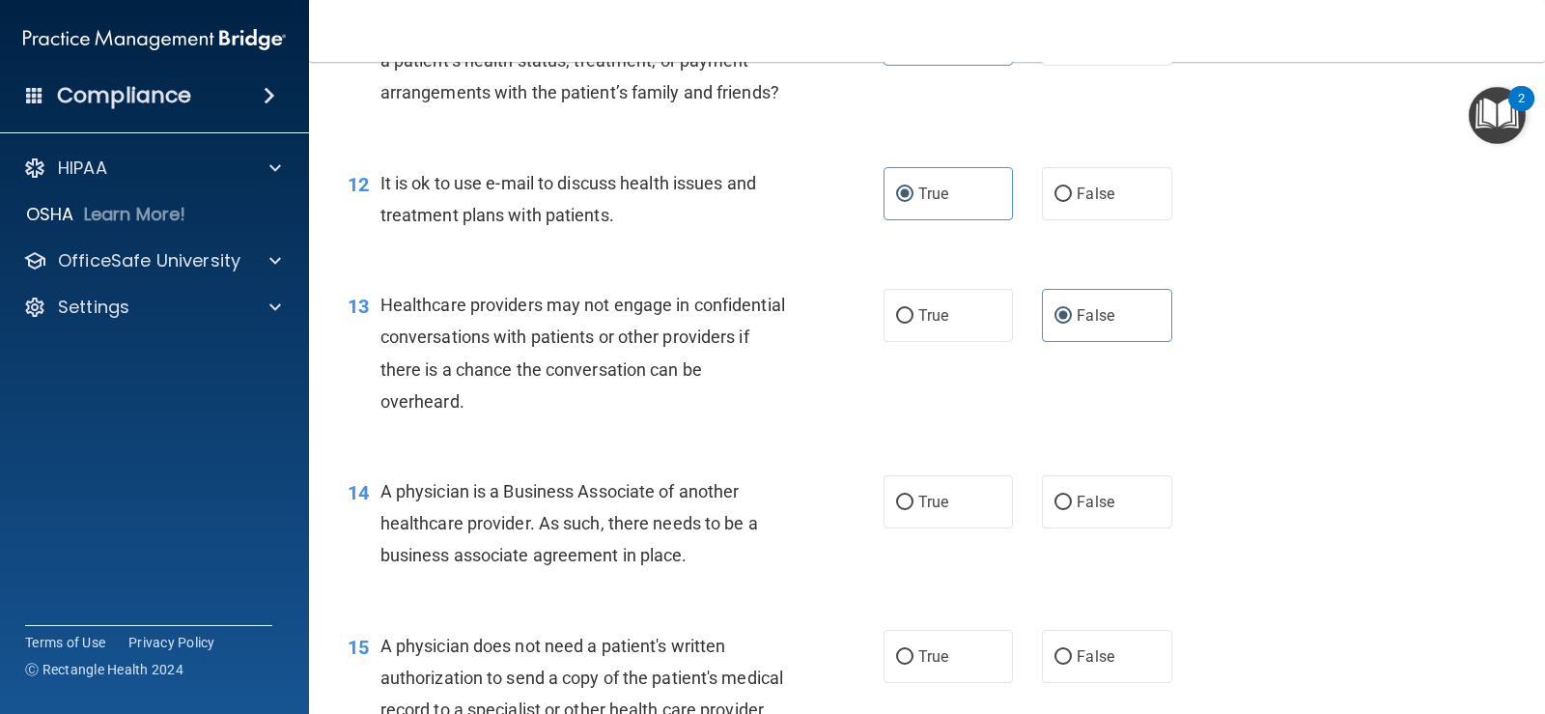
scroll to position [1867, 0]
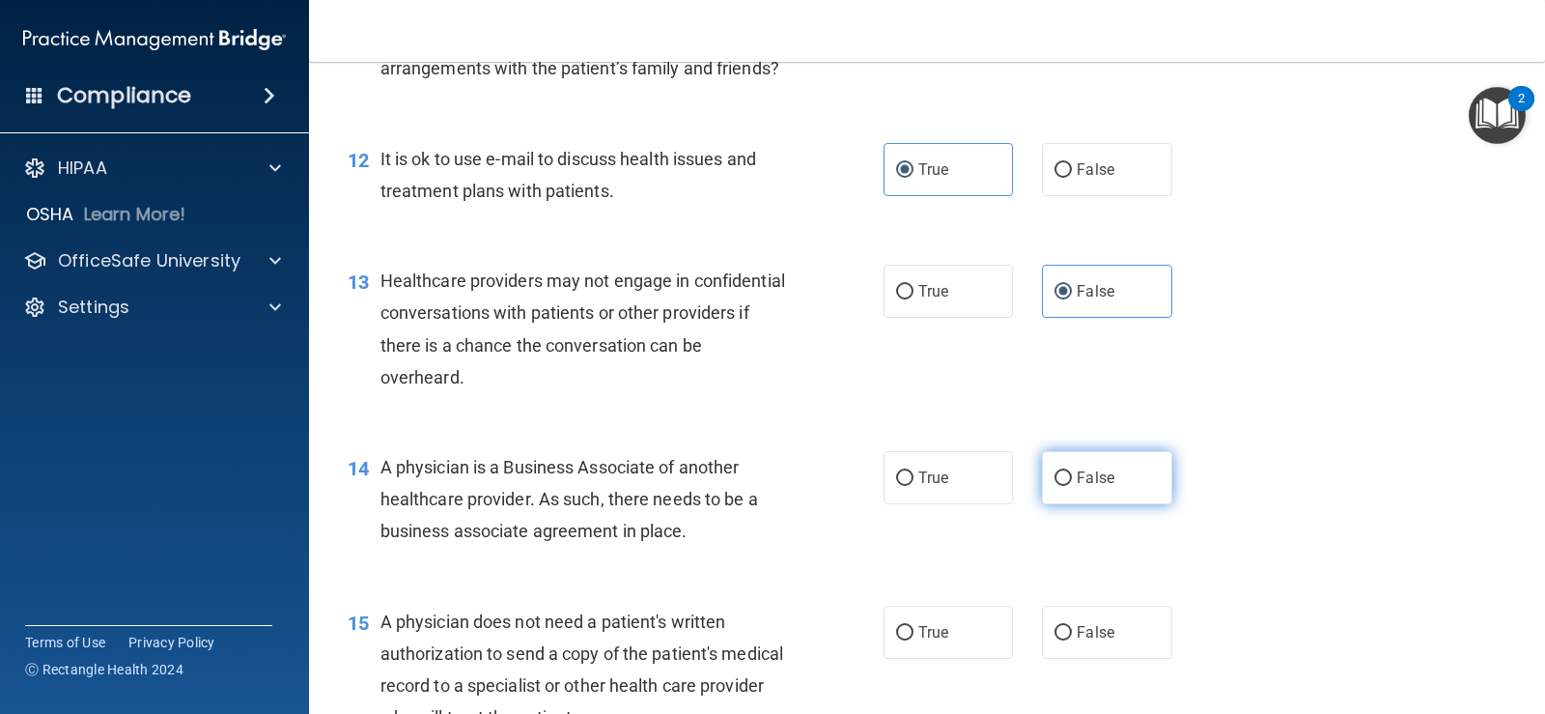
click at [1055, 486] on input "False" at bounding box center [1063, 478] width 17 height 14
radio input "true"
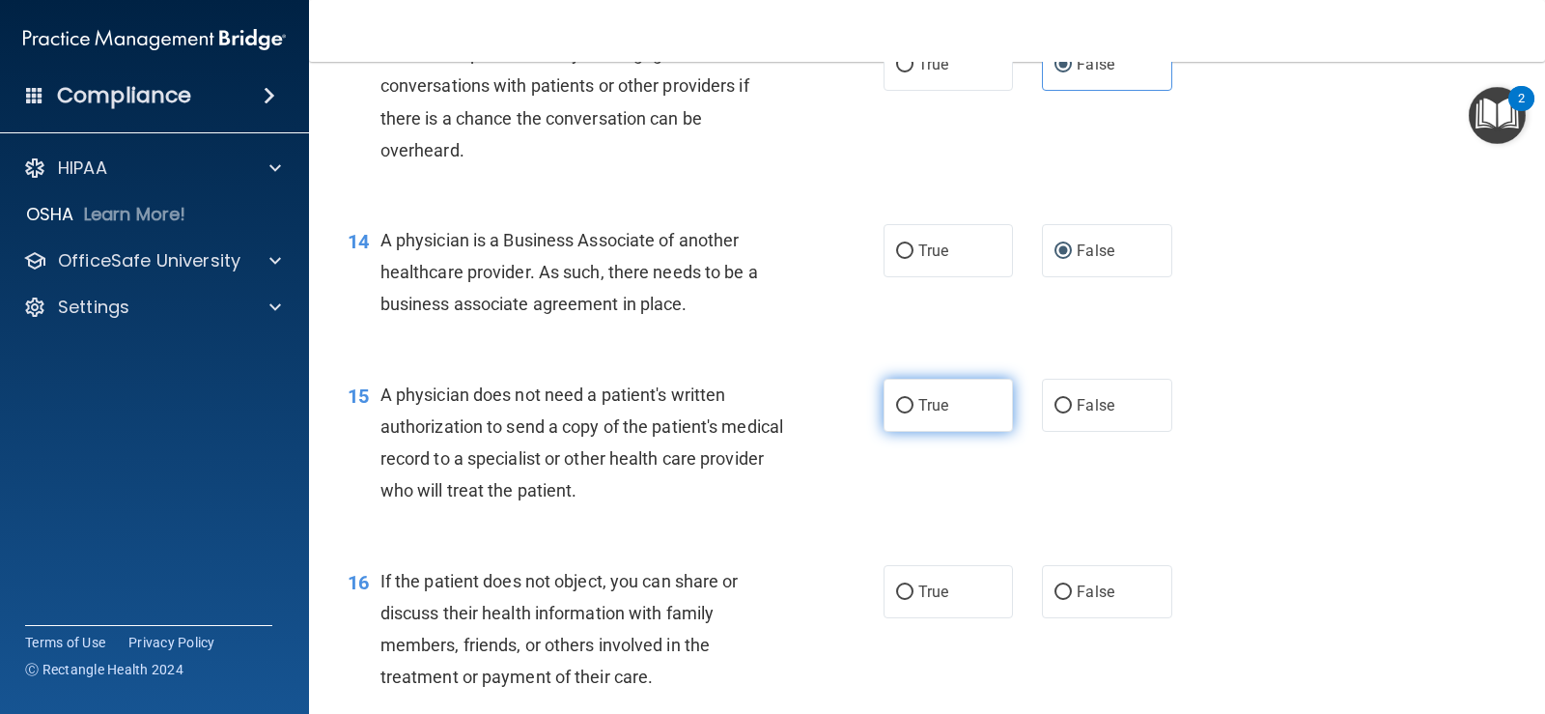
scroll to position [2157, 0]
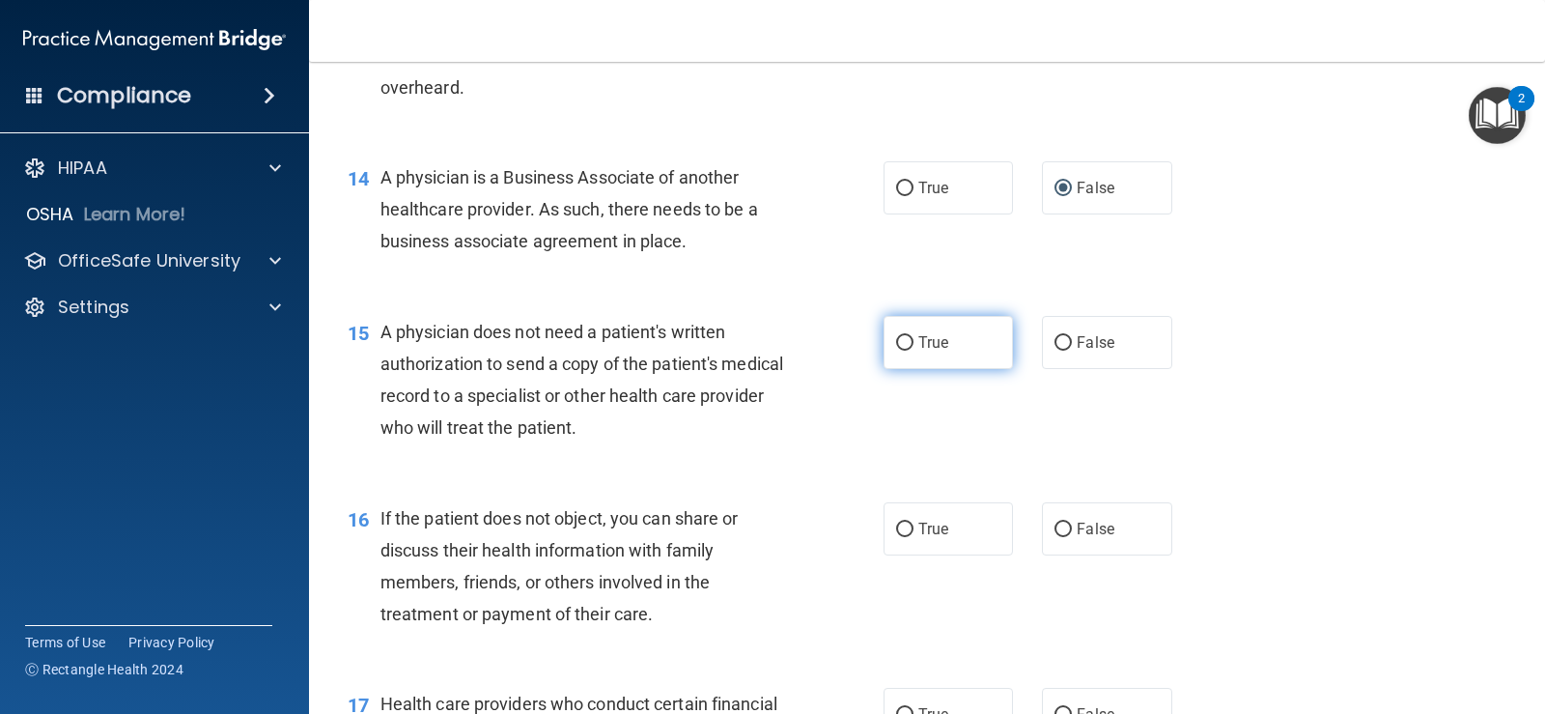
click at [904, 351] on input "True" at bounding box center [904, 343] width 17 height 14
radio input "true"
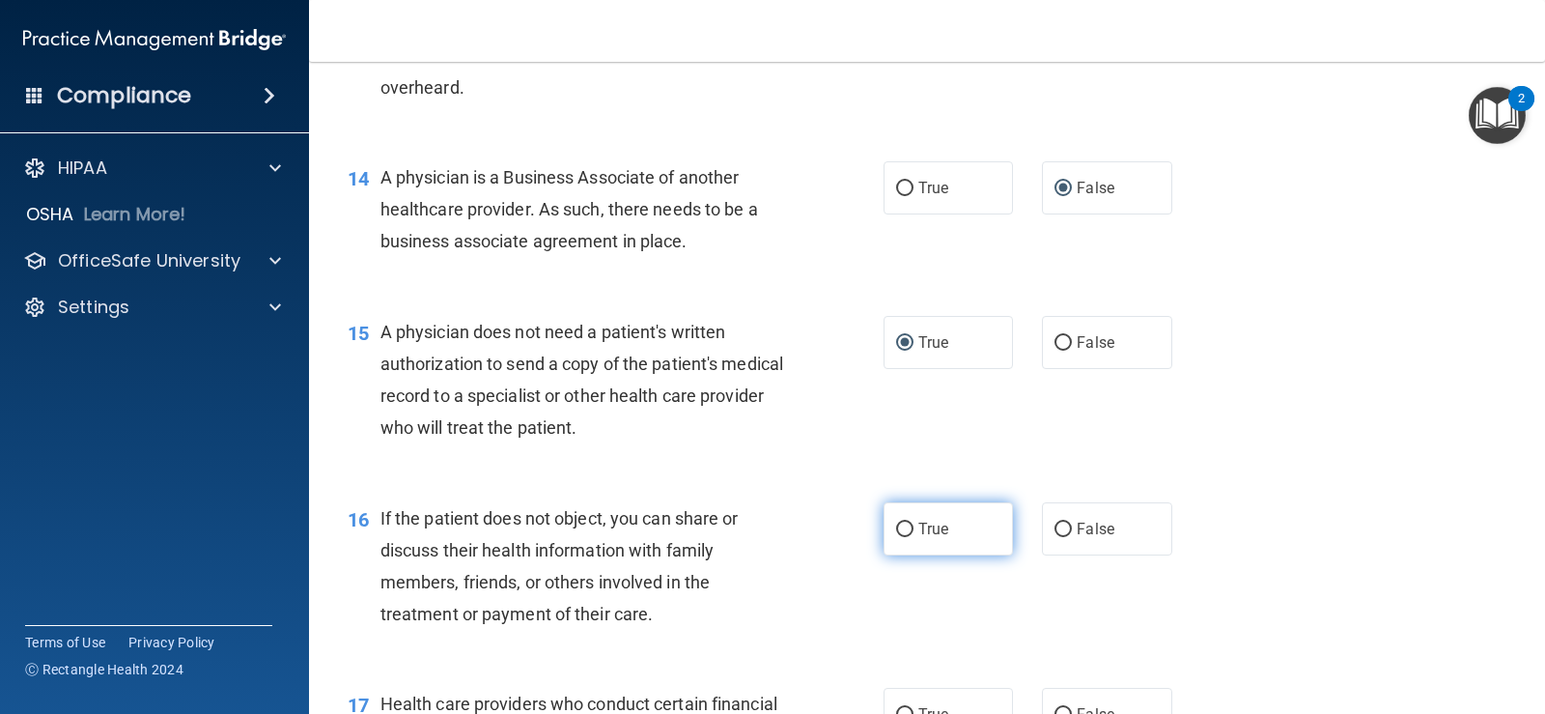
click at [919, 538] on span "True" at bounding box center [934, 529] width 30 height 18
click at [914, 537] on input "True" at bounding box center [904, 530] width 17 height 14
radio input "true"
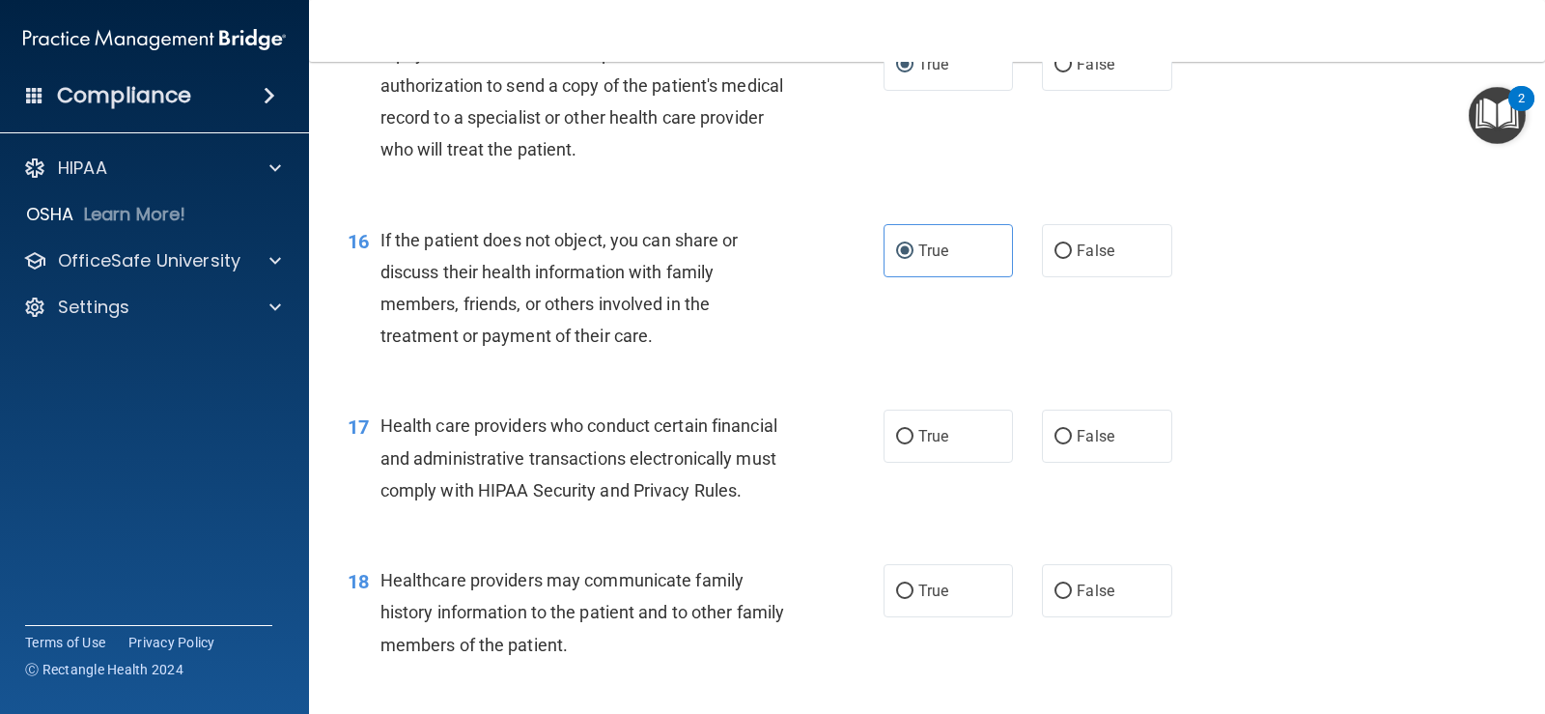
scroll to position [2446, 0]
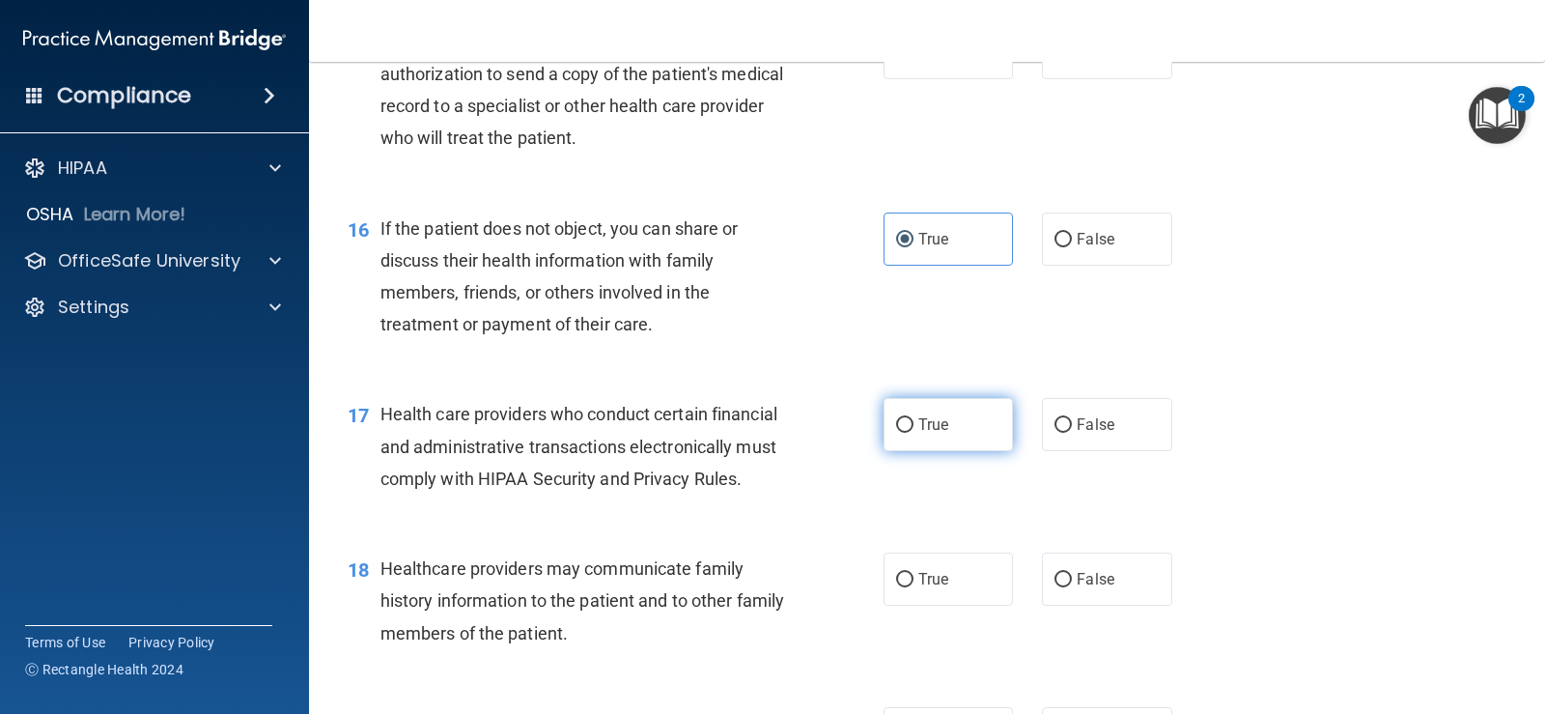
click at [919, 434] on span "True" at bounding box center [934, 424] width 30 height 18
click at [914, 433] on input "True" at bounding box center [904, 425] width 17 height 14
radio input "true"
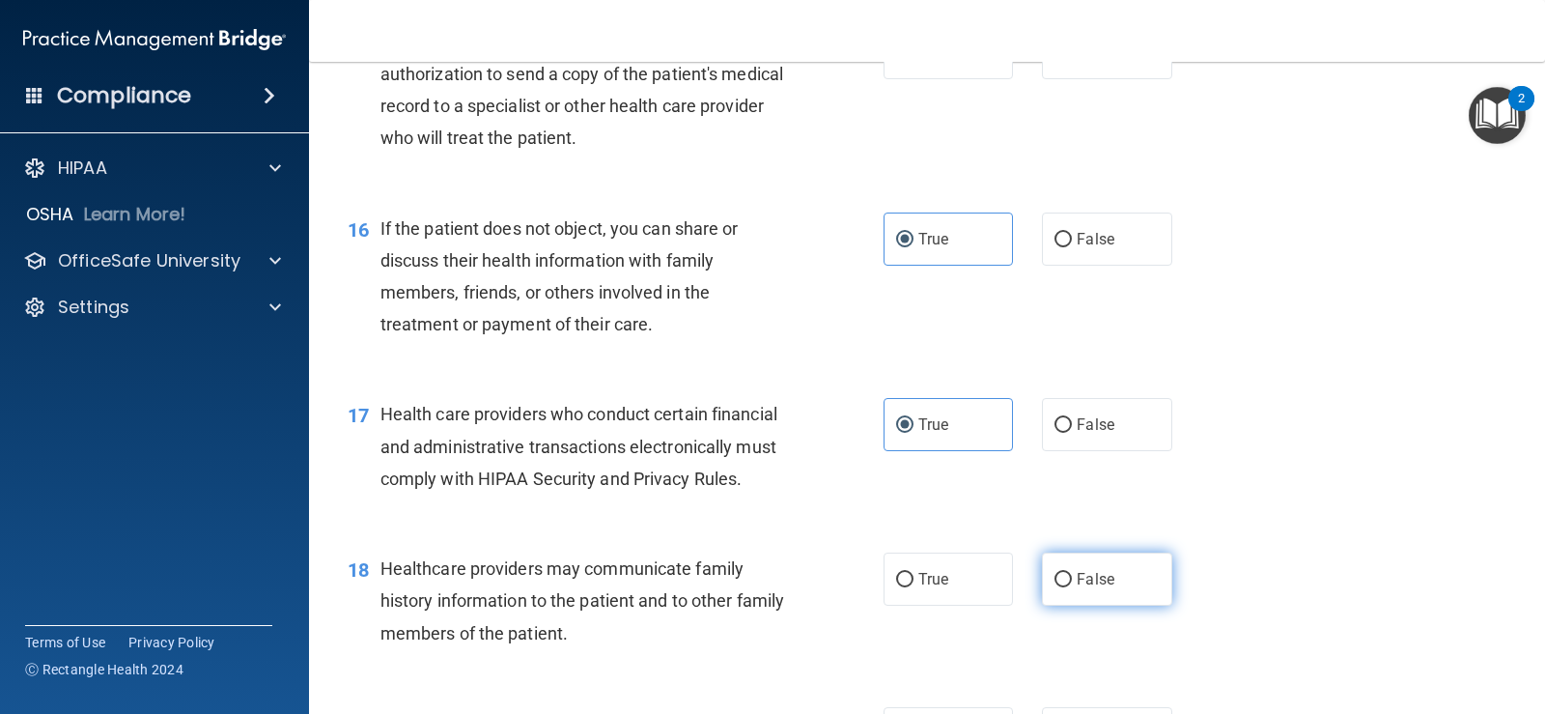
click at [1128, 606] on label "False" at bounding box center [1106, 578] width 129 height 53
click at [1072, 587] on input "False" at bounding box center [1063, 580] width 17 height 14
radio input "true"
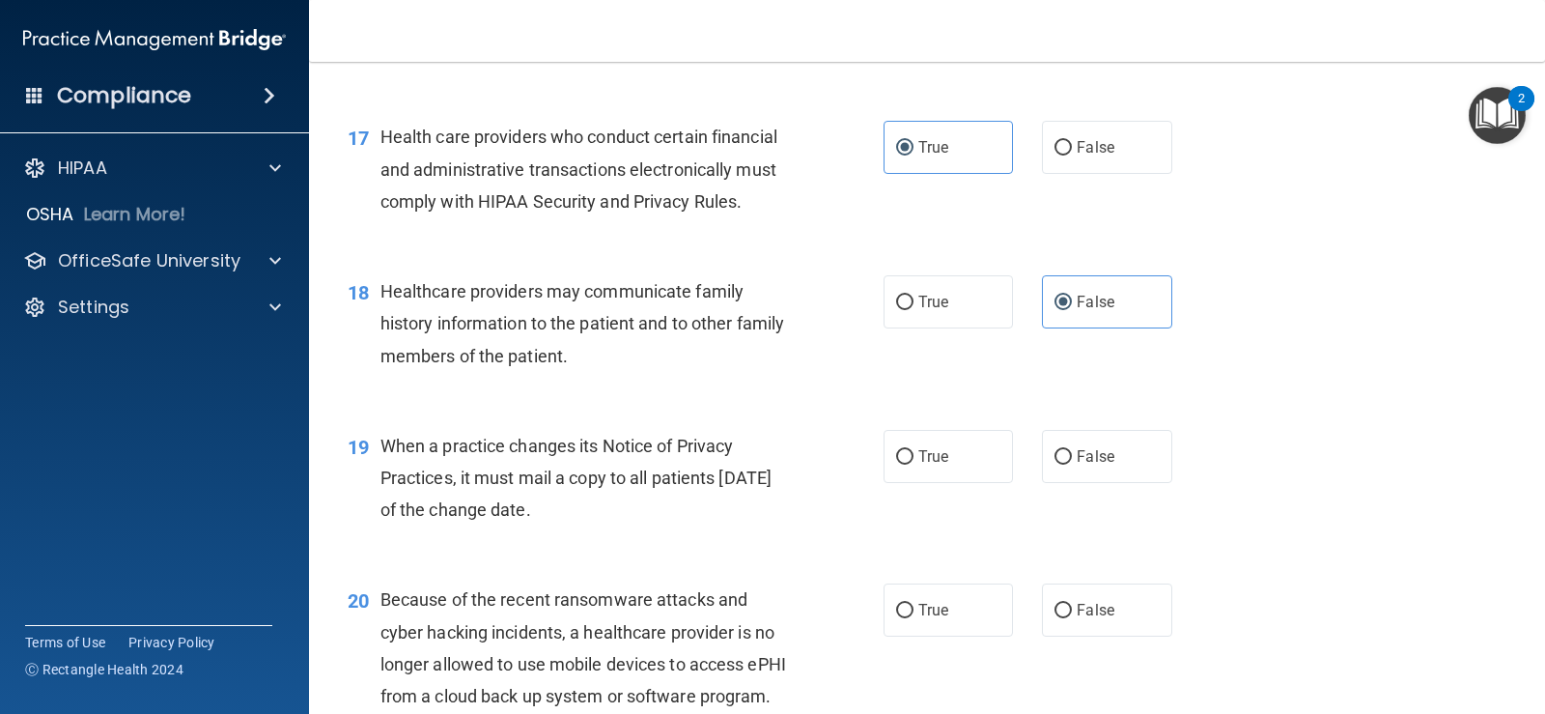
scroll to position [2736, 0]
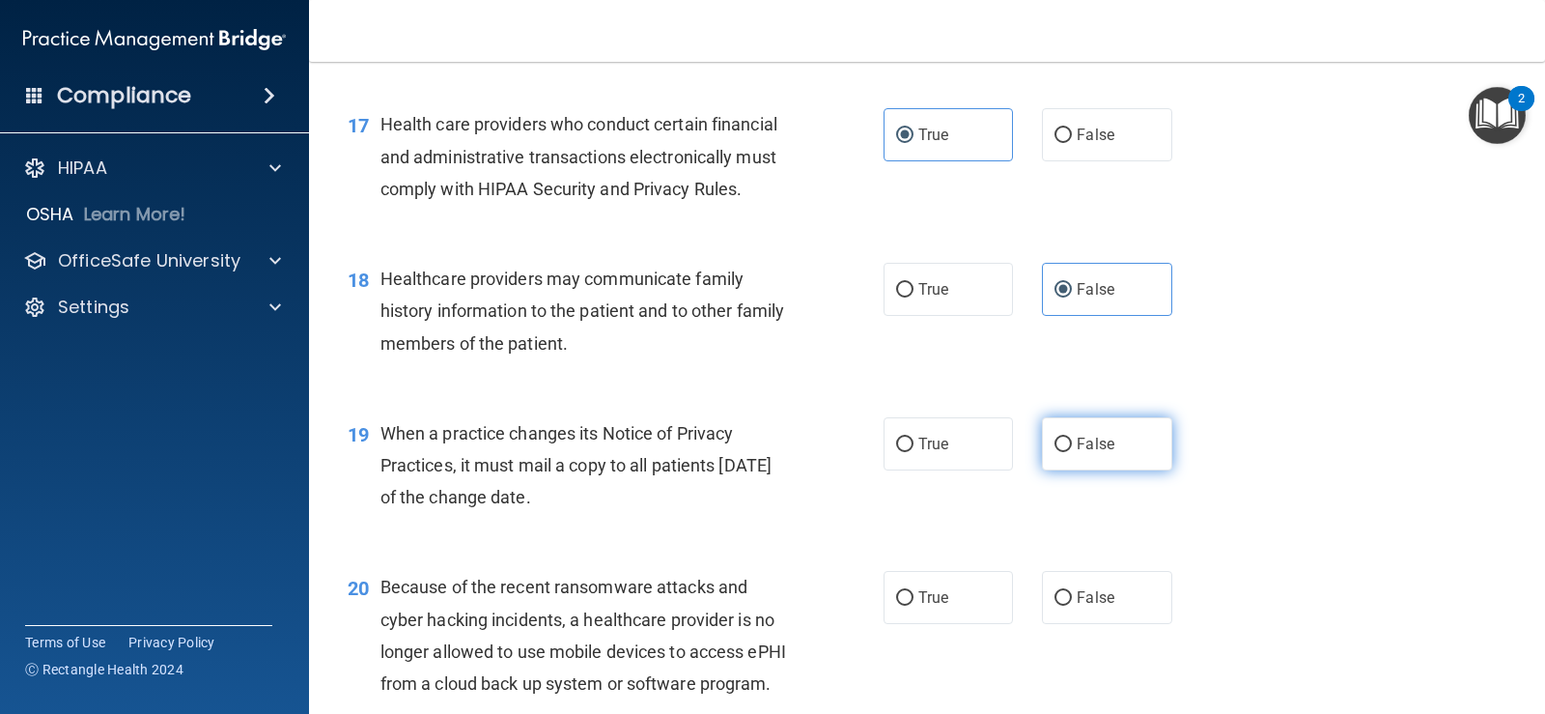
click at [1119, 470] on label "False" at bounding box center [1106, 443] width 129 height 53
click at [1072, 452] on input "False" at bounding box center [1063, 445] width 17 height 14
radio input "true"
click at [1132, 624] on label "False" at bounding box center [1106, 597] width 129 height 53
click at [1072, 606] on input "False" at bounding box center [1063, 598] width 17 height 14
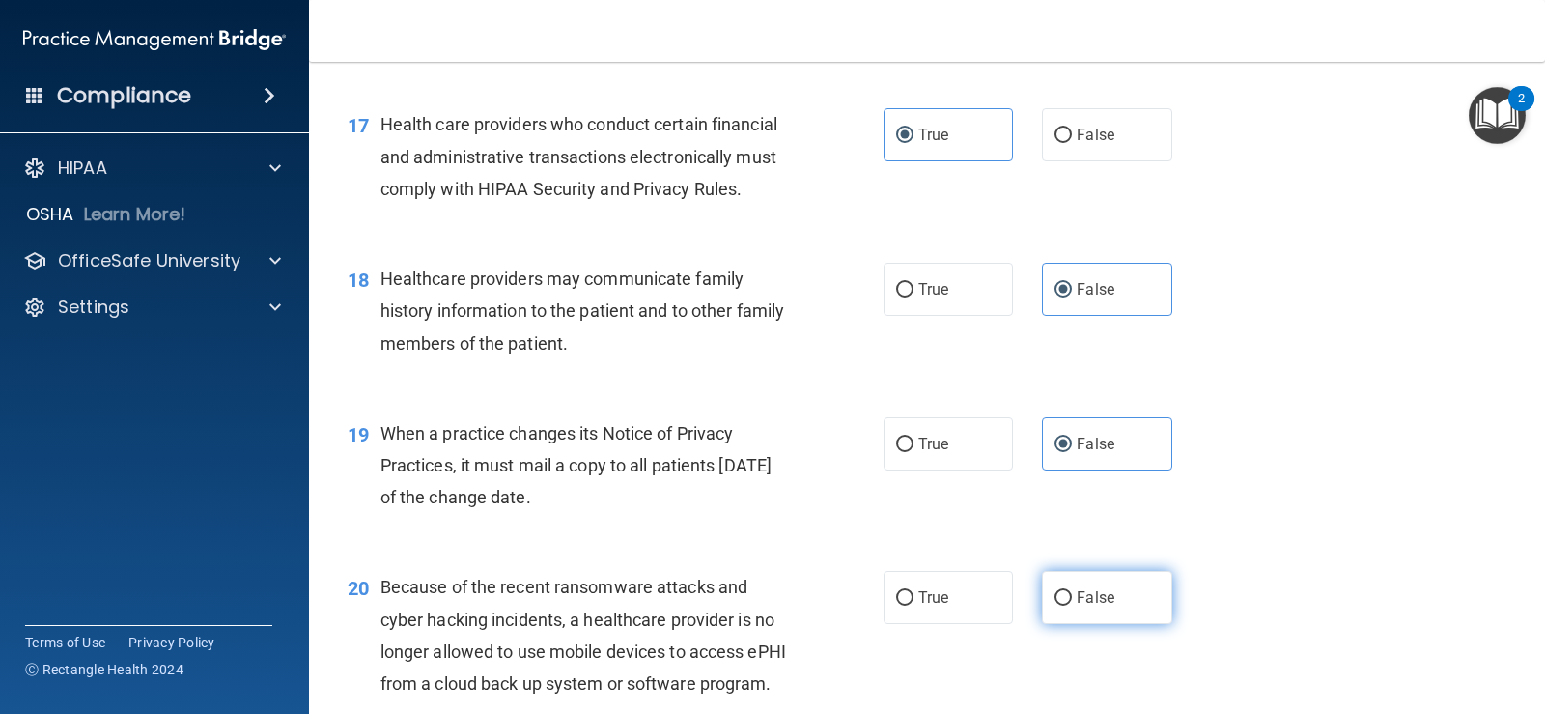
radio input "true"
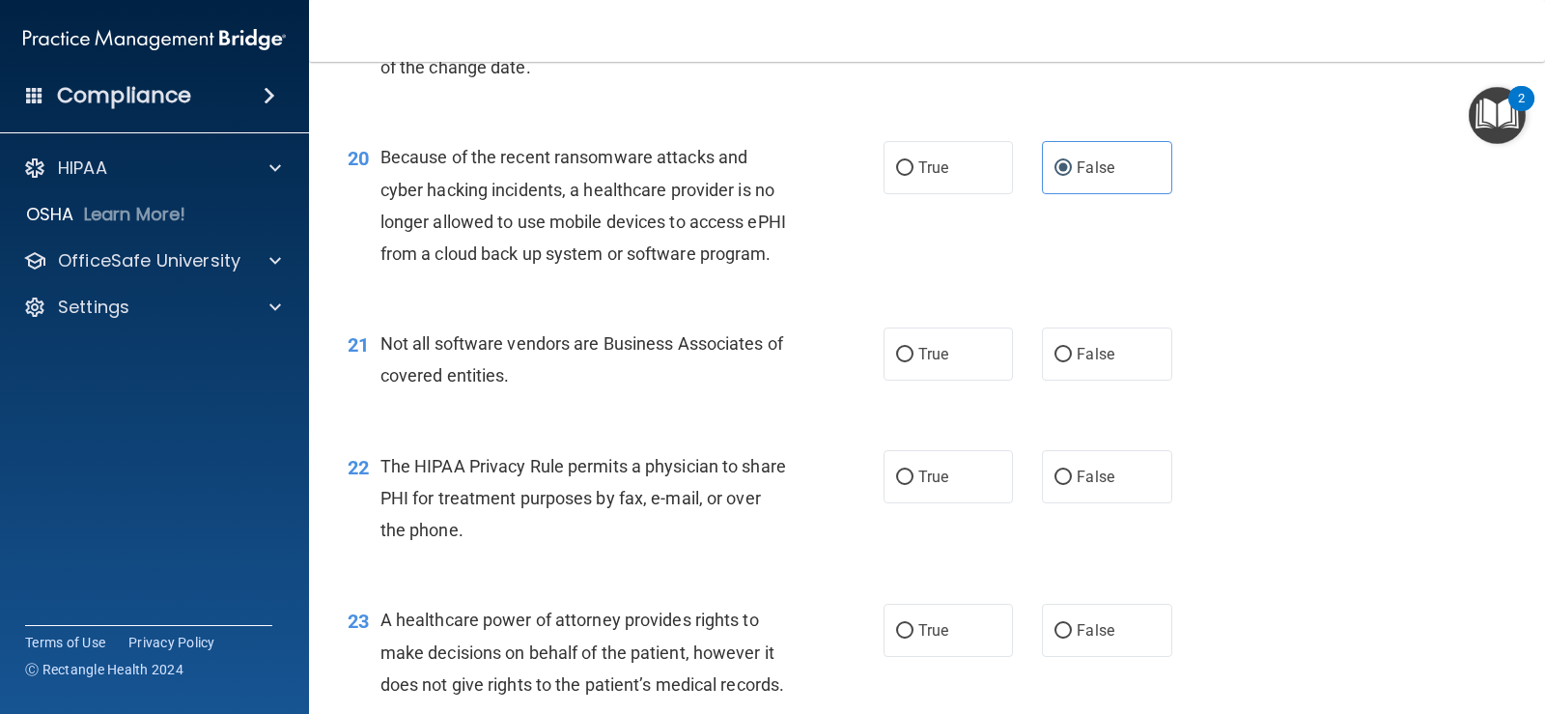
scroll to position [3187, 0]
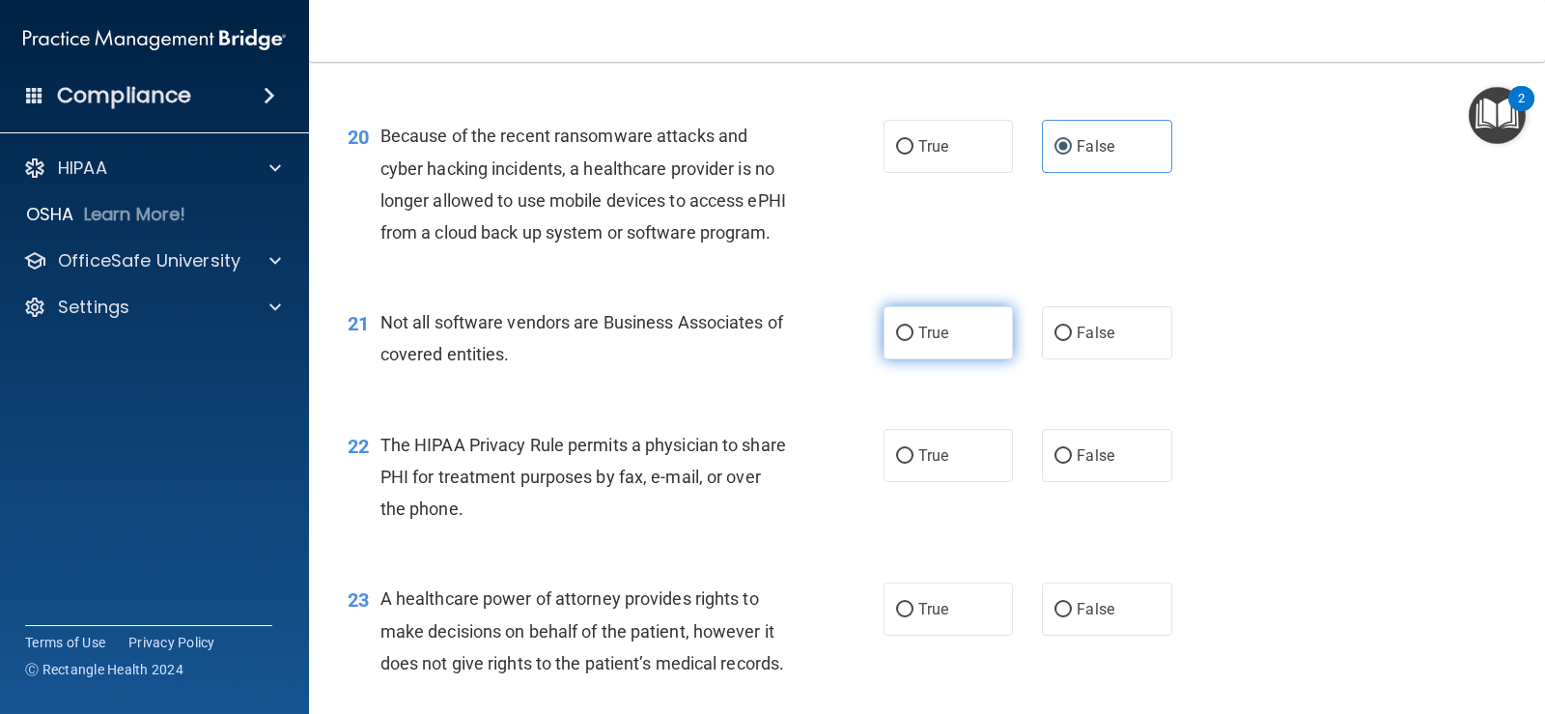
click at [970, 359] on label "True" at bounding box center [948, 332] width 129 height 53
click at [914, 341] on input "True" at bounding box center [904, 333] width 17 height 14
radio input "true"
click at [962, 482] on label "True" at bounding box center [948, 455] width 129 height 53
click at [914, 464] on input "True" at bounding box center [904, 456] width 17 height 14
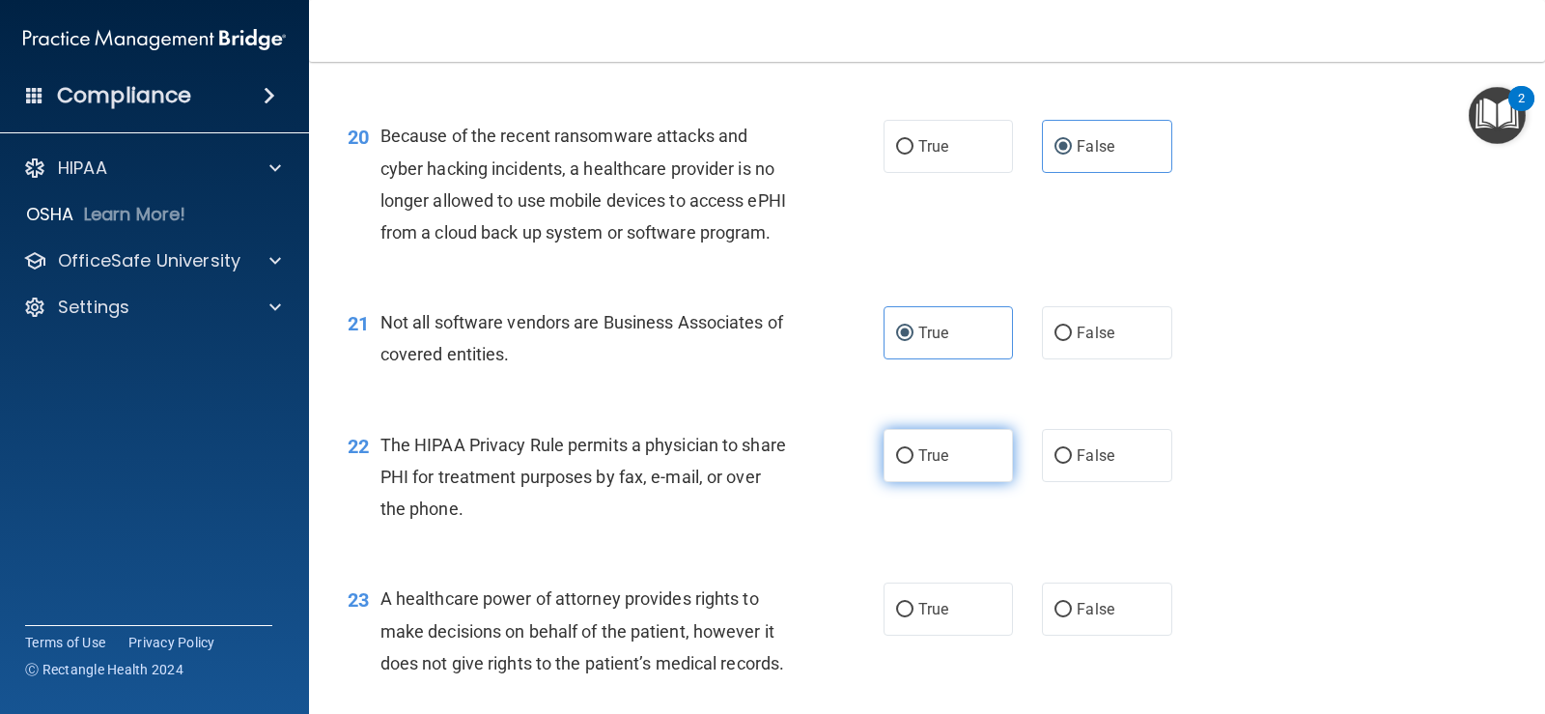
radio input "true"
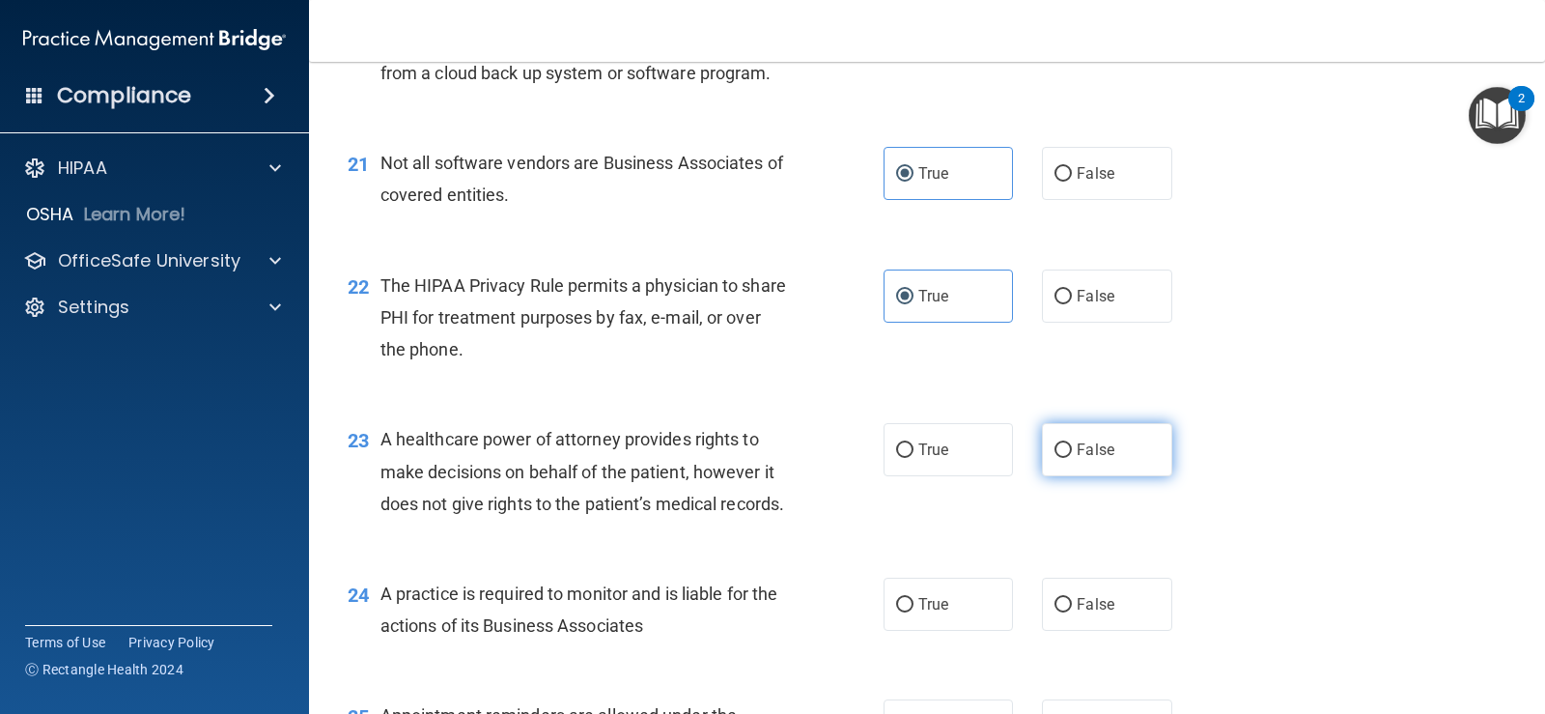
scroll to position [3349, 0]
click at [1148, 474] on label "False" at bounding box center [1106, 447] width 129 height 53
click at [1072, 456] on input "False" at bounding box center [1063, 448] width 17 height 14
radio input "true"
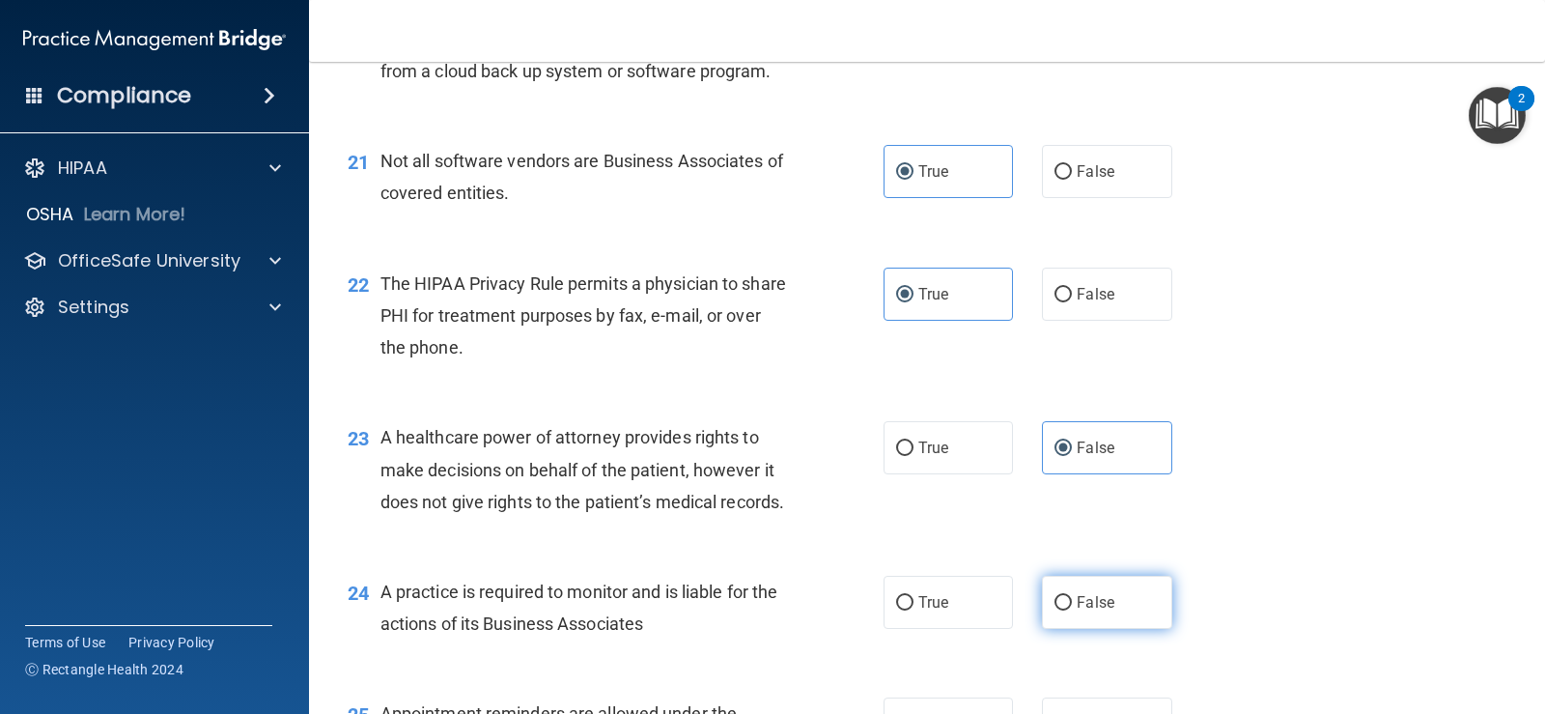
click at [1117, 629] on label "False" at bounding box center [1106, 602] width 129 height 53
click at [1072, 610] on input "False" at bounding box center [1063, 603] width 17 height 14
radio input "true"
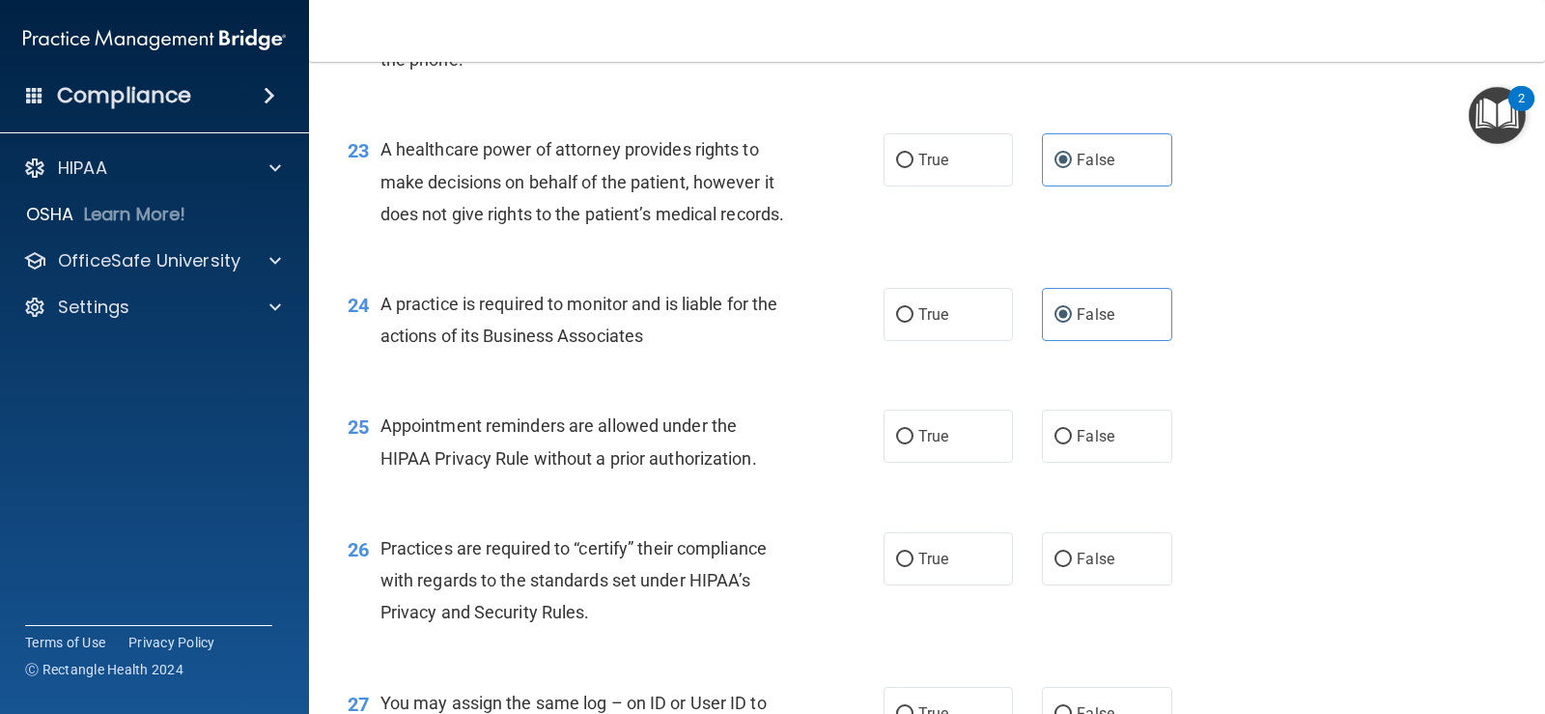
scroll to position [3638, 0]
click at [976, 461] on label "True" at bounding box center [948, 434] width 129 height 53
click at [914, 442] on input "True" at bounding box center [904, 435] width 17 height 14
radio input "true"
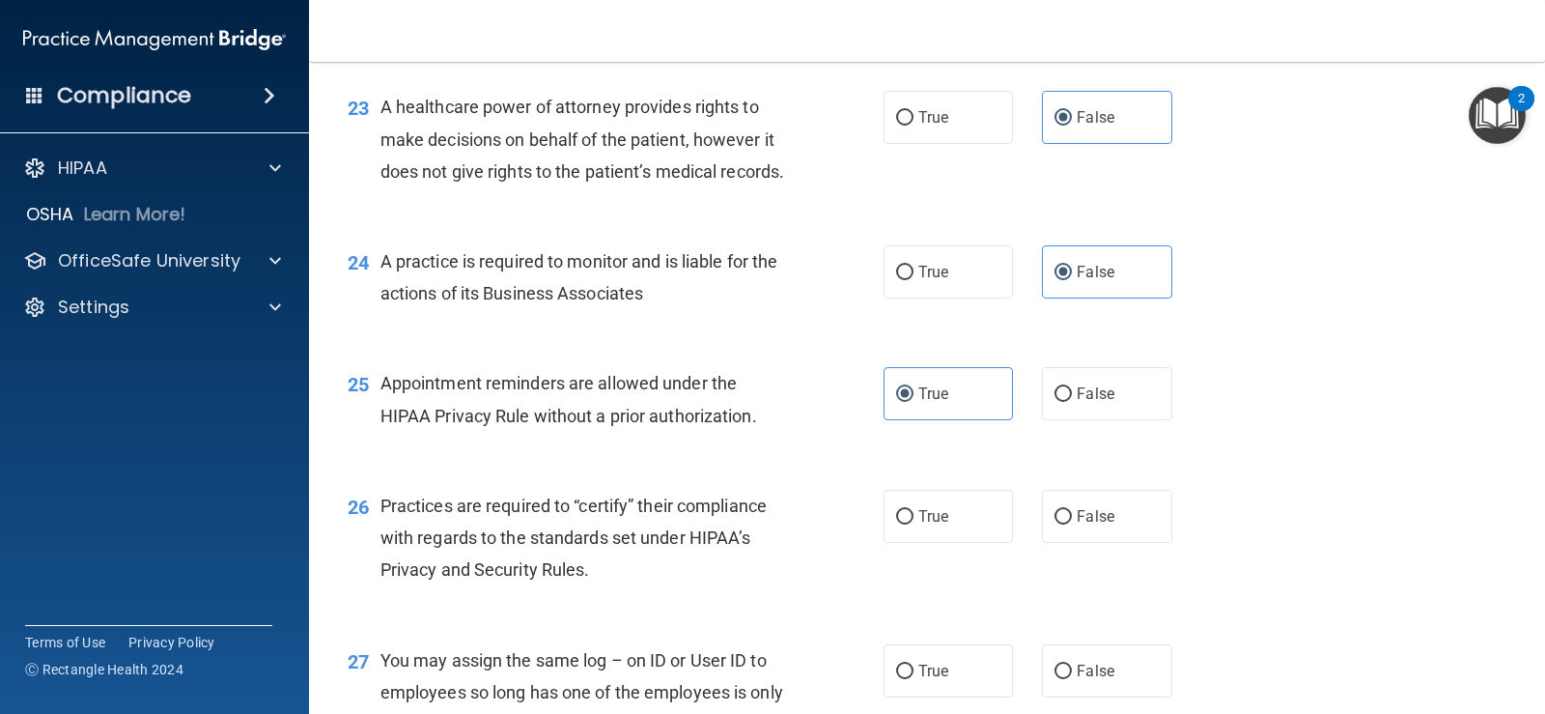
scroll to position [3799, 0]
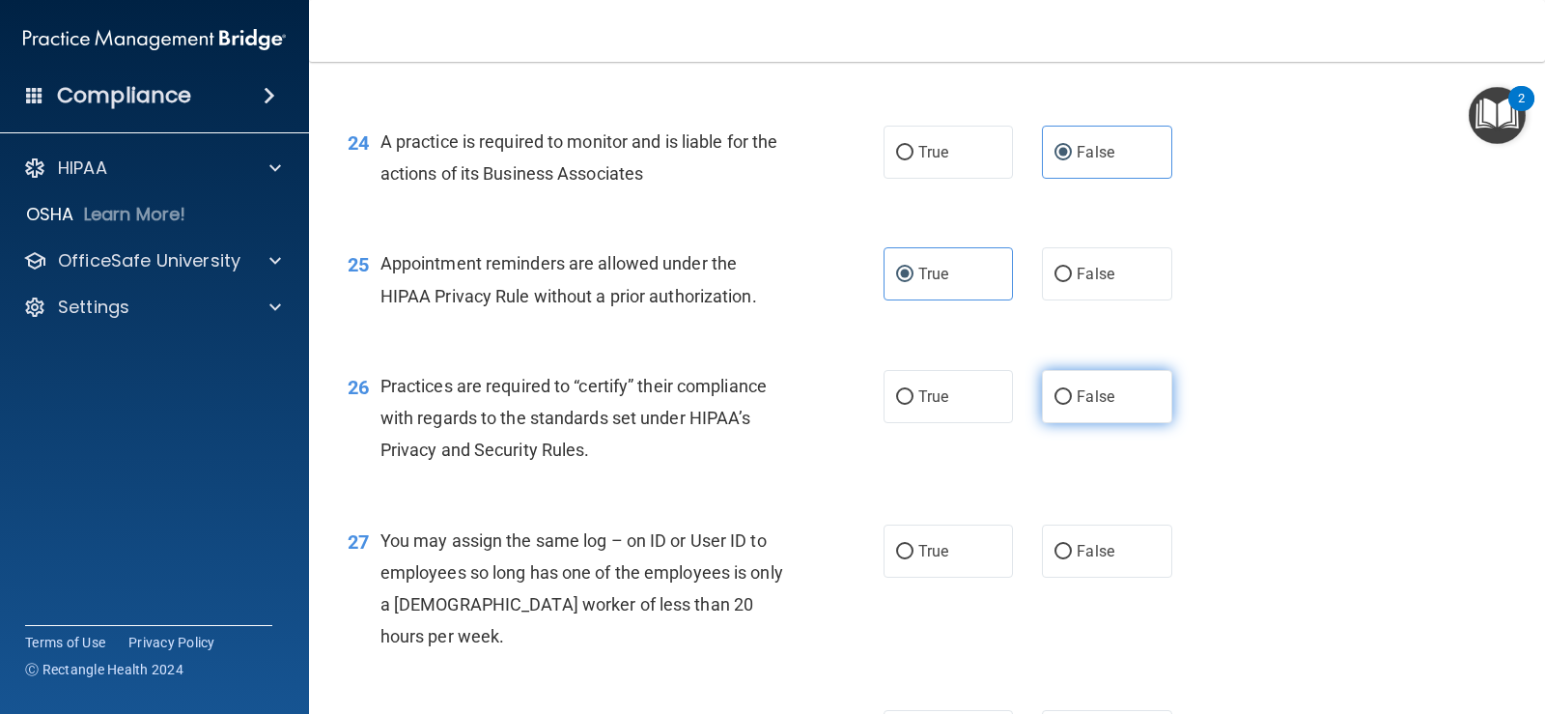
click at [1127, 423] on label "False" at bounding box center [1106, 396] width 129 height 53
click at [1072, 405] on input "False" at bounding box center [1063, 397] width 17 height 14
radio input "true"
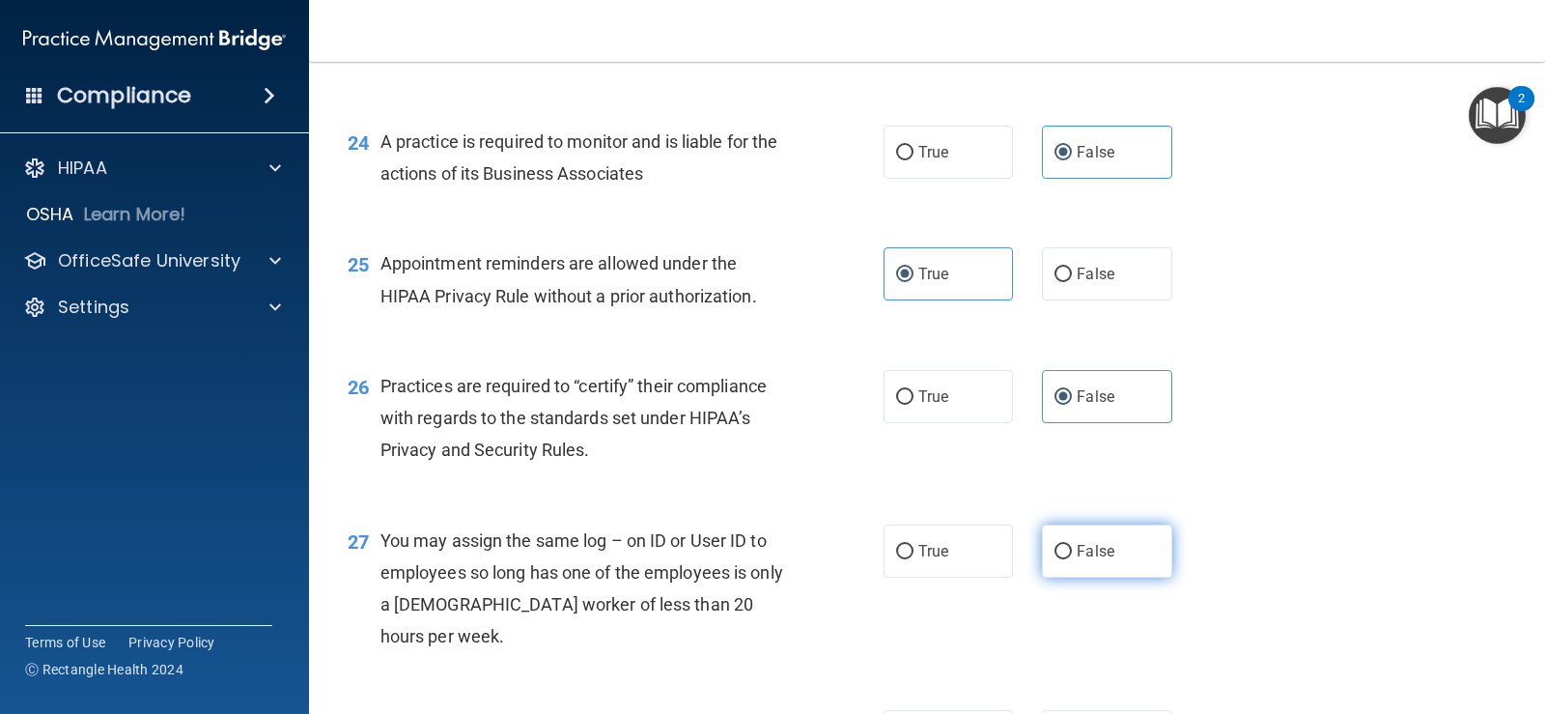
click at [1102, 578] on label "False" at bounding box center [1106, 550] width 129 height 53
click at [1072, 559] on input "False" at bounding box center [1063, 552] width 17 height 14
radio input "true"
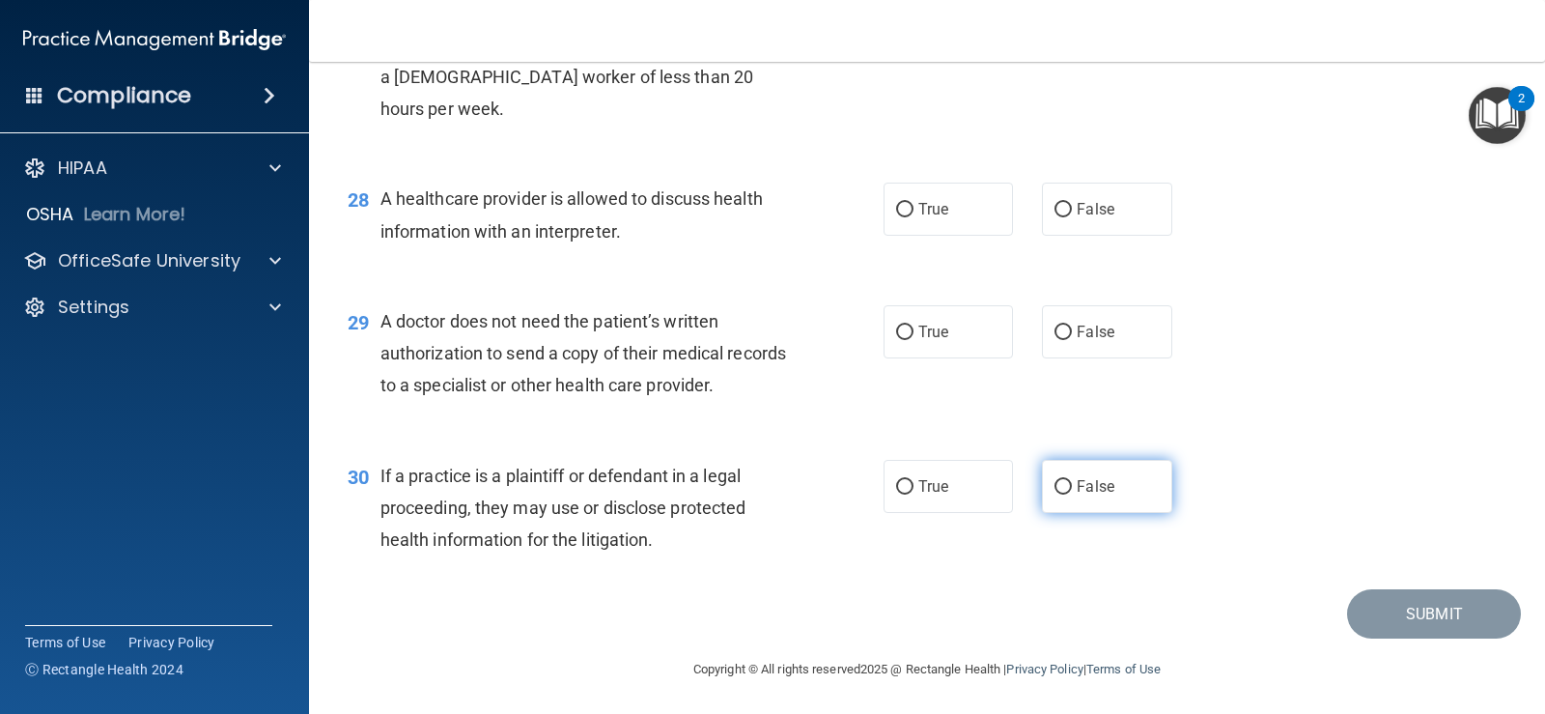
scroll to position [4411, 0]
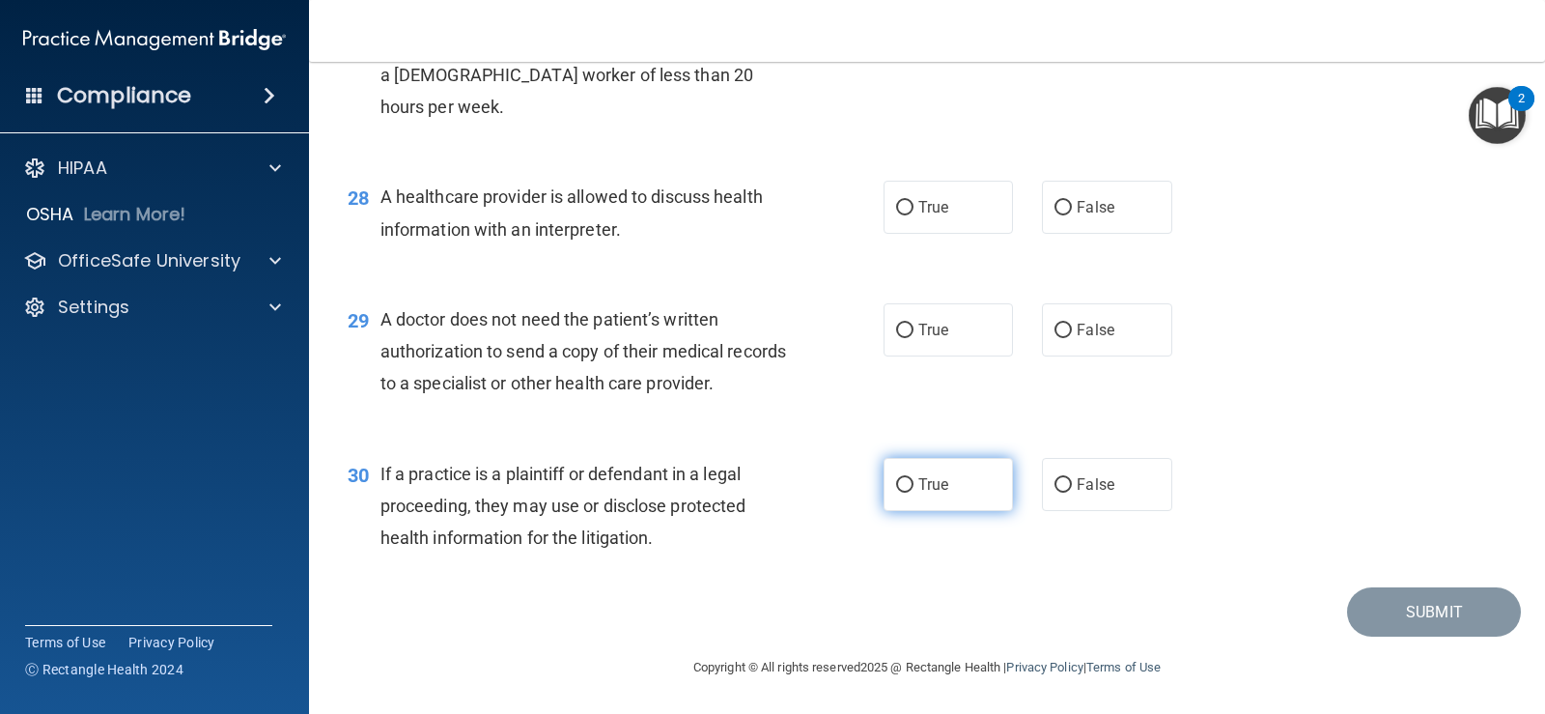
click at [941, 494] on span "True" at bounding box center [934, 484] width 30 height 18
click at [914, 493] on input "True" at bounding box center [904, 485] width 17 height 14
radio input "true"
click at [936, 333] on label "True" at bounding box center [948, 329] width 129 height 53
click at [914, 333] on input "True" at bounding box center [904, 331] width 17 height 14
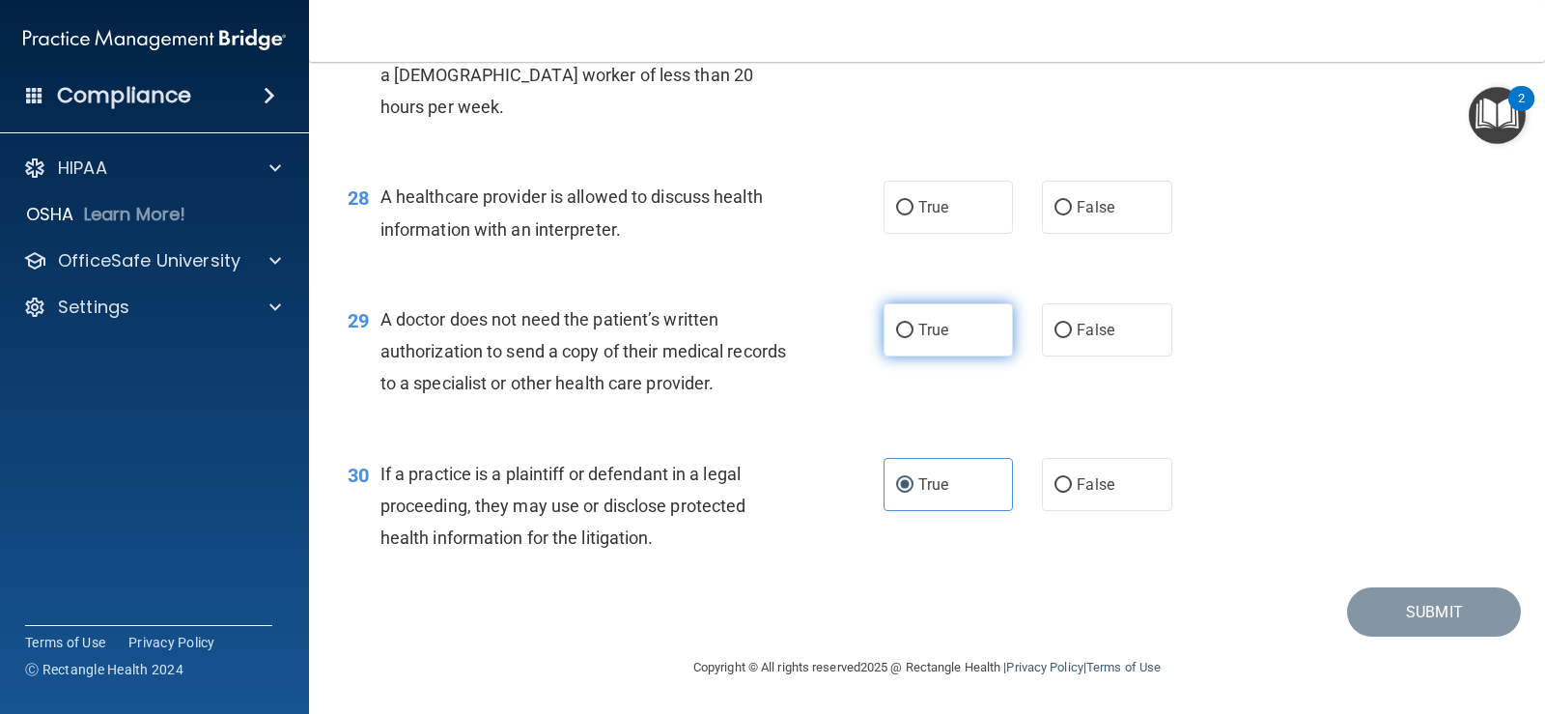
radio input "true"
click at [947, 234] on label "True" at bounding box center [948, 207] width 129 height 53
click at [914, 215] on input "True" at bounding box center [904, 208] width 17 height 14
radio input "true"
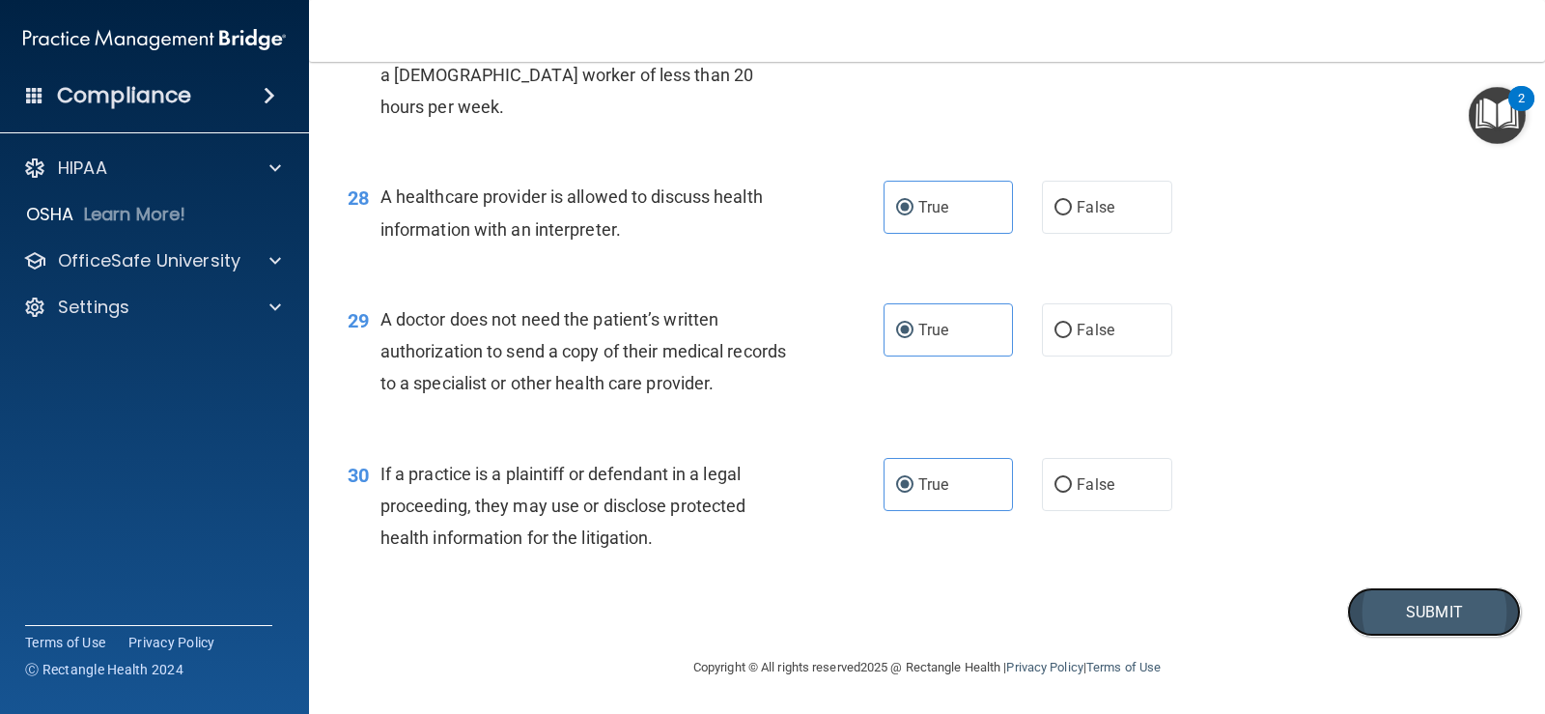
click at [1398, 636] on button "Submit" at bounding box center [1434, 611] width 174 height 49
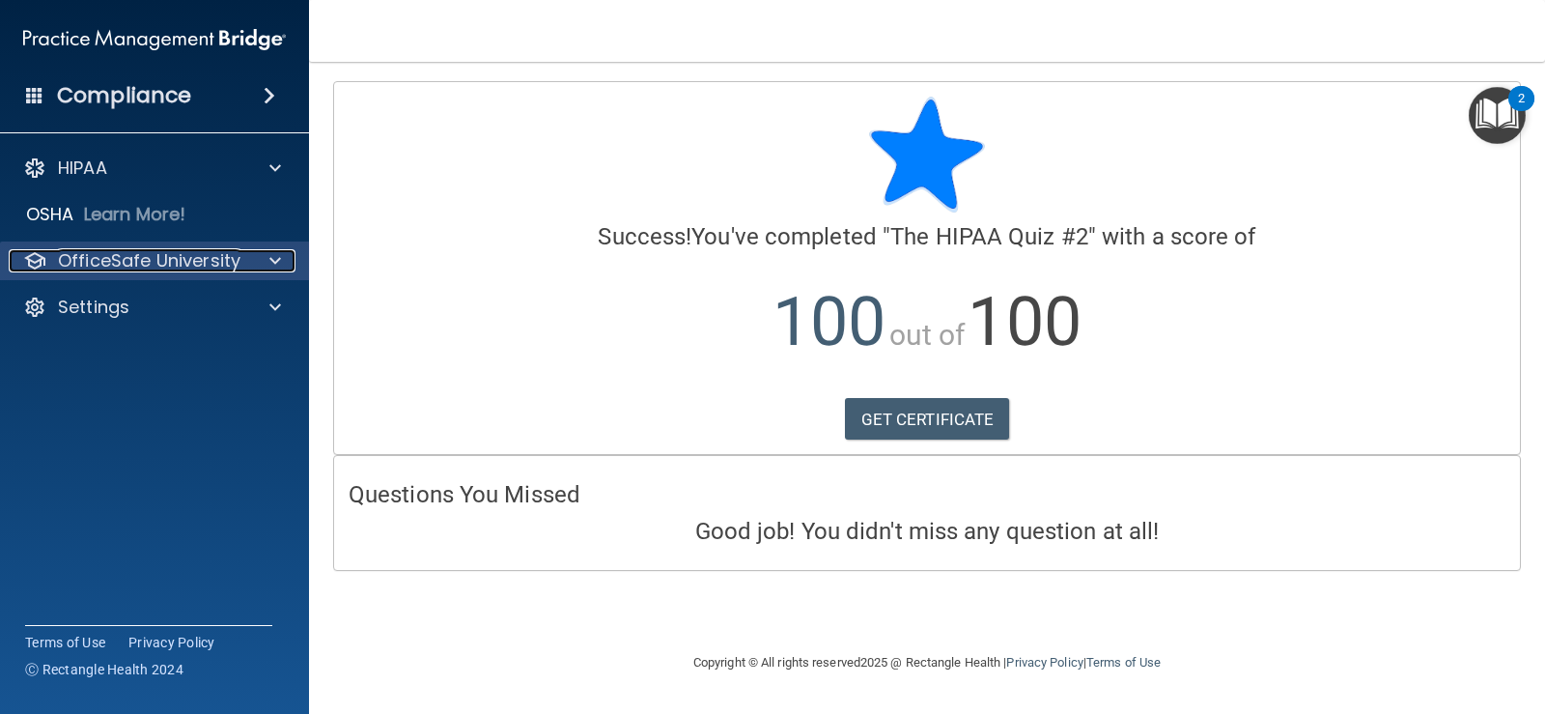
click at [240, 267] on div "OfficeSafe University" at bounding box center [129, 260] width 240 height 23
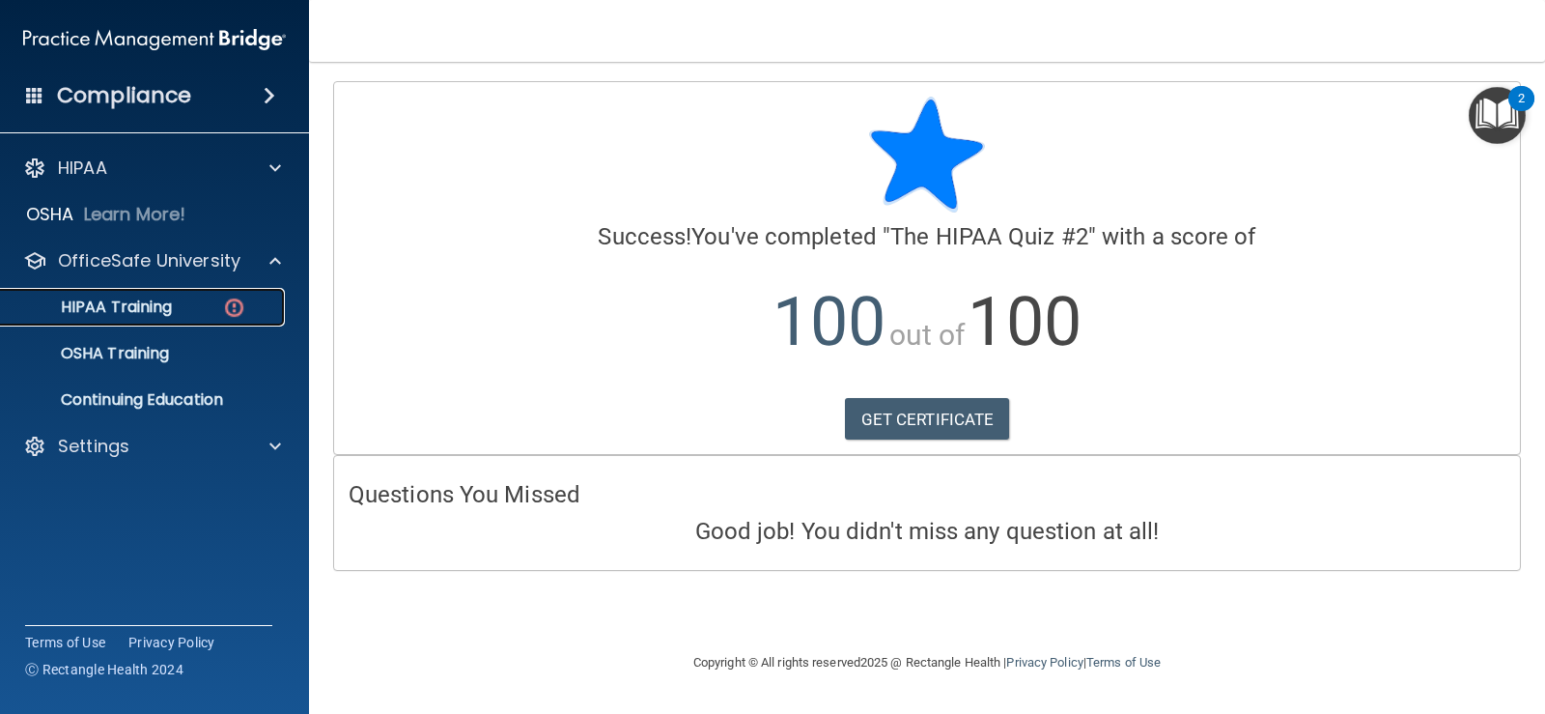
click at [202, 298] on div "HIPAA Training" at bounding box center [145, 306] width 264 height 19
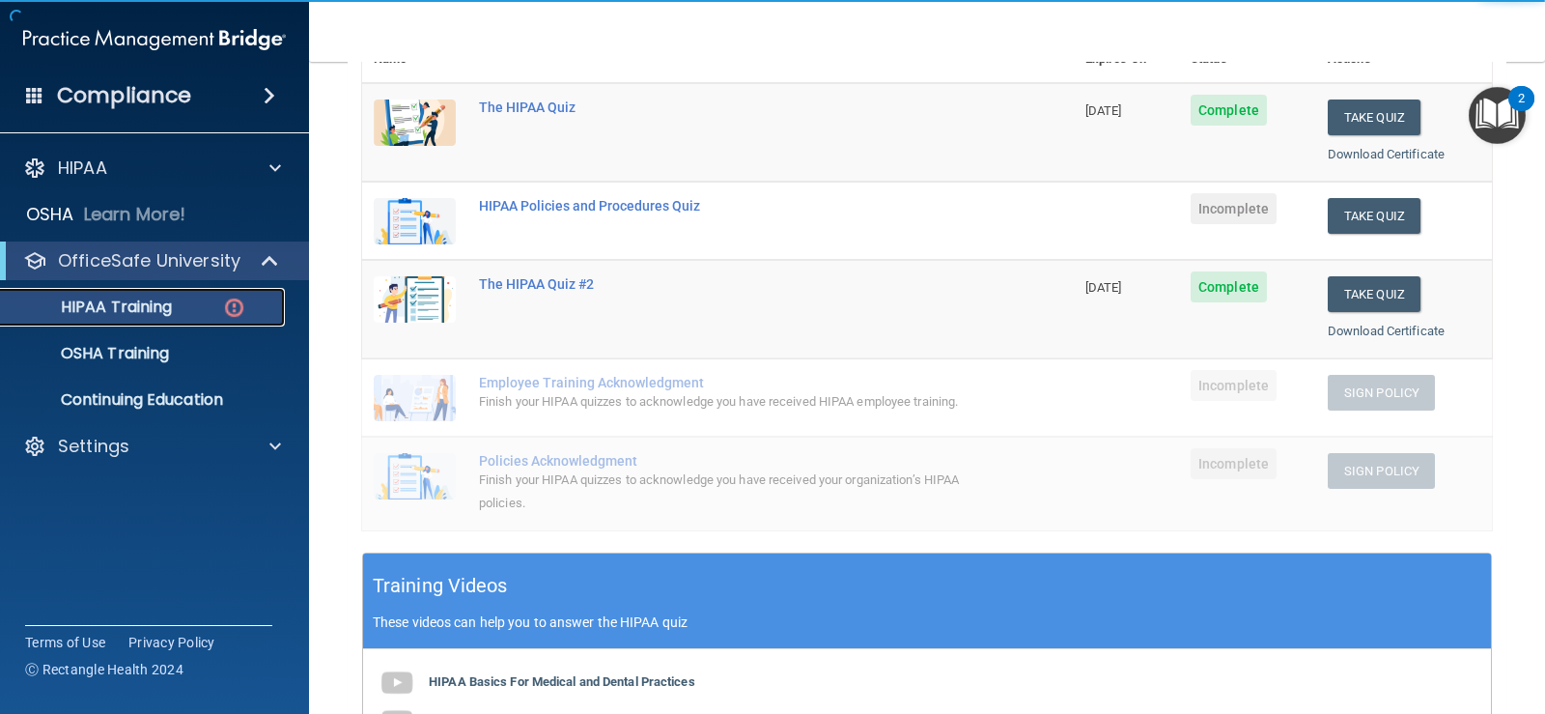
scroll to position [258, 0]
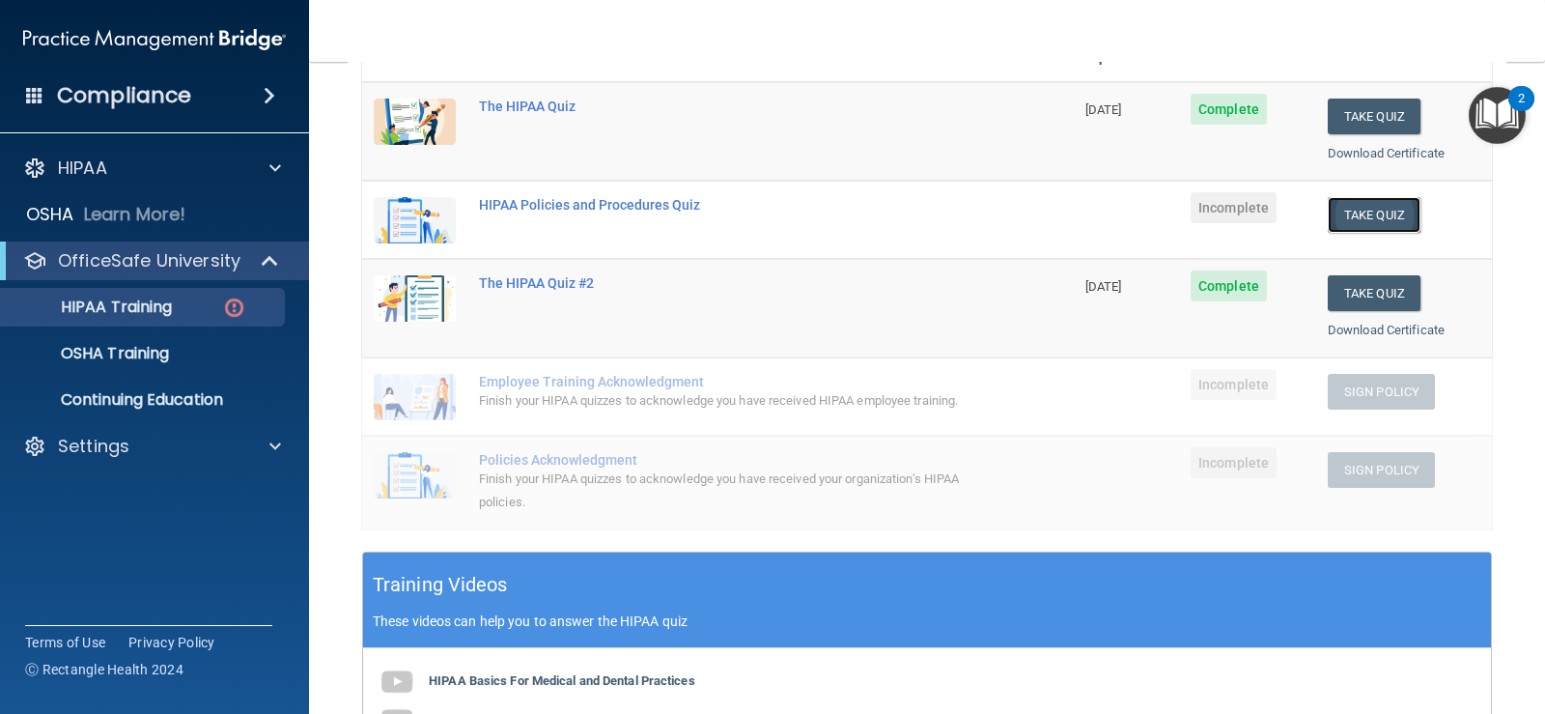
click at [1380, 211] on button "Take Quiz" at bounding box center [1374, 215] width 93 height 36
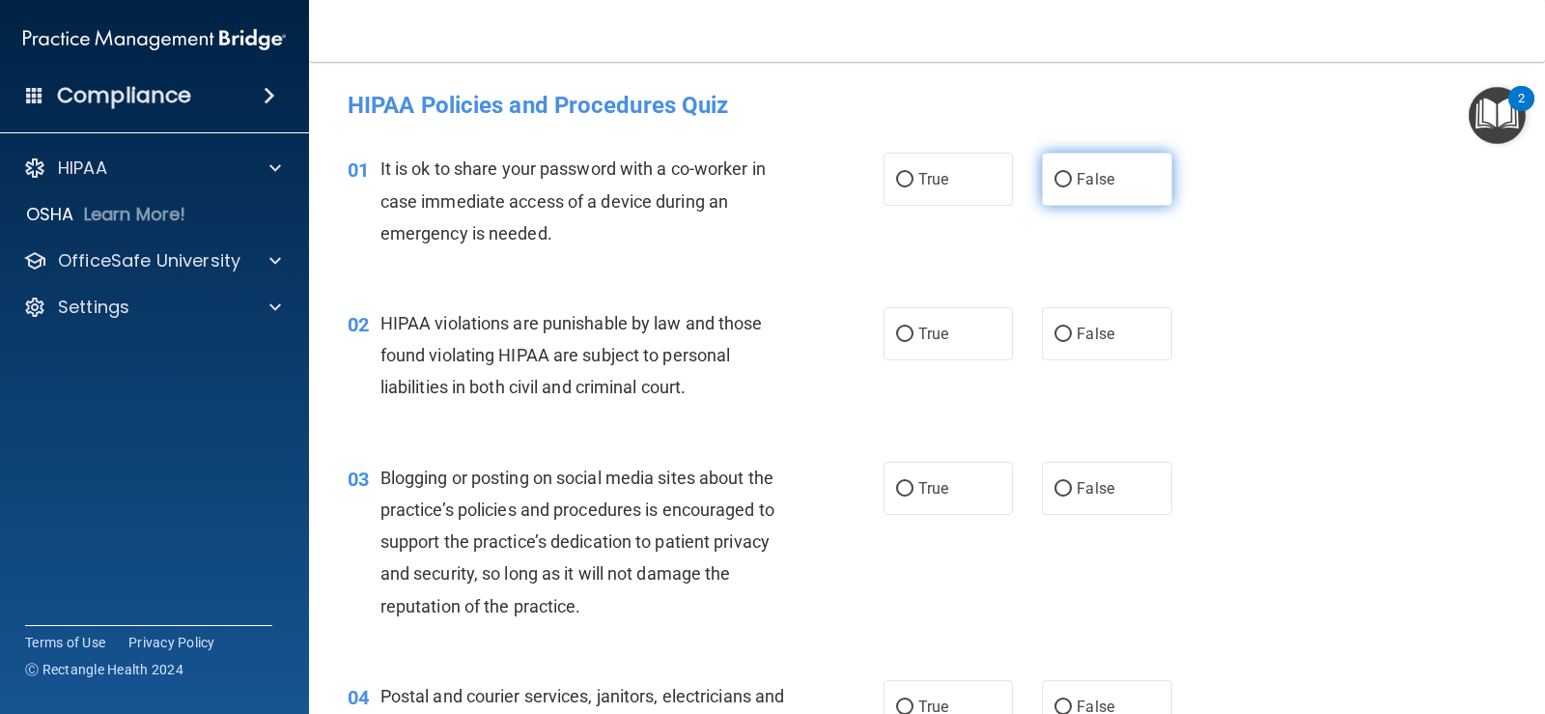
click at [1138, 166] on label "False" at bounding box center [1106, 179] width 129 height 53
click at [1072, 173] on input "False" at bounding box center [1063, 180] width 17 height 14
radio input "true"
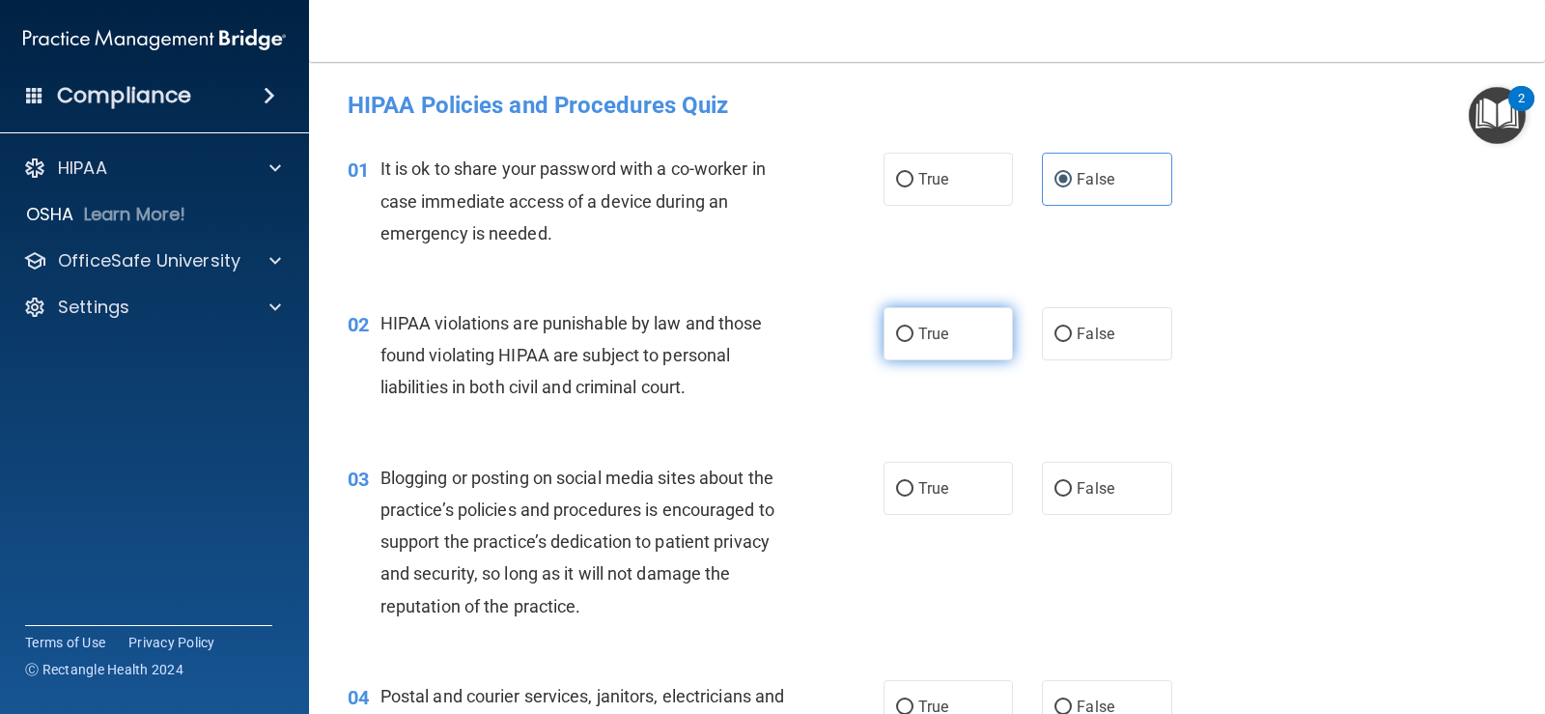
click at [932, 330] on span "True" at bounding box center [934, 334] width 30 height 18
click at [914, 330] on input "True" at bounding box center [904, 334] width 17 height 14
radio input "true"
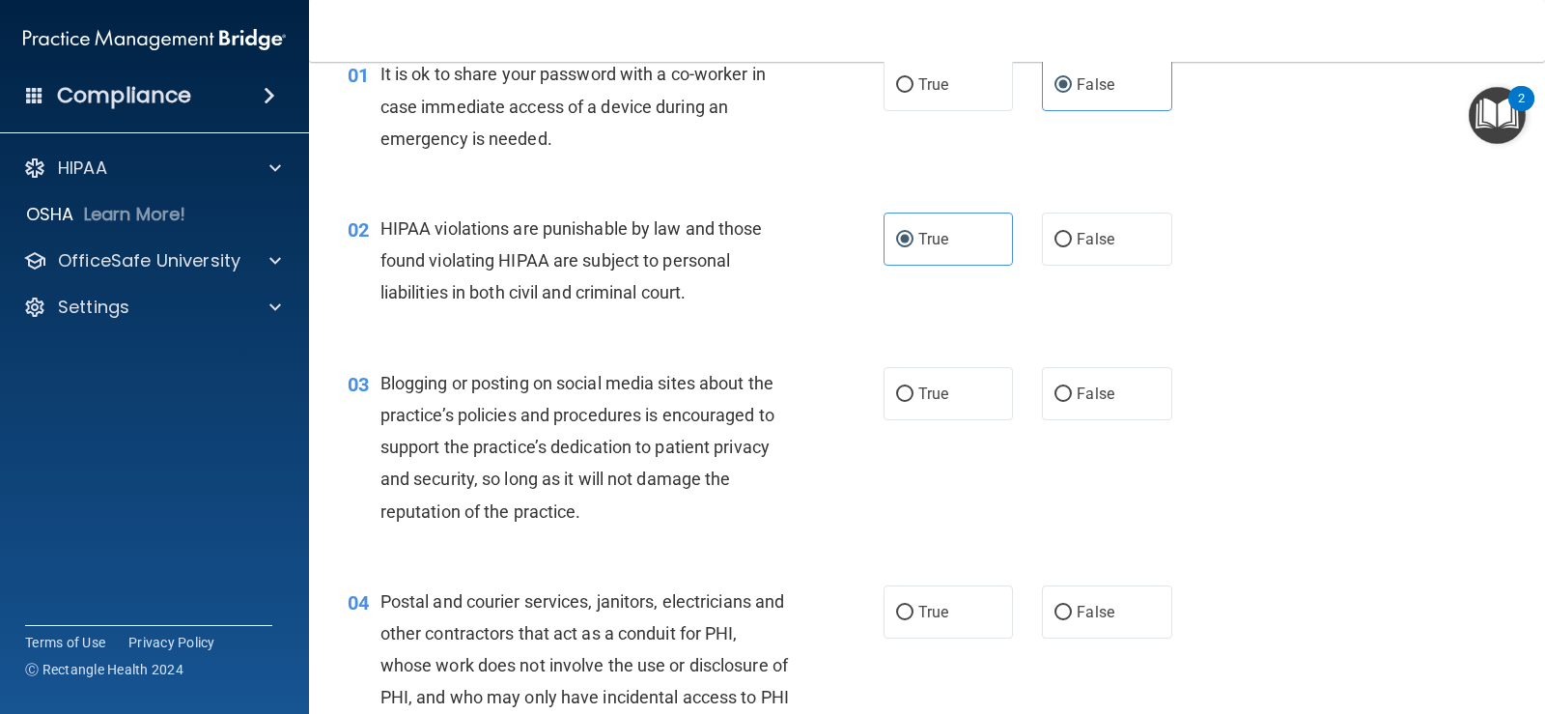
scroll to position [128, 0]
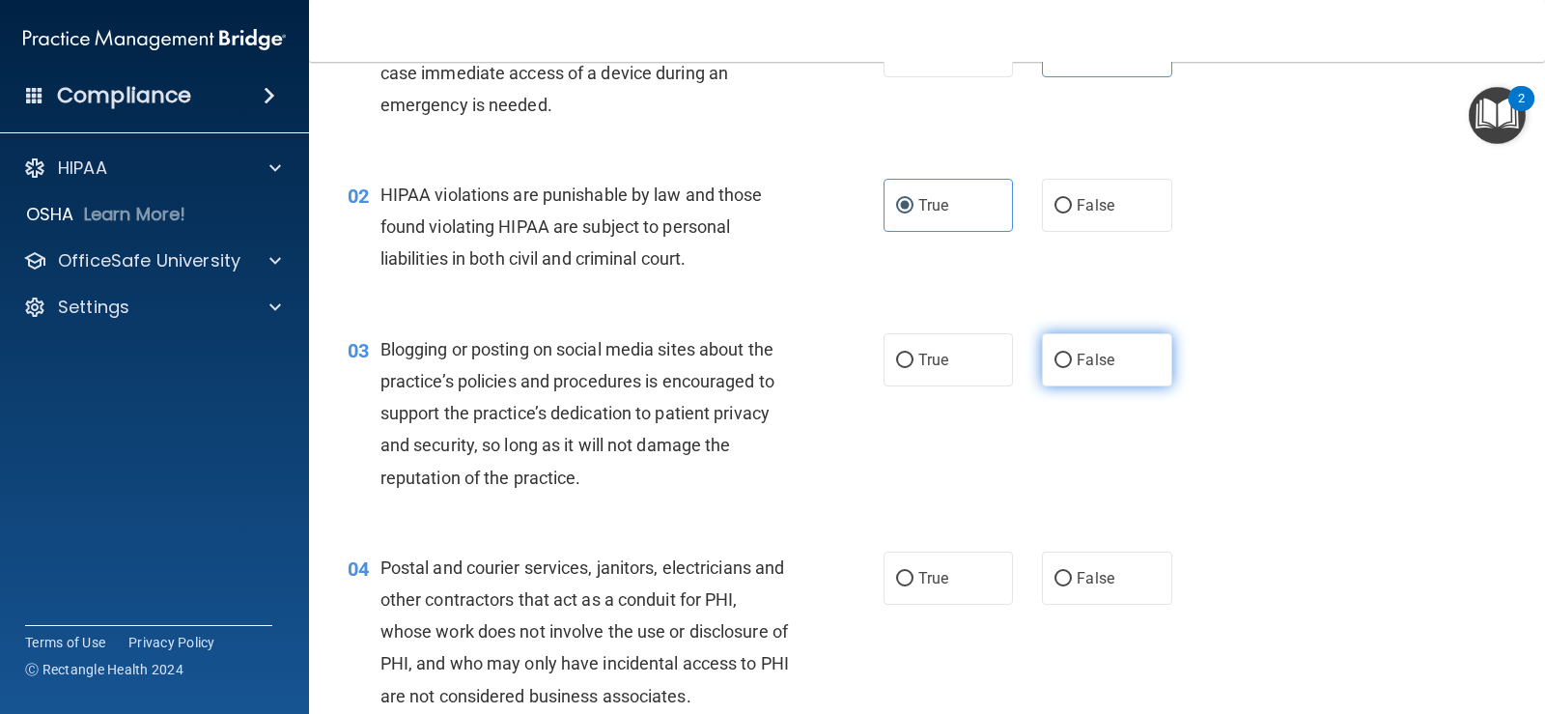
click at [1107, 359] on label "False" at bounding box center [1106, 359] width 129 height 53
click at [1072, 359] on input "False" at bounding box center [1063, 360] width 17 height 14
radio input "true"
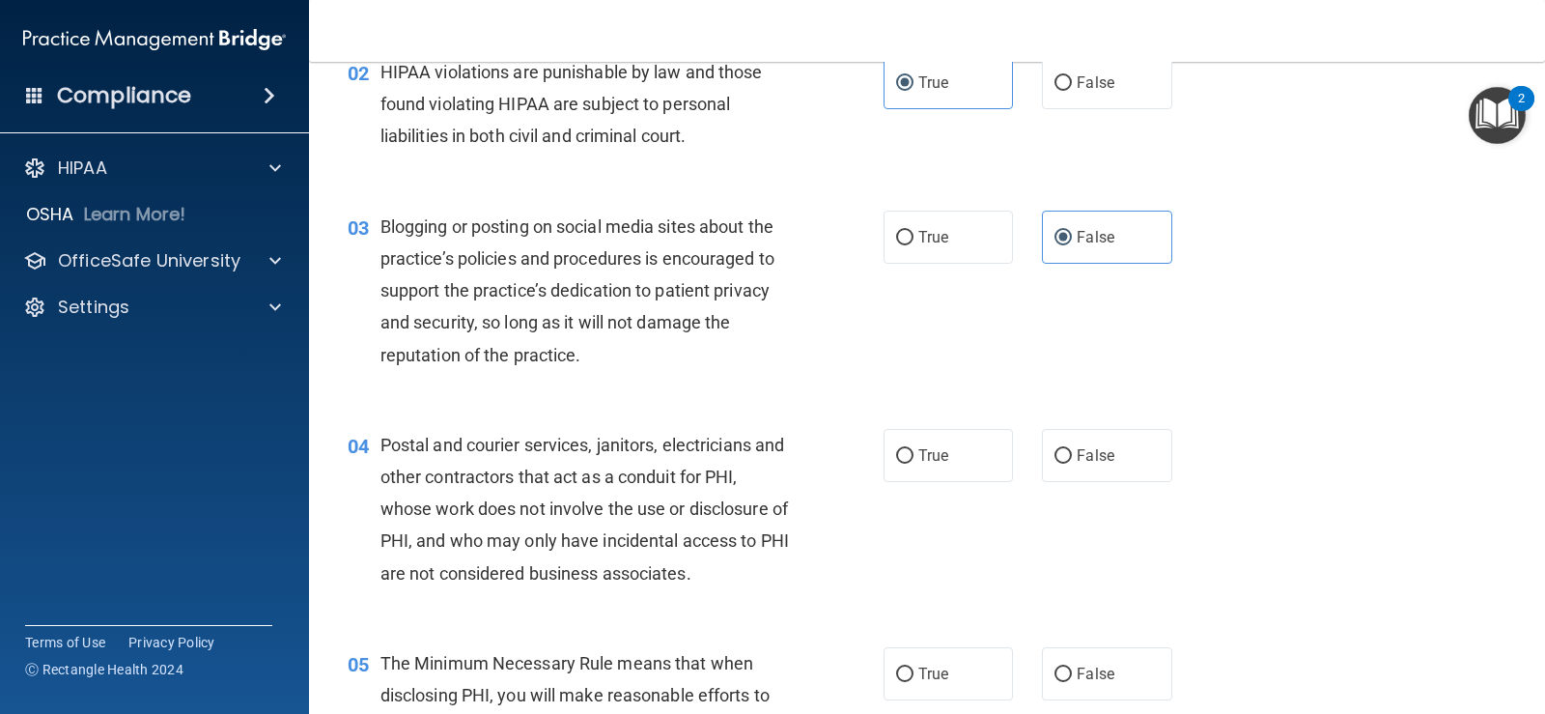
scroll to position [322, 0]
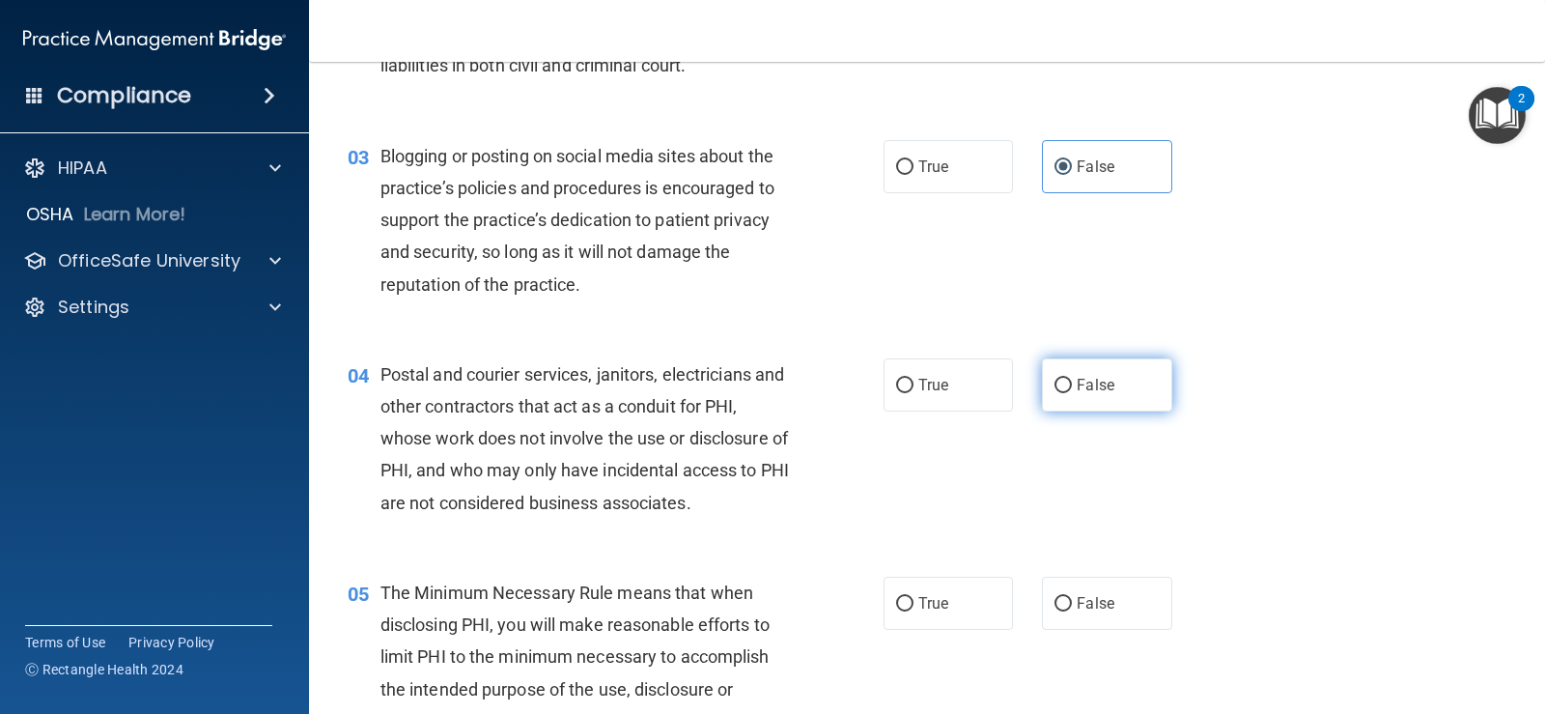
click at [1143, 406] on label "False" at bounding box center [1106, 384] width 129 height 53
click at [1072, 393] on input "False" at bounding box center [1063, 386] width 17 height 14
radio input "true"
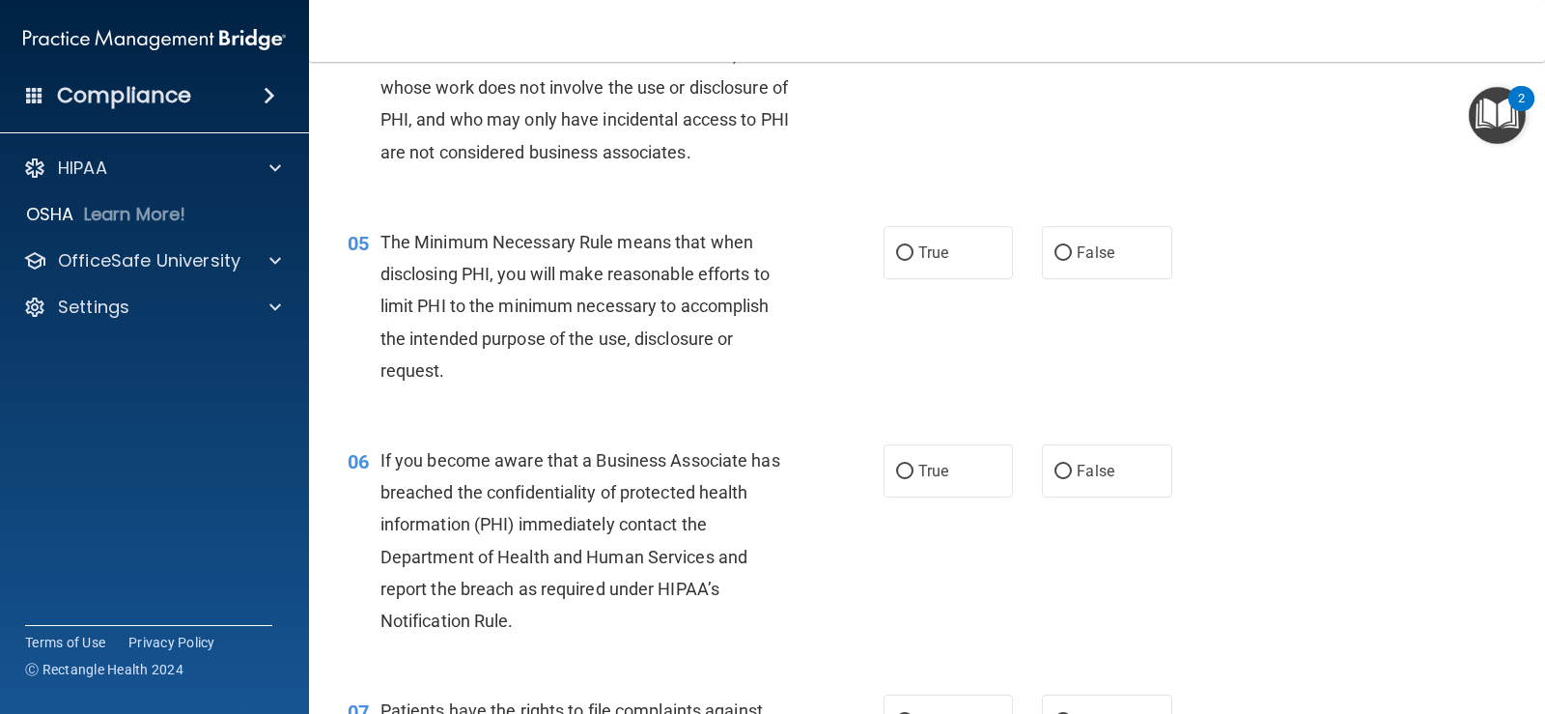
scroll to position [676, 0]
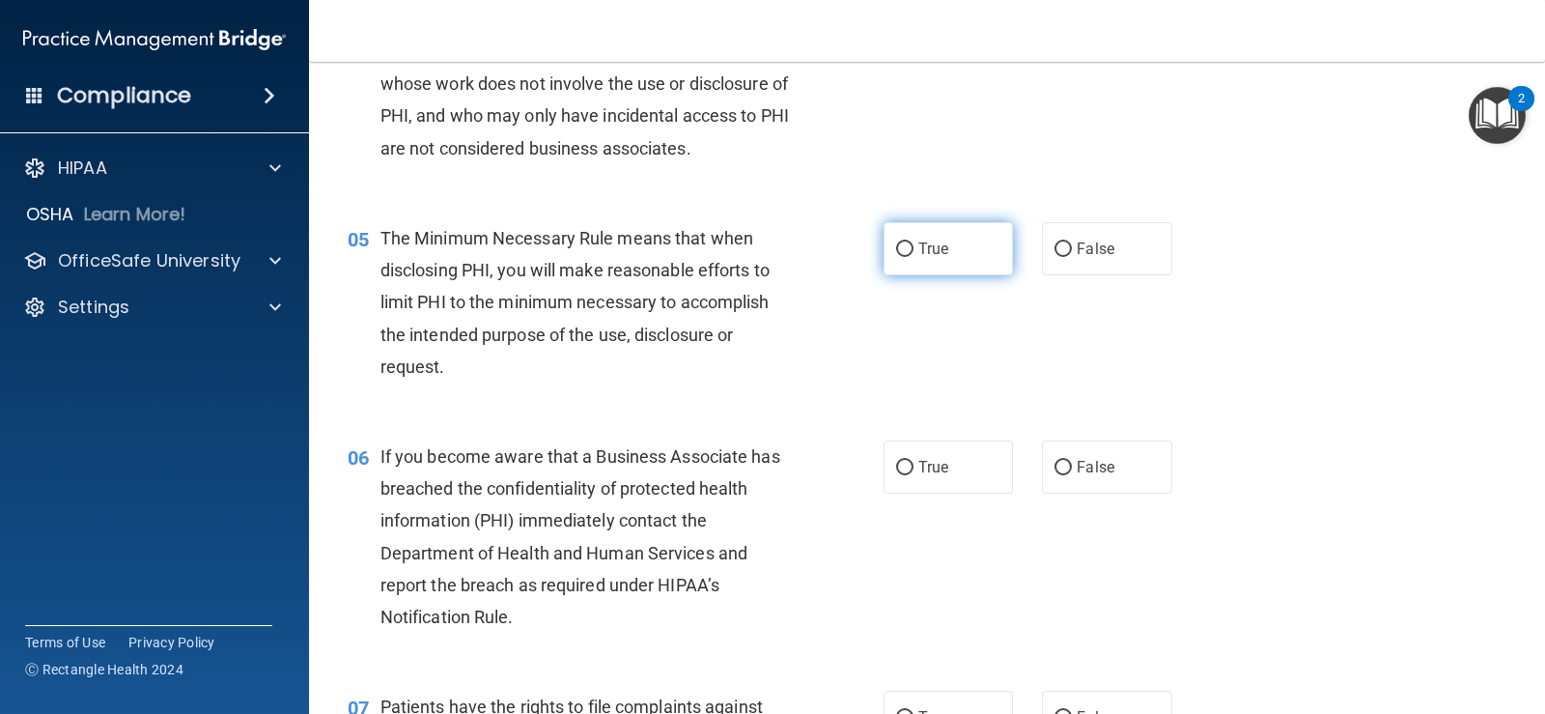
click at [909, 246] on label "True" at bounding box center [948, 248] width 129 height 53
click at [909, 246] on input "True" at bounding box center [904, 249] width 17 height 14
radio input "true"
click at [1111, 467] on label "False" at bounding box center [1106, 466] width 129 height 53
click at [1072, 467] on input "False" at bounding box center [1063, 468] width 17 height 14
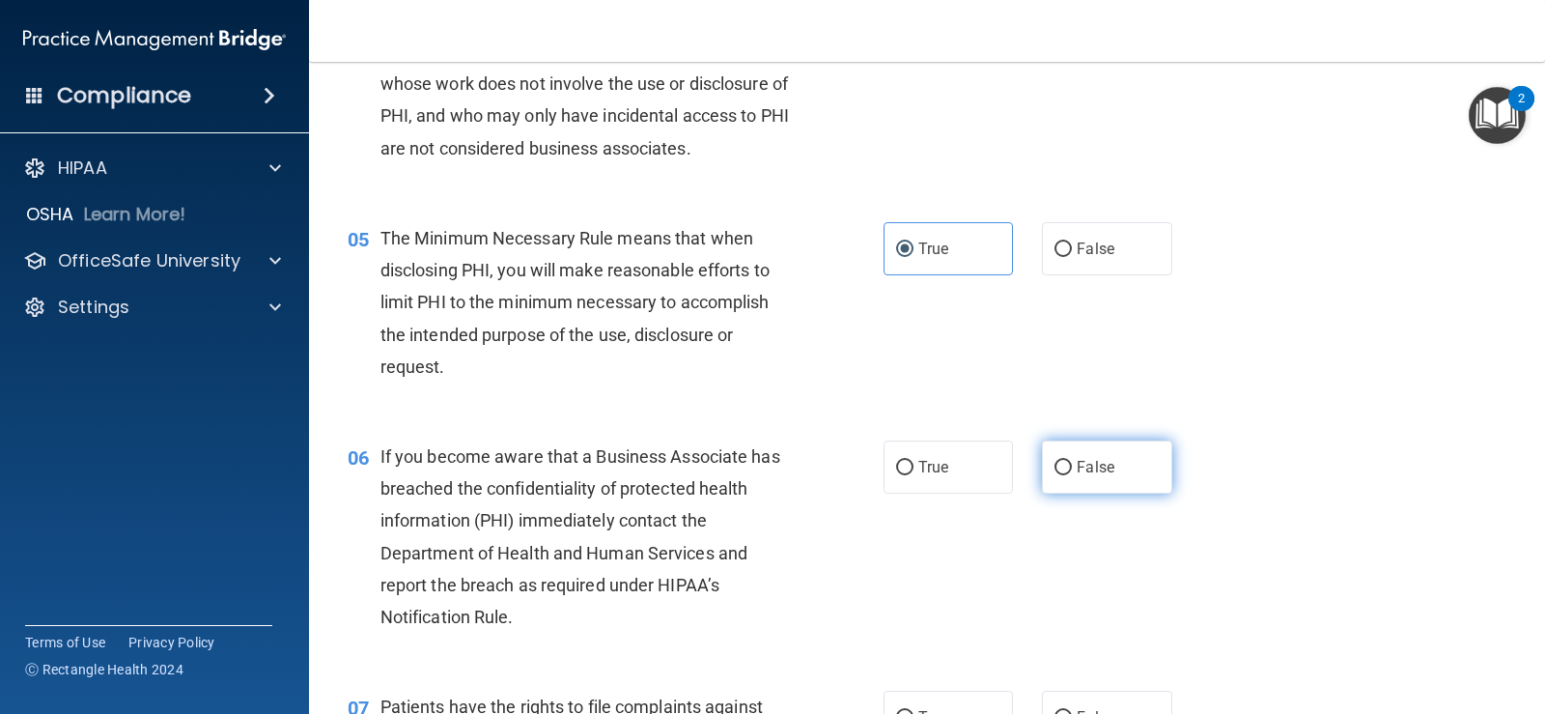
radio input "true"
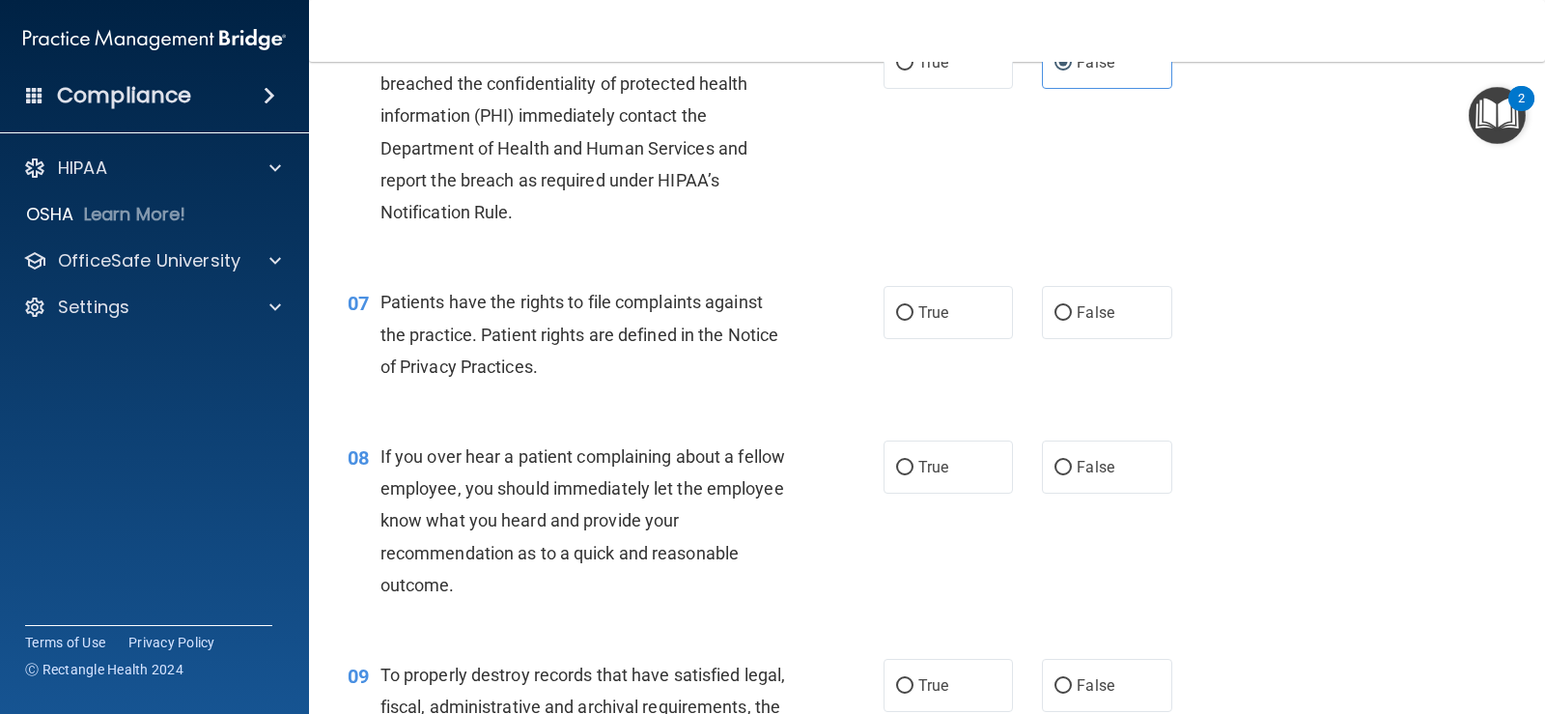
scroll to position [1094, 0]
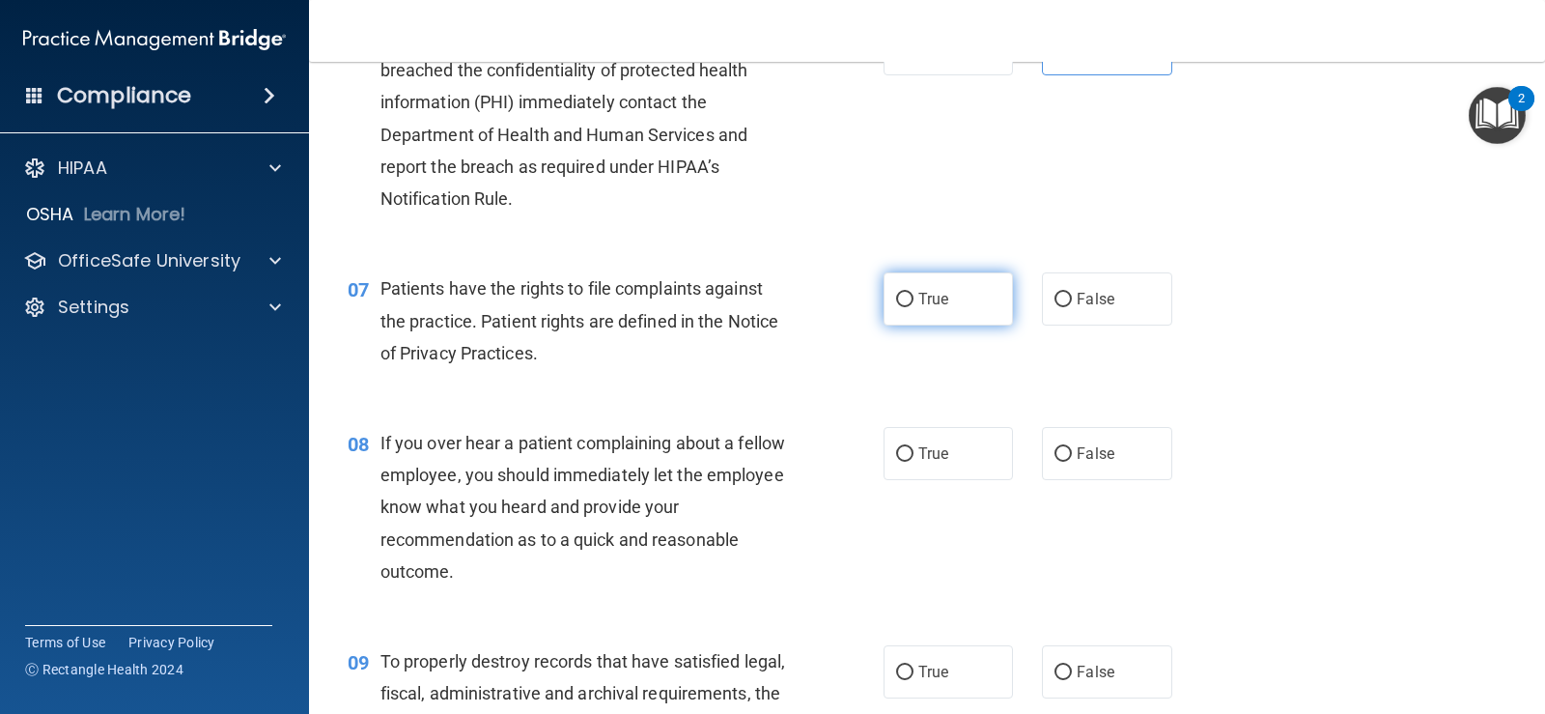
click at [924, 310] on label "True" at bounding box center [948, 298] width 129 height 53
click at [914, 307] on input "True" at bounding box center [904, 300] width 17 height 14
radio input "true"
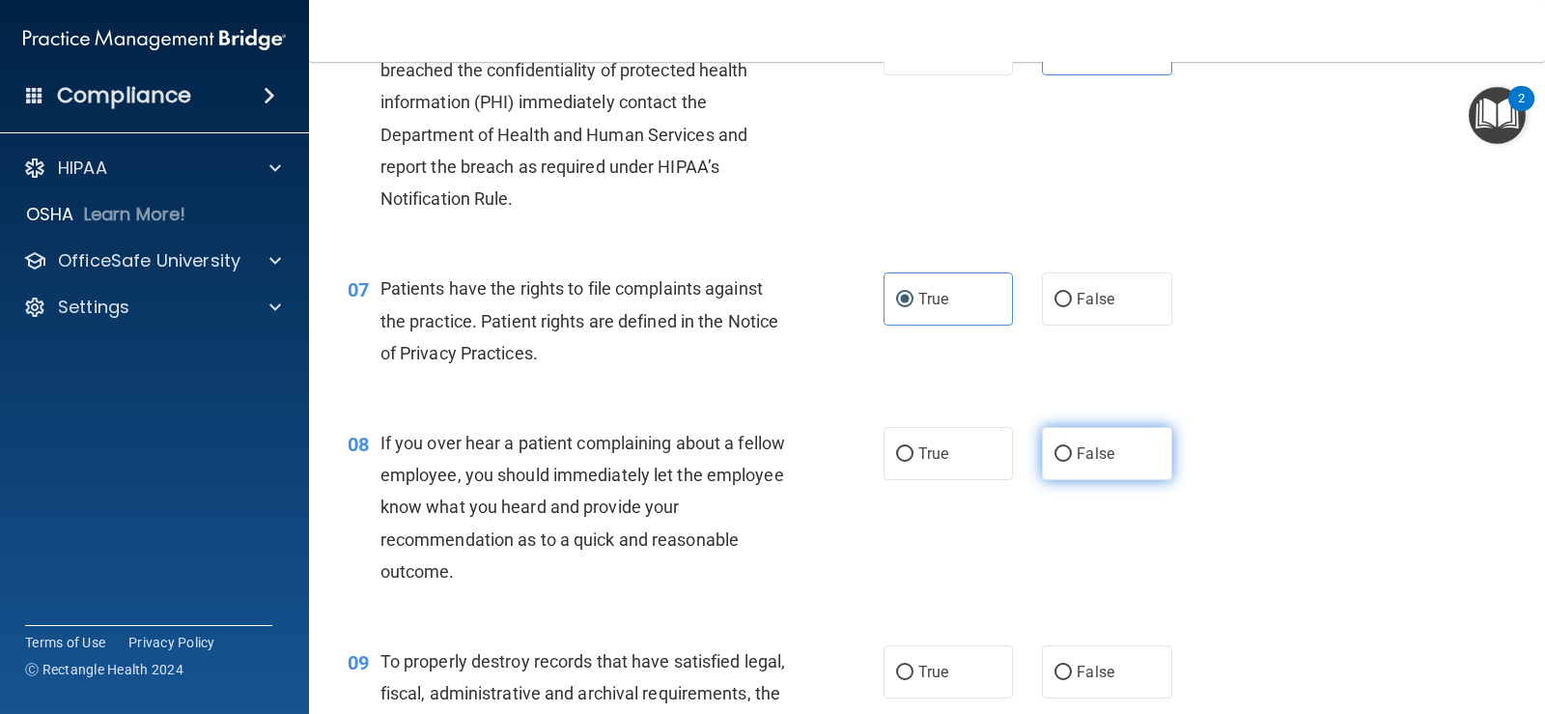
click at [1100, 474] on label "False" at bounding box center [1106, 453] width 129 height 53
click at [1072, 462] on input "False" at bounding box center [1063, 454] width 17 height 14
radio input "true"
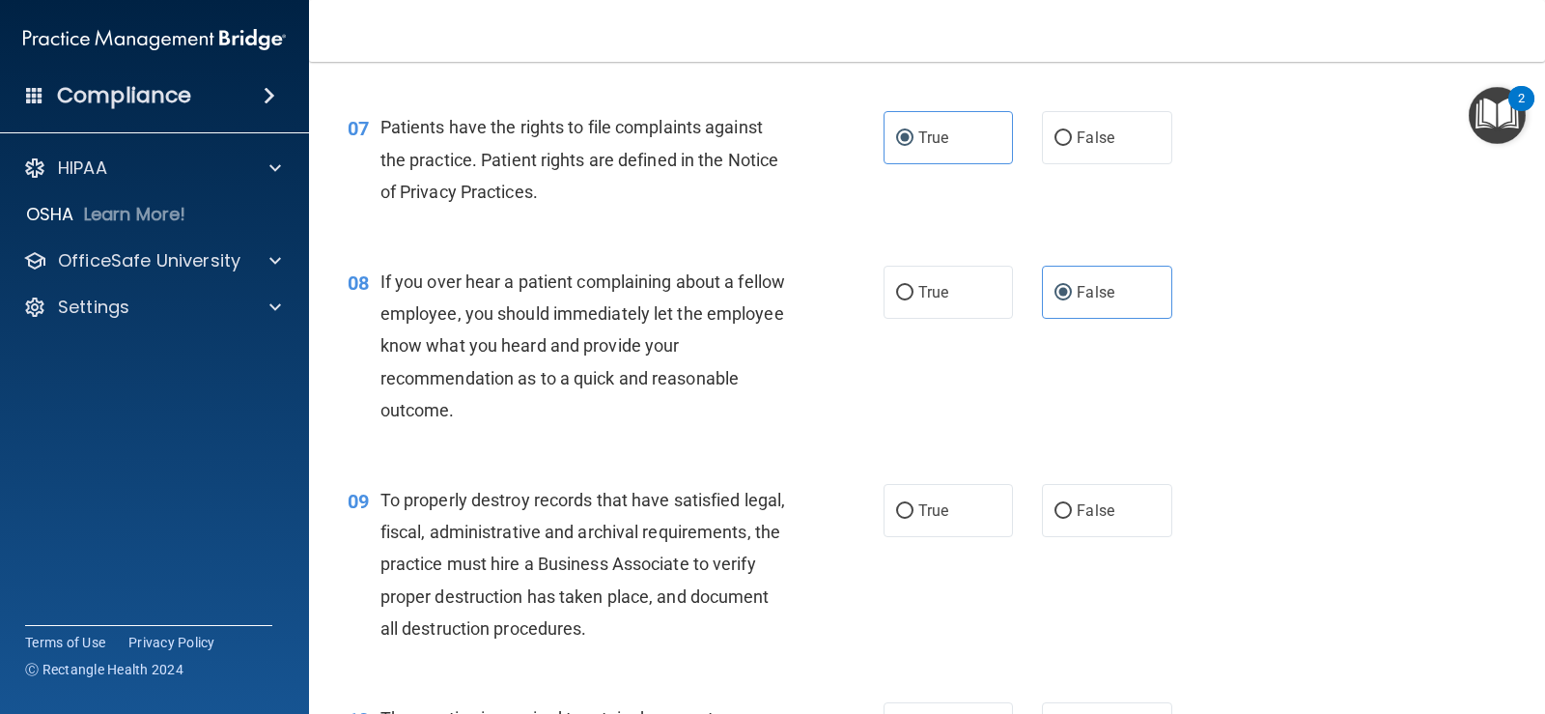
scroll to position [1417, 0]
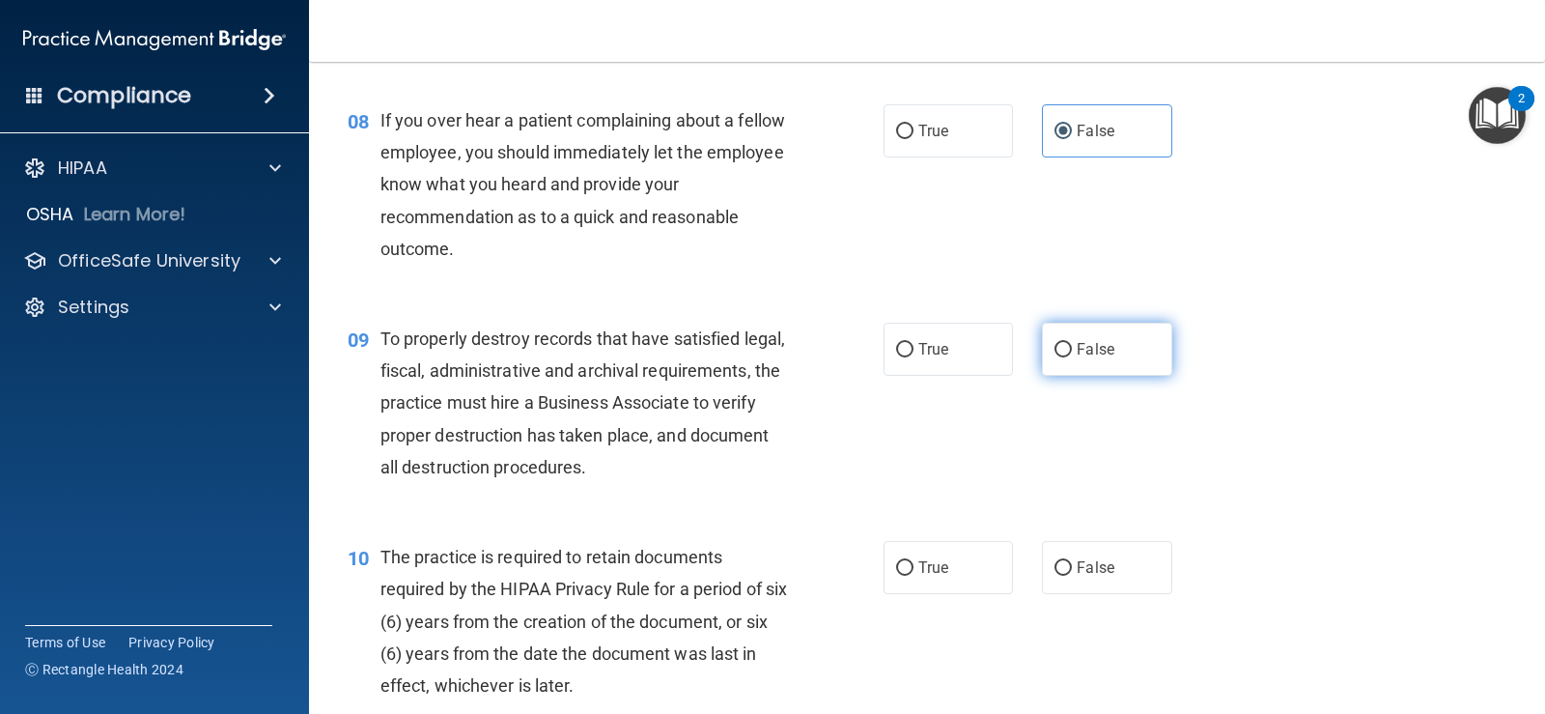
click at [1153, 352] on label "False" at bounding box center [1106, 349] width 129 height 53
click at [1072, 352] on input "False" at bounding box center [1063, 350] width 17 height 14
radio input "true"
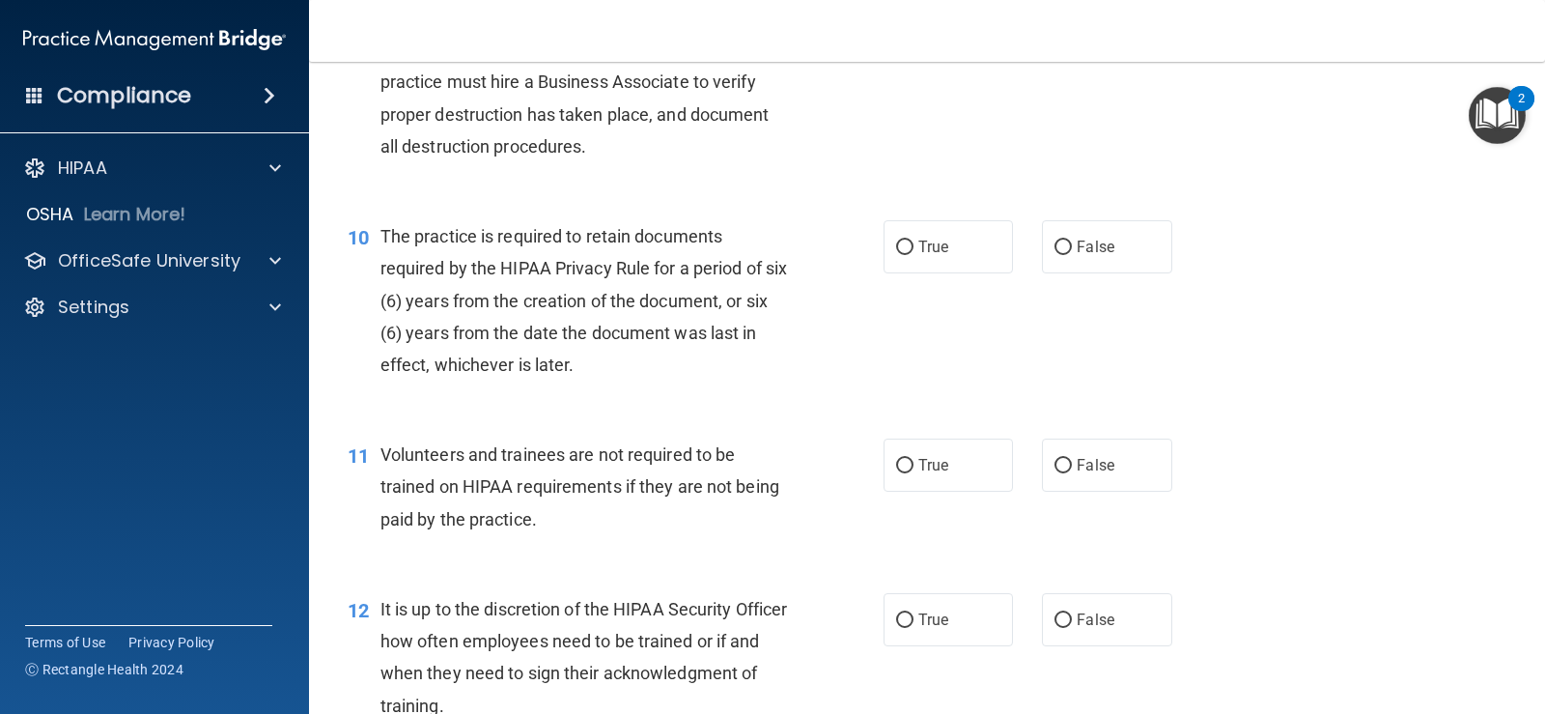
scroll to position [1739, 0]
click at [971, 259] on label "True" at bounding box center [948, 245] width 129 height 53
click at [914, 254] on input "True" at bounding box center [904, 247] width 17 height 14
radio input "true"
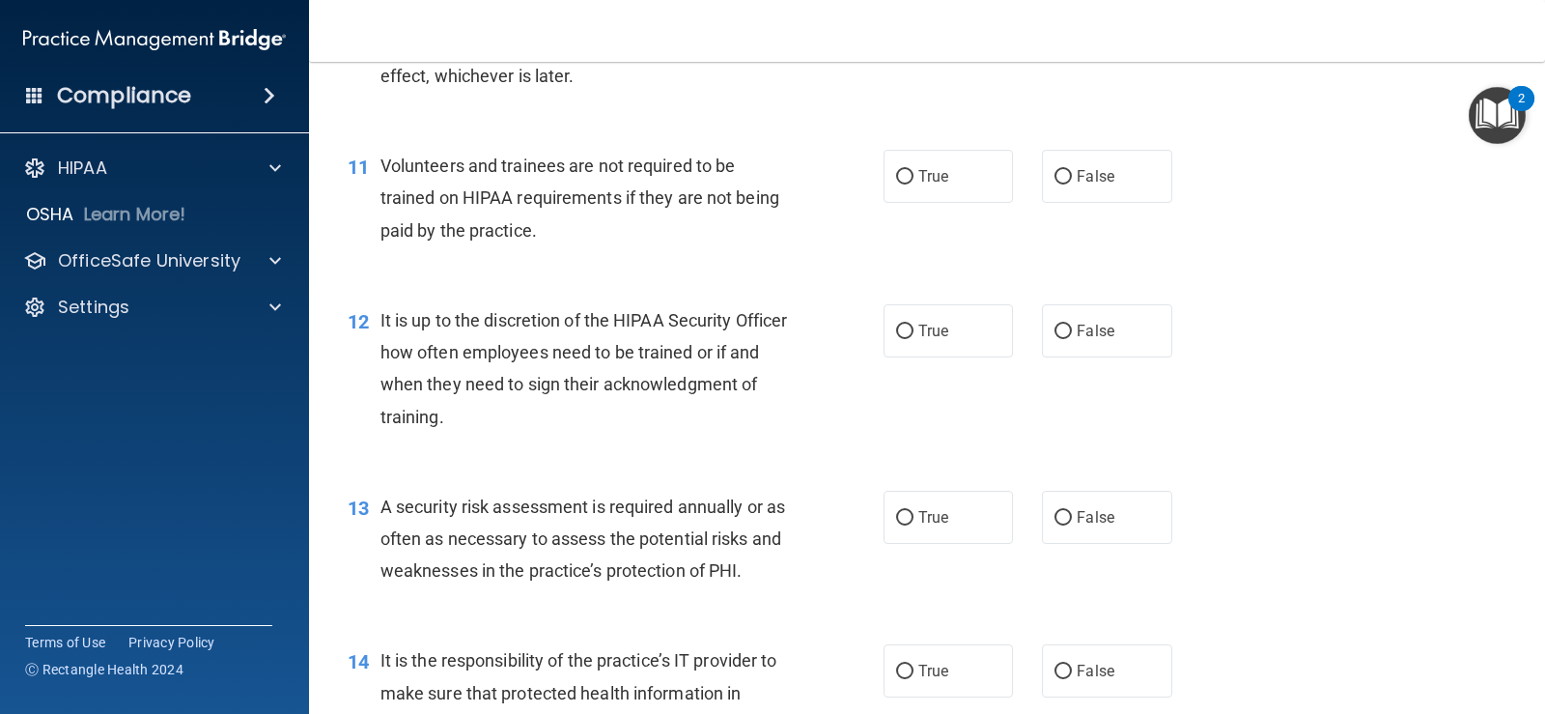
scroll to position [2028, 0]
click at [1134, 169] on label "False" at bounding box center [1106, 174] width 129 height 53
click at [1072, 169] on input "False" at bounding box center [1063, 175] width 17 height 14
radio input "true"
click at [1102, 342] on label "False" at bounding box center [1106, 328] width 129 height 53
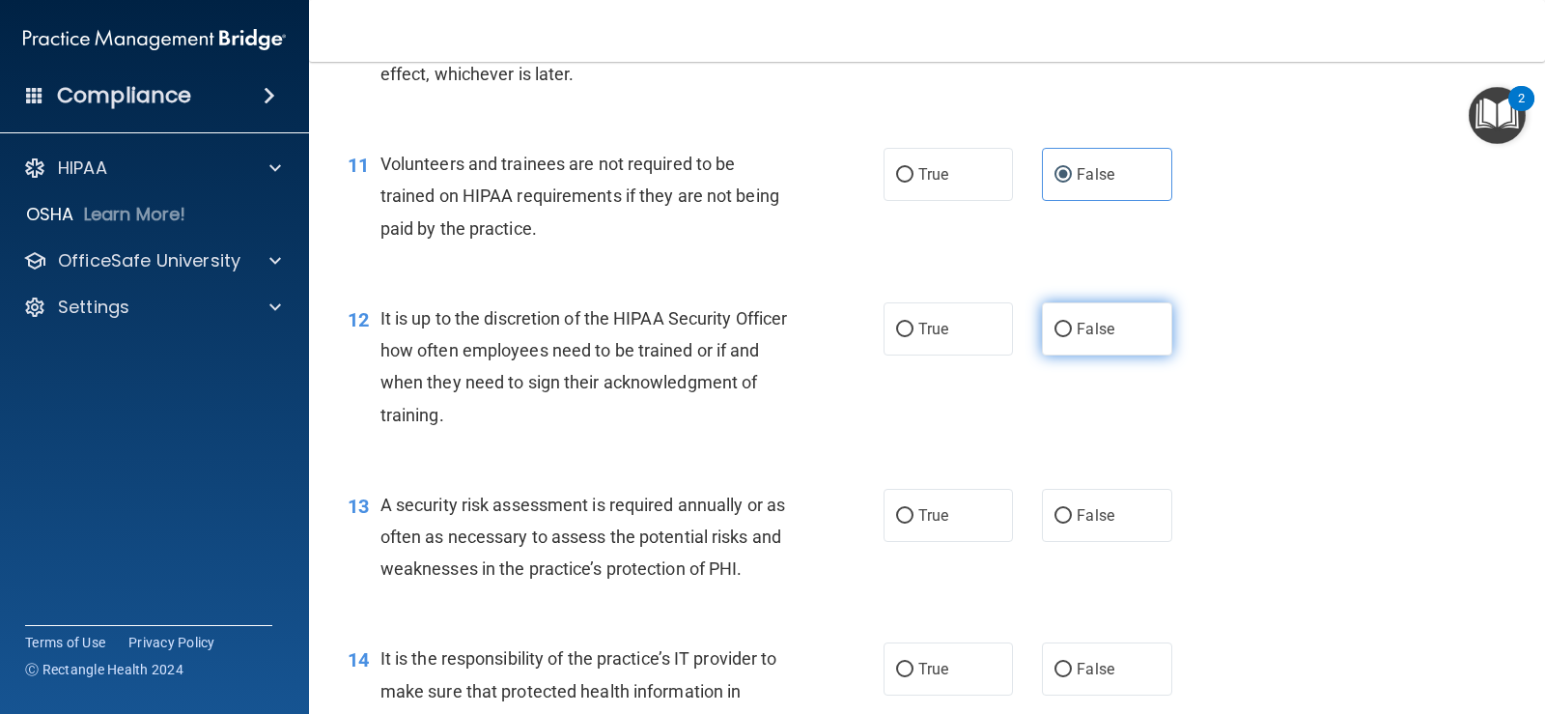
click at [1072, 337] on input "False" at bounding box center [1063, 330] width 17 height 14
radio input "true"
click at [928, 534] on label "True" at bounding box center [948, 515] width 129 height 53
click at [914, 523] on input "True" at bounding box center [904, 516] width 17 height 14
radio input "true"
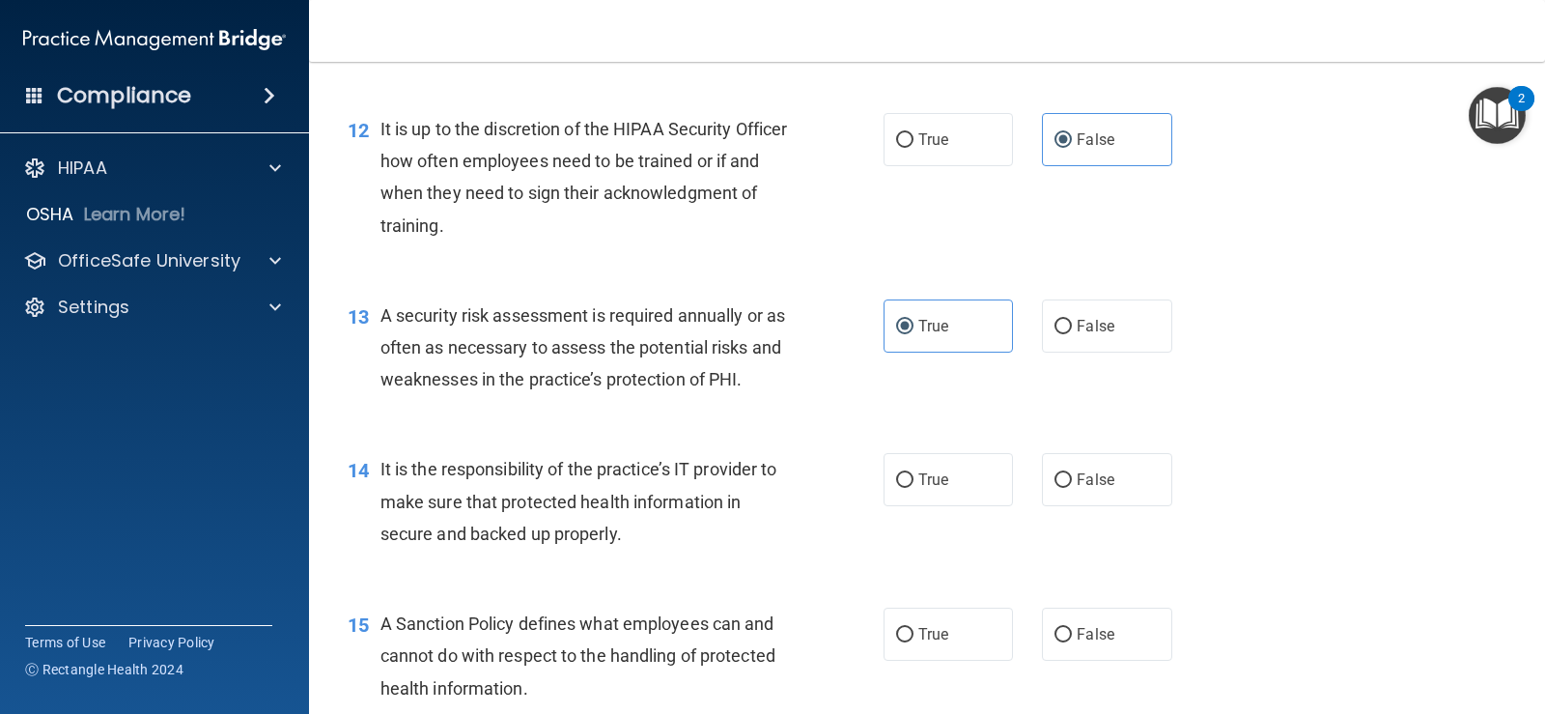
scroll to position [2350, 0]
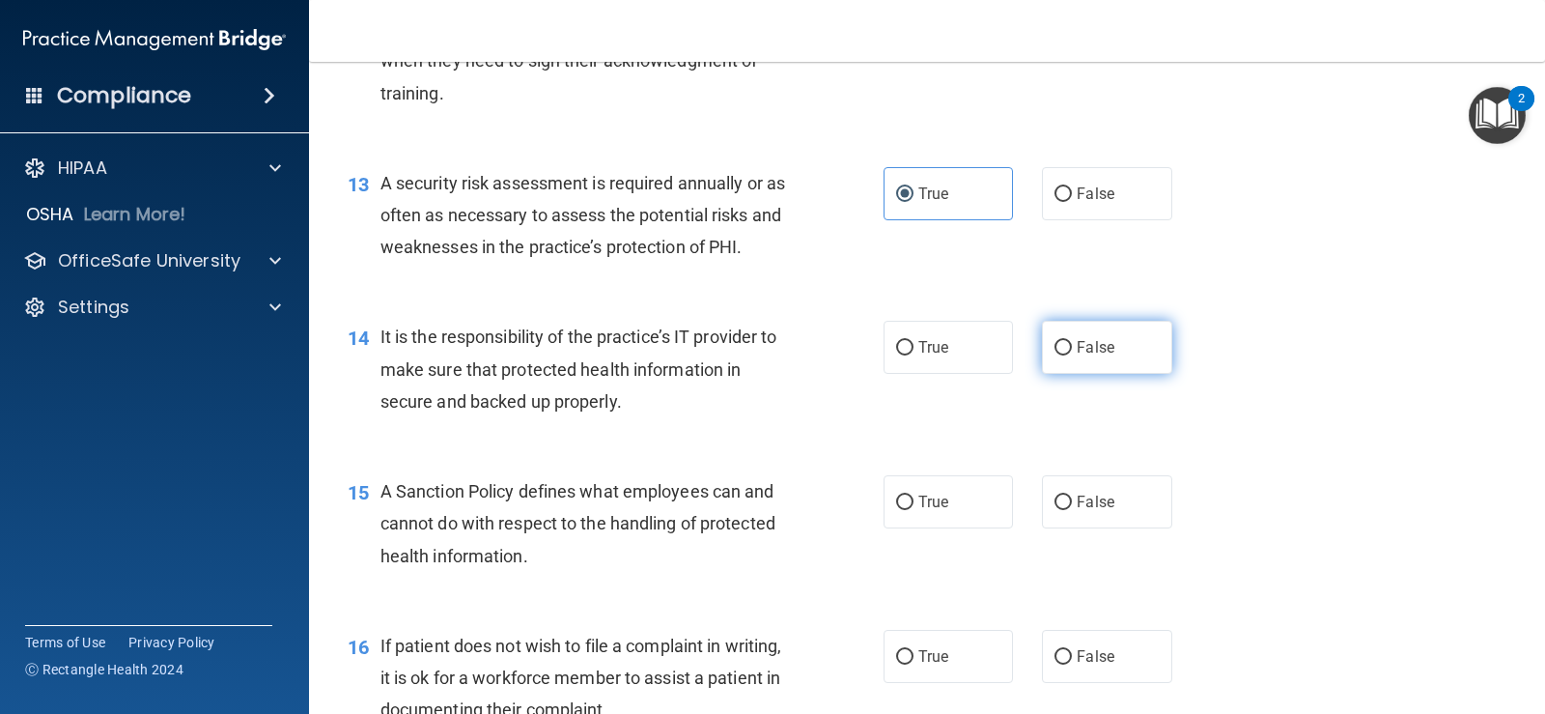
click at [1100, 334] on label "False" at bounding box center [1106, 347] width 129 height 53
click at [1072, 341] on input "False" at bounding box center [1063, 348] width 17 height 14
radio input "true"
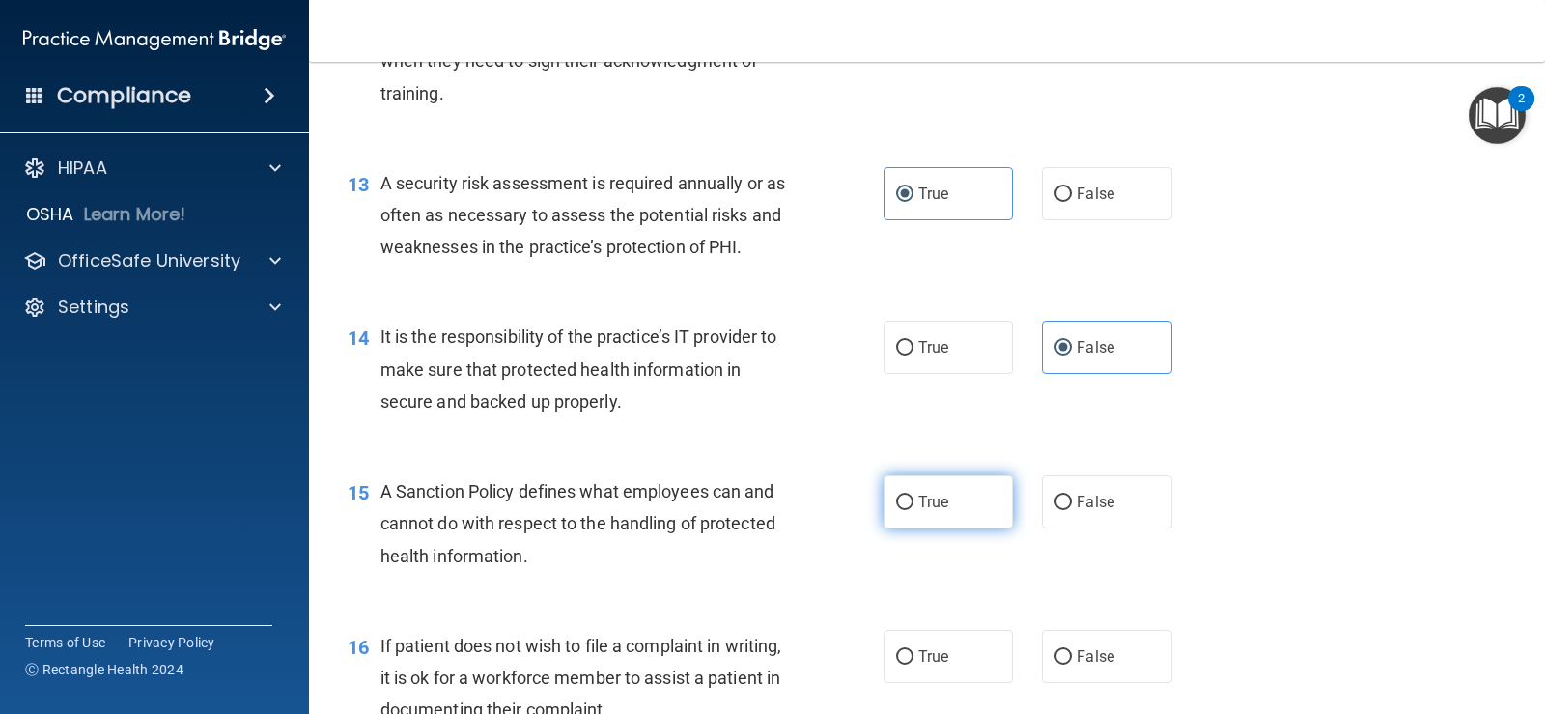
click at [992, 506] on label "True" at bounding box center [948, 501] width 129 height 53
click at [914, 506] on input "True" at bounding box center [904, 502] width 17 height 14
radio input "true"
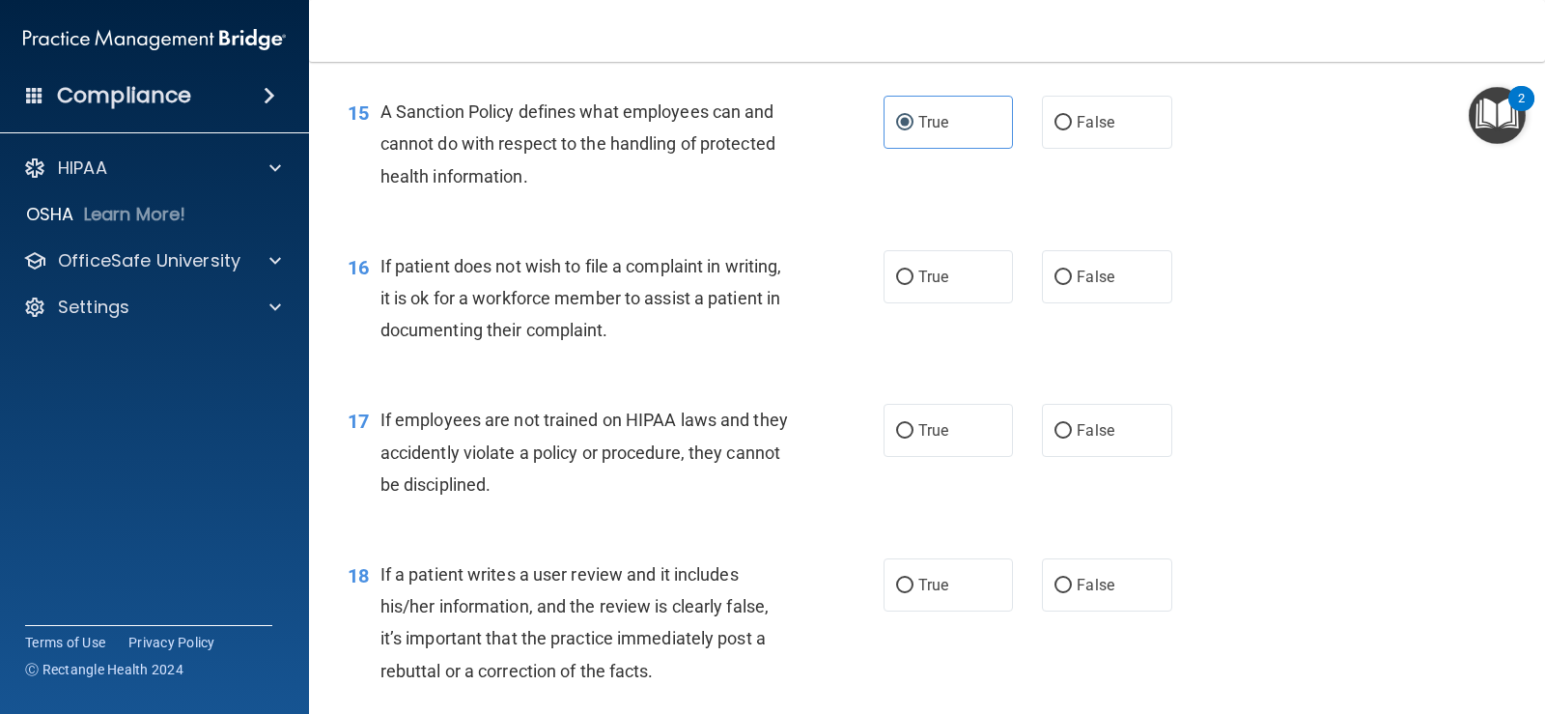
scroll to position [2833, 0]
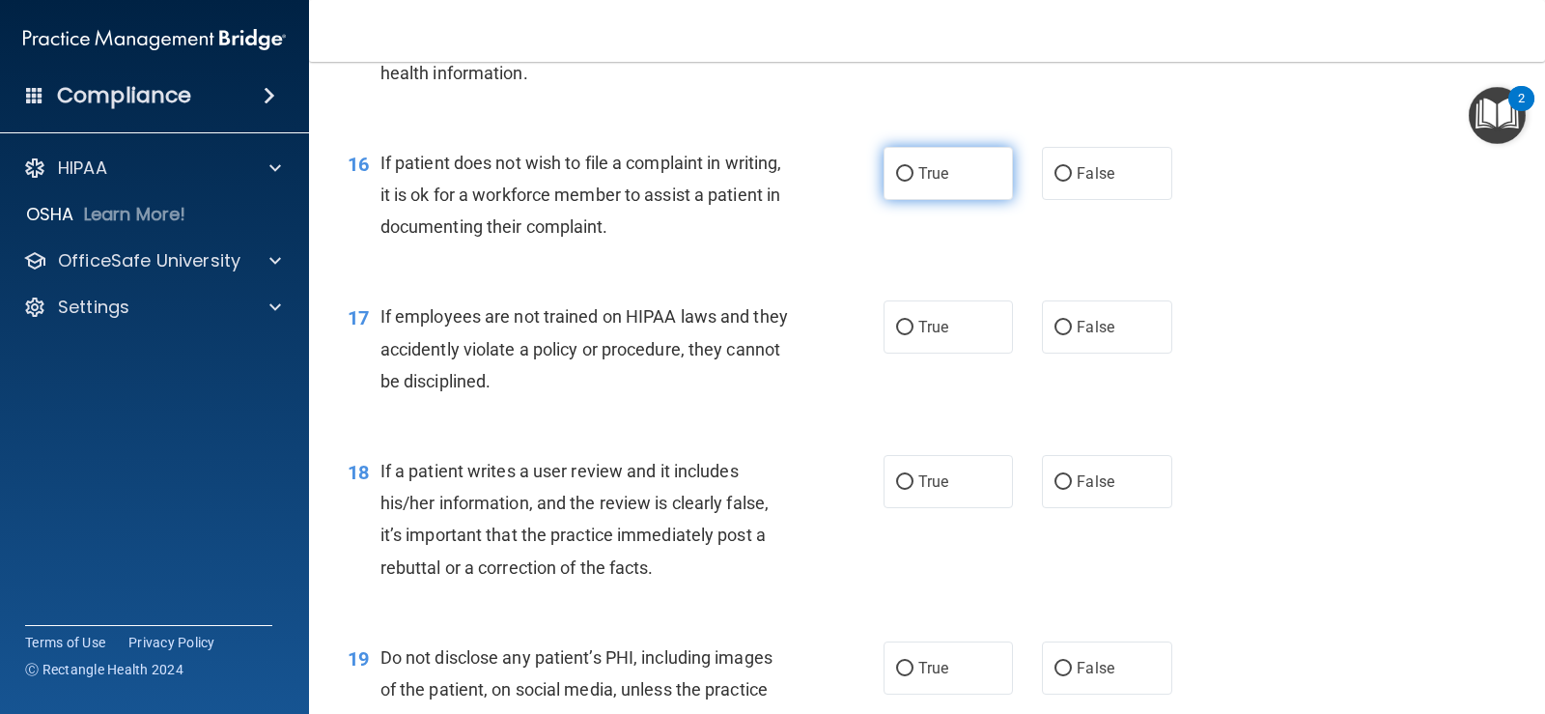
click at [947, 181] on label "True" at bounding box center [948, 173] width 129 height 53
click at [914, 181] on input "True" at bounding box center [904, 174] width 17 height 14
radio input "true"
click at [1087, 180] on span "False" at bounding box center [1096, 173] width 38 height 18
click at [1072, 180] on input "False" at bounding box center [1063, 174] width 17 height 14
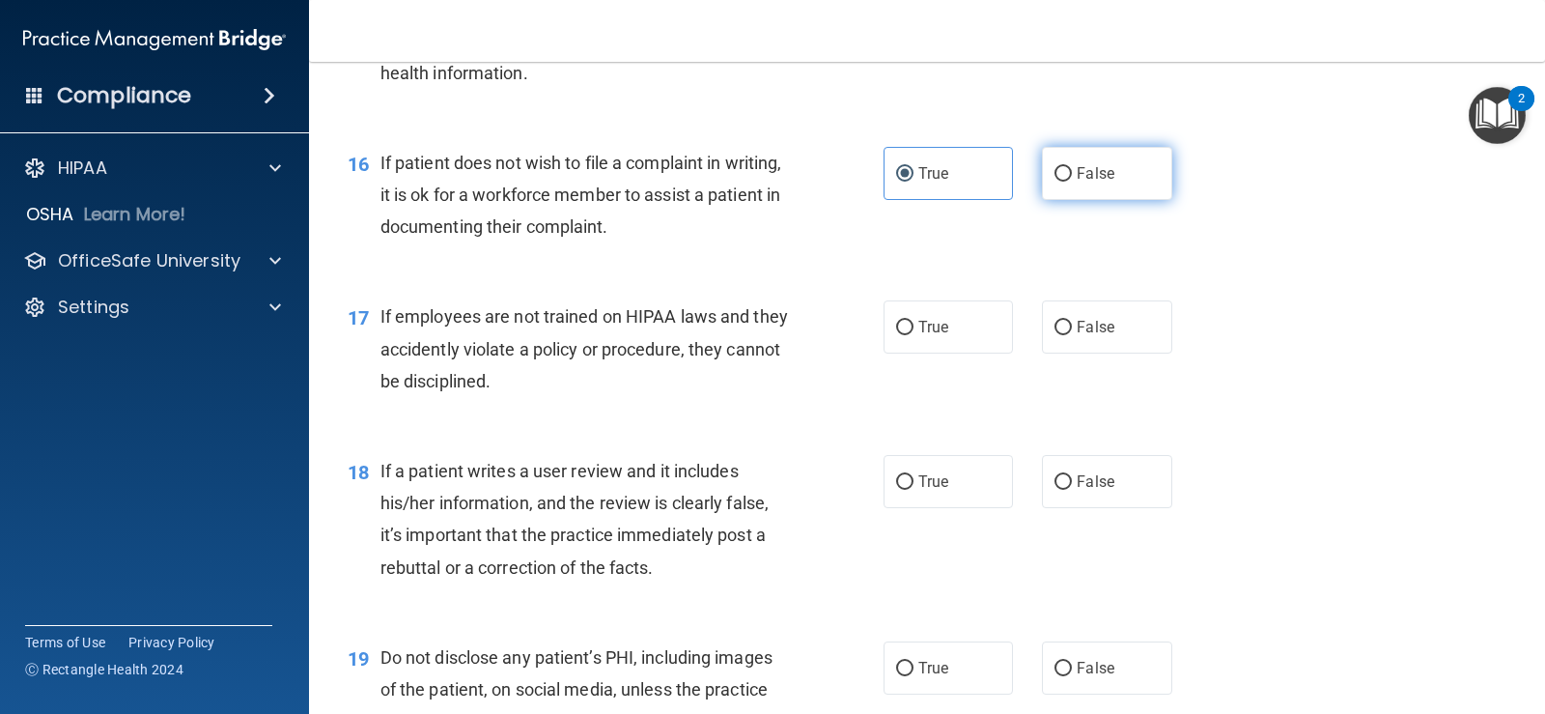
radio input "true"
radio input "false"
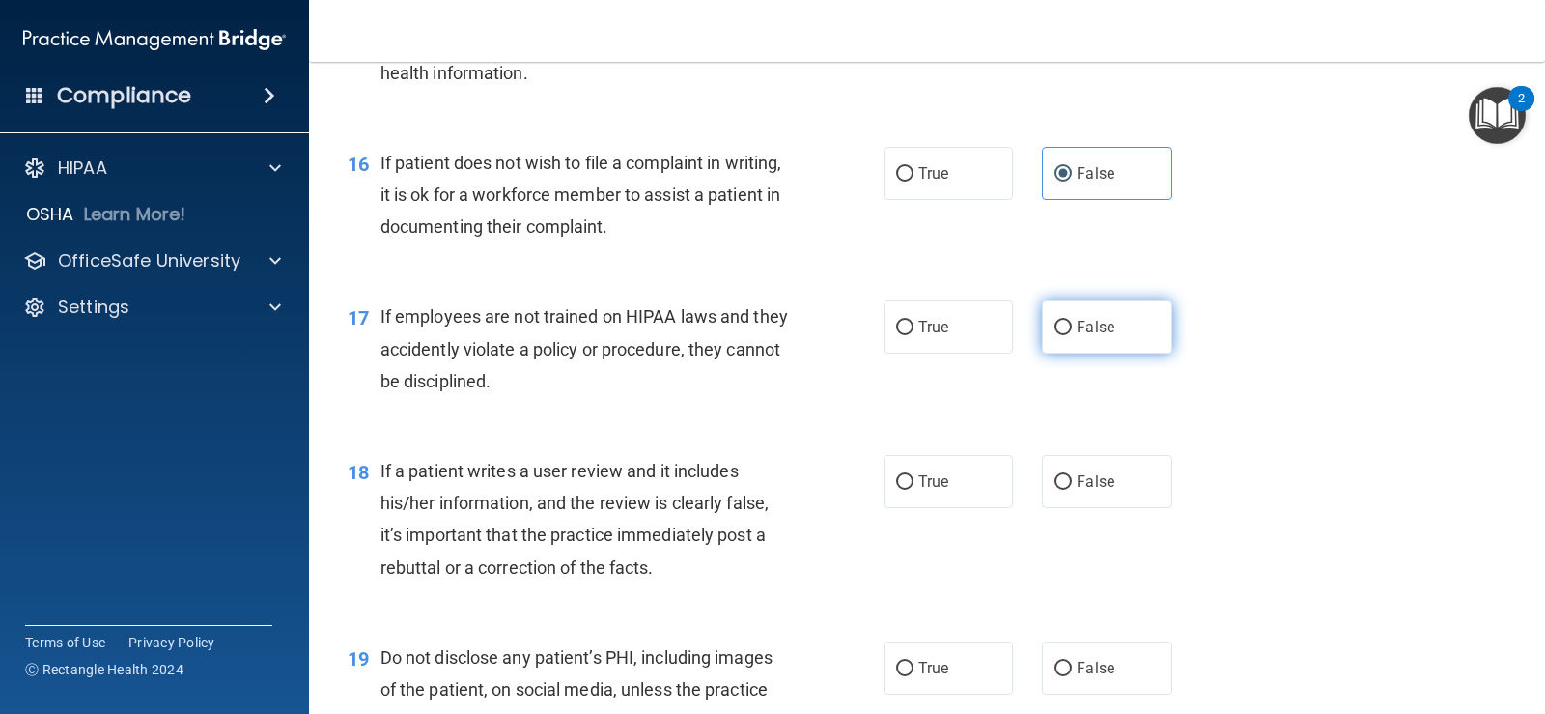
drag, startPoint x: 1031, startPoint y: 322, endPoint x: 1045, endPoint y: 322, distance: 14.5
click at [1035, 322] on div "True False" at bounding box center [1040, 326] width 312 height 53
click at [1046, 322] on label "False" at bounding box center [1106, 326] width 129 height 53
click at [1042, 337] on label "False" at bounding box center [1106, 326] width 129 height 53
click at [1055, 335] on input "False" at bounding box center [1063, 328] width 17 height 14
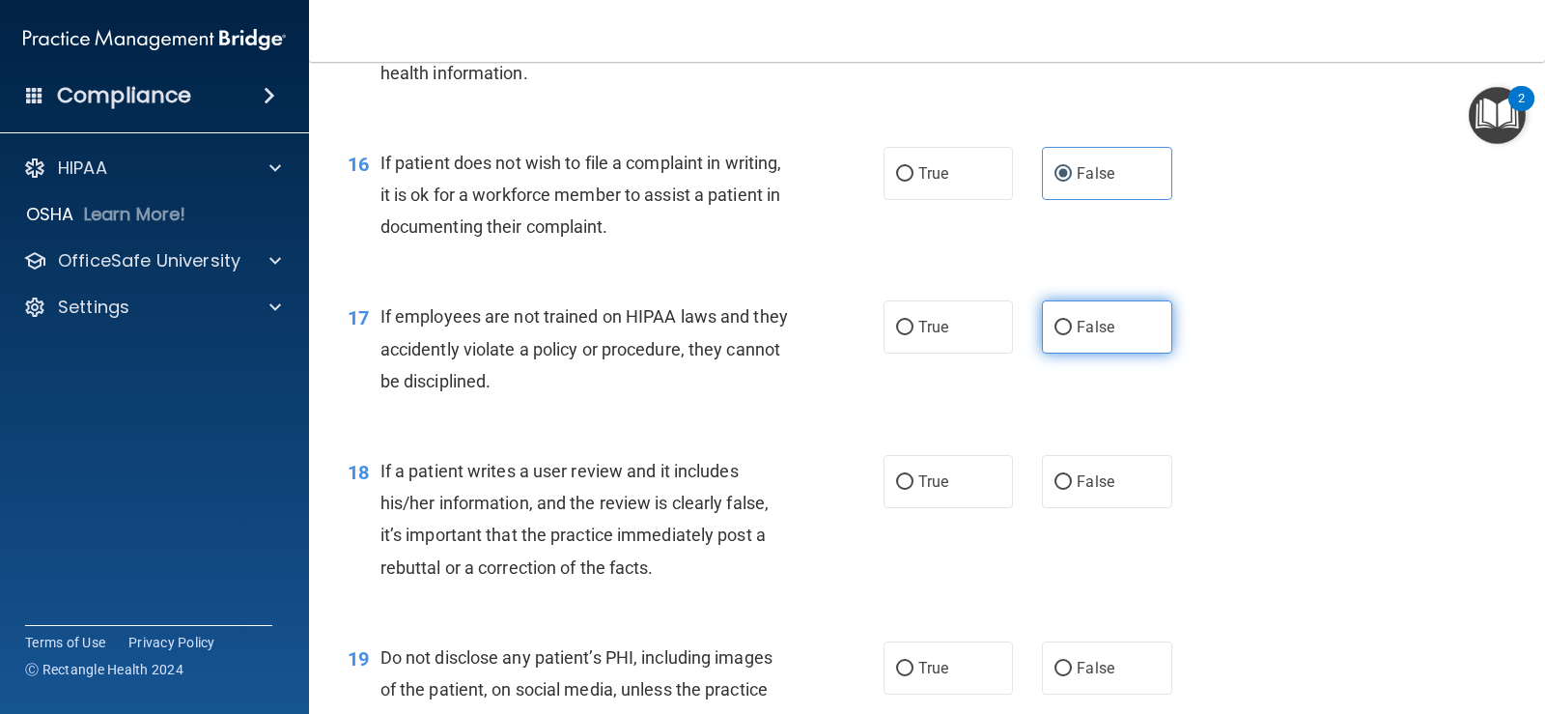
radio input "true"
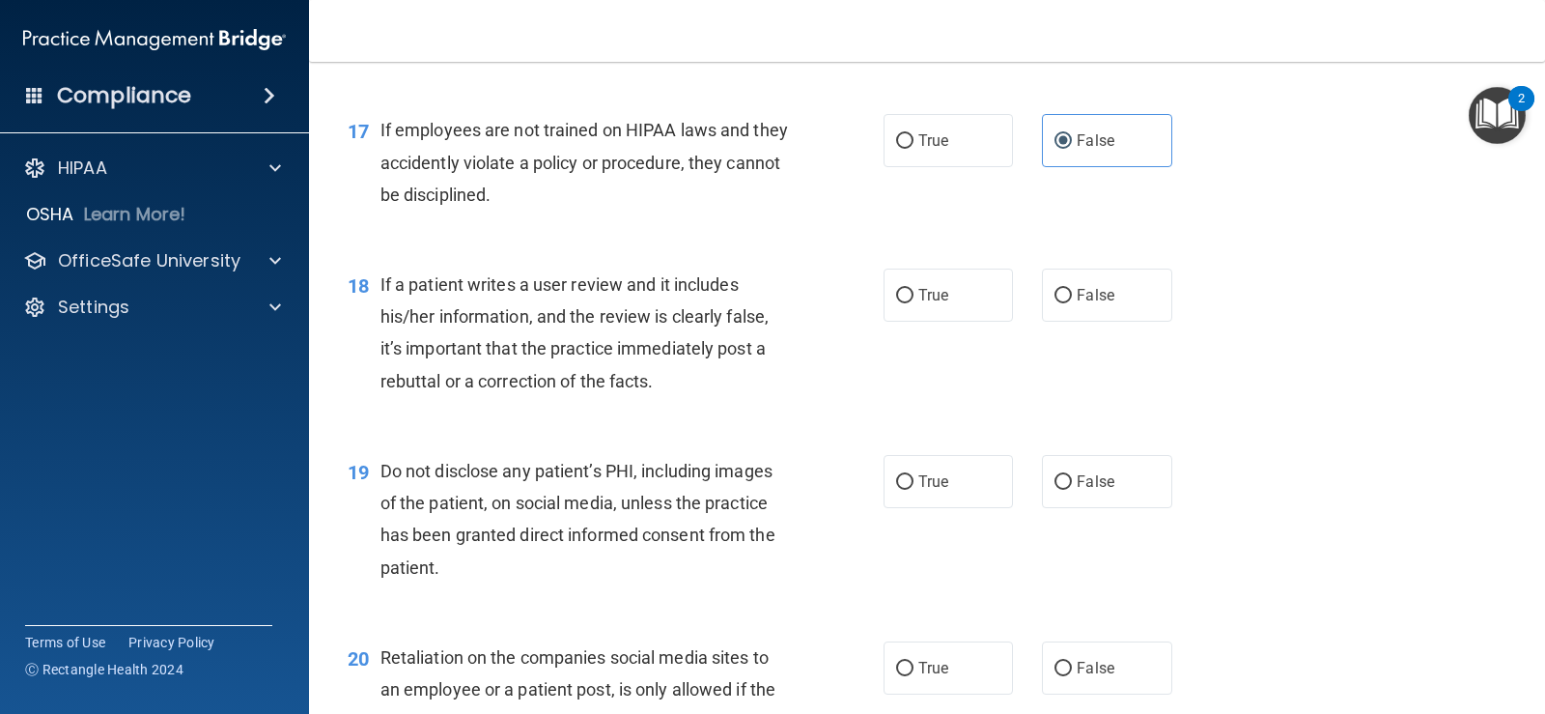
scroll to position [3026, 0]
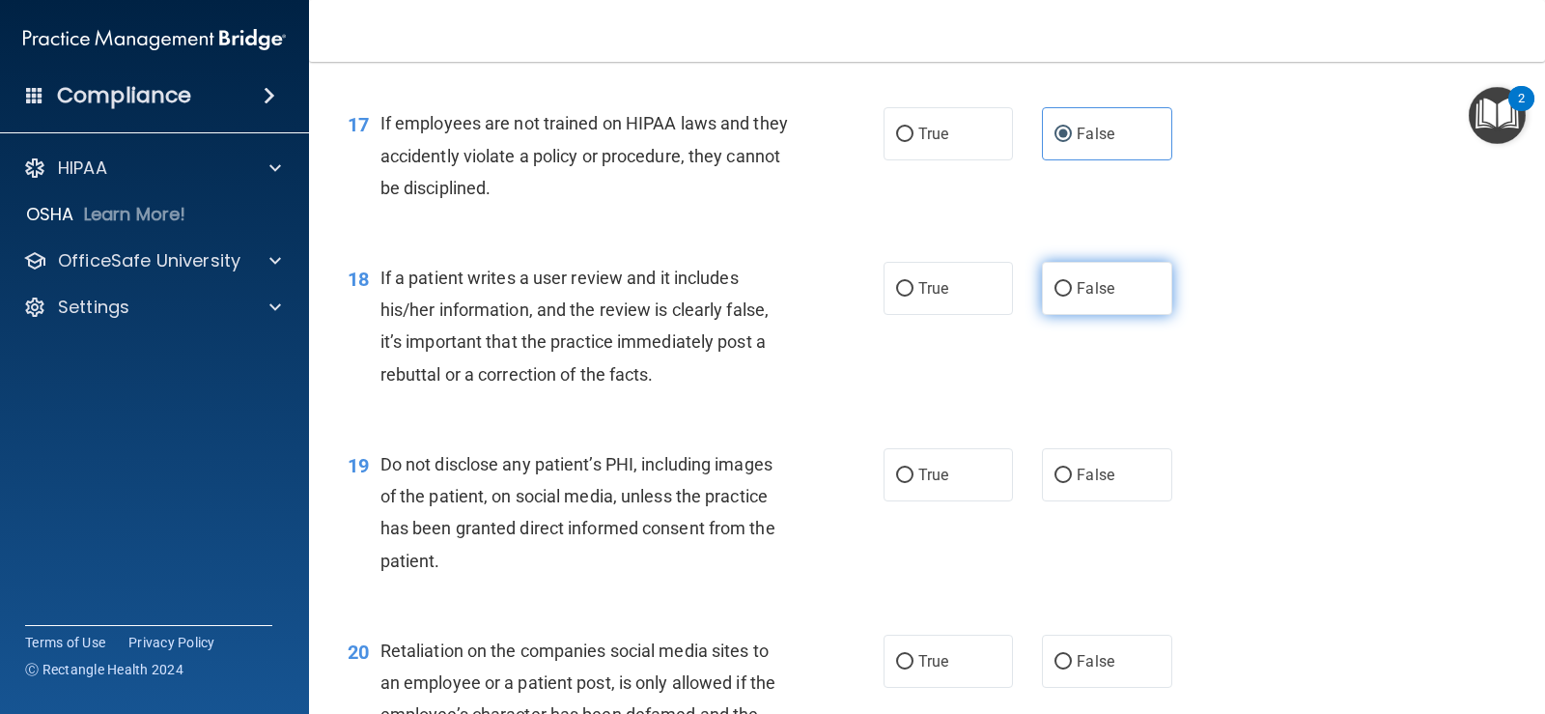
click at [1117, 285] on label "False" at bounding box center [1106, 288] width 129 height 53
click at [1072, 285] on input "False" at bounding box center [1063, 289] width 17 height 14
radio input "true"
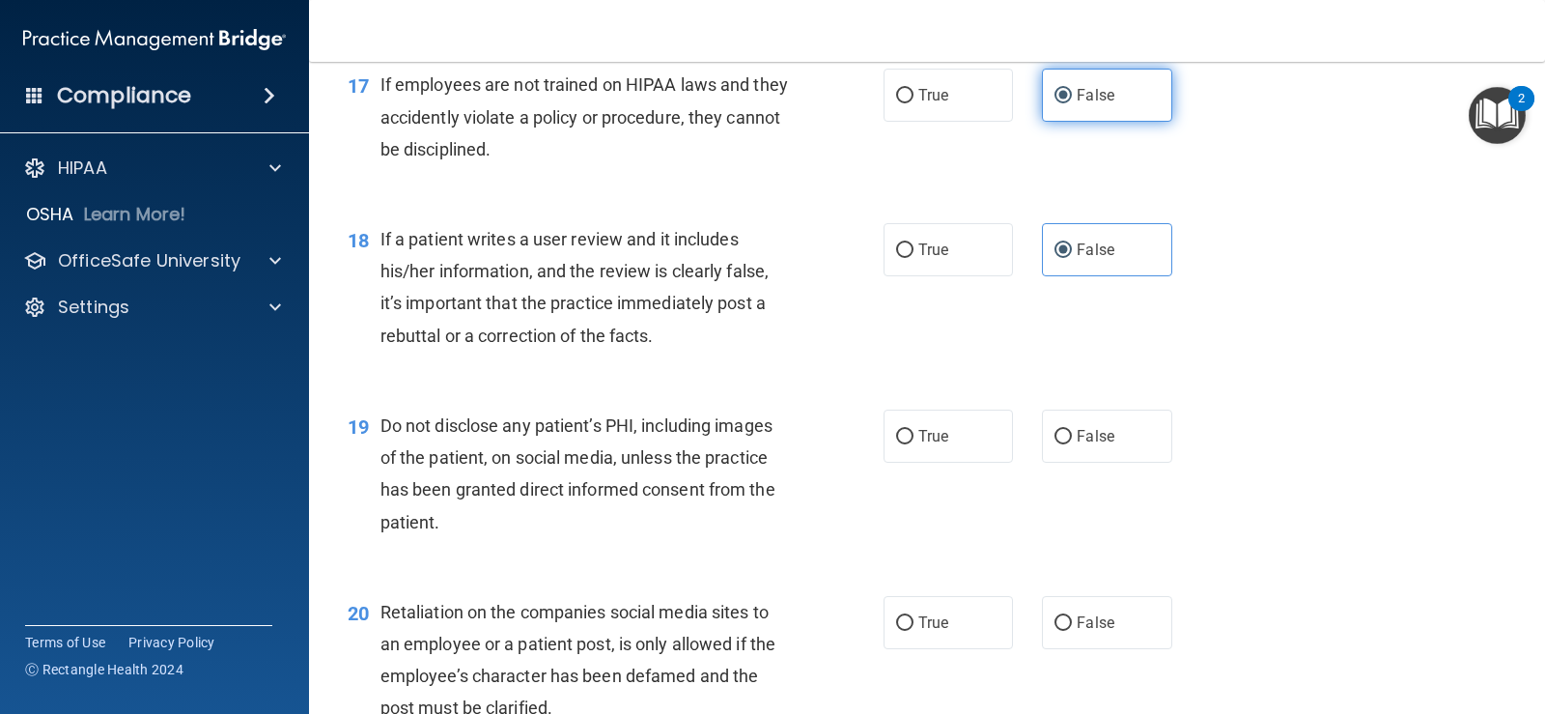
scroll to position [3059, 0]
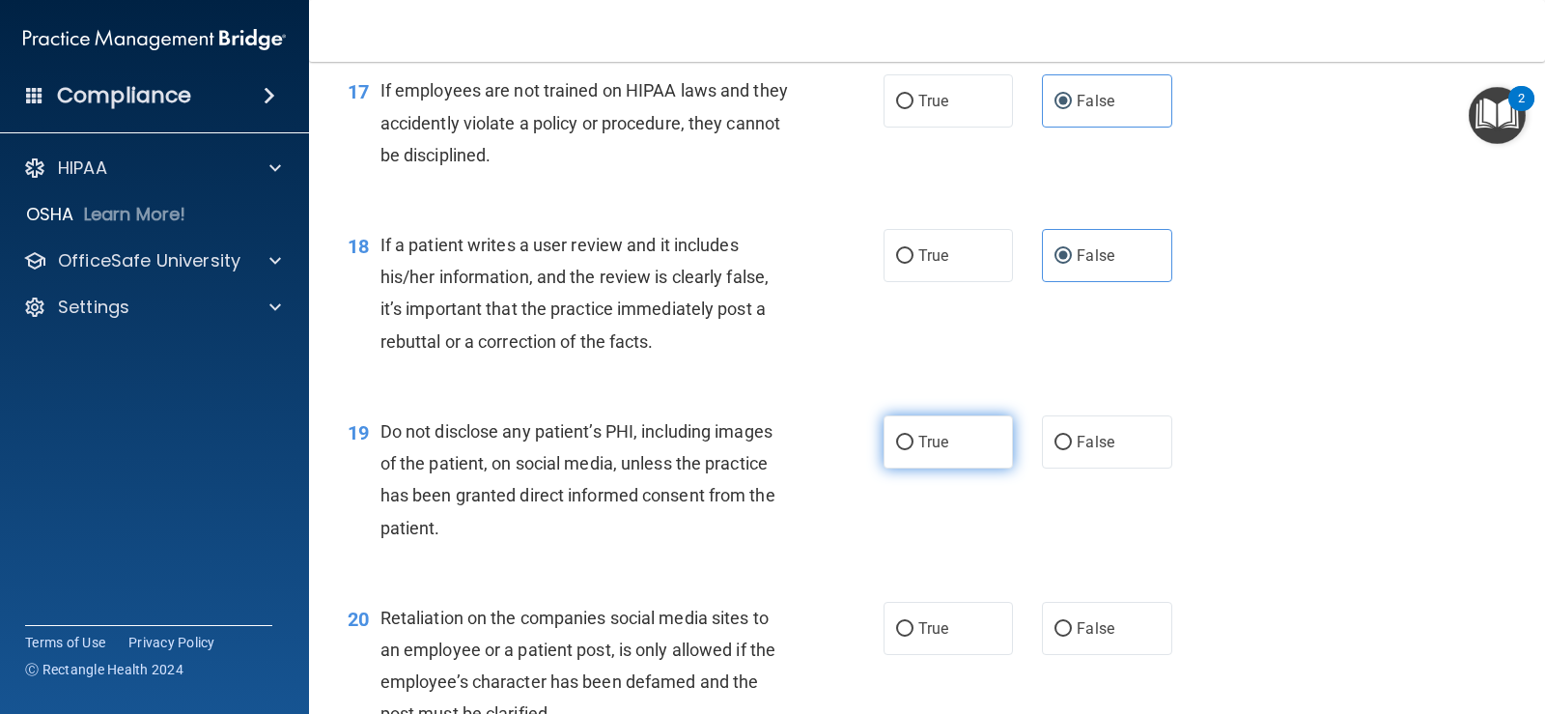
click at [1004, 435] on label "True" at bounding box center [948, 441] width 129 height 53
click at [914, 436] on input "True" at bounding box center [904, 443] width 17 height 14
radio input "true"
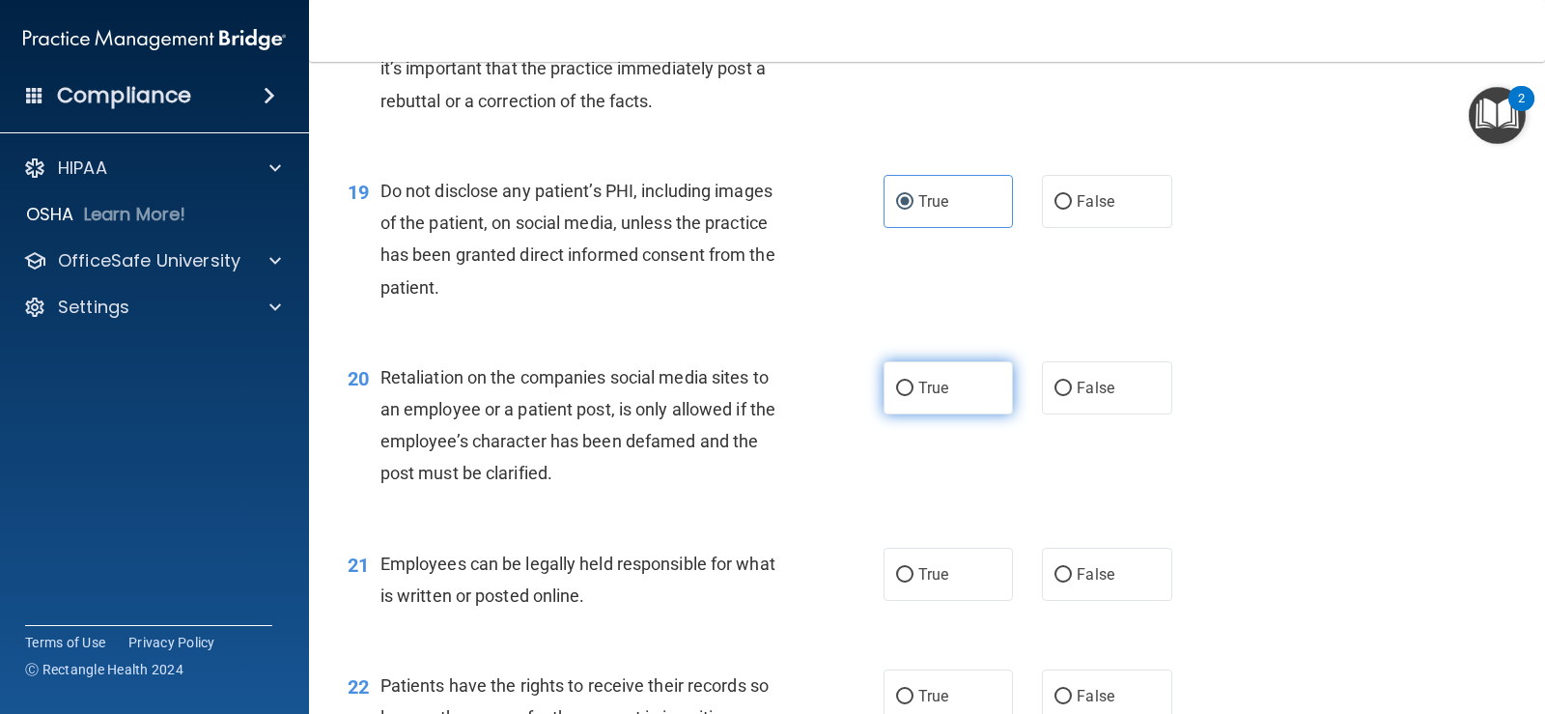
scroll to position [3380, 0]
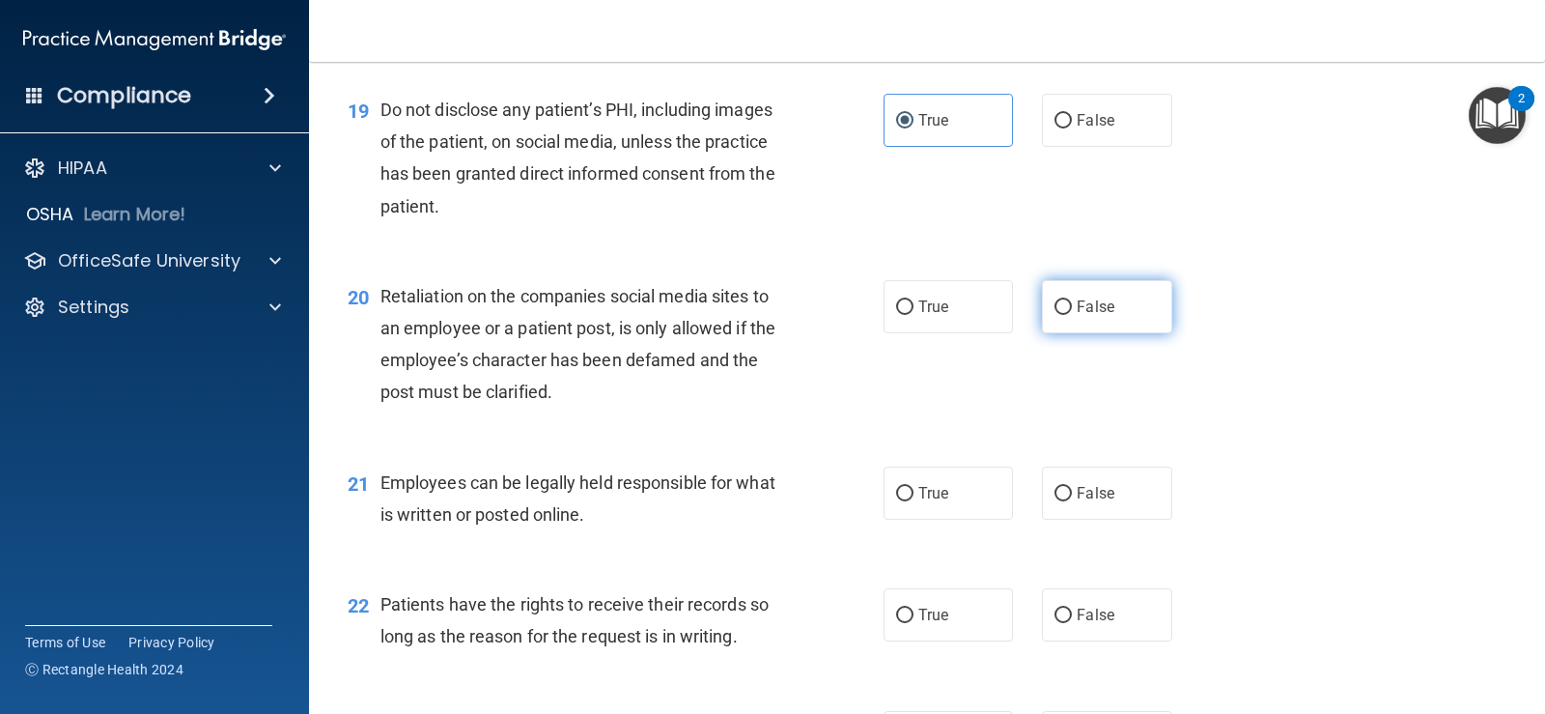
click at [1100, 308] on span "False" at bounding box center [1096, 306] width 38 height 18
click at [1072, 308] on input "False" at bounding box center [1063, 307] width 17 height 14
radio input "true"
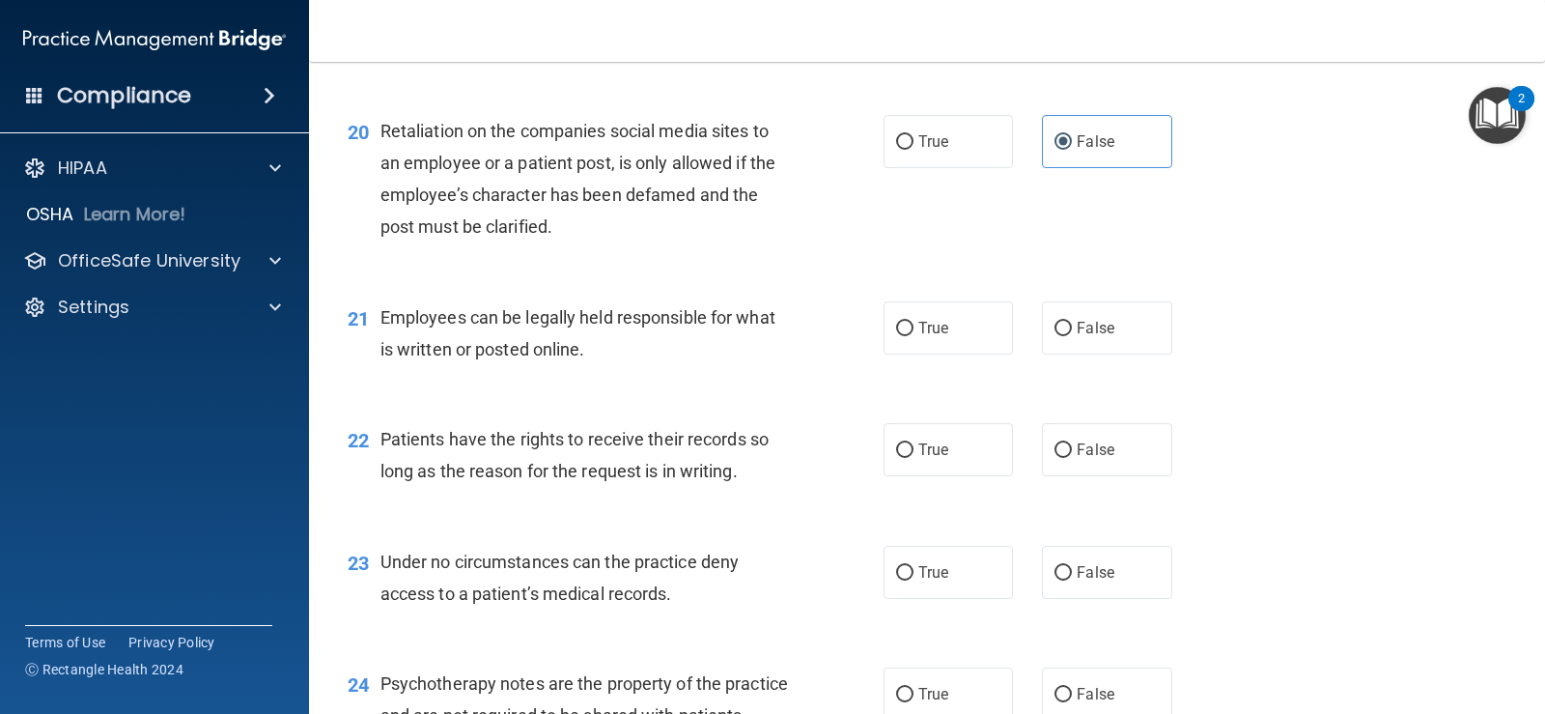
scroll to position [3574, 0]
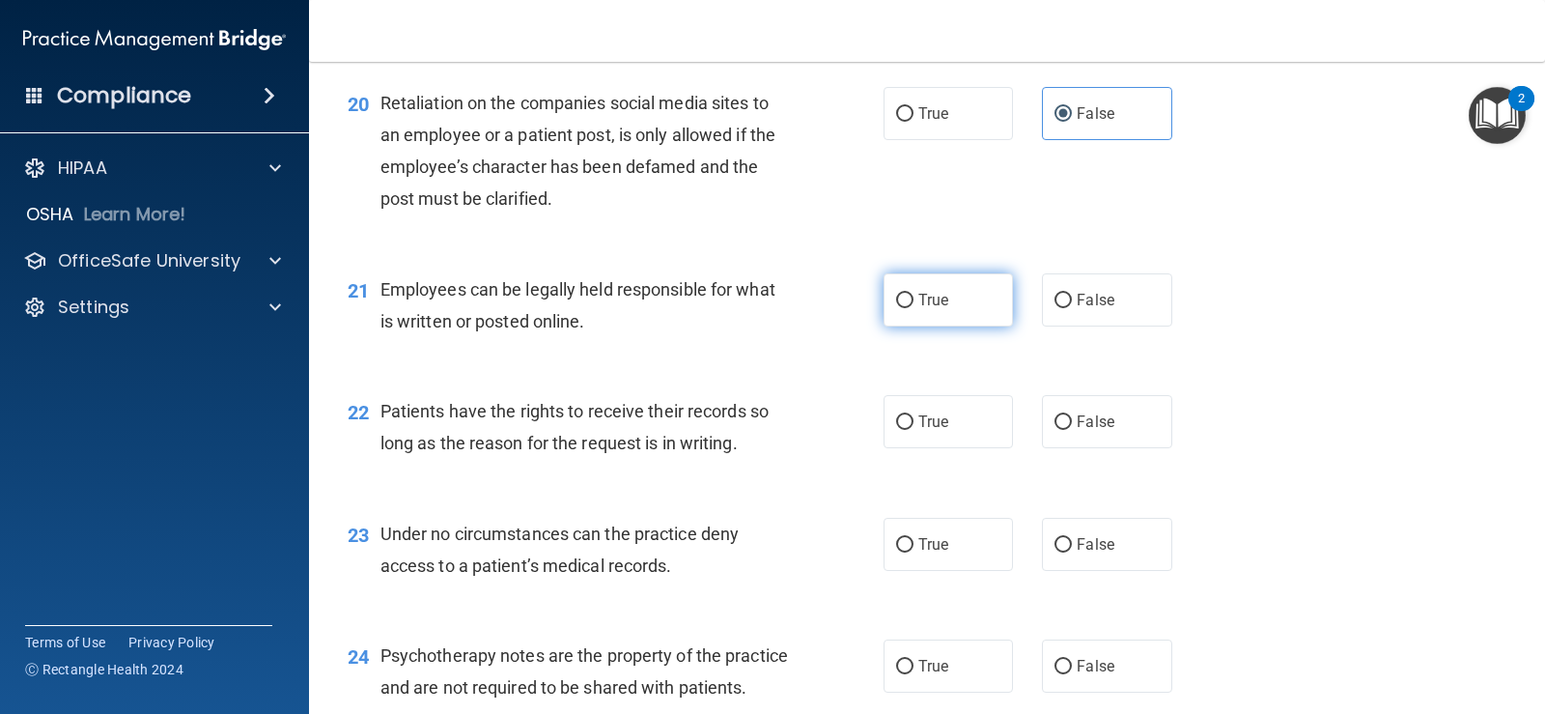
click at [942, 317] on label "True" at bounding box center [948, 299] width 129 height 53
click at [914, 308] on input "True" at bounding box center [904, 301] width 17 height 14
radio input "true"
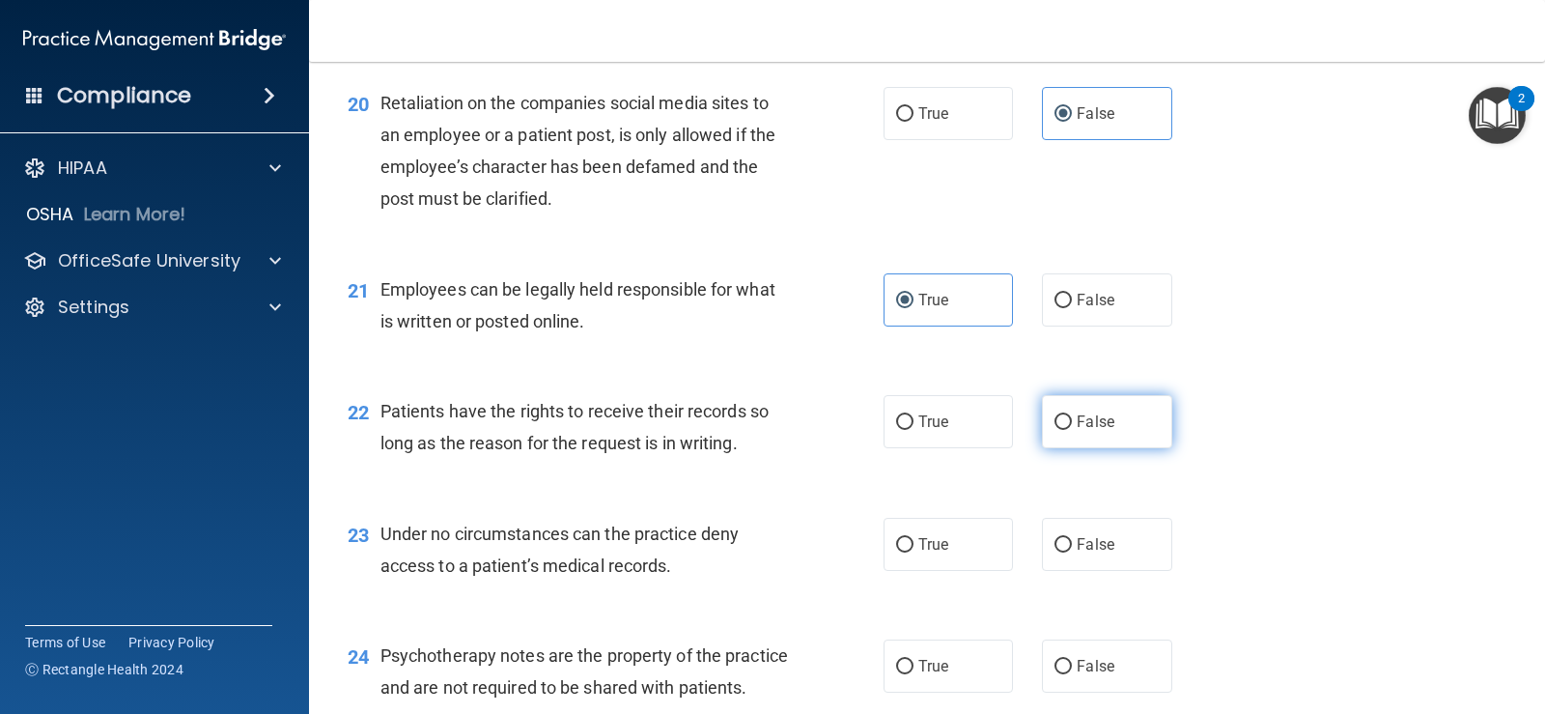
click at [1137, 417] on label "False" at bounding box center [1106, 421] width 129 height 53
click at [1072, 417] on input "False" at bounding box center [1063, 422] width 17 height 14
radio input "true"
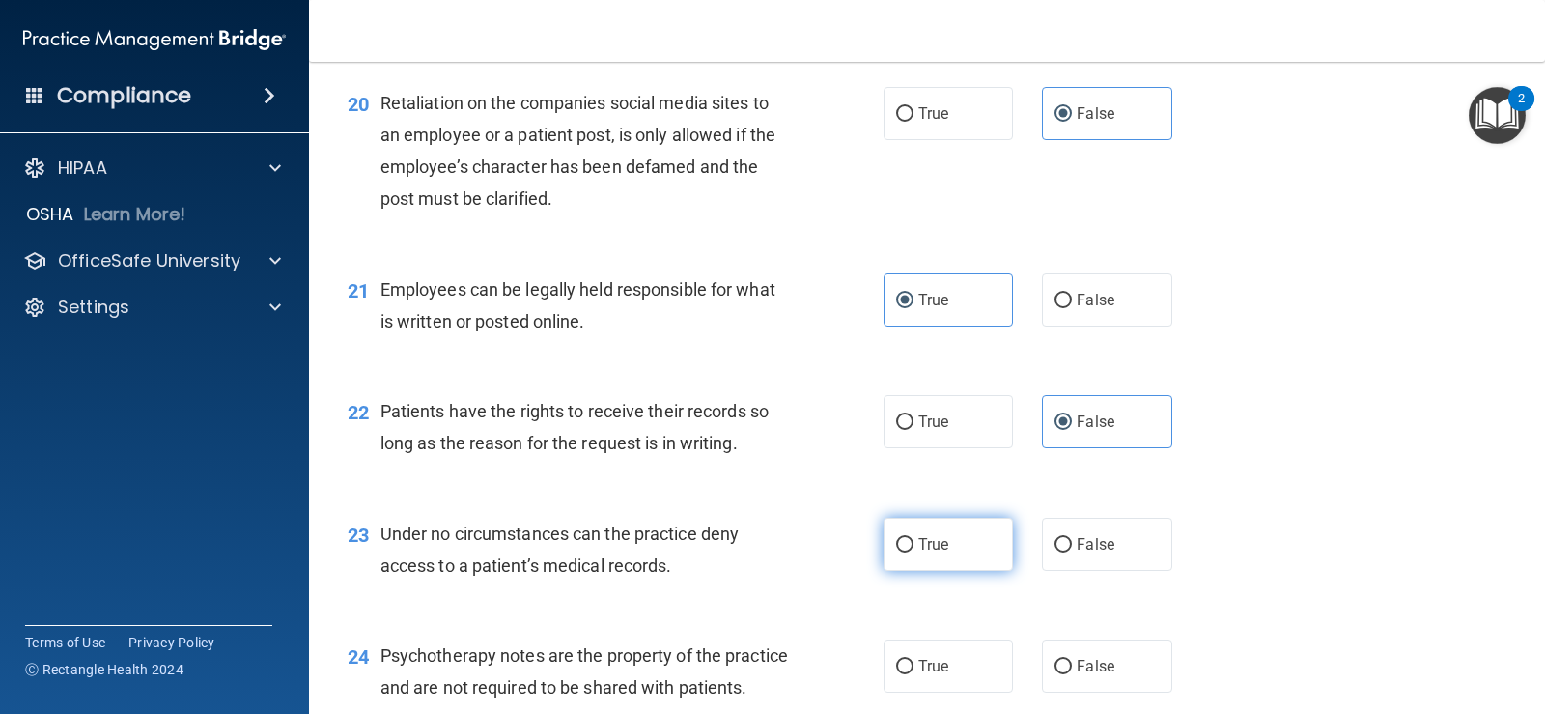
click at [938, 539] on span "True" at bounding box center [934, 544] width 30 height 18
click at [914, 539] on input "True" at bounding box center [904, 545] width 17 height 14
radio input "true"
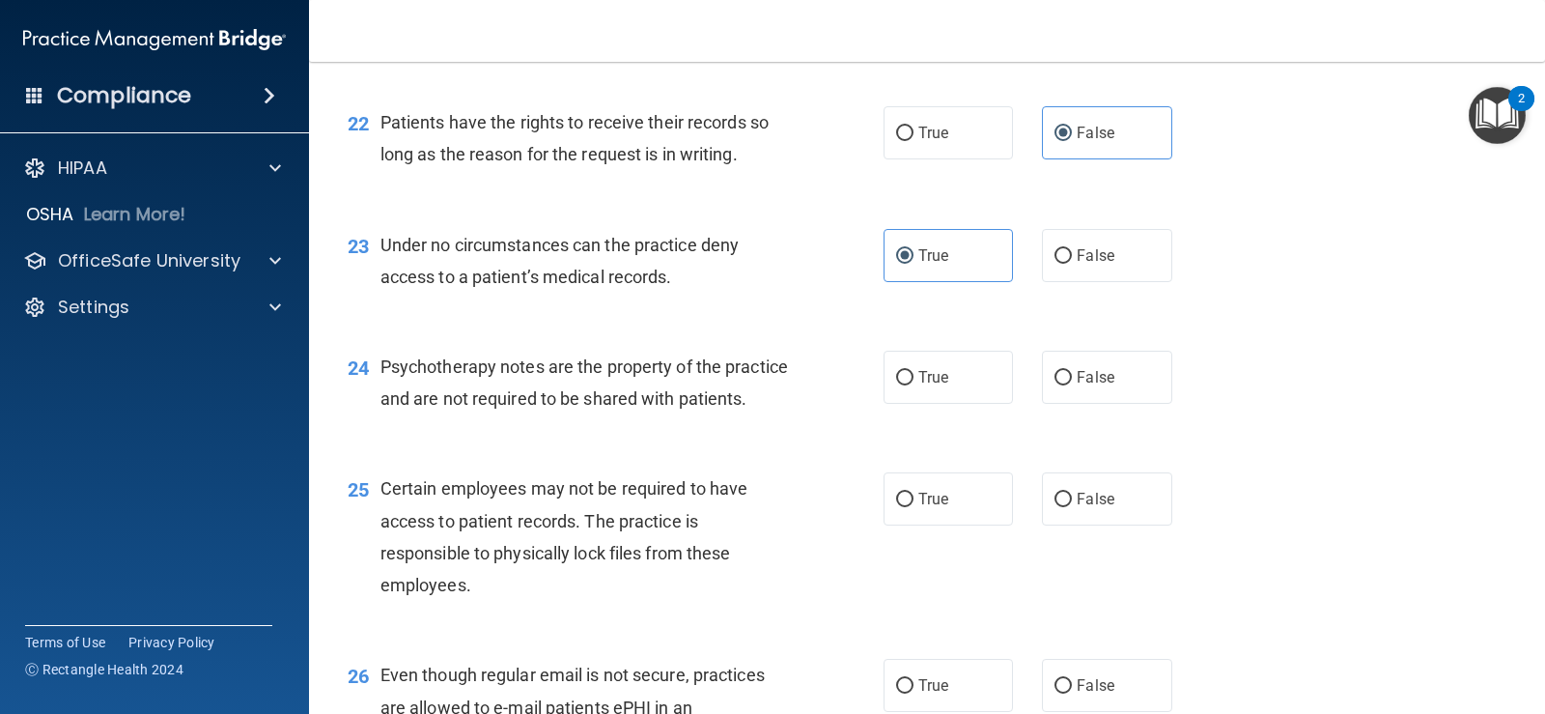
scroll to position [3863, 0]
click at [941, 387] on label "True" at bounding box center [948, 376] width 129 height 53
click at [914, 384] on input "True" at bounding box center [904, 377] width 17 height 14
radio input "true"
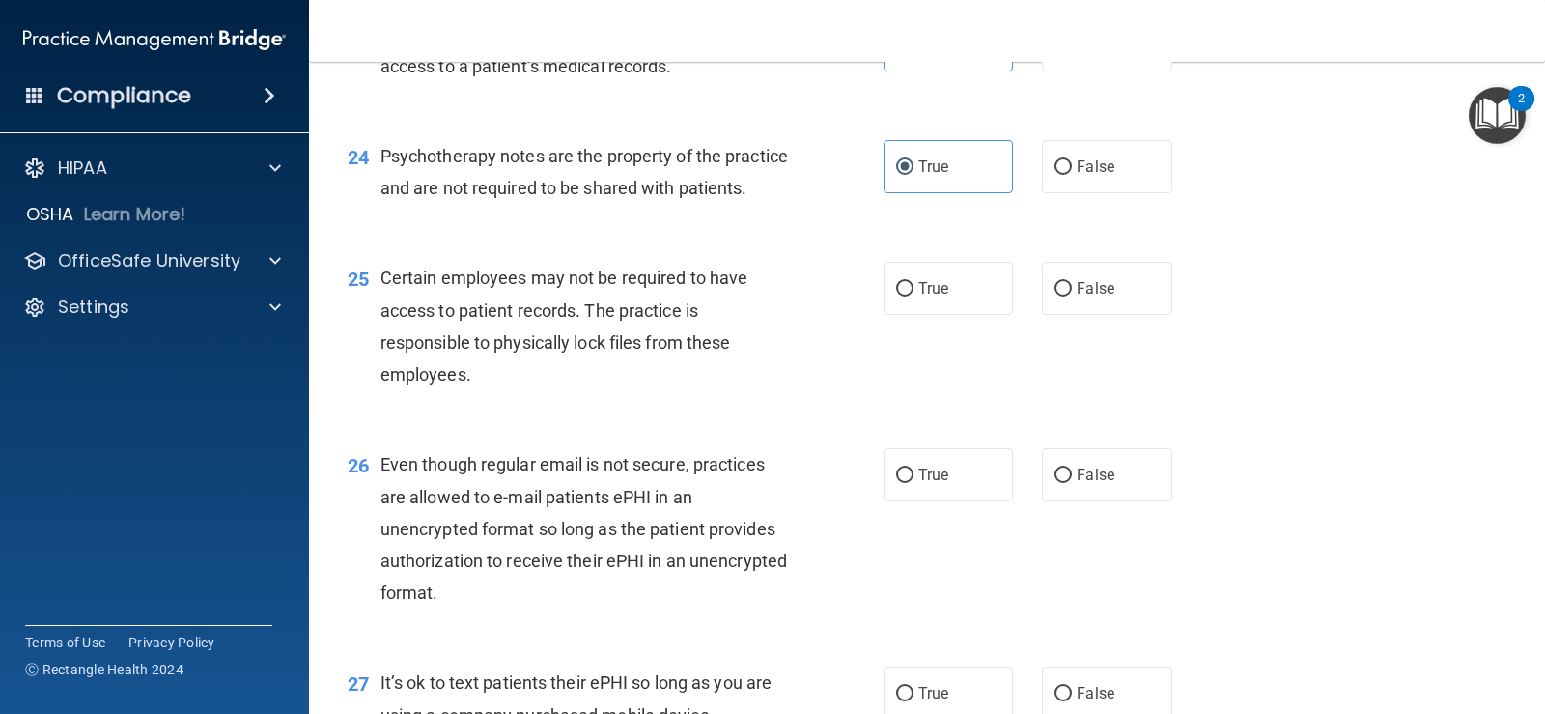
scroll to position [4088, 0]
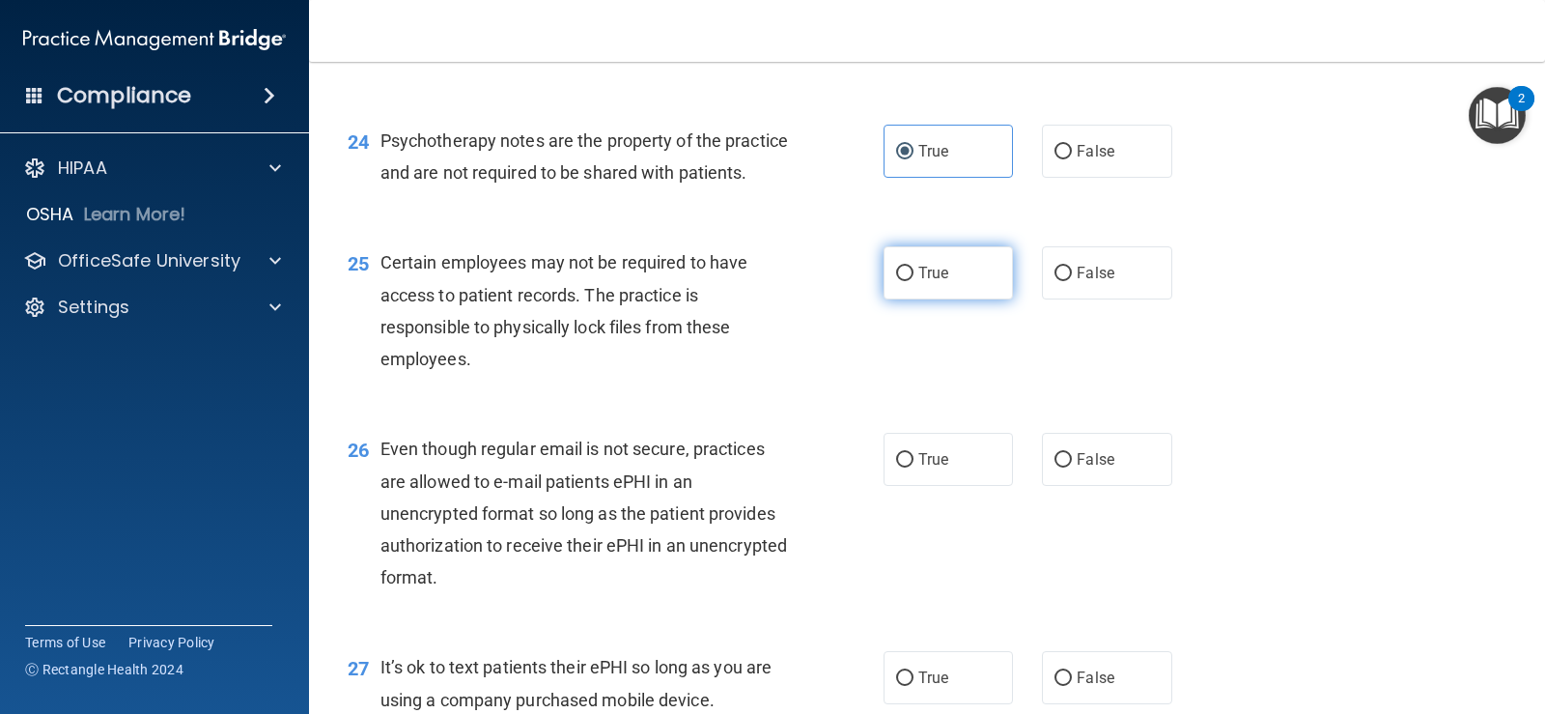
click at [905, 299] on label "True" at bounding box center [948, 272] width 129 height 53
click at [905, 281] on input "True" at bounding box center [904, 274] width 17 height 14
radio input "true"
click at [1084, 468] on span "False" at bounding box center [1096, 459] width 38 height 18
click at [1072, 467] on input "False" at bounding box center [1063, 460] width 17 height 14
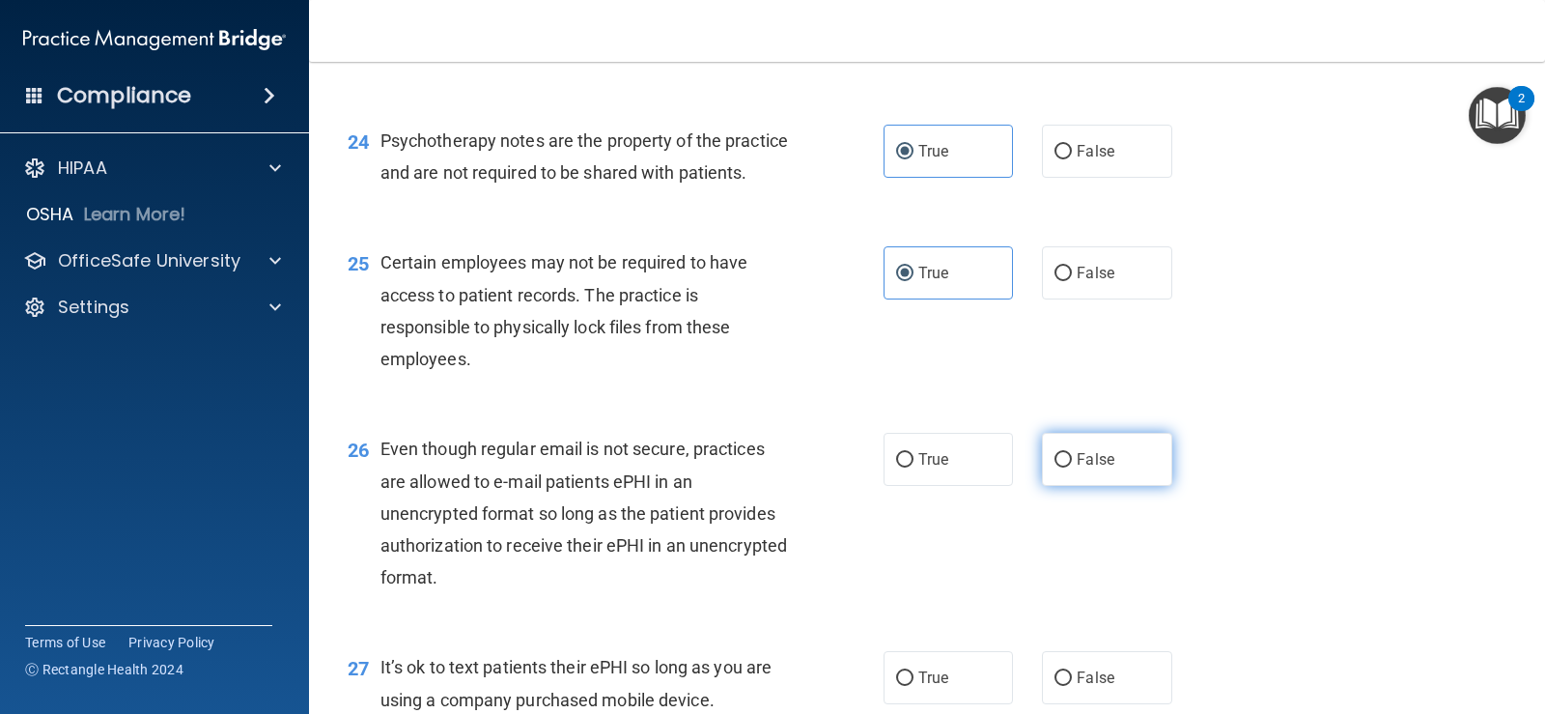
radio input "true"
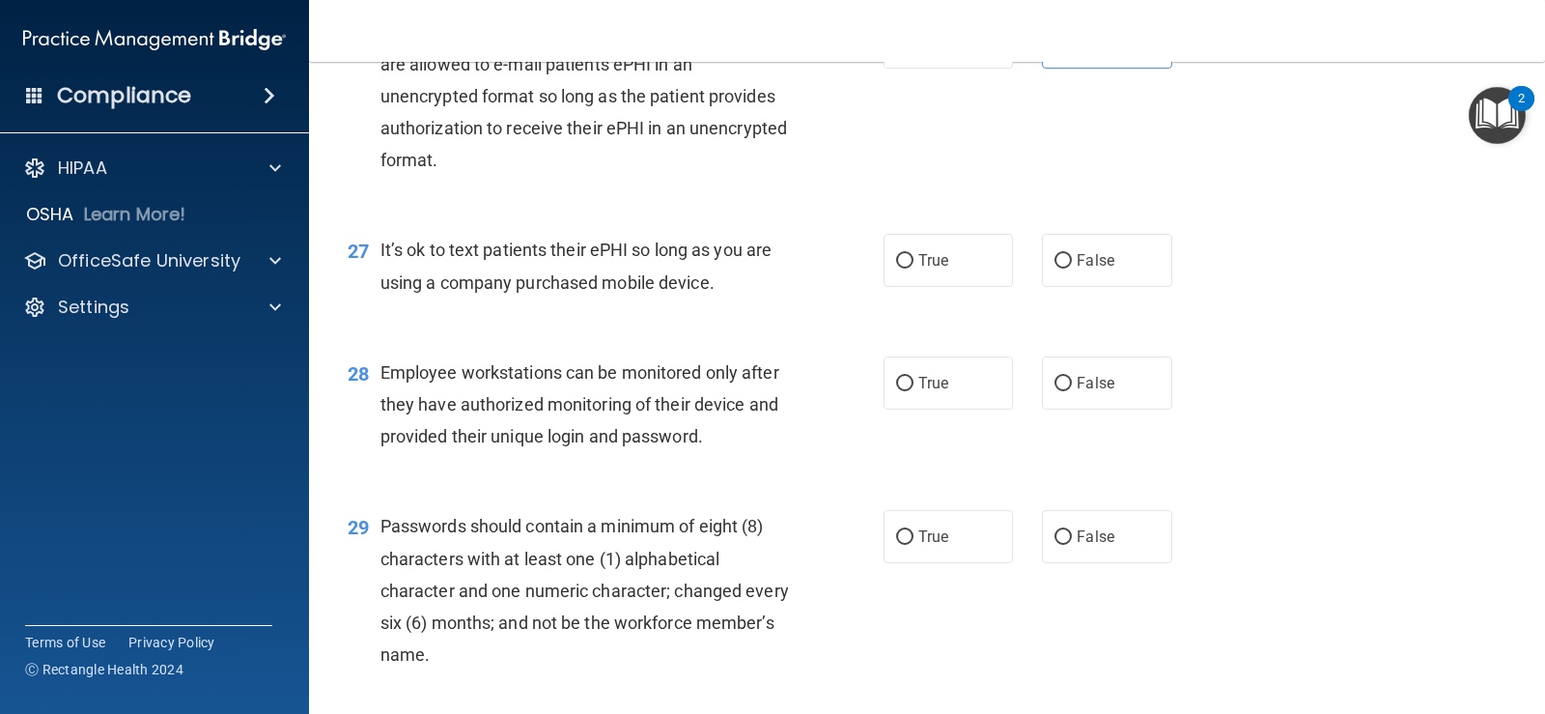
scroll to position [4508, 0]
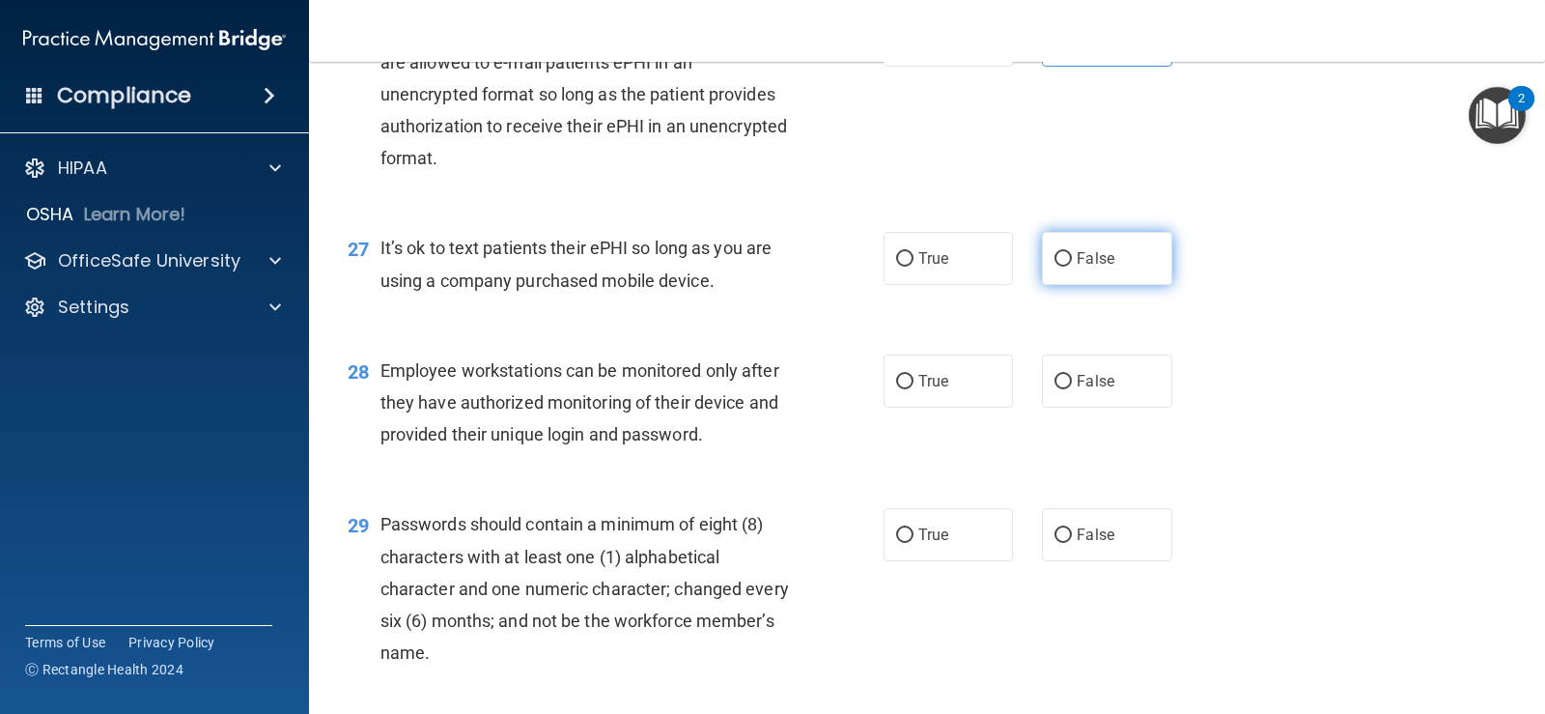
click at [1079, 268] on span "False" at bounding box center [1096, 258] width 38 height 18
click at [1072, 267] on input "False" at bounding box center [1063, 259] width 17 height 14
radio input "true"
click at [1148, 406] on label "False" at bounding box center [1106, 380] width 129 height 53
click at [1072, 389] on input "False" at bounding box center [1063, 382] width 17 height 14
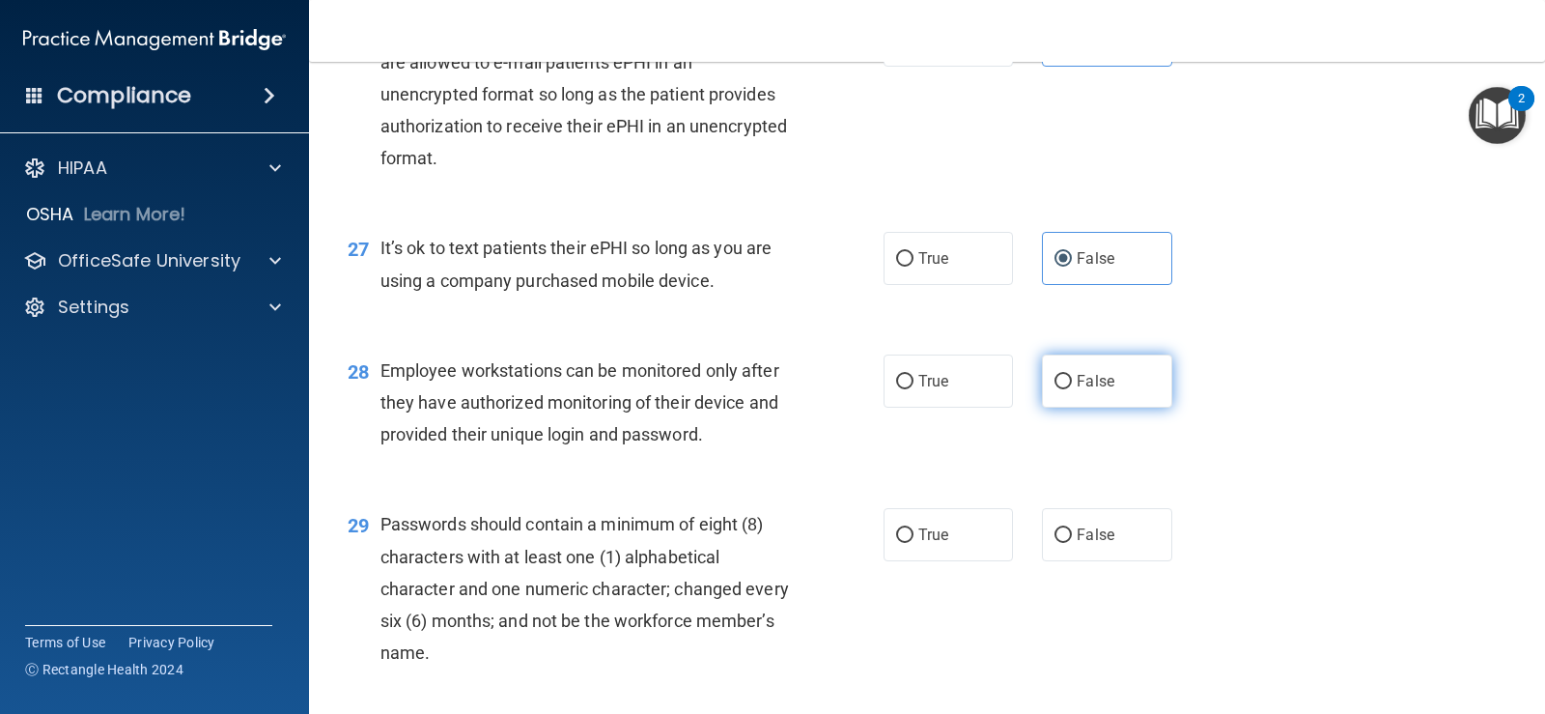
radio input "true"
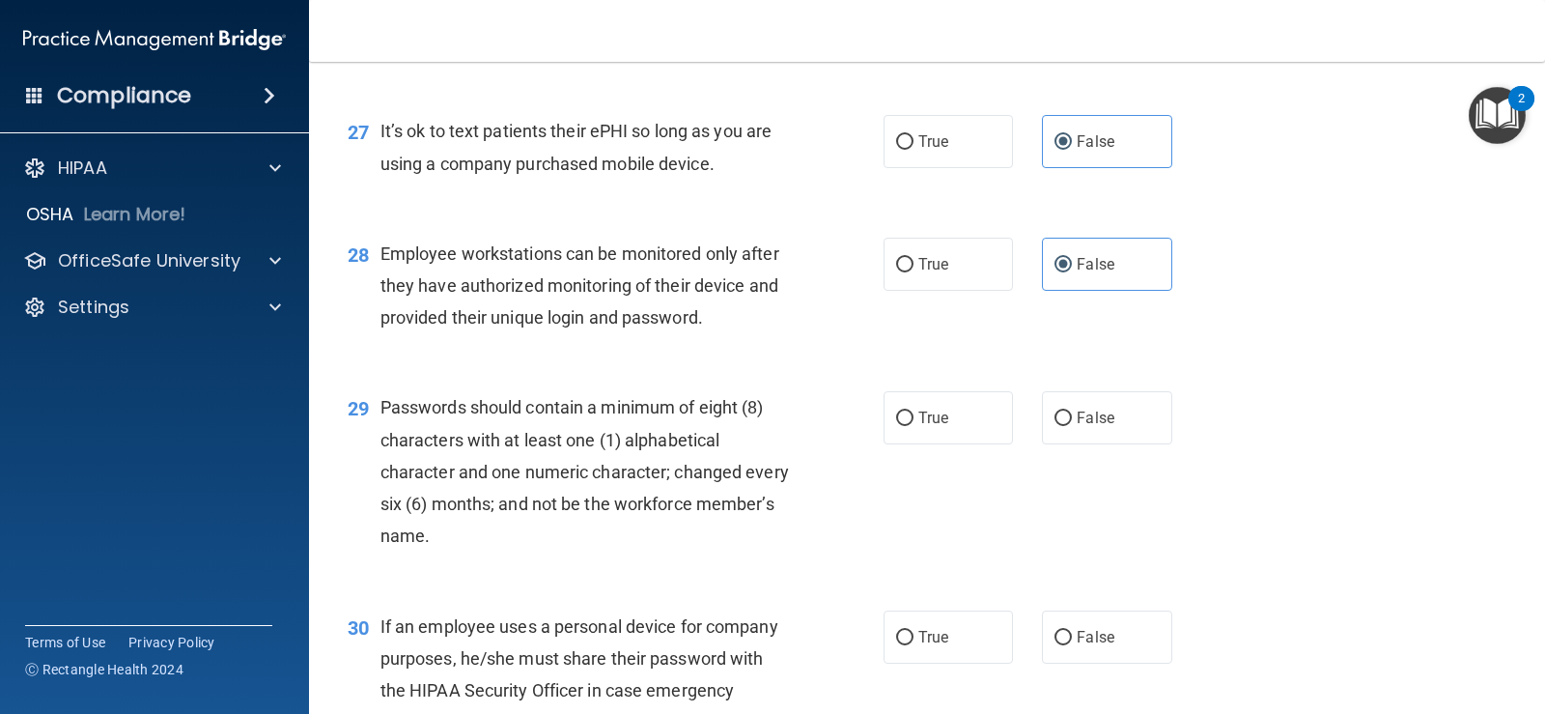
scroll to position [4636, 0]
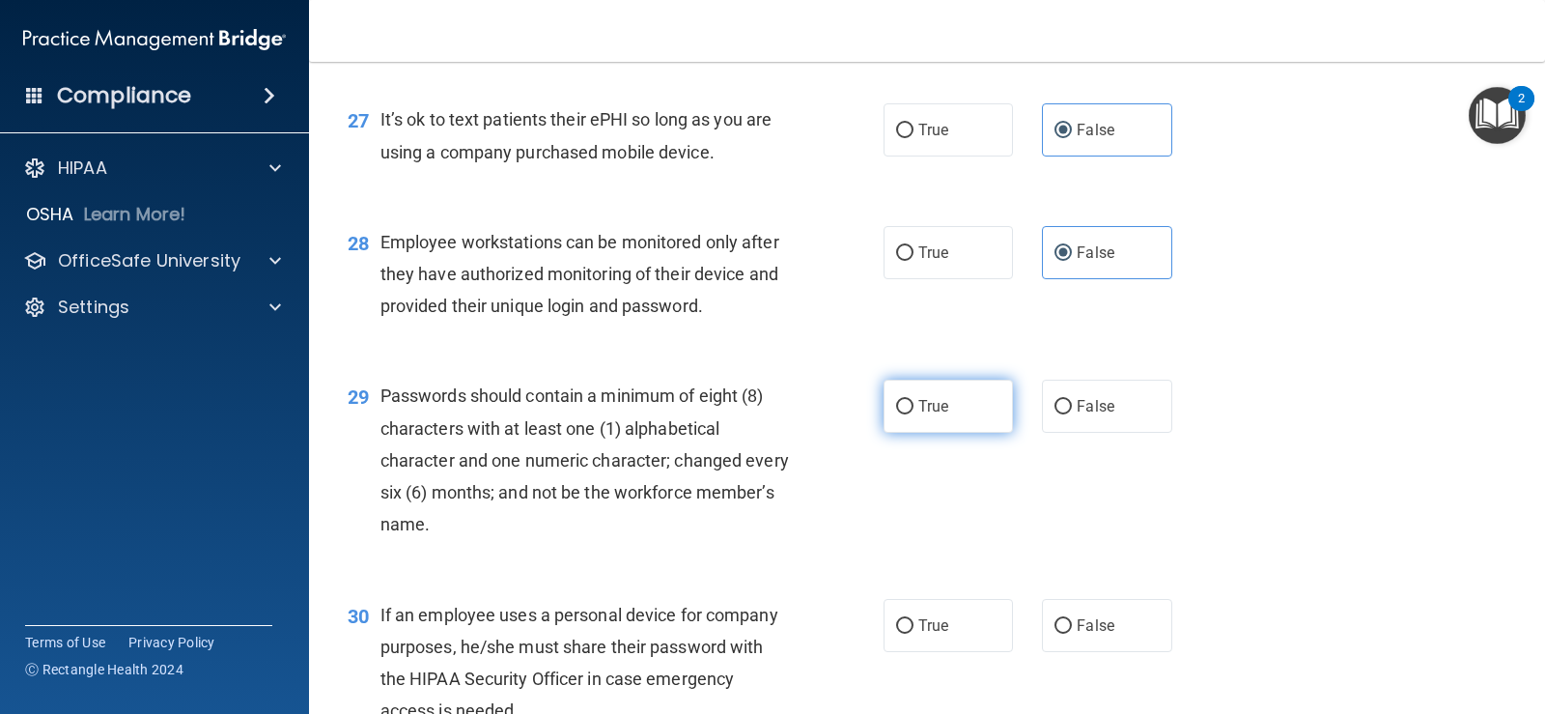
click at [900, 414] on input "True" at bounding box center [904, 407] width 17 height 14
radio input "true"
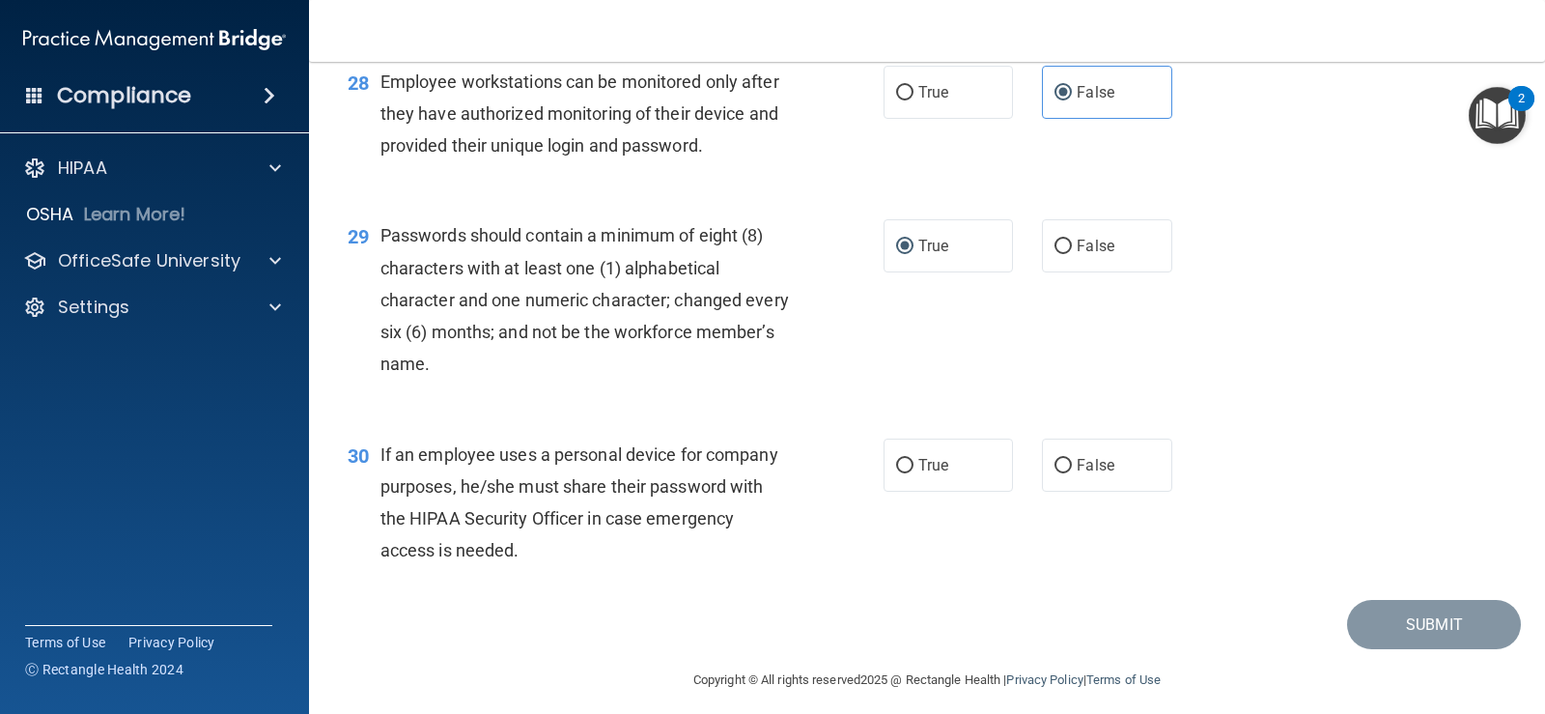
scroll to position [4797, 0]
click at [967, 491] on label "True" at bounding box center [948, 464] width 129 height 53
click at [914, 472] on input "True" at bounding box center [904, 465] width 17 height 14
radio input "true"
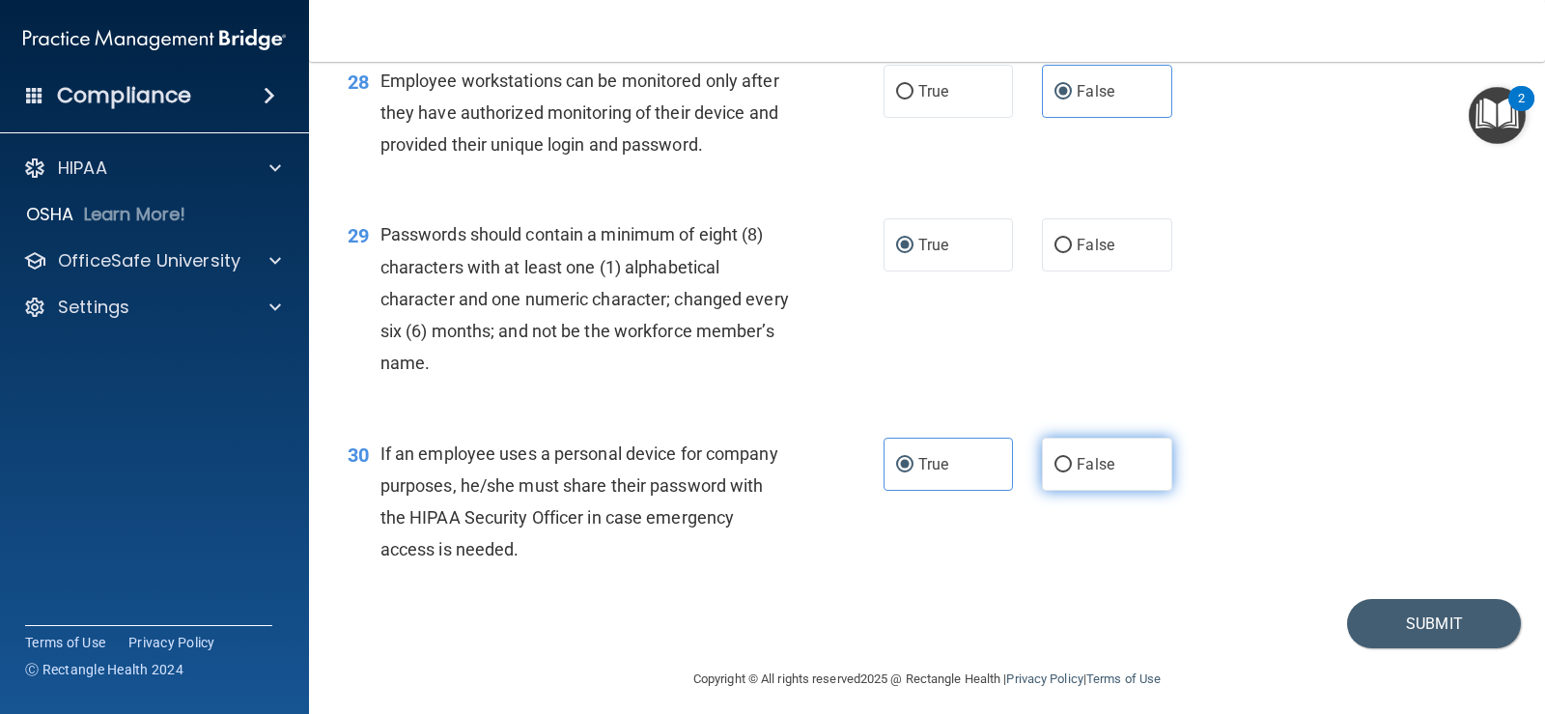
click at [1095, 473] on span "False" at bounding box center [1096, 464] width 38 height 18
click at [1072, 472] on input "False" at bounding box center [1063, 465] width 17 height 14
radio input "true"
radio input "false"
click at [1404, 648] on button "Submit" at bounding box center [1434, 623] width 174 height 49
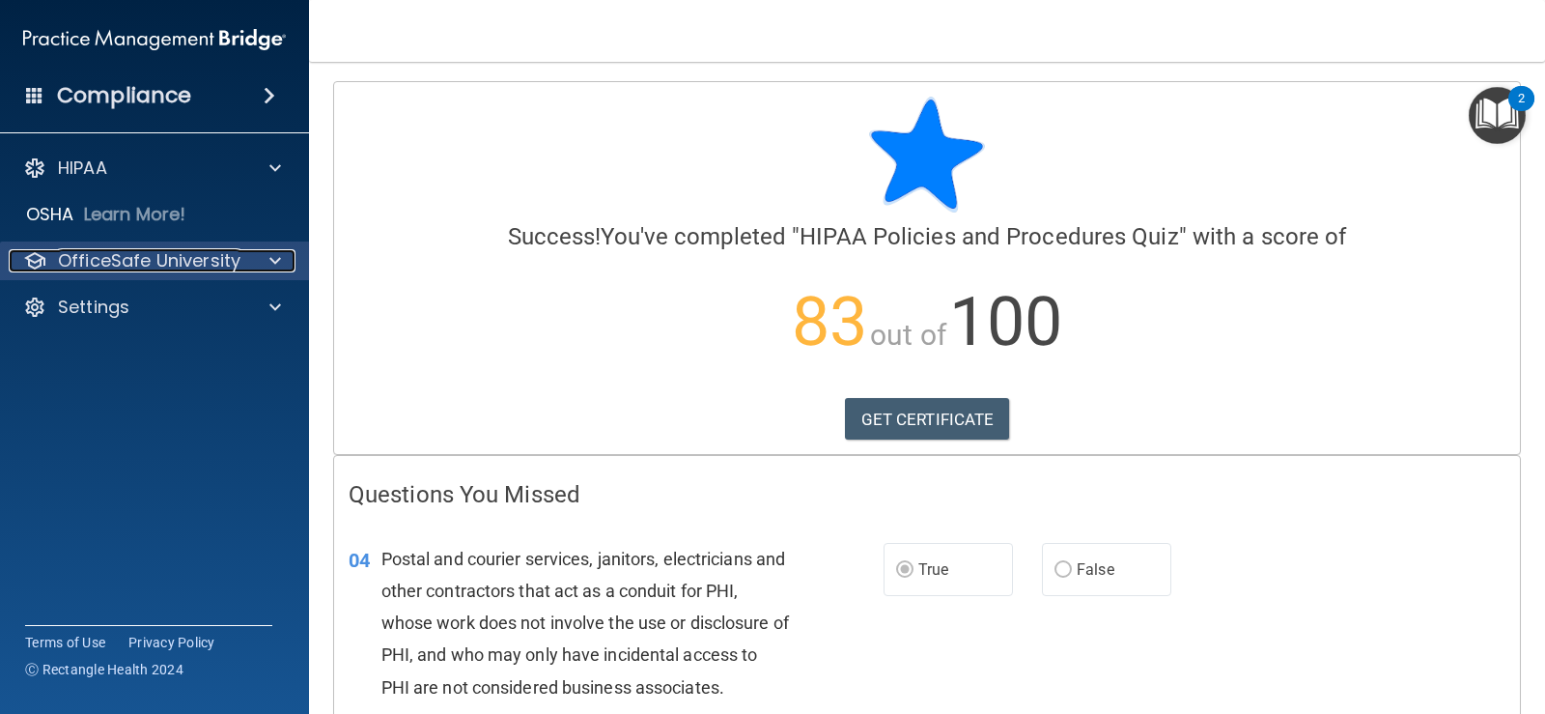
click at [290, 268] on div at bounding box center [272, 260] width 48 height 23
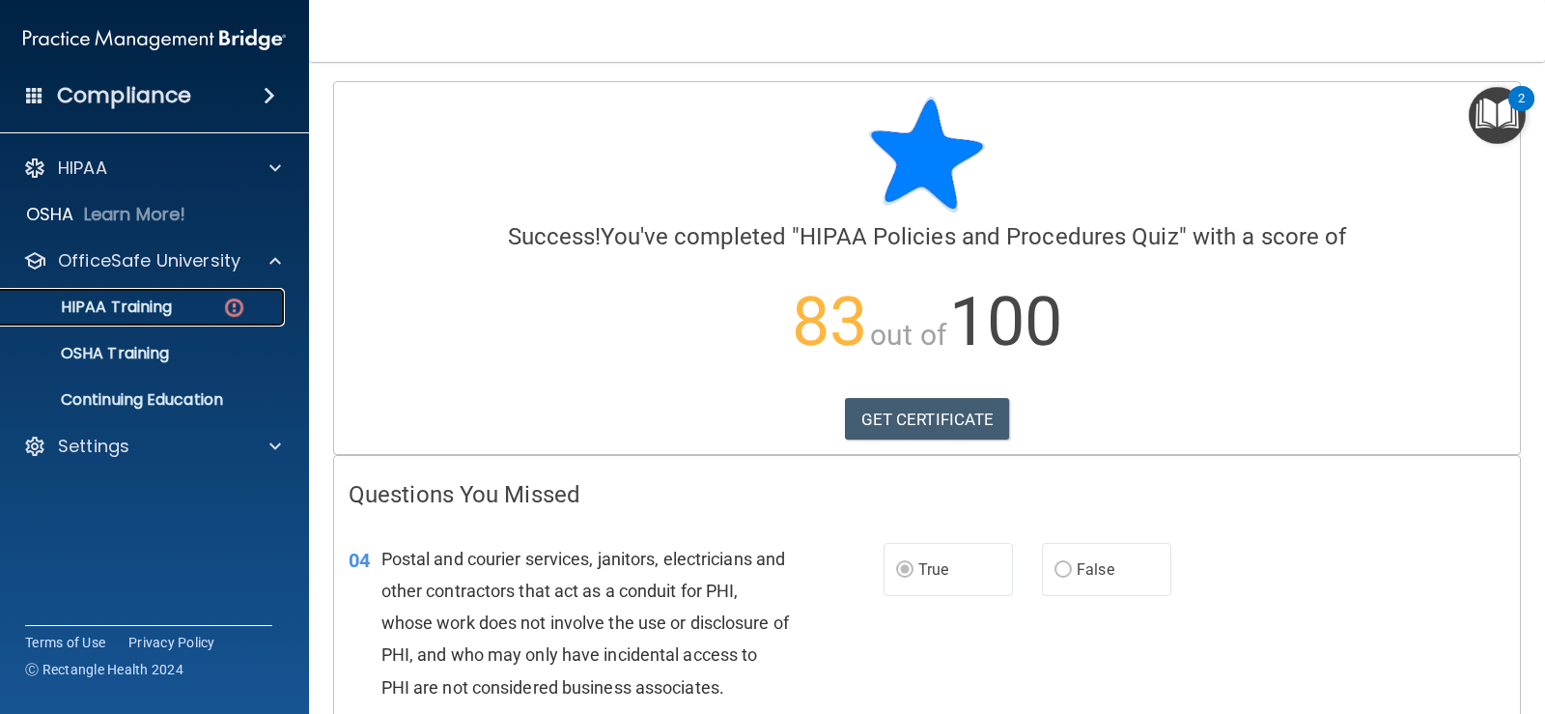
click at [132, 307] on p "HIPAA Training" at bounding box center [92, 306] width 159 height 19
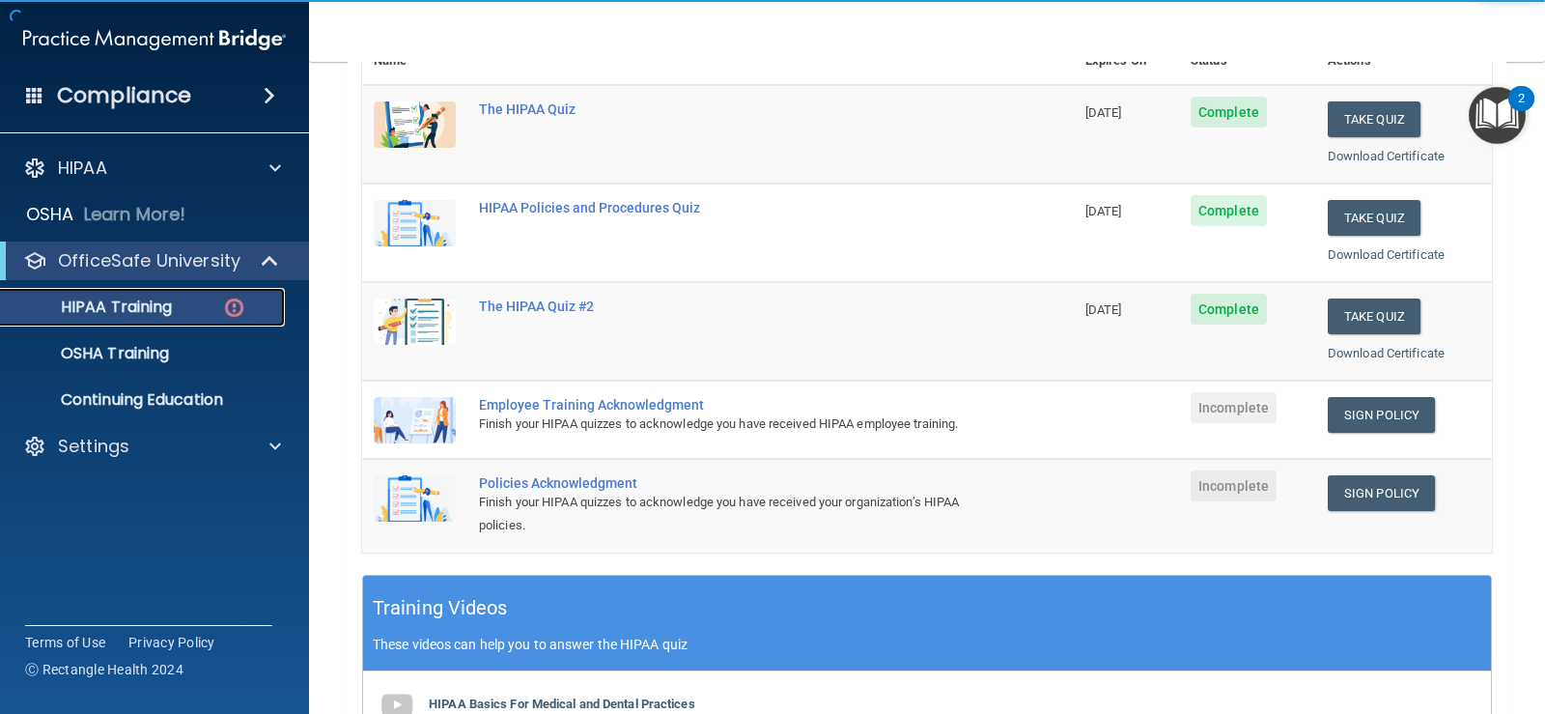
scroll to position [258, 0]
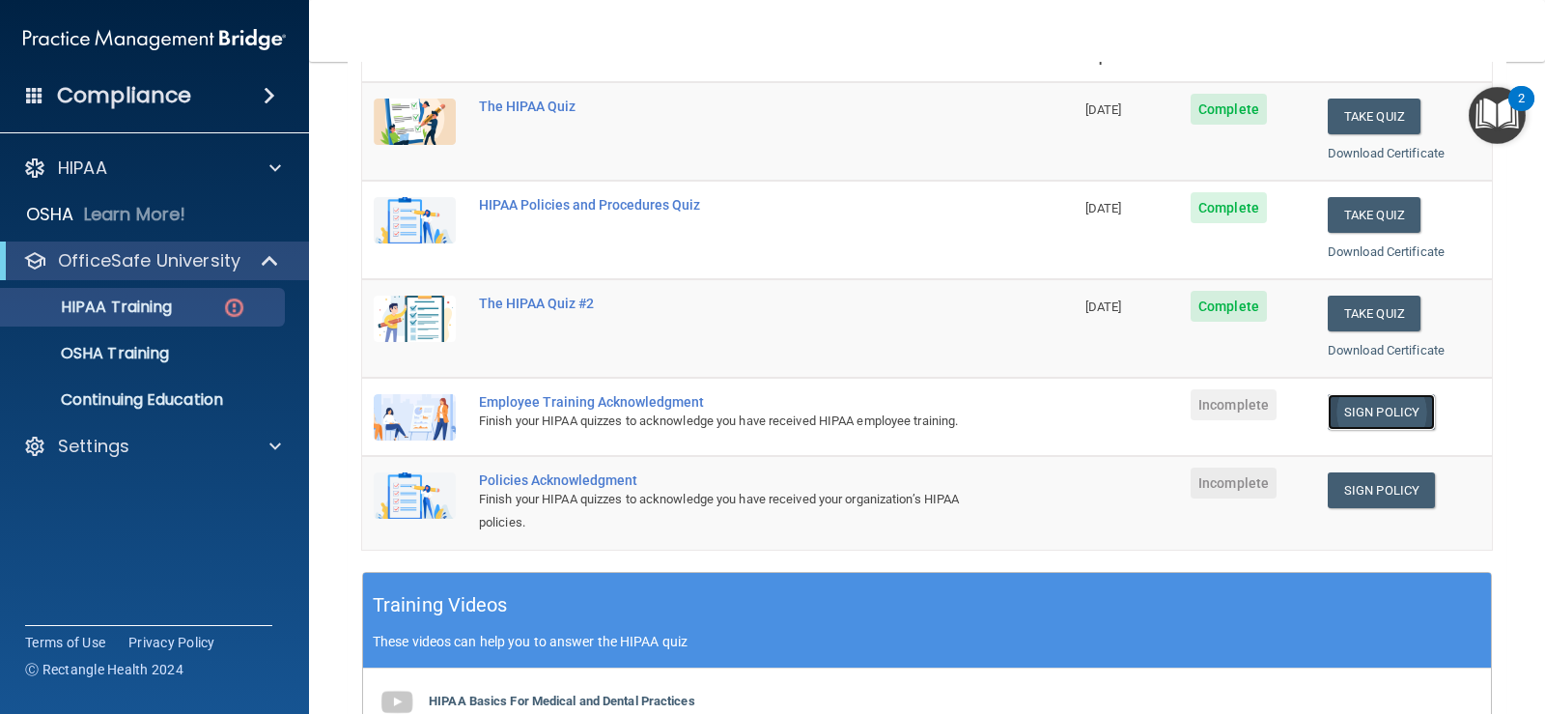
click at [1346, 413] on link "Sign Policy" at bounding box center [1381, 412] width 107 height 36
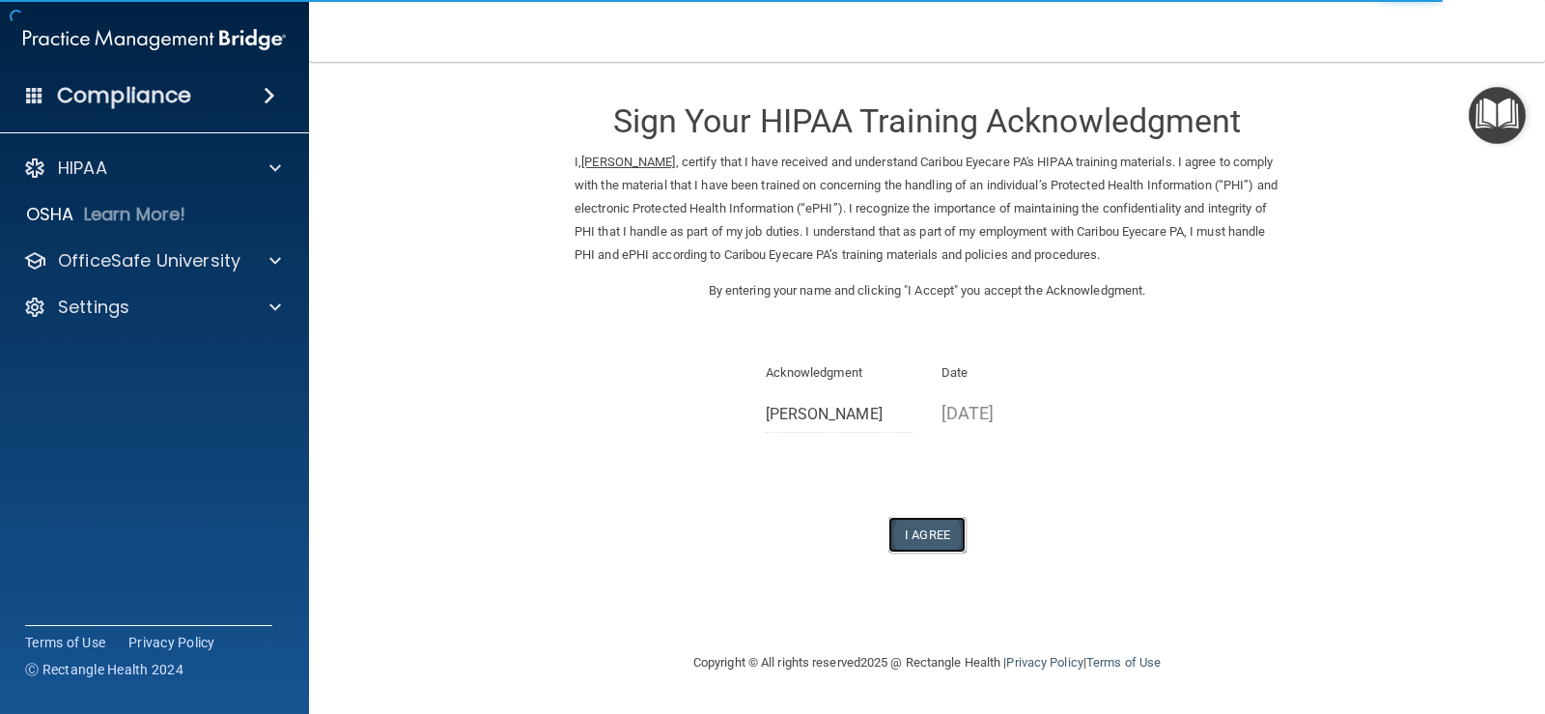
click at [925, 534] on button "I Agree" at bounding box center [927, 535] width 77 height 36
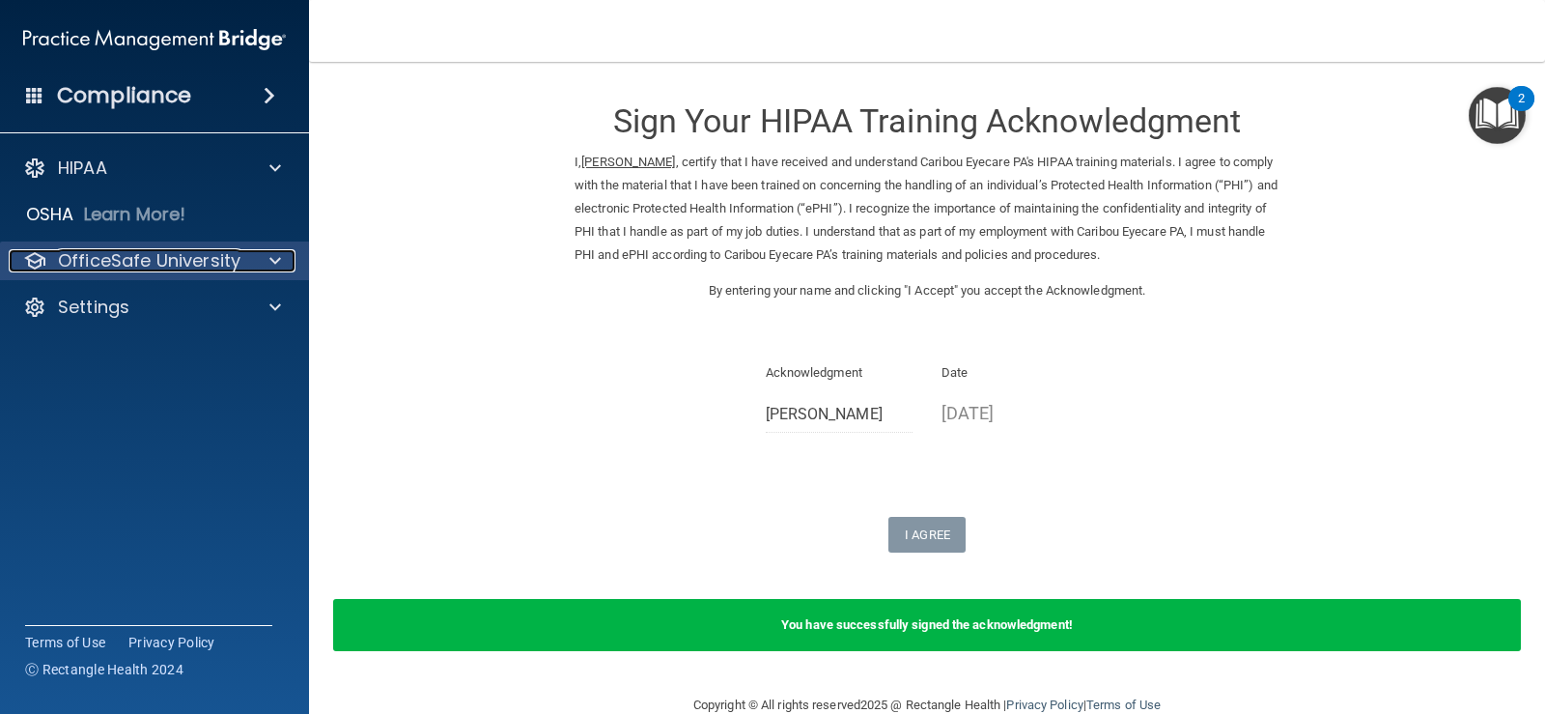
click at [253, 258] on div at bounding box center [272, 260] width 48 height 23
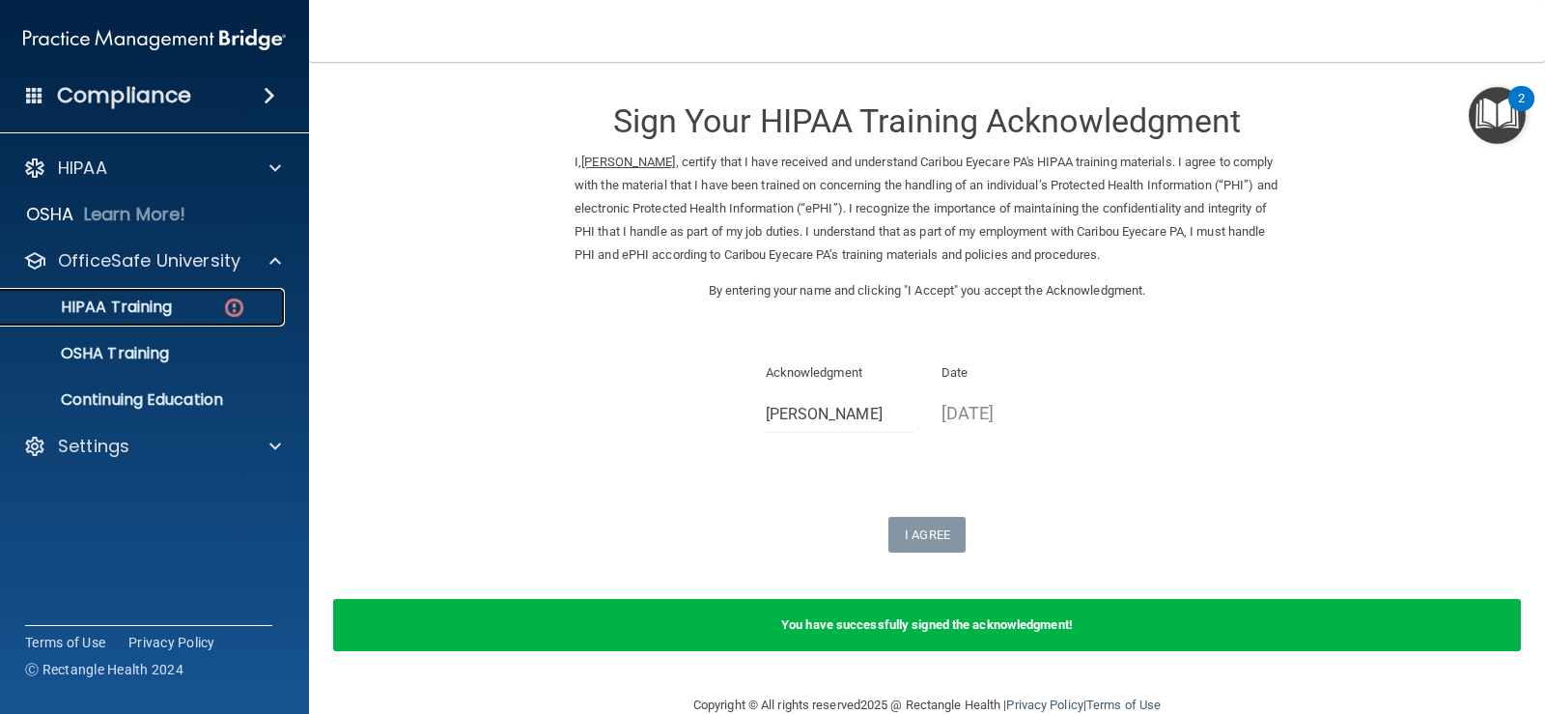
click at [224, 296] on img at bounding box center [234, 308] width 24 height 24
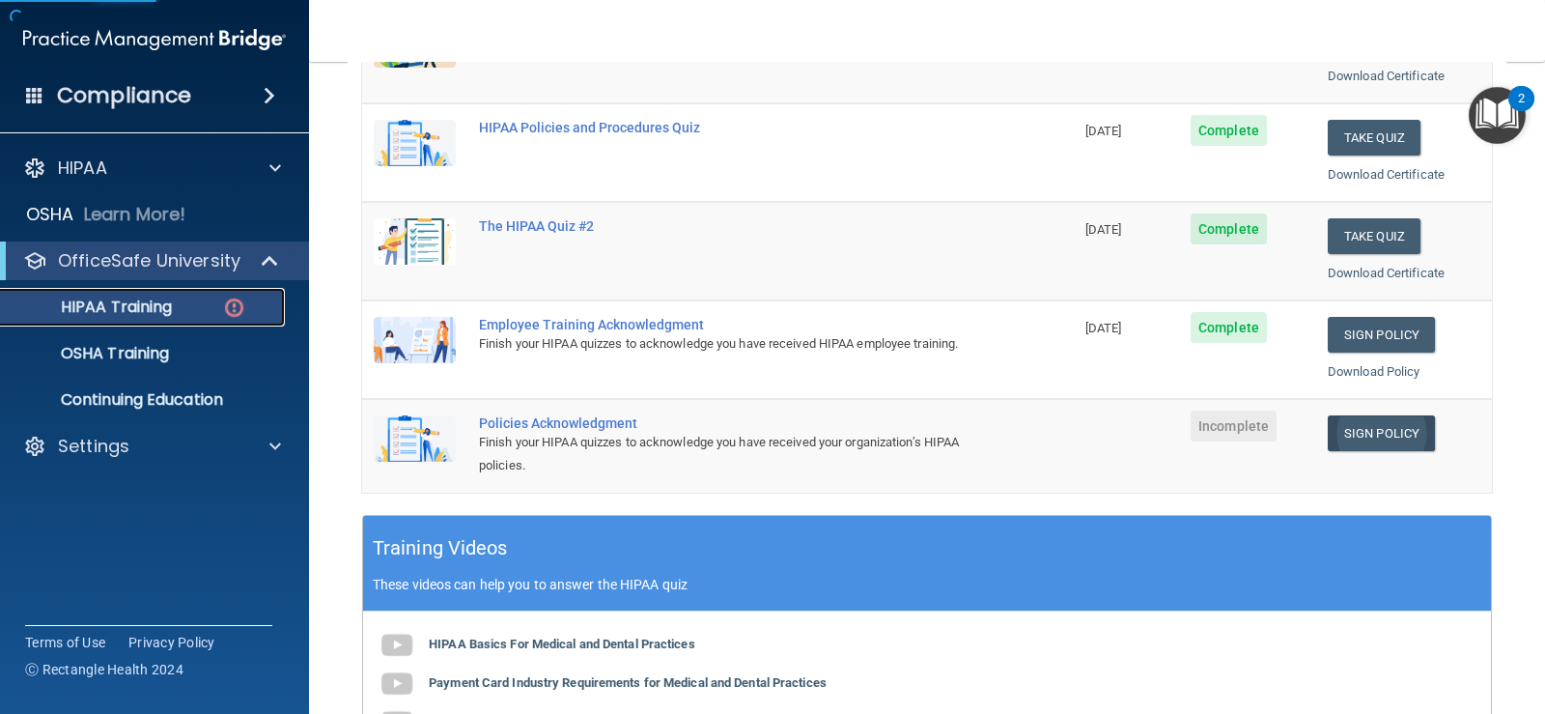
scroll to position [386, 0]
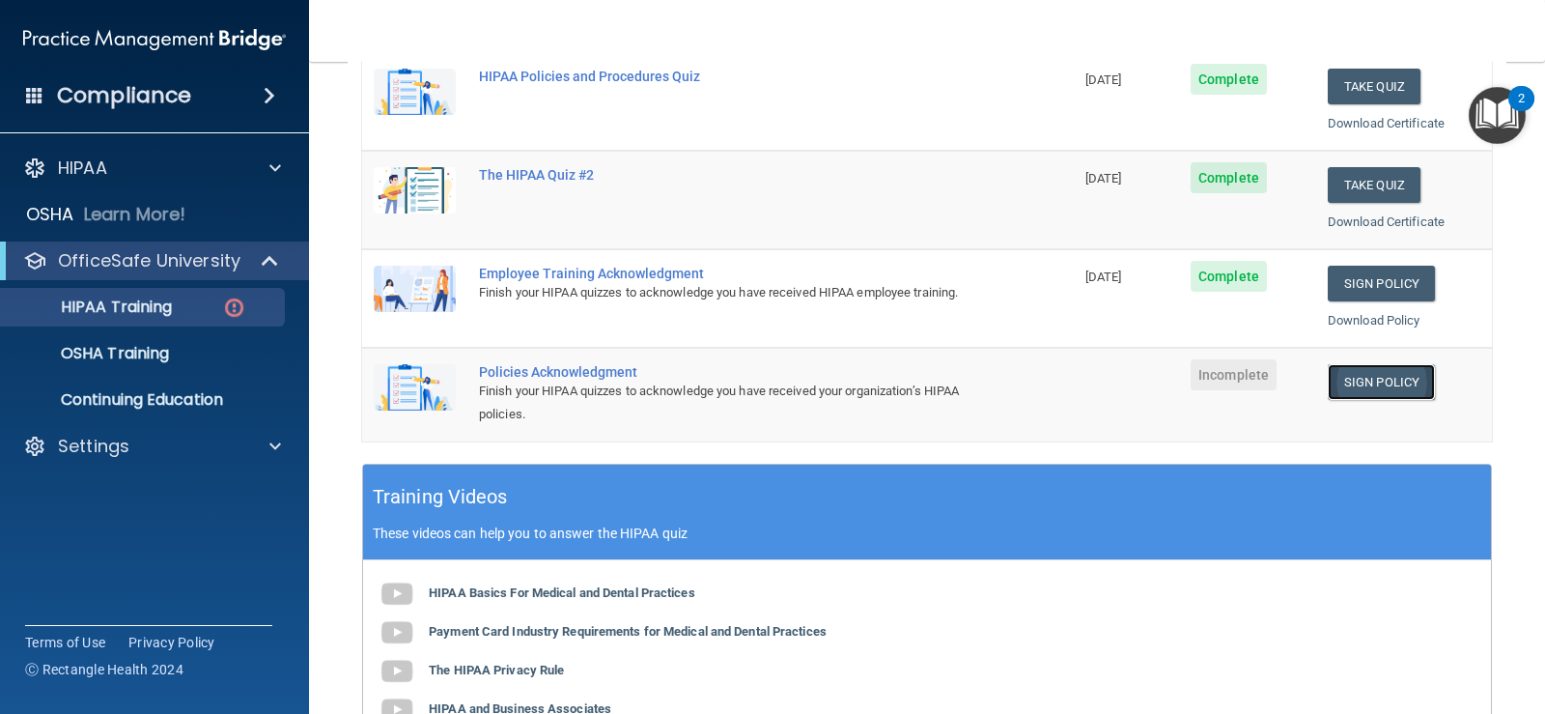
click at [1400, 368] on link "Sign Policy" at bounding box center [1381, 382] width 107 height 36
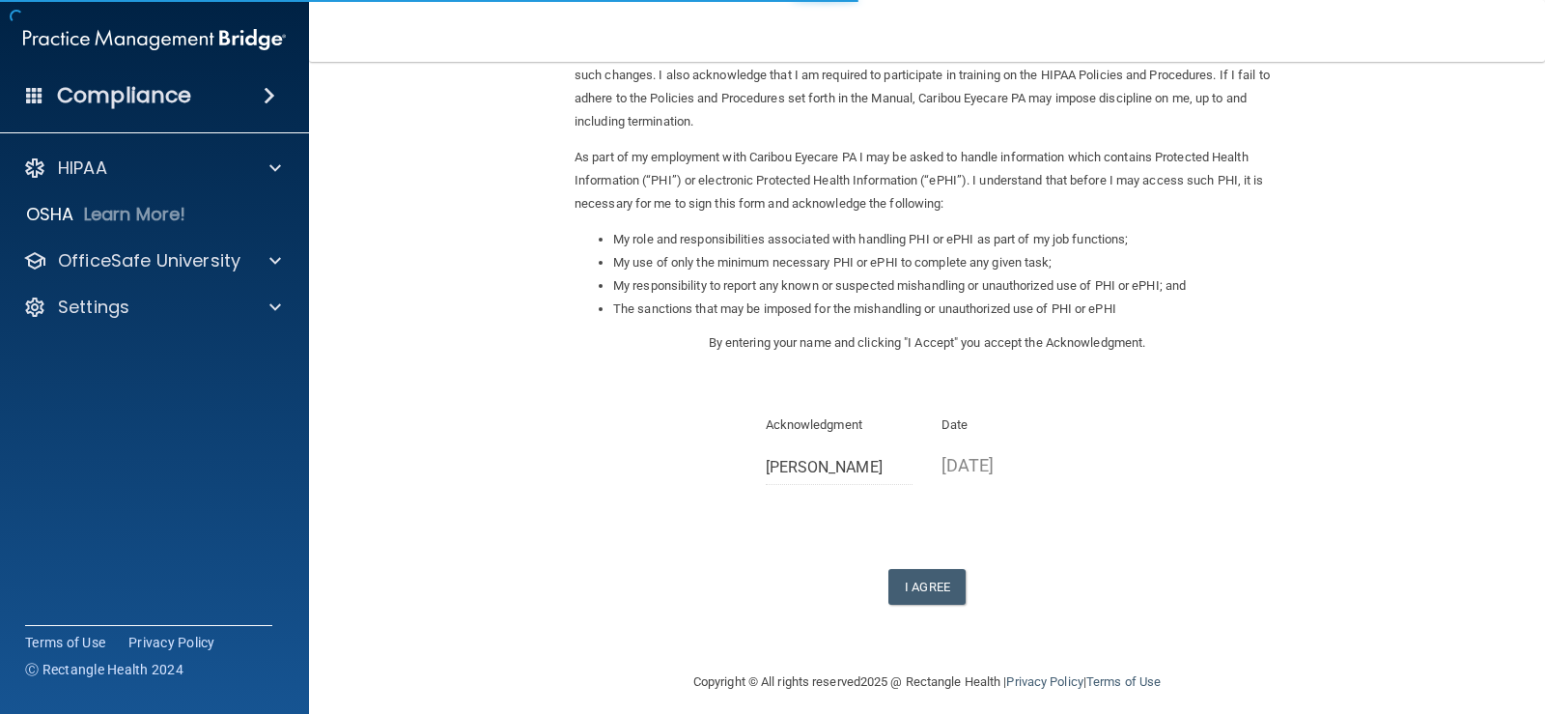
scroll to position [171, 0]
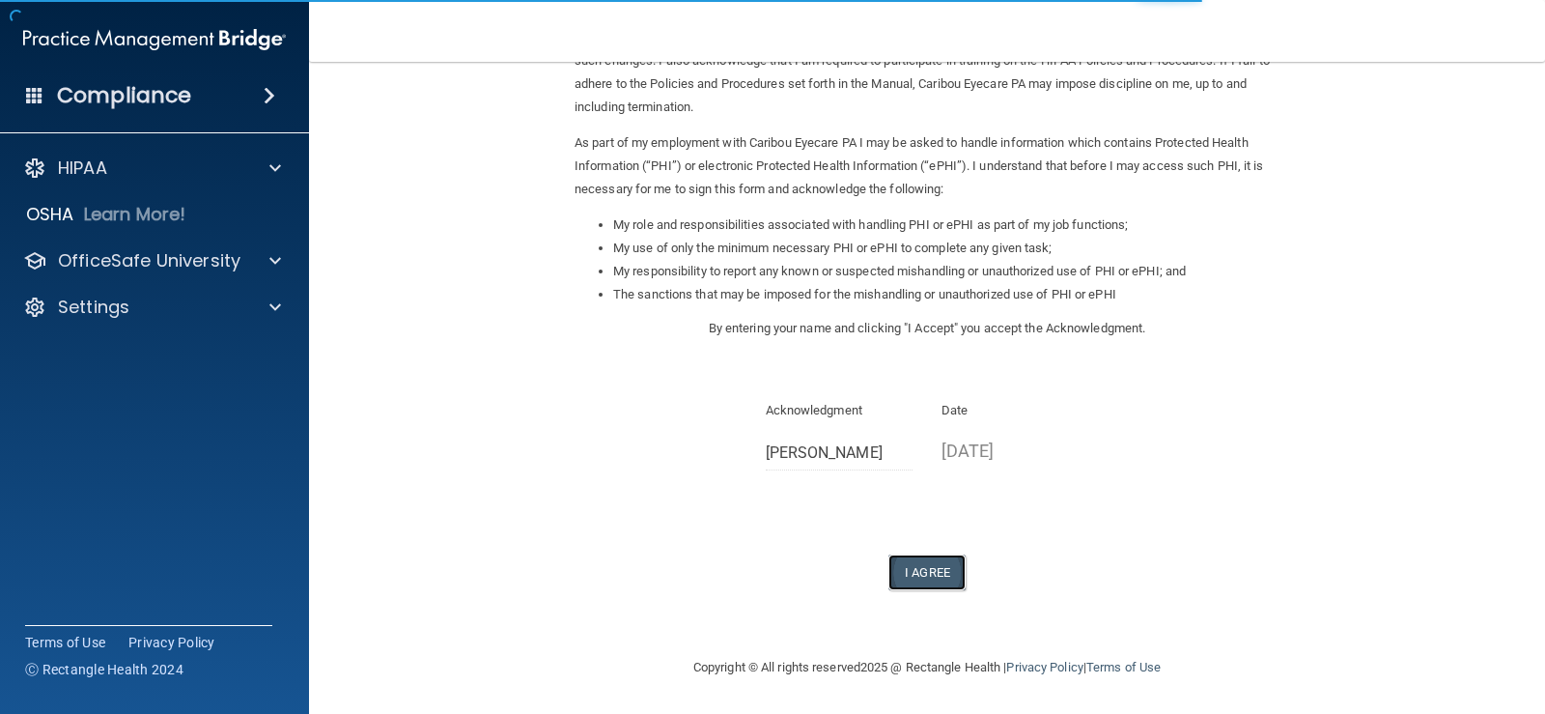
click at [934, 578] on button "I Agree" at bounding box center [927, 572] width 77 height 36
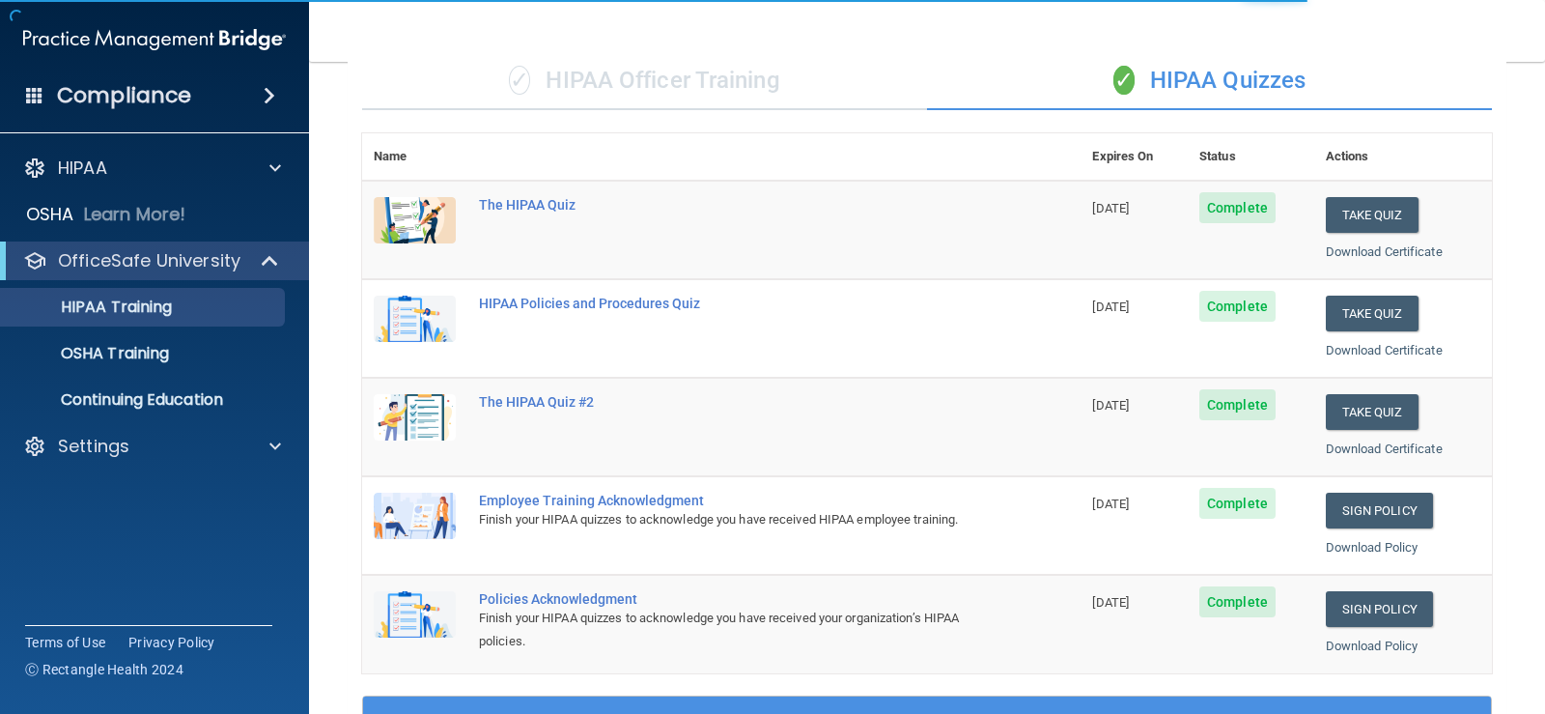
scroll to position [290, 0]
